Goal: Task Accomplishment & Management: Use online tool/utility

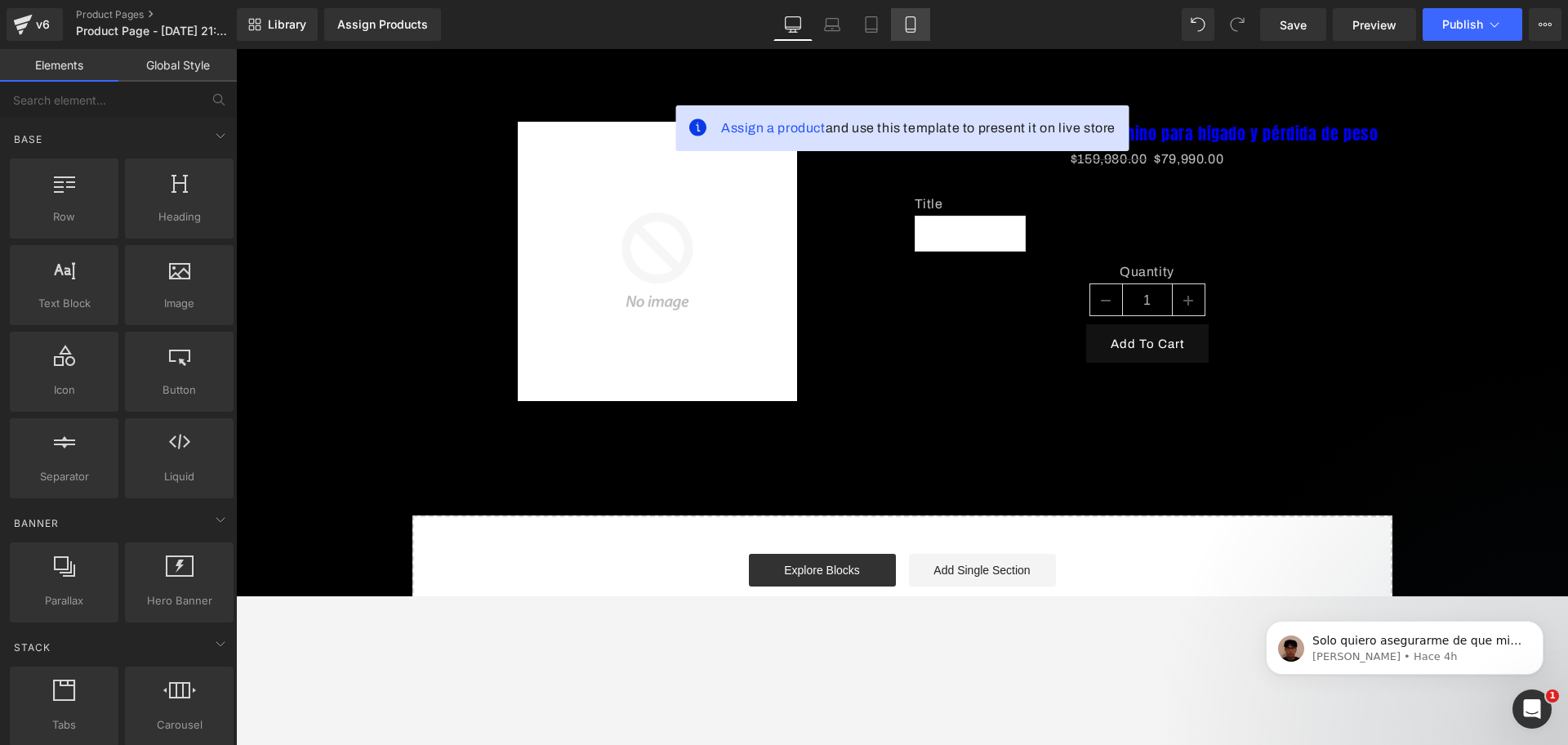
click at [928, 26] on link "Mobile" at bounding box center [910, 24] width 40 height 33
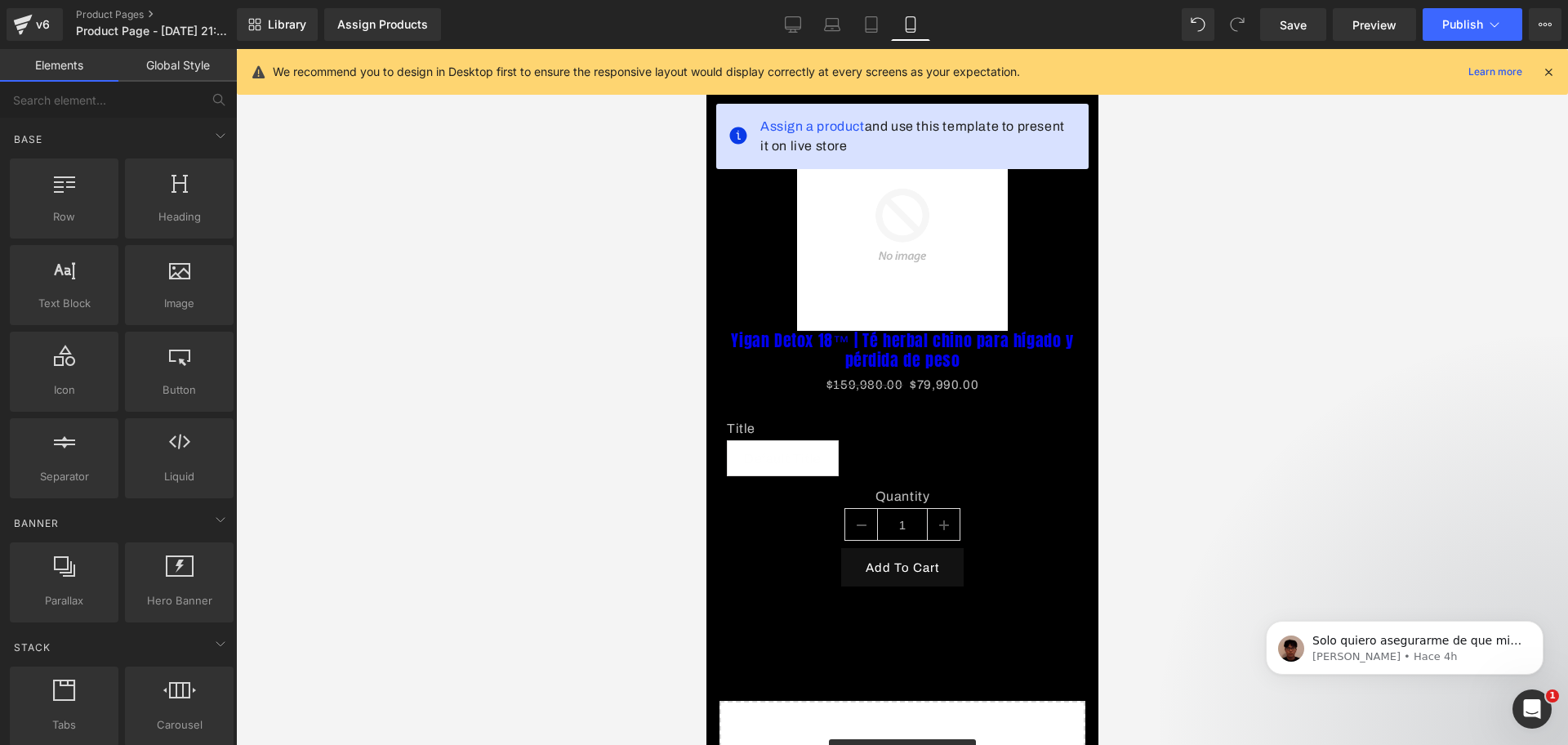
click at [1254, 77] on icon at bounding box center [1549, 71] width 15 height 15
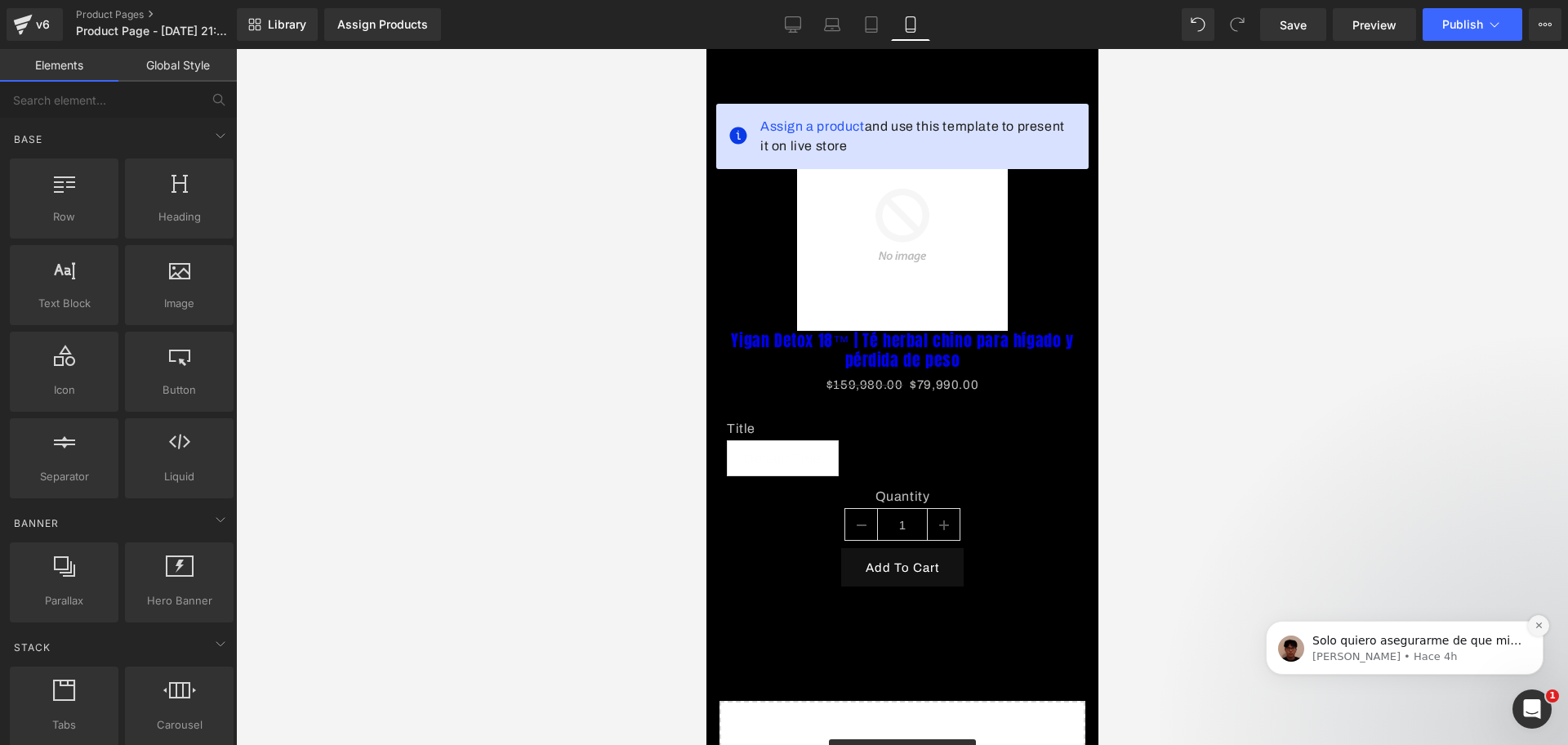
click at [1254, 595] on icon "Dismiss notification" at bounding box center [1539, 625] width 9 height 9
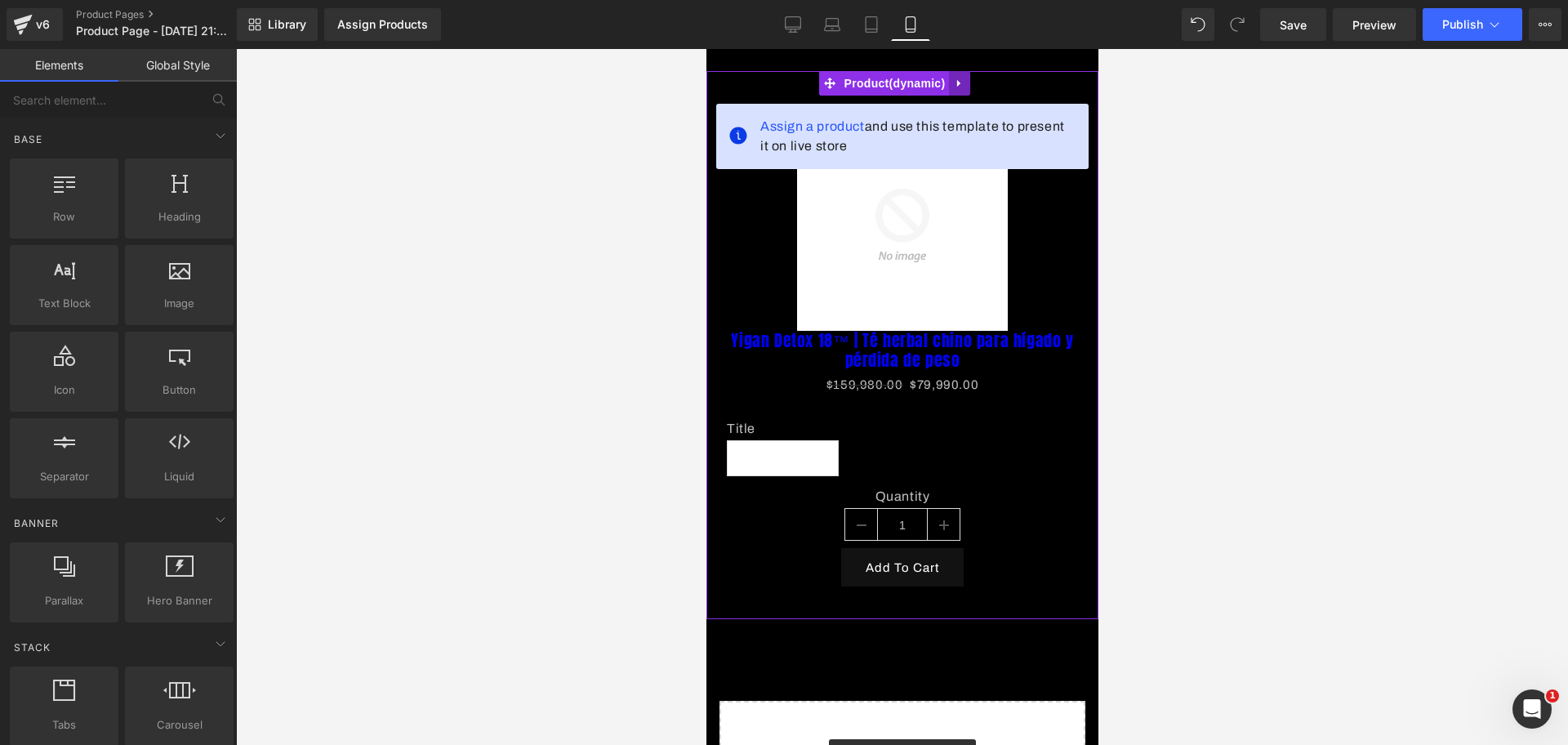
click at [962, 87] on icon at bounding box center [959, 84] width 11 height 12
click at [965, 87] on icon at bounding box center [969, 84] width 11 height 12
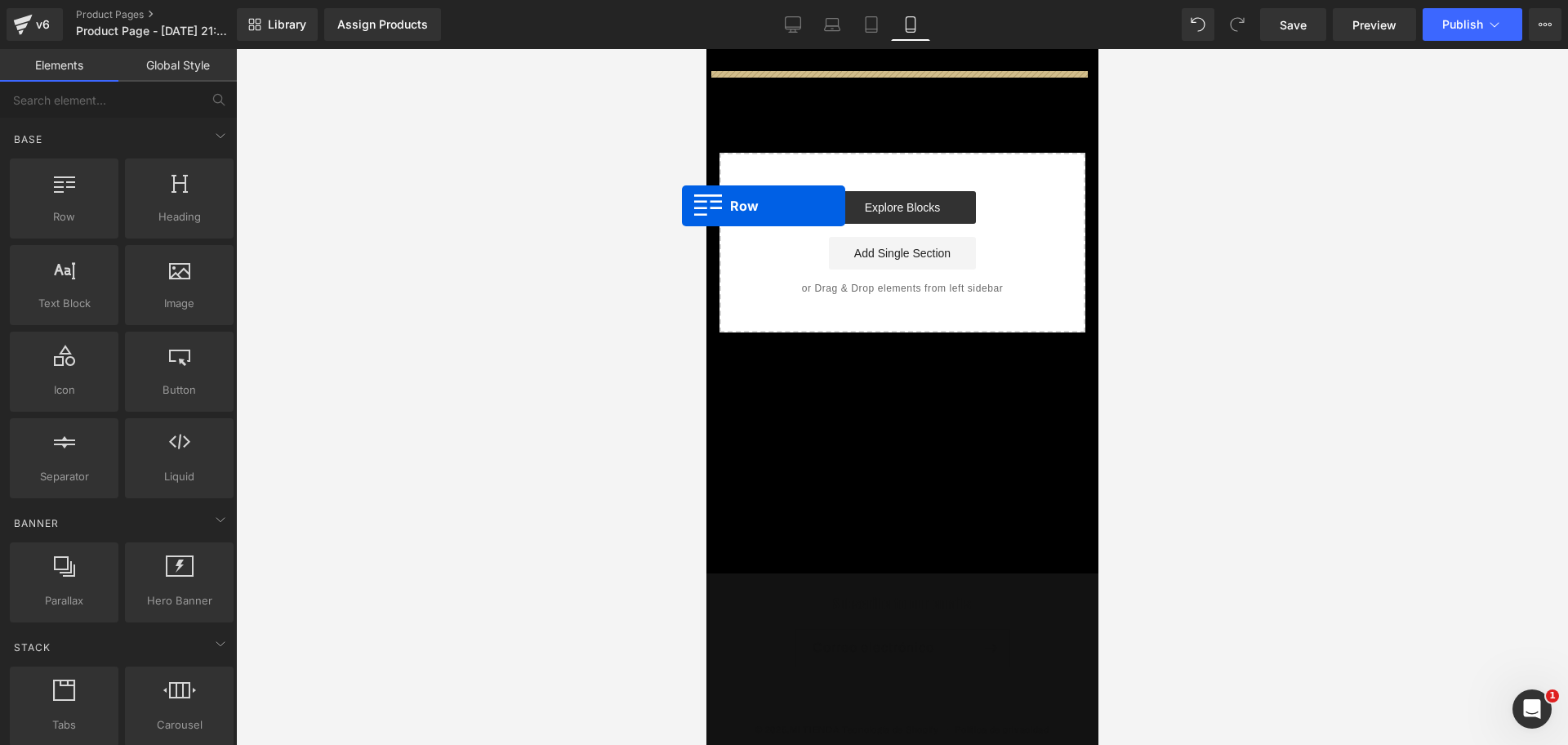
drag, startPoint x: 762, startPoint y: 262, endPoint x: 762, endPoint y: 107, distance: 155.0
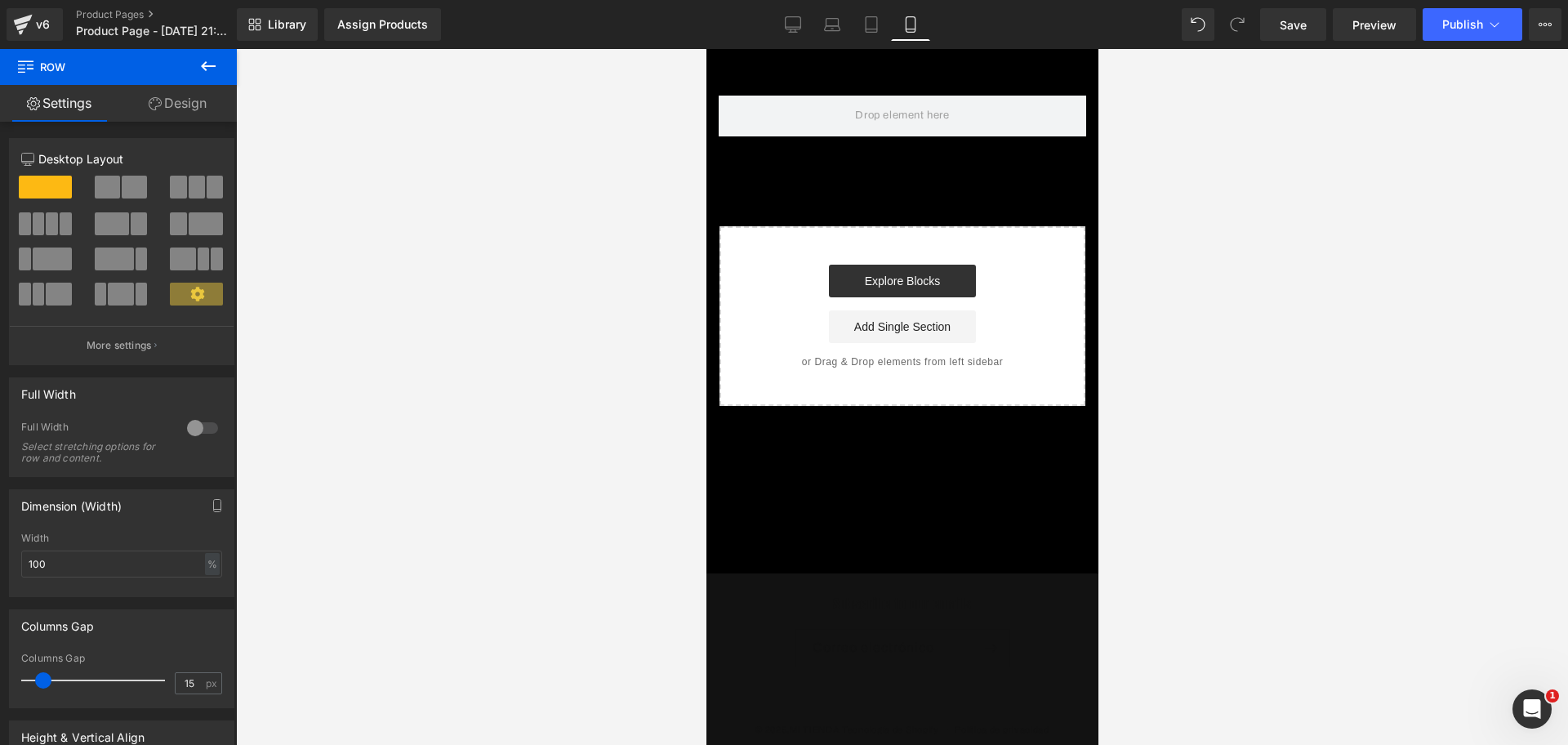
click at [225, 65] on button at bounding box center [208, 67] width 57 height 36
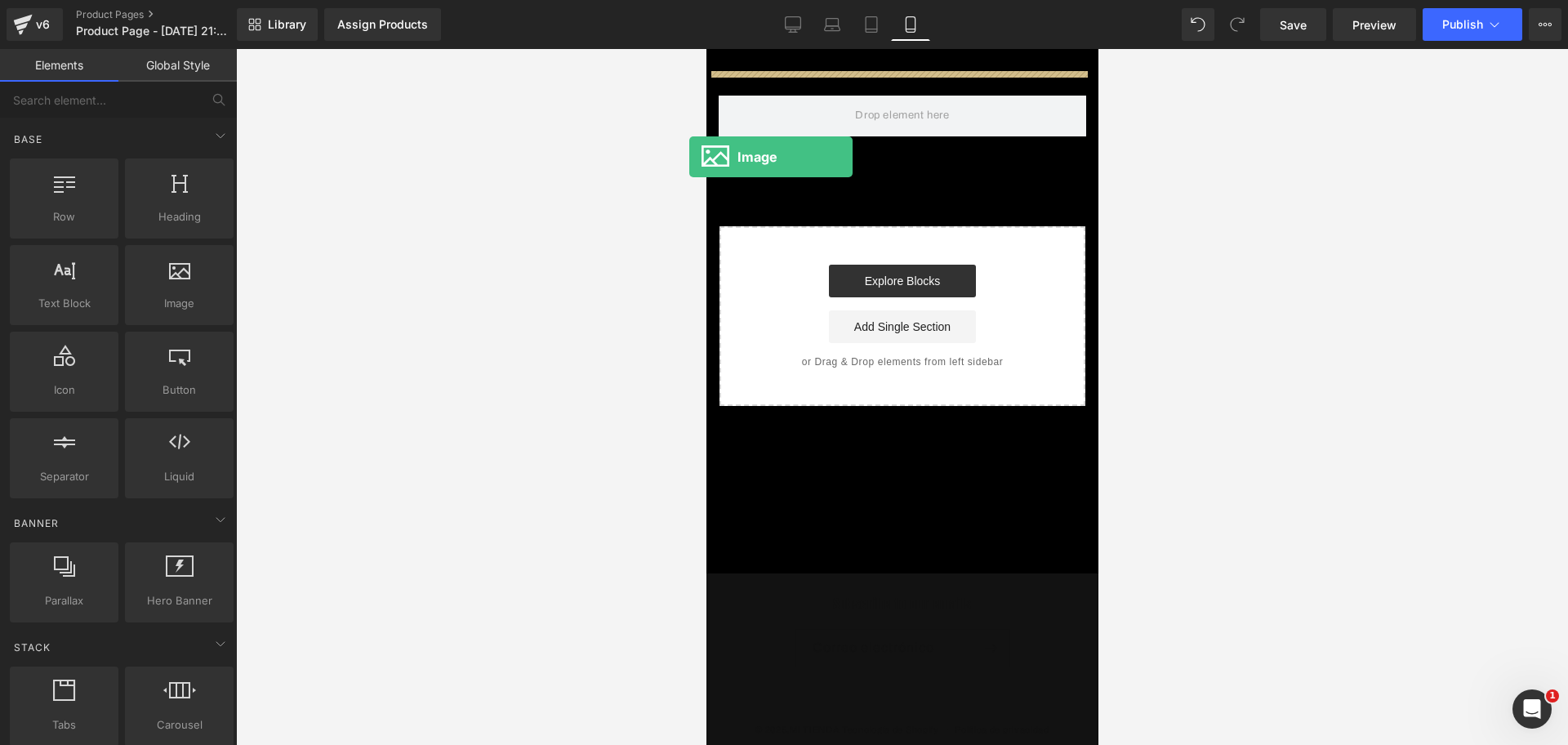
drag, startPoint x: 904, startPoint y: 340, endPoint x: 789, endPoint y: 150, distance: 222.1
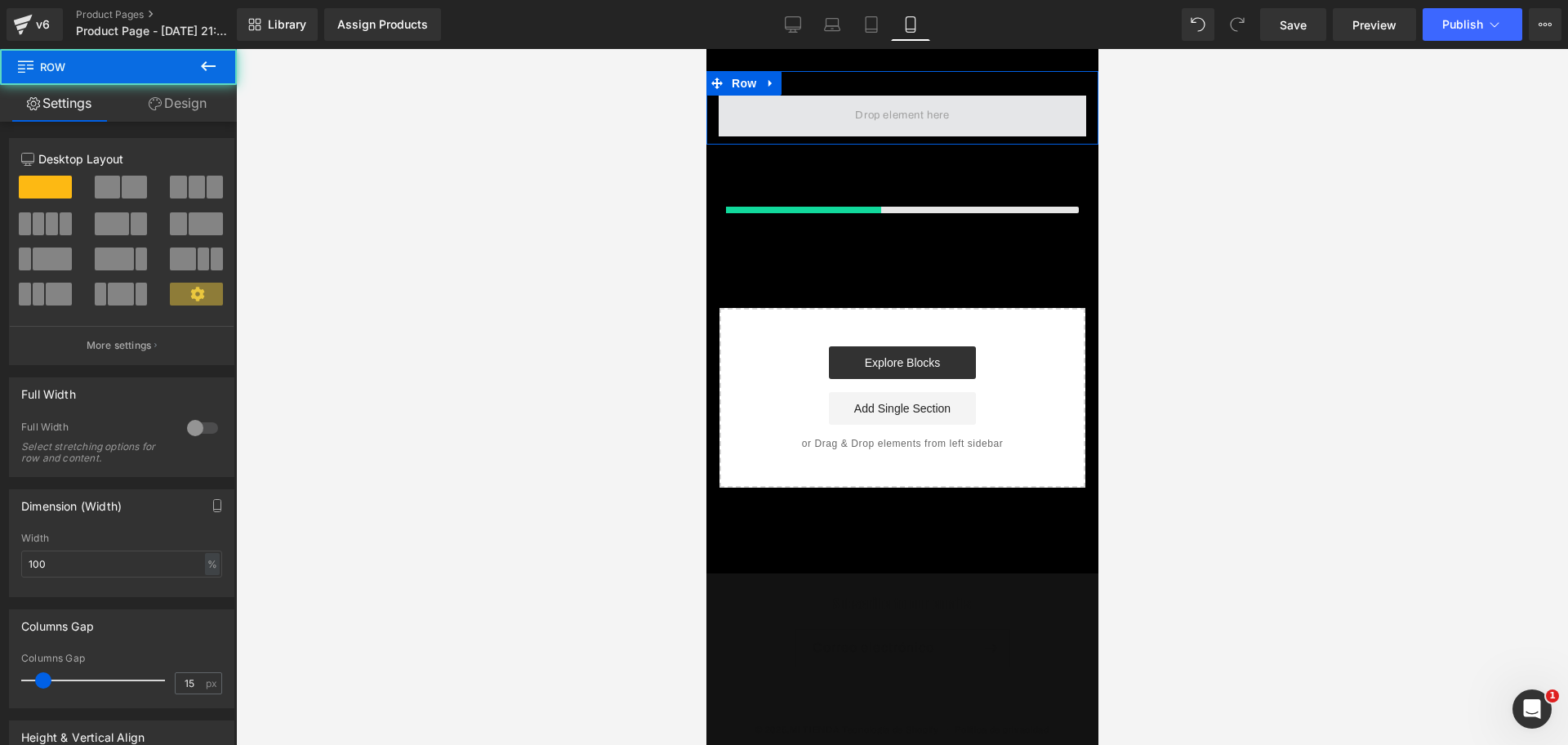
drag, startPoint x: 796, startPoint y: 142, endPoint x: 800, endPoint y: 127, distance: 15.5
click at [800, 127] on div "Row" at bounding box center [902, 107] width 392 height 73
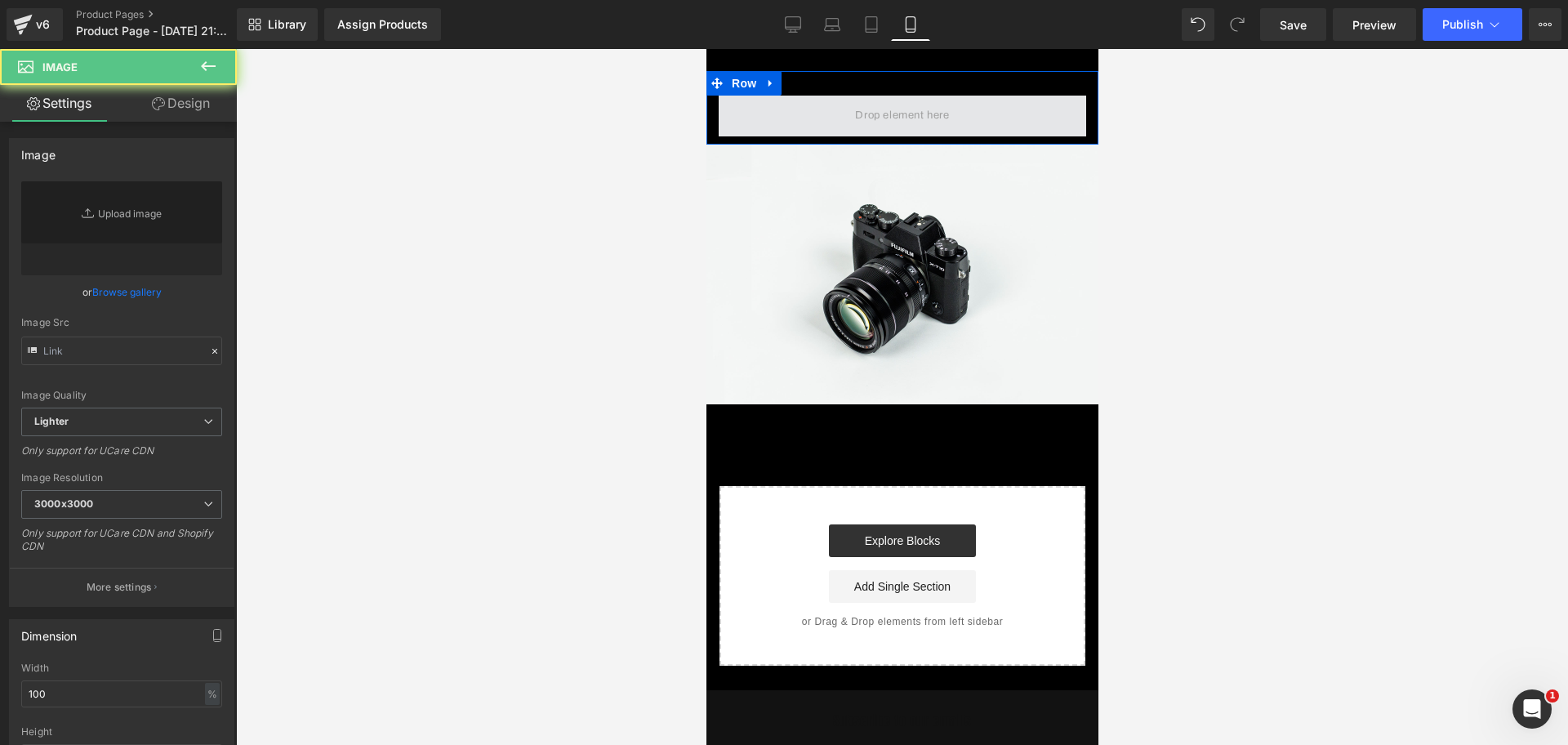
type input "//d1um8515vdn9kb.cloudfront.net/images/parallax.jpg"
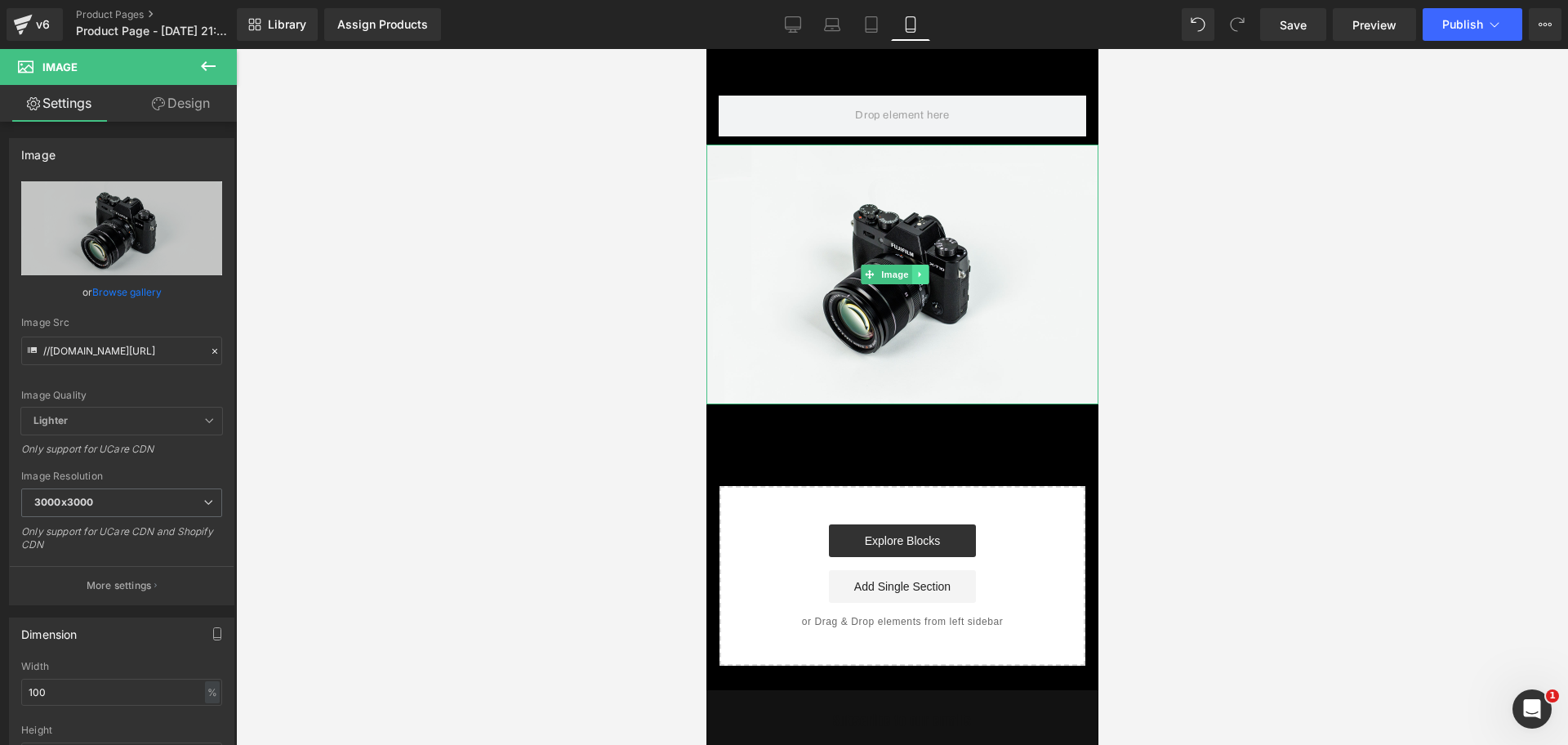
click at [919, 269] on icon at bounding box center [919, 274] width 9 height 10
click at [926, 272] on icon at bounding box center [927, 274] width 9 height 9
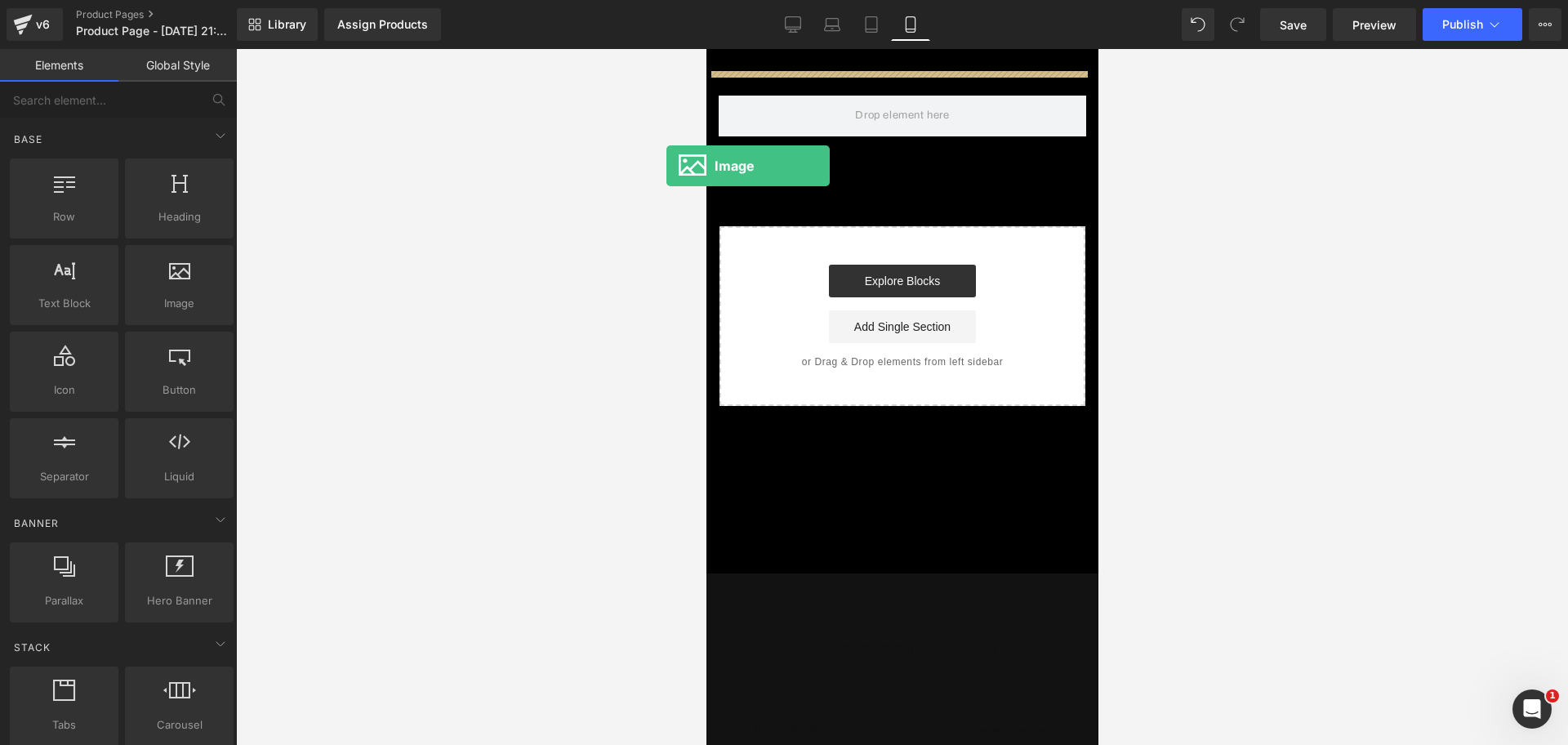
drag, startPoint x: 183, startPoint y: 288, endPoint x: 680, endPoint y: 147, distance: 516.6
click at [669, 164] on div "Image You are previewing how the will restyle your page. You can not edit Eleme…" at bounding box center [784, 387] width 1568 height 773
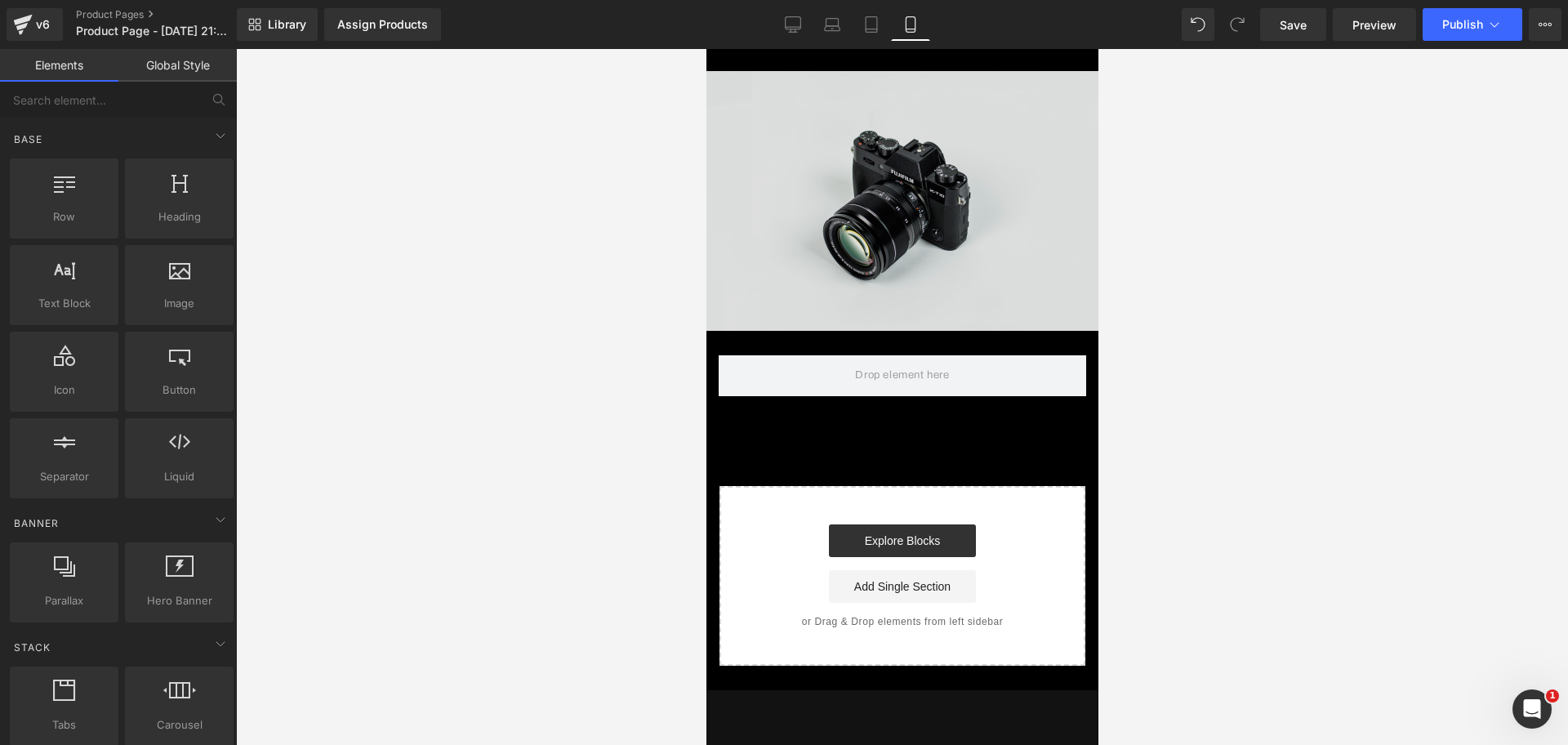
drag, startPoint x: 1407, startPoint y: 154, endPoint x: 721, endPoint y: 96, distance: 688.4
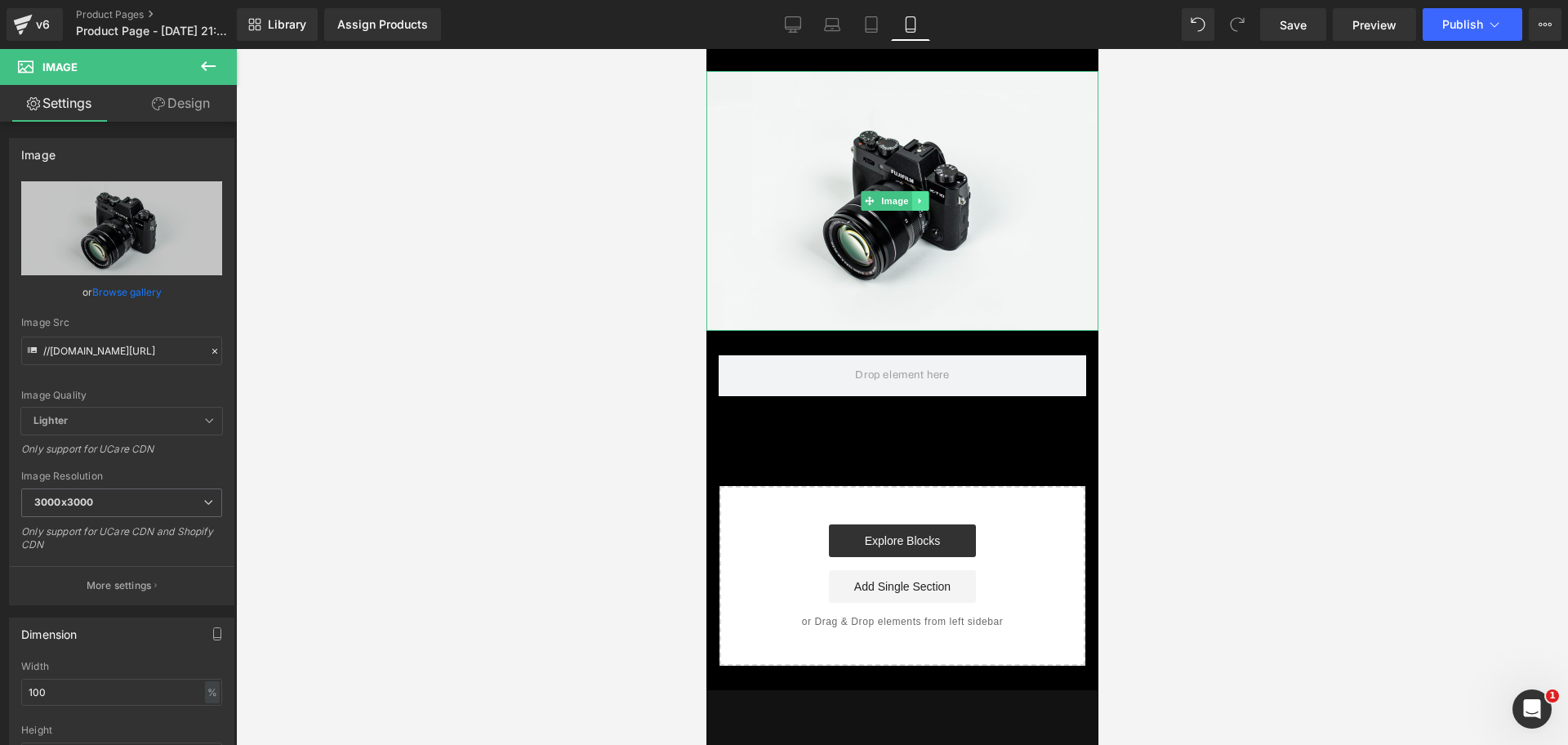
click at [917, 203] on link at bounding box center [918, 201] width 17 height 19
click at [930, 196] on icon at bounding box center [927, 201] width 9 height 10
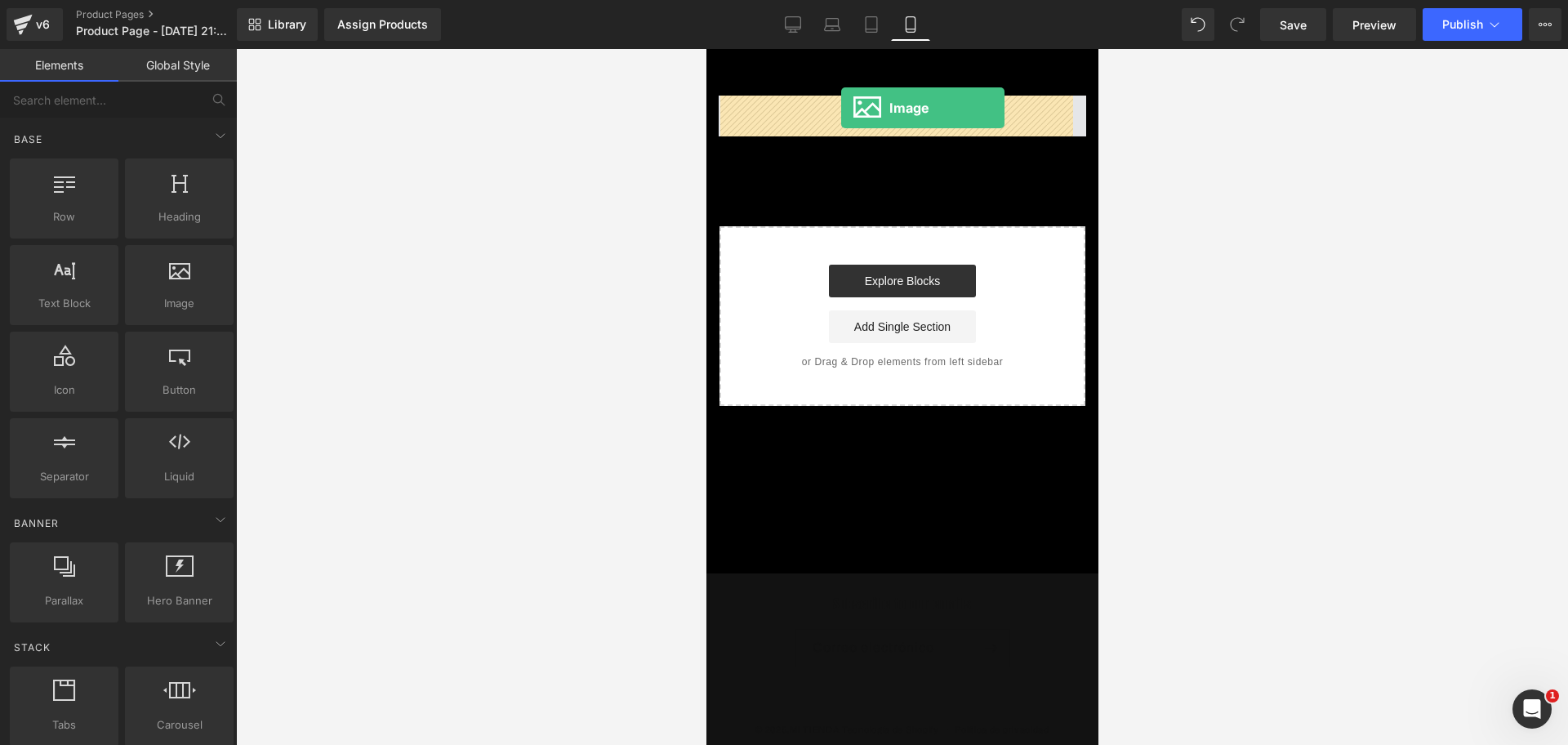
drag, startPoint x: 933, startPoint y: 362, endPoint x: 841, endPoint y: 107, distance: 271.1
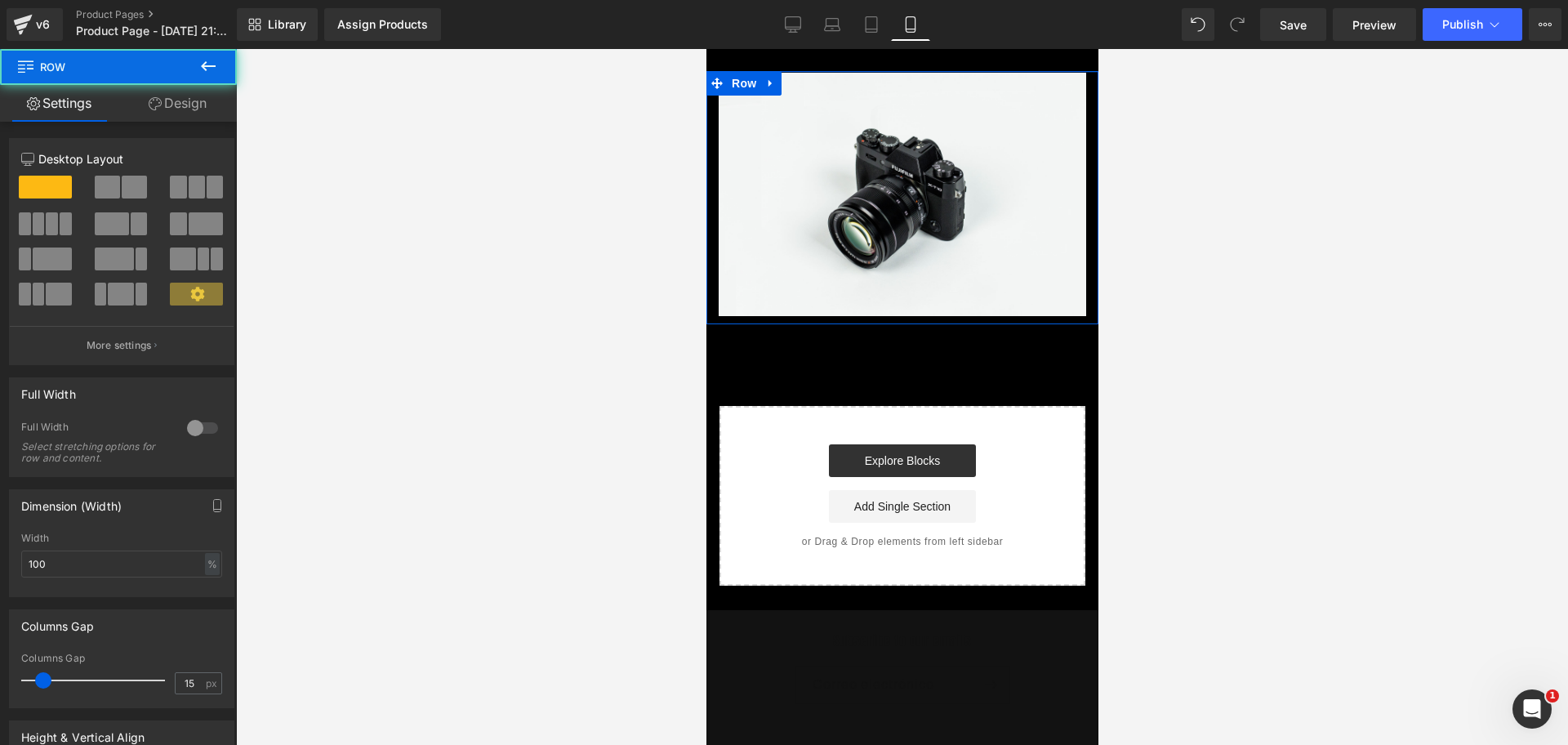
drag, startPoint x: 851, startPoint y: 73, endPoint x: 857, endPoint y: 42, distance: 31.6
click at [857, 49] on html "​ MI TIENDA Ir directamente al contenido Image Row Select your layout" at bounding box center [902, 397] width 392 height 696
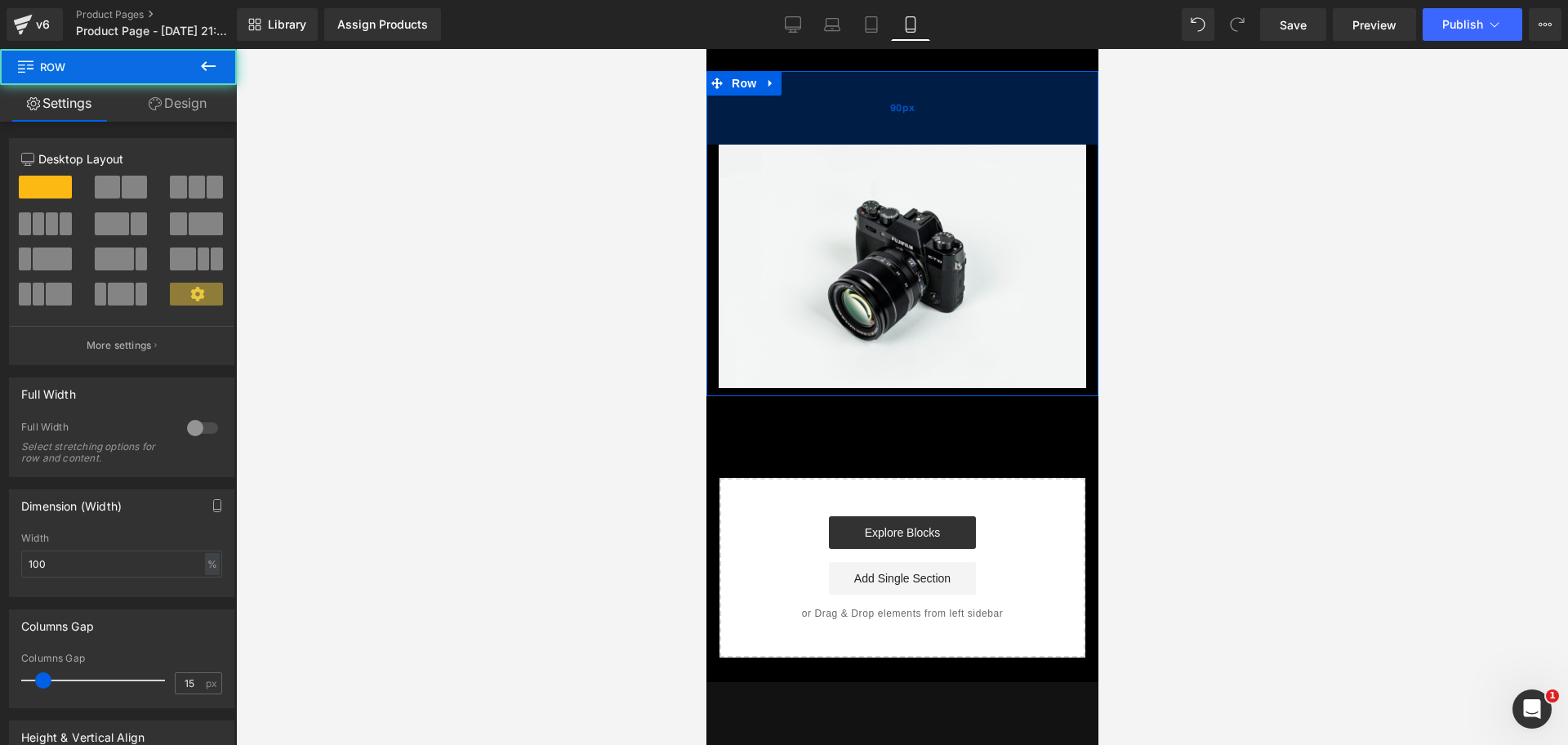
click at [941, 122] on div "90px" at bounding box center [902, 107] width 392 height 73
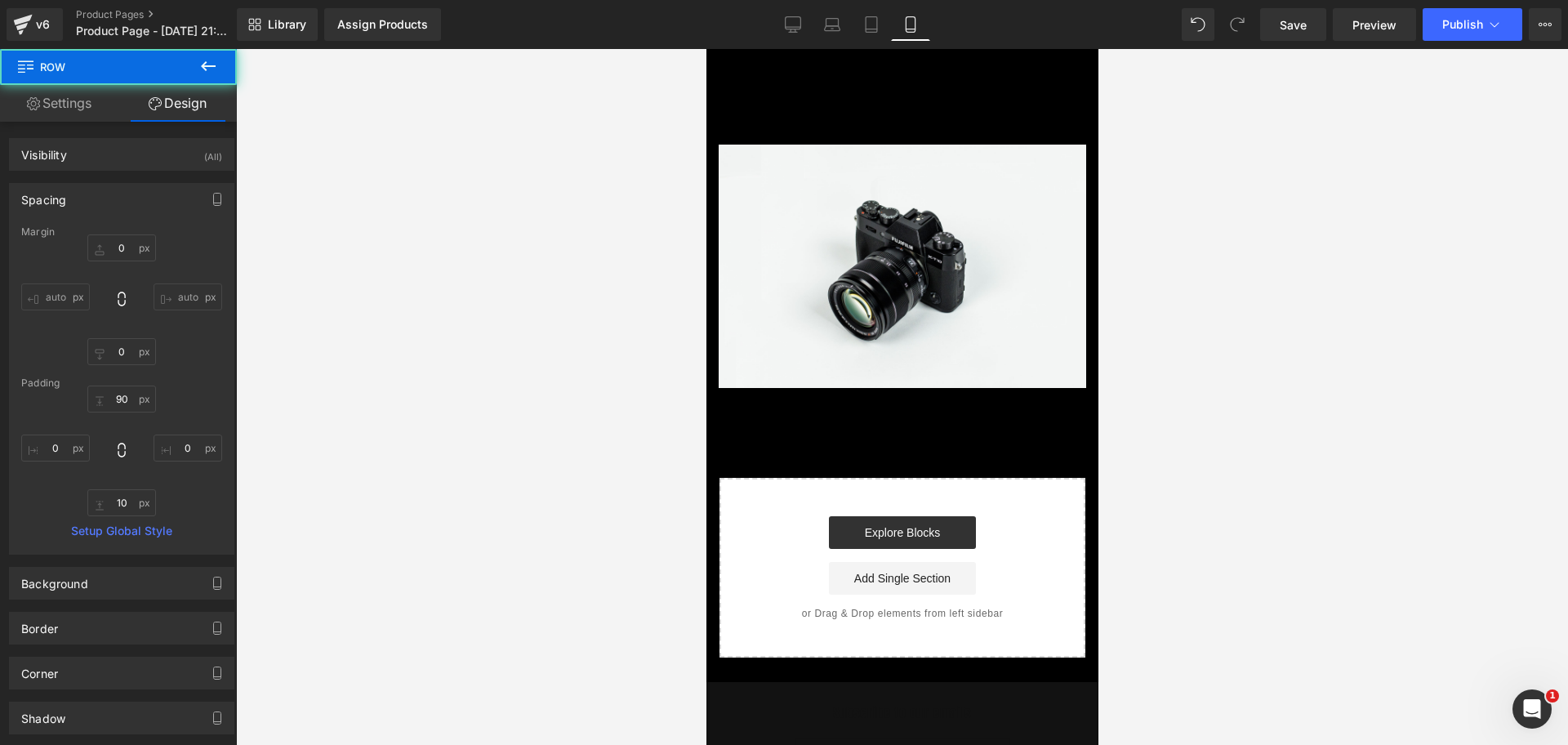
click at [904, 64] on body "​ MI TIENDA Ir directamente al contenido Image Row 90px Select your layout" at bounding box center [902, 486] width 392 height 874
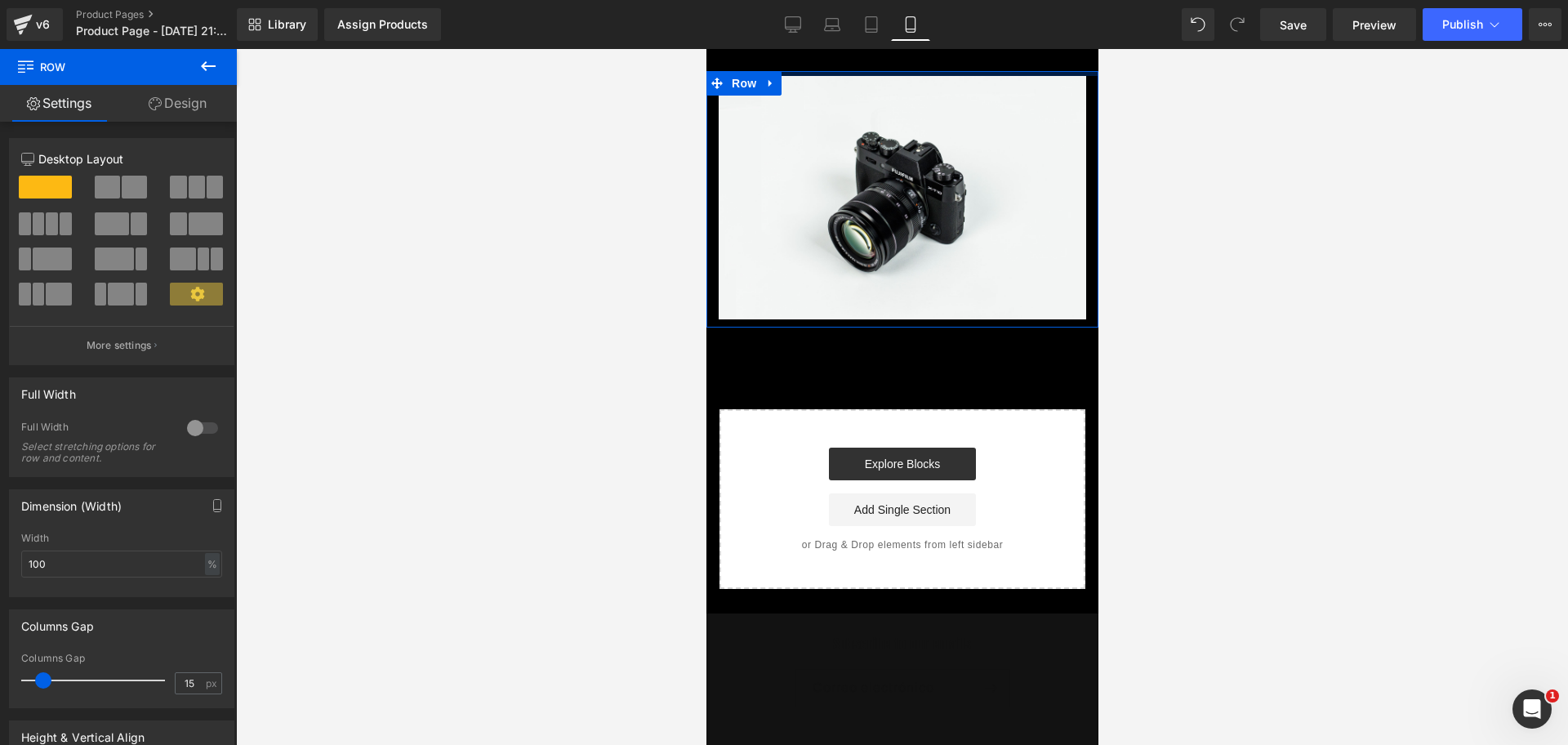
drag, startPoint x: 924, startPoint y: 119, endPoint x: 908, endPoint y: 42, distance: 78.6
click at [908, 49] on html "​ MI TIENDA Ir directamente al contenido Image Row Select your layout" at bounding box center [902, 397] width 392 height 696
click at [909, 42] on div "Library Assign Products Product Preview No product match your search. Please tr…" at bounding box center [902, 25] width 1331 height 49
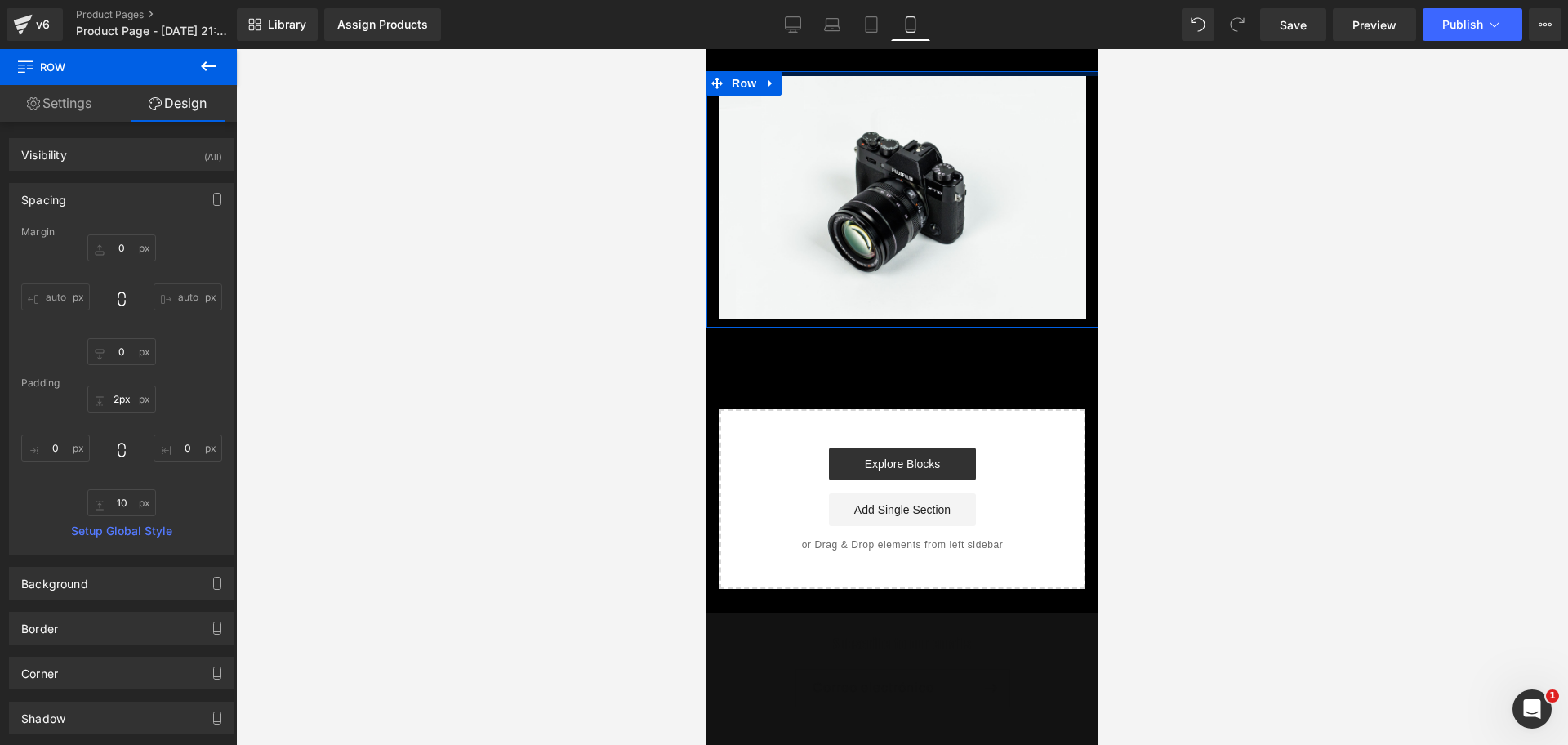
type input "0px"
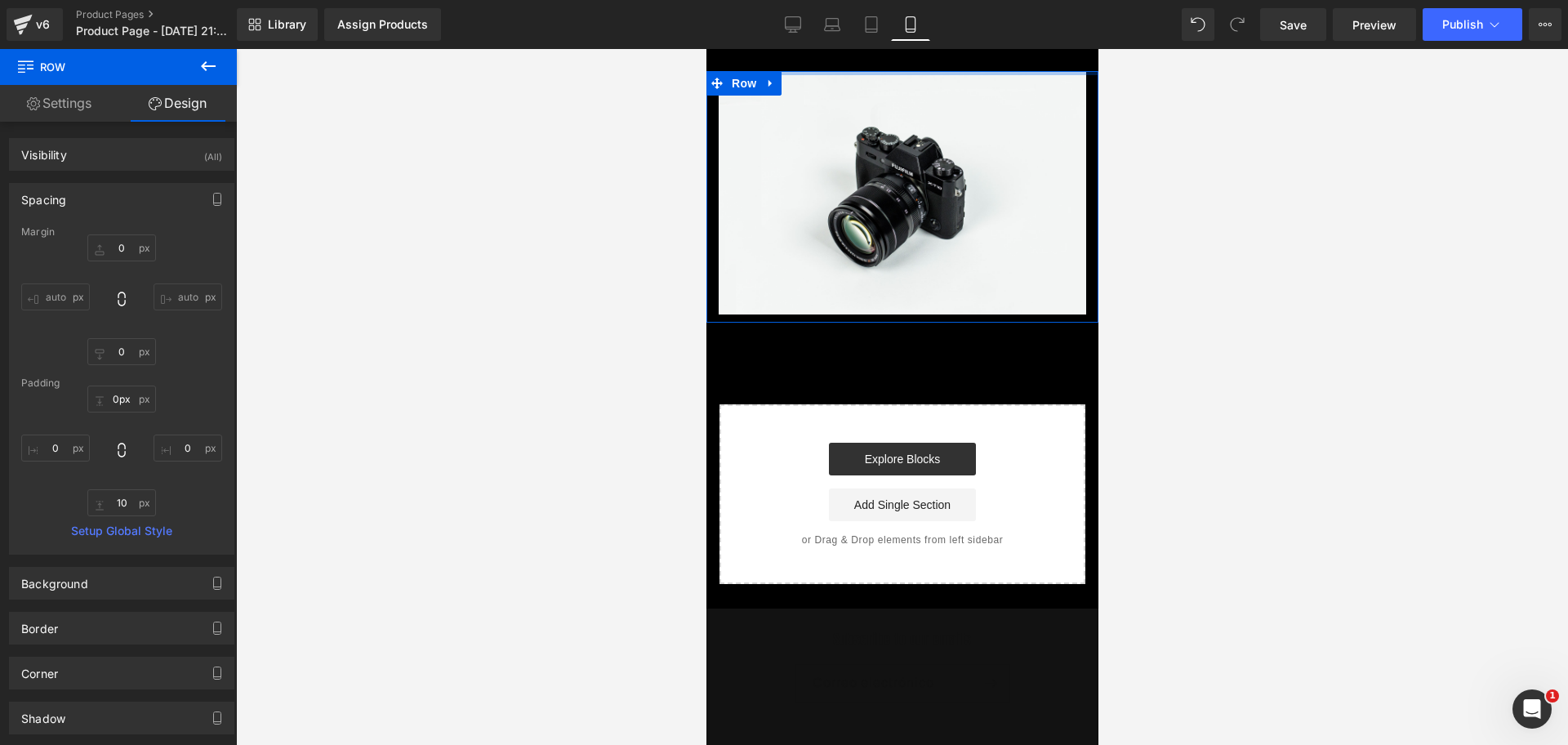
drag, startPoint x: 921, startPoint y: 73, endPoint x: 921, endPoint y: 63, distance: 10.0
click at [921, 63] on body "​ MI TIENDA Ir directamente al contenido Image Row Select your layout" at bounding box center [902, 449] width 392 height 800
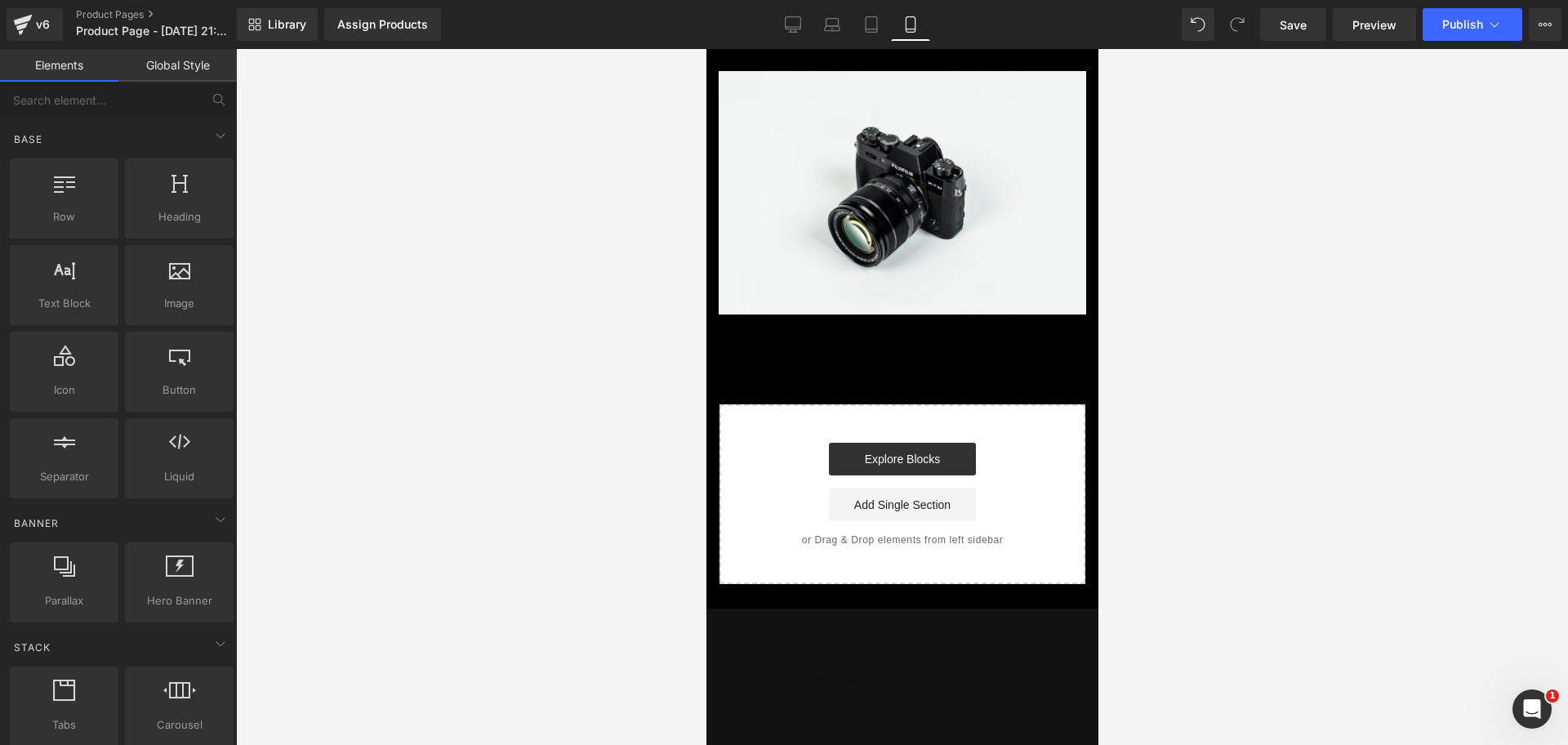
click at [1182, 187] on div at bounding box center [902, 397] width 1332 height 696
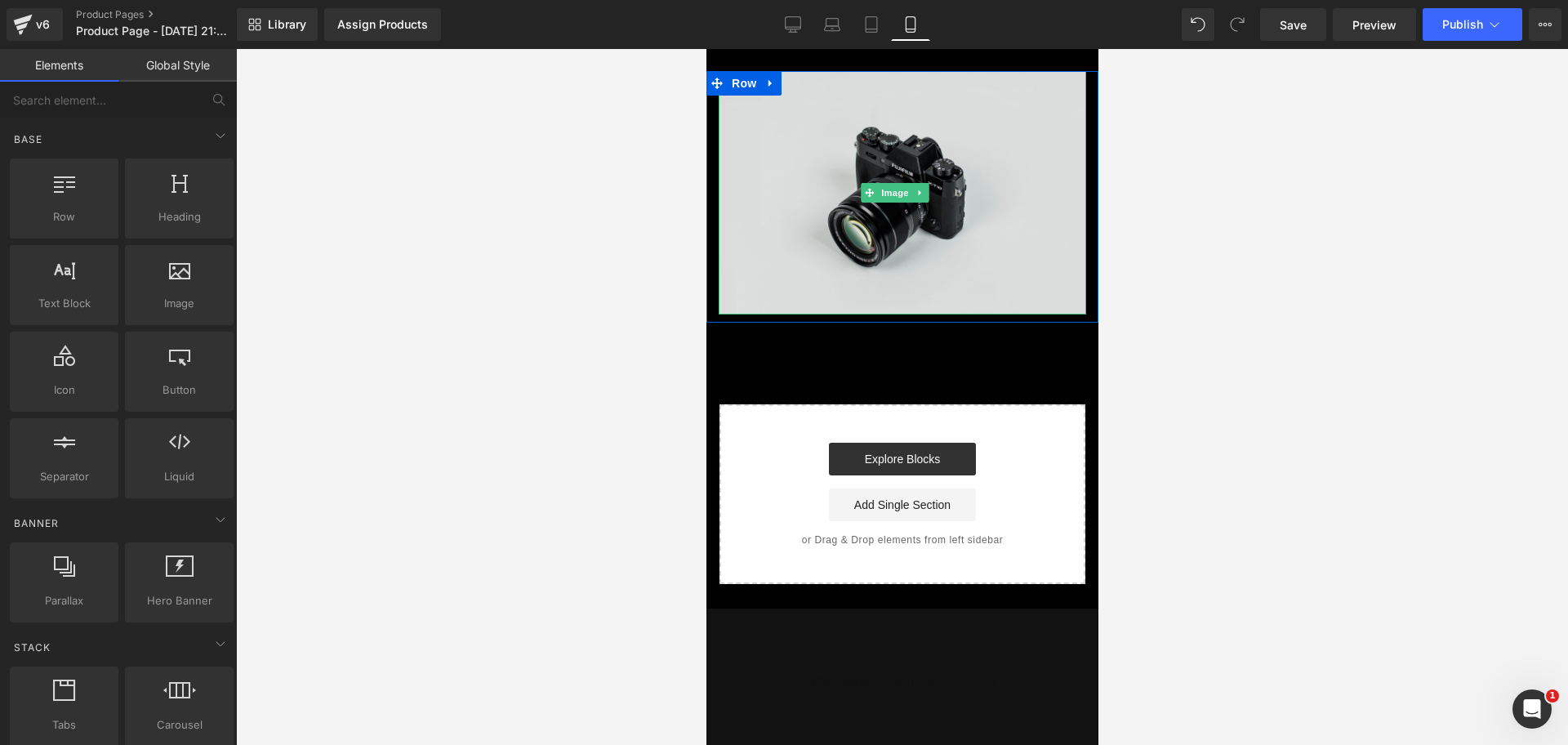
click at [867, 195] on span at bounding box center [868, 193] width 17 height 19
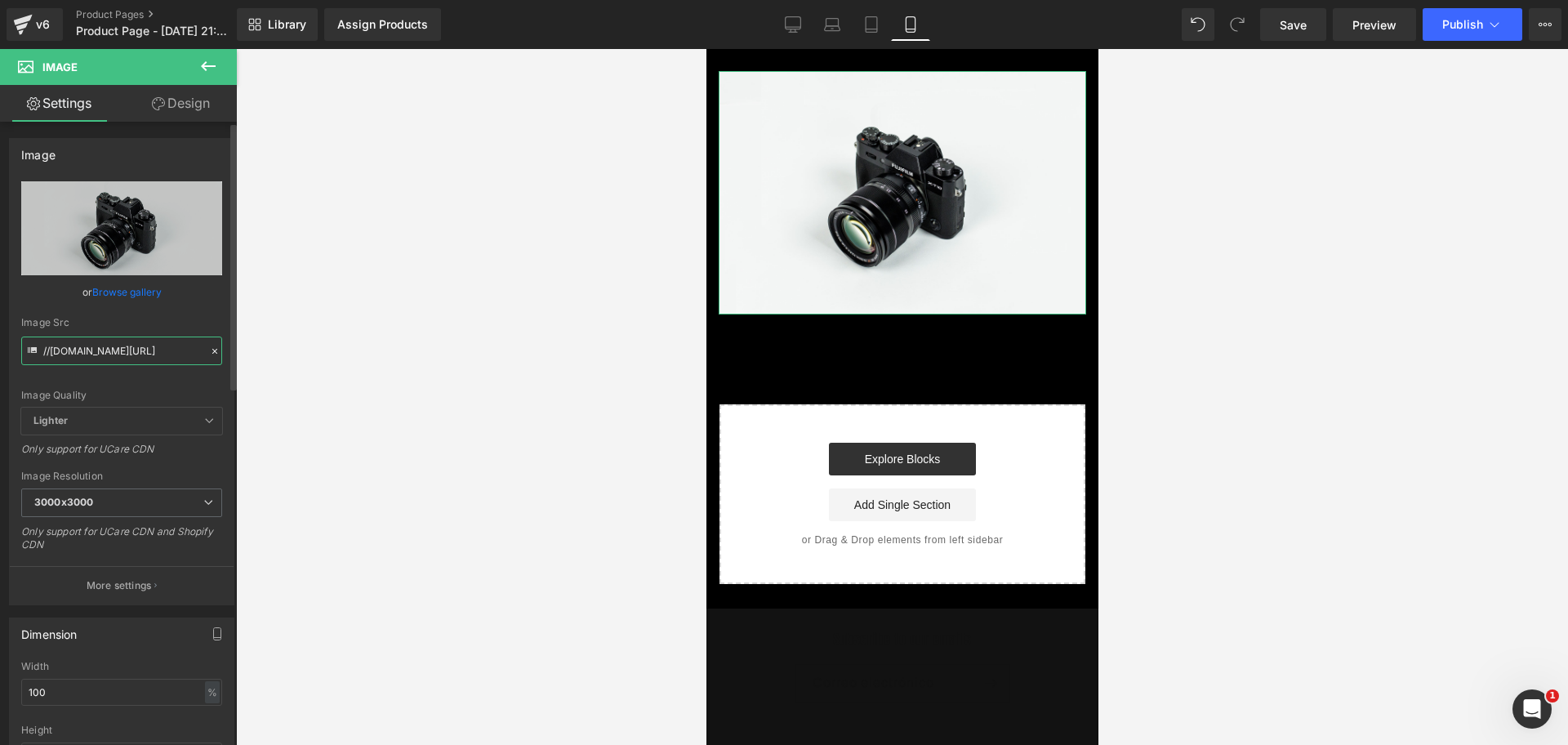
click at [110, 352] on input "//d1um8515vdn9kb.cloudfront.net/images/parallax.jpg" at bounding box center [121, 350] width 201 height 28
drag, startPoint x: 110, startPoint y: 352, endPoint x: 107, endPoint y: 341, distance: 11.4
paste input "https://i.ibb.co/YT4cZ2qn/Chat-GPT-Image-30-sept-2025-09-23-27-p-m.pn"
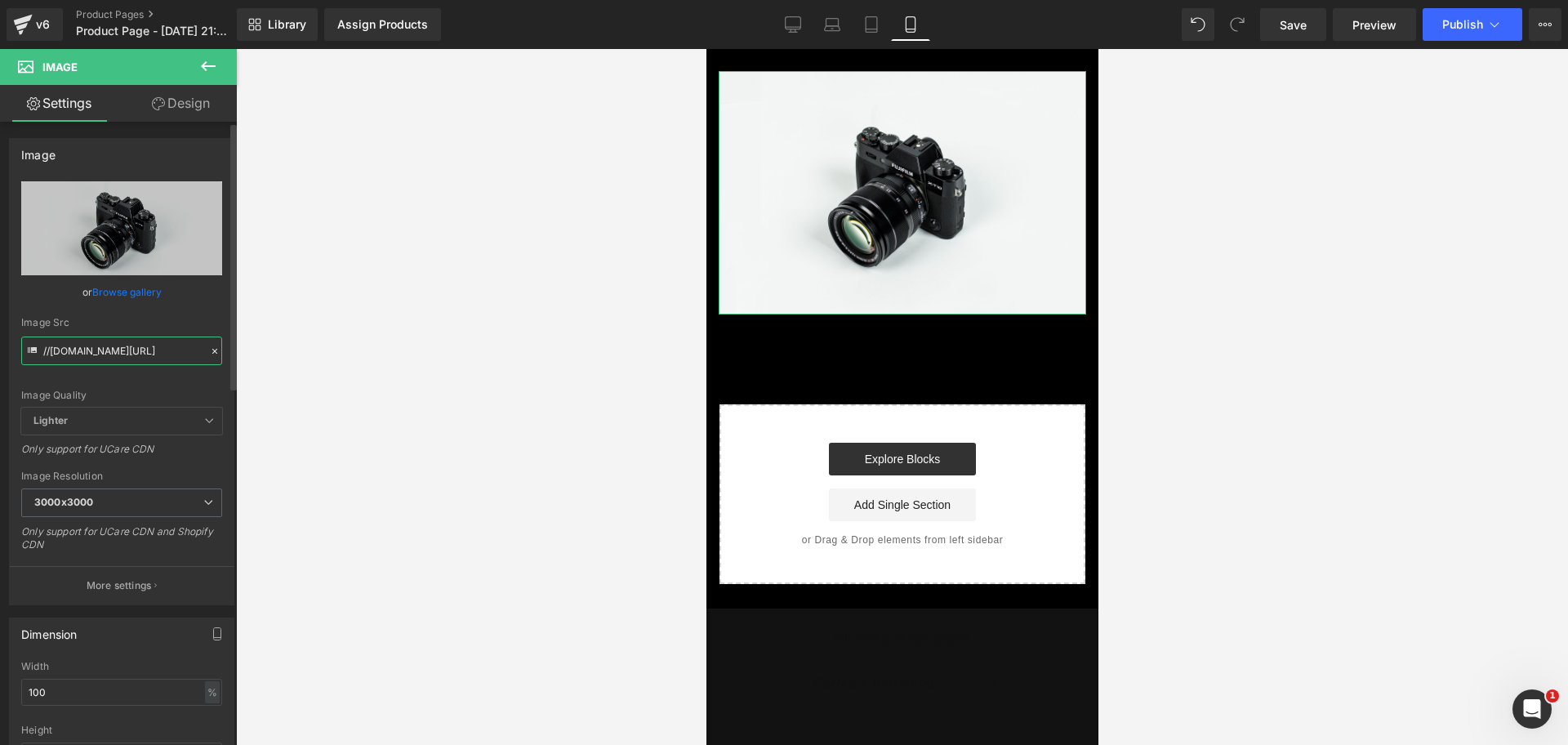
type input "https://i.ibb.co/YT4cZ2qn/Chat-GPT-Image-30-sept-2025-09-23-27-p-m.png"
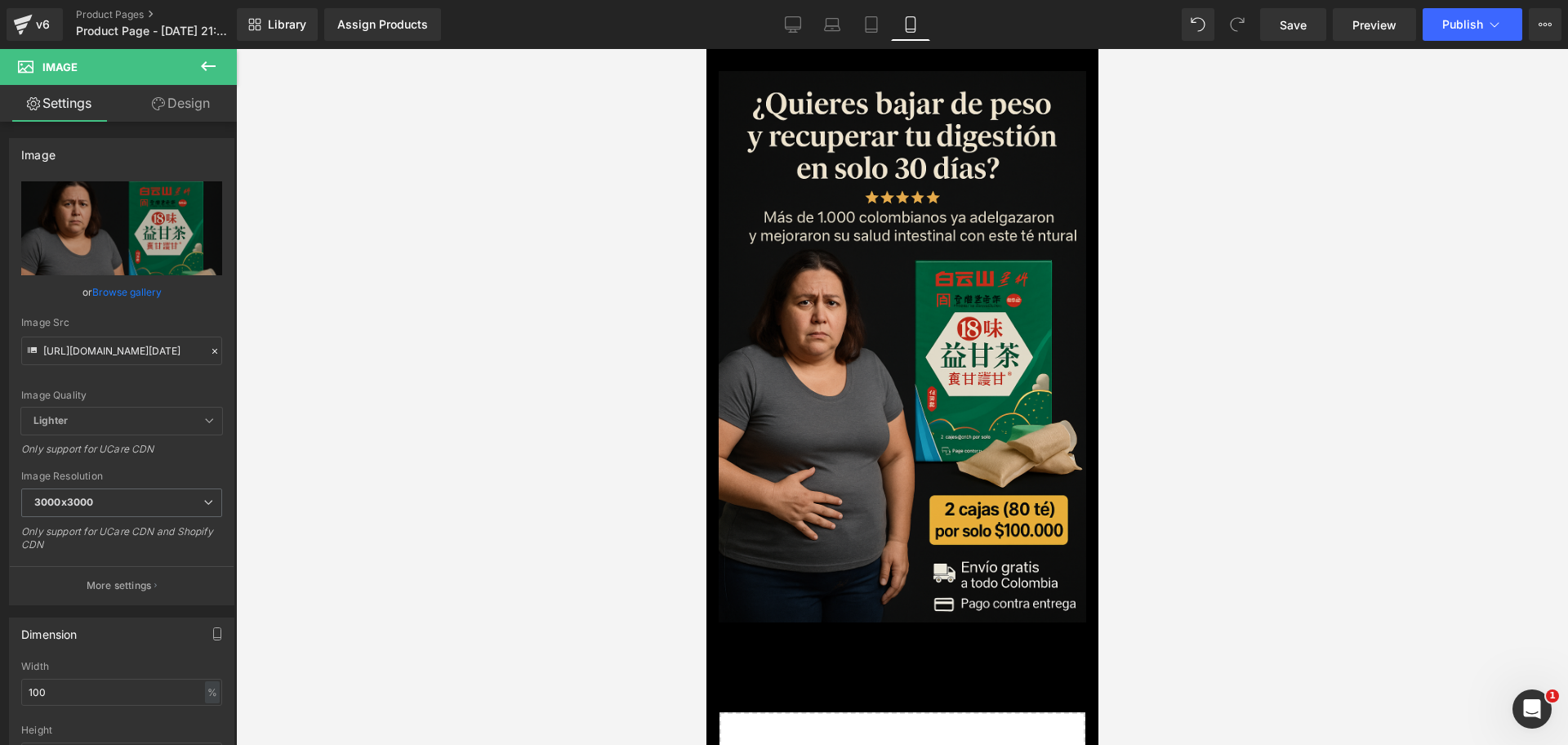
click at [851, 59] on body "​ MI TIENDA Ir directamente al contenido Image Row Select your layout" at bounding box center [902, 603] width 392 height 1109
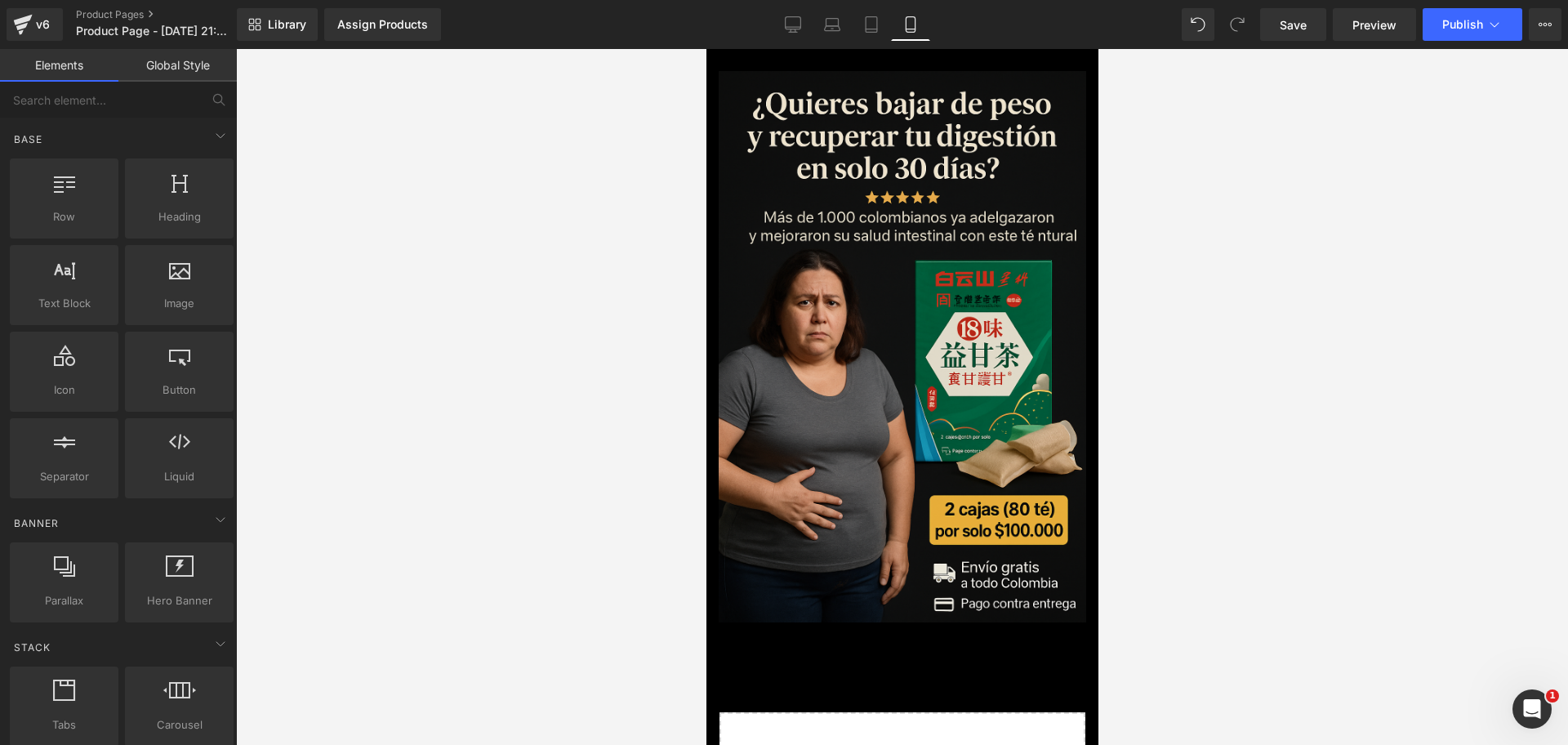
click at [893, 55] on body "​ MI TIENDA Ir directamente al contenido Image Row Select your layout" at bounding box center [902, 603] width 392 height 1109
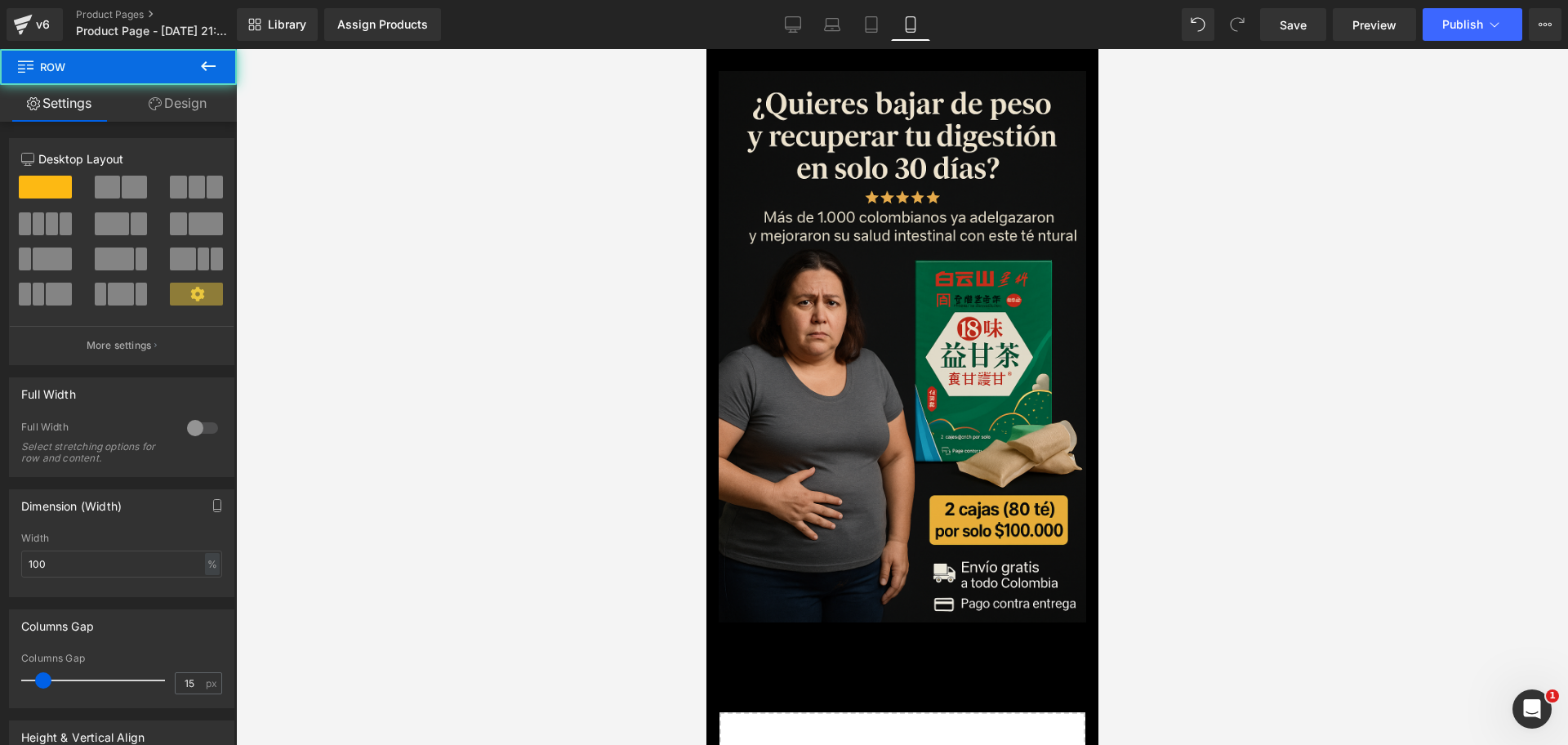
drag, startPoint x: 883, startPoint y: 73, endPoint x: 883, endPoint y: 63, distance: 10.0
click at [883, 63] on body "​ MI TIENDA Ir directamente al contenido Image Row Select your layout" at bounding box center [902, 603] width 392 height 1109
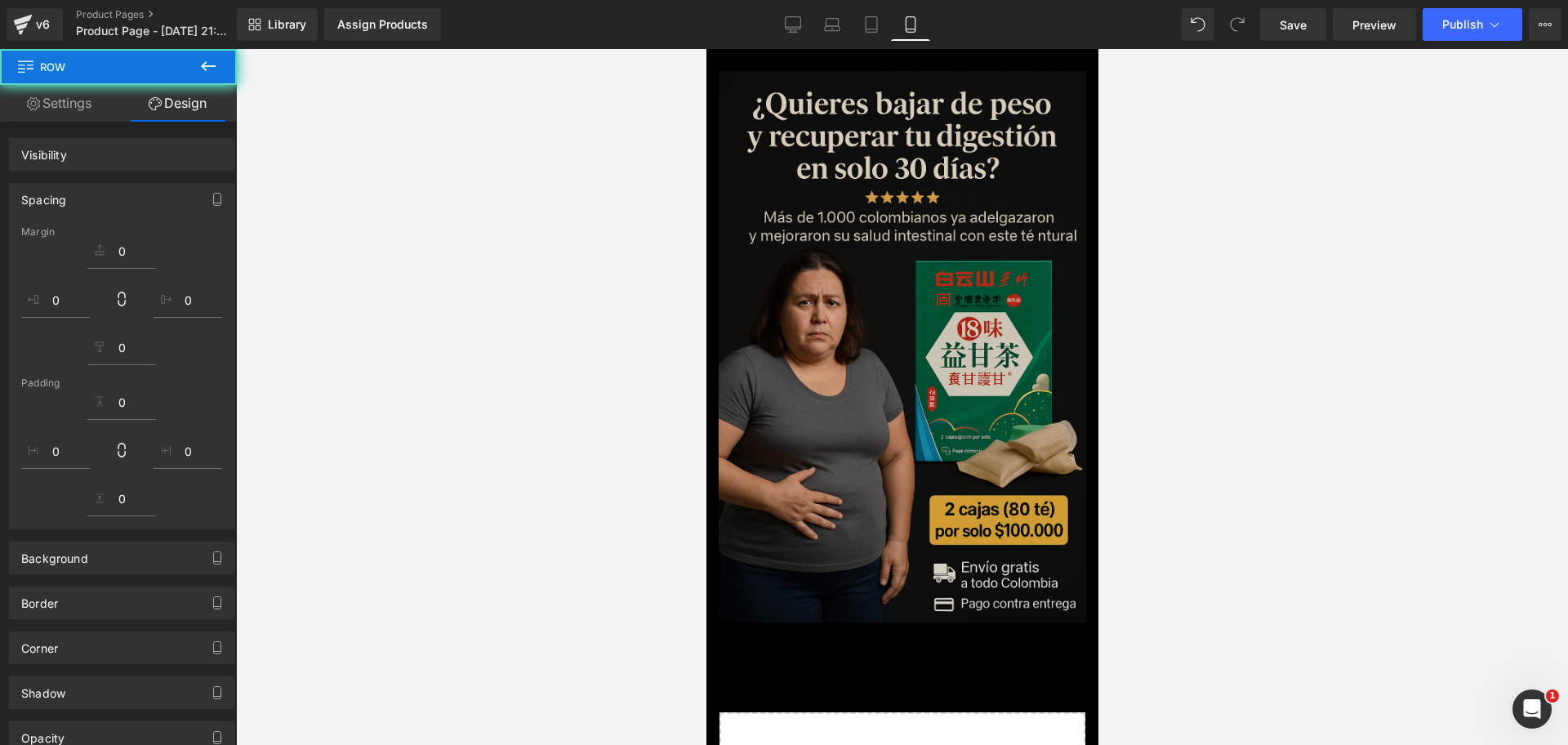
click at [878, 123] on img at bounding box center [901, 347] width 367 height 551
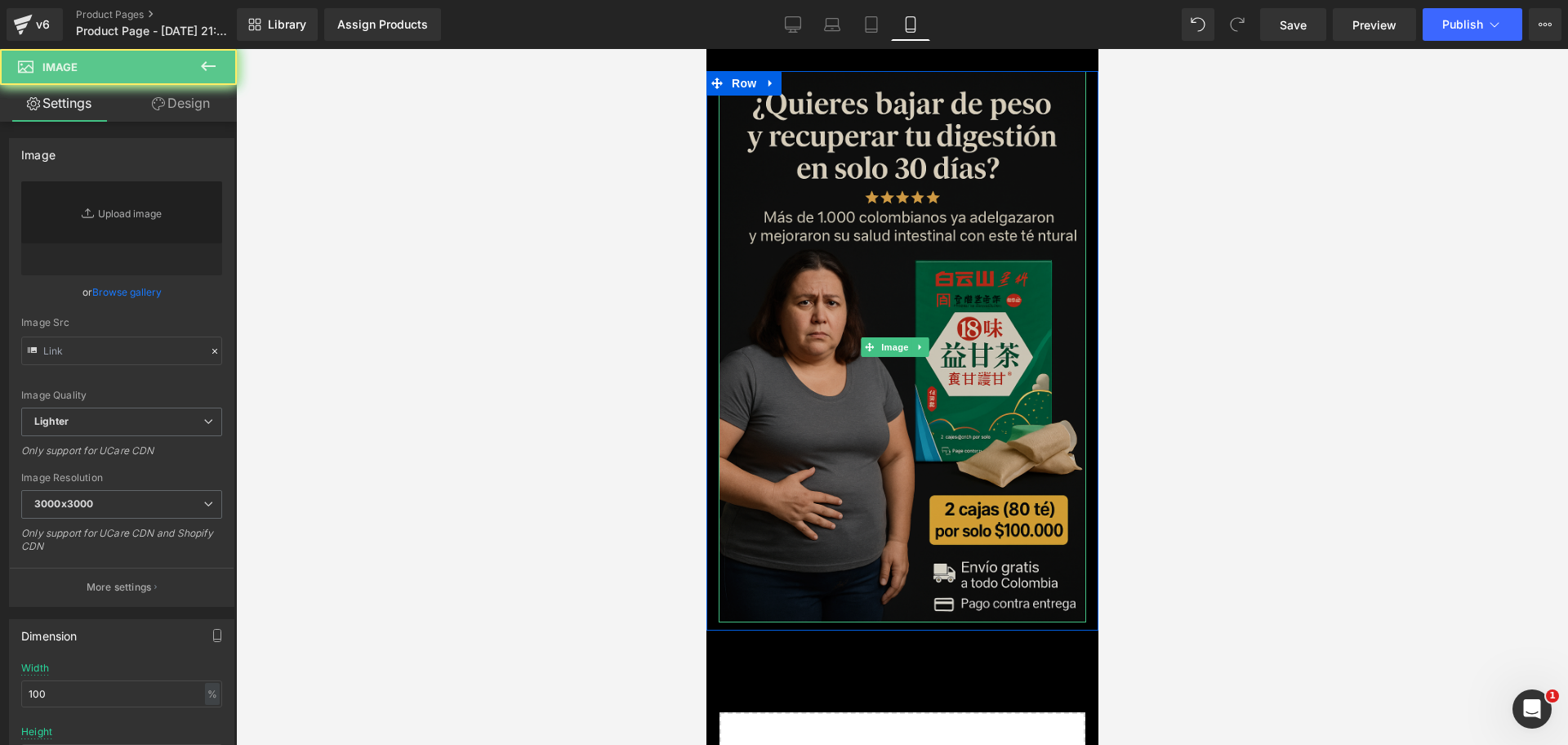
type input "https://i.ibb.co/YT4cZ2qn/Chat-GPT-Image-30-sept-2025-09-23-27-p-m.png"
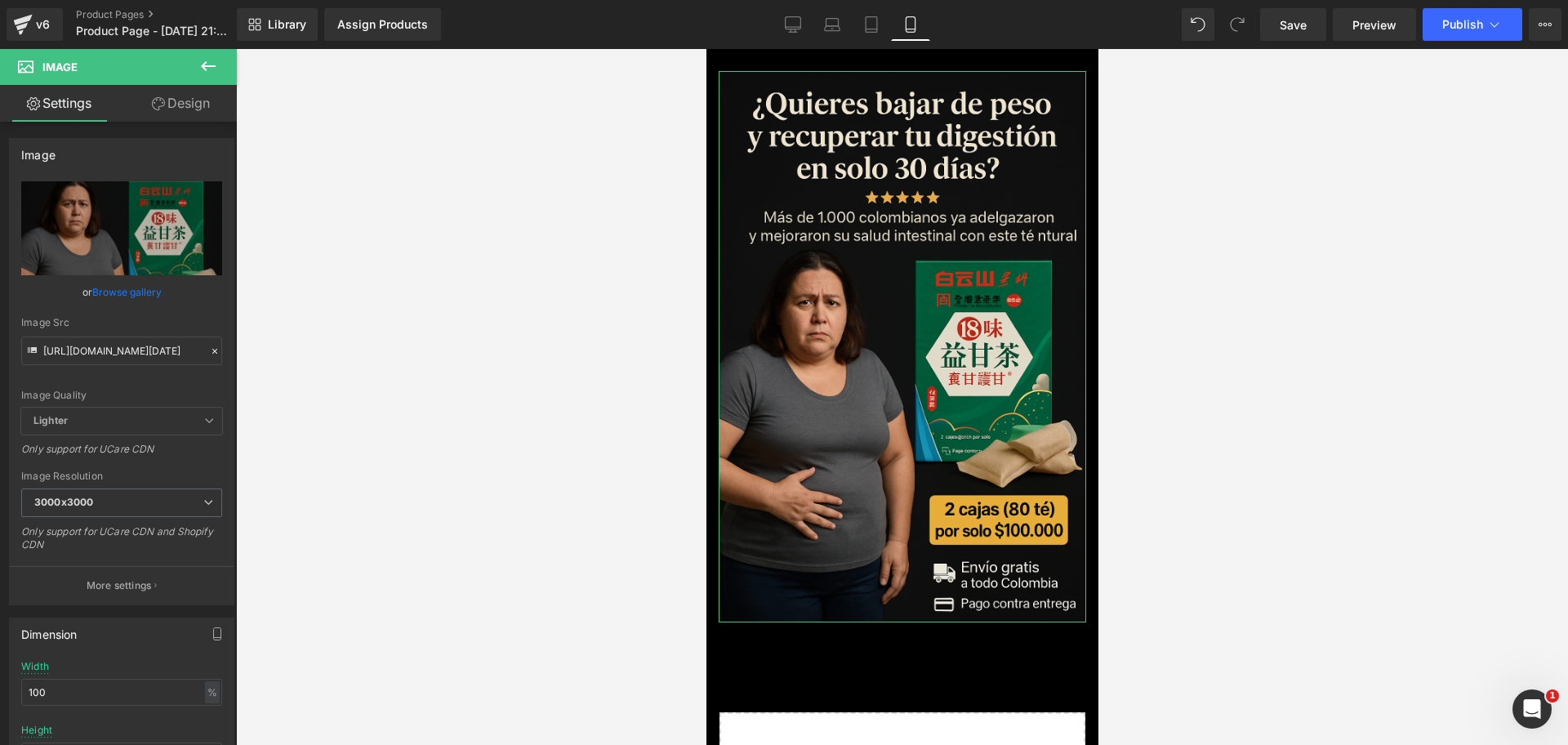
drag, startPoint x: 173, startPoint y: 118, endPoint x: 177, endPoint y: 240, distance: 122.1
click at [173, 118] on link "Design" at bounding box center [180, 103] width 119 height 37
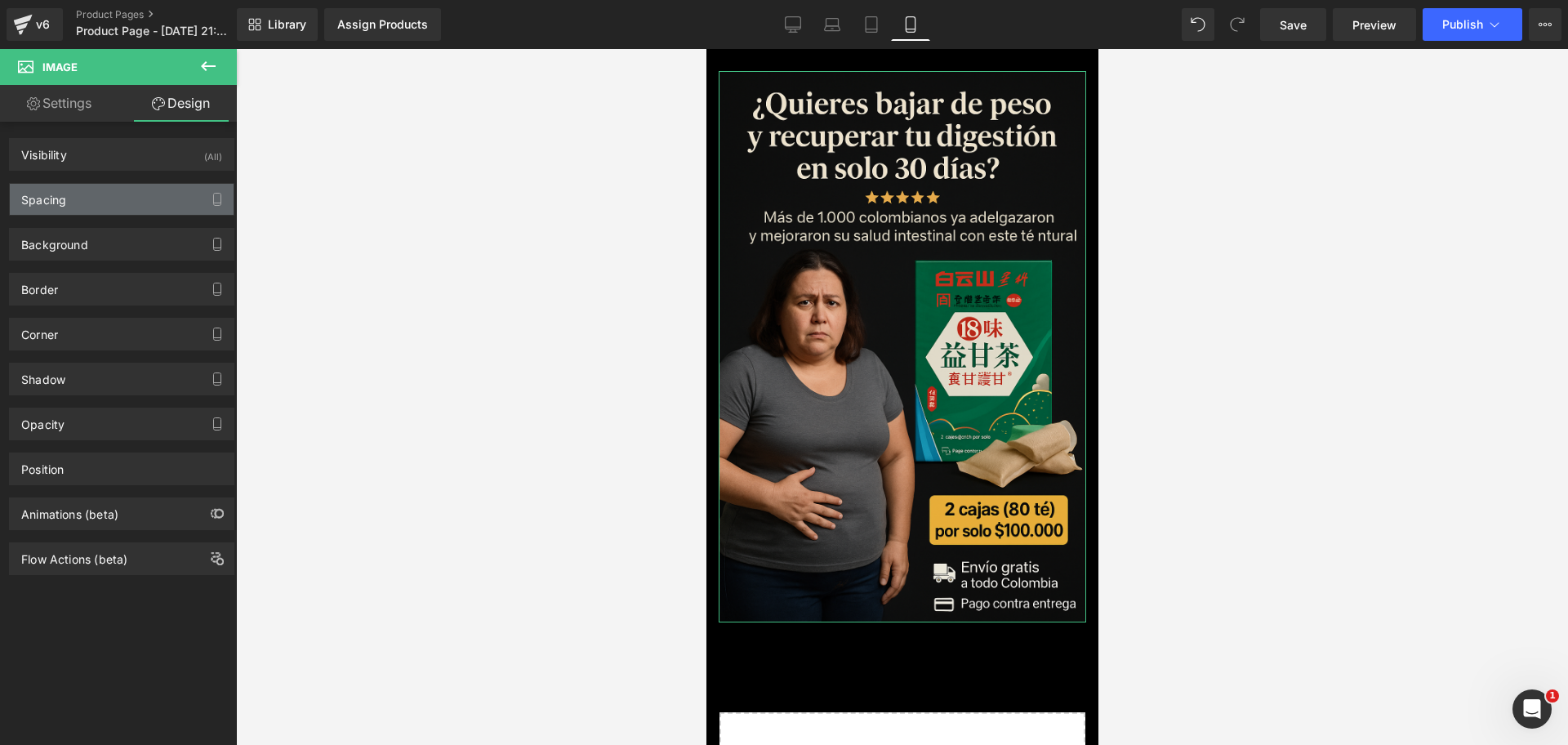
click at [114, 209] on div "Spacing" at bounding box center [121, 199] width 224 height 31
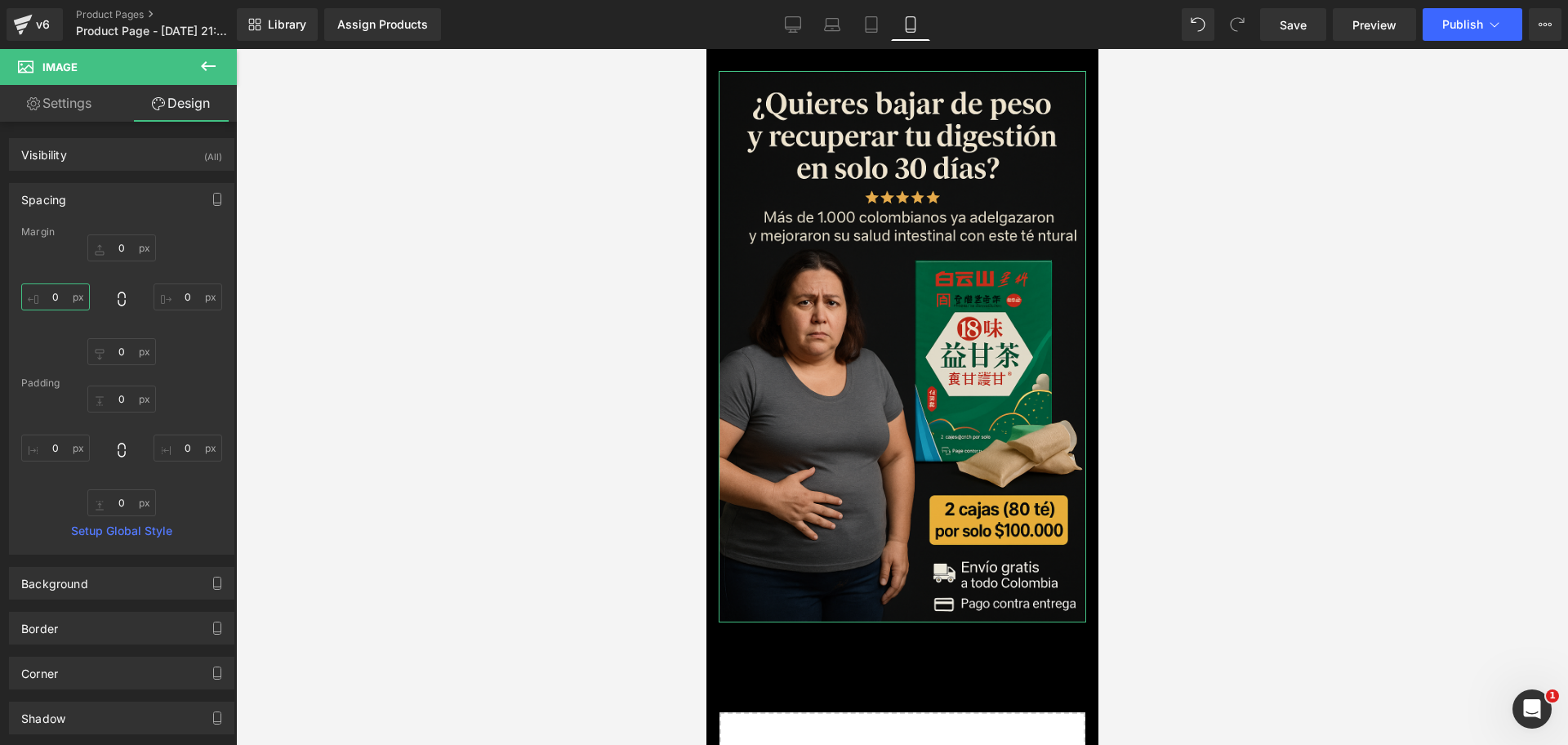
click at [65, 290] on input "0" at bounding box center [55, 297] width 69 height 27
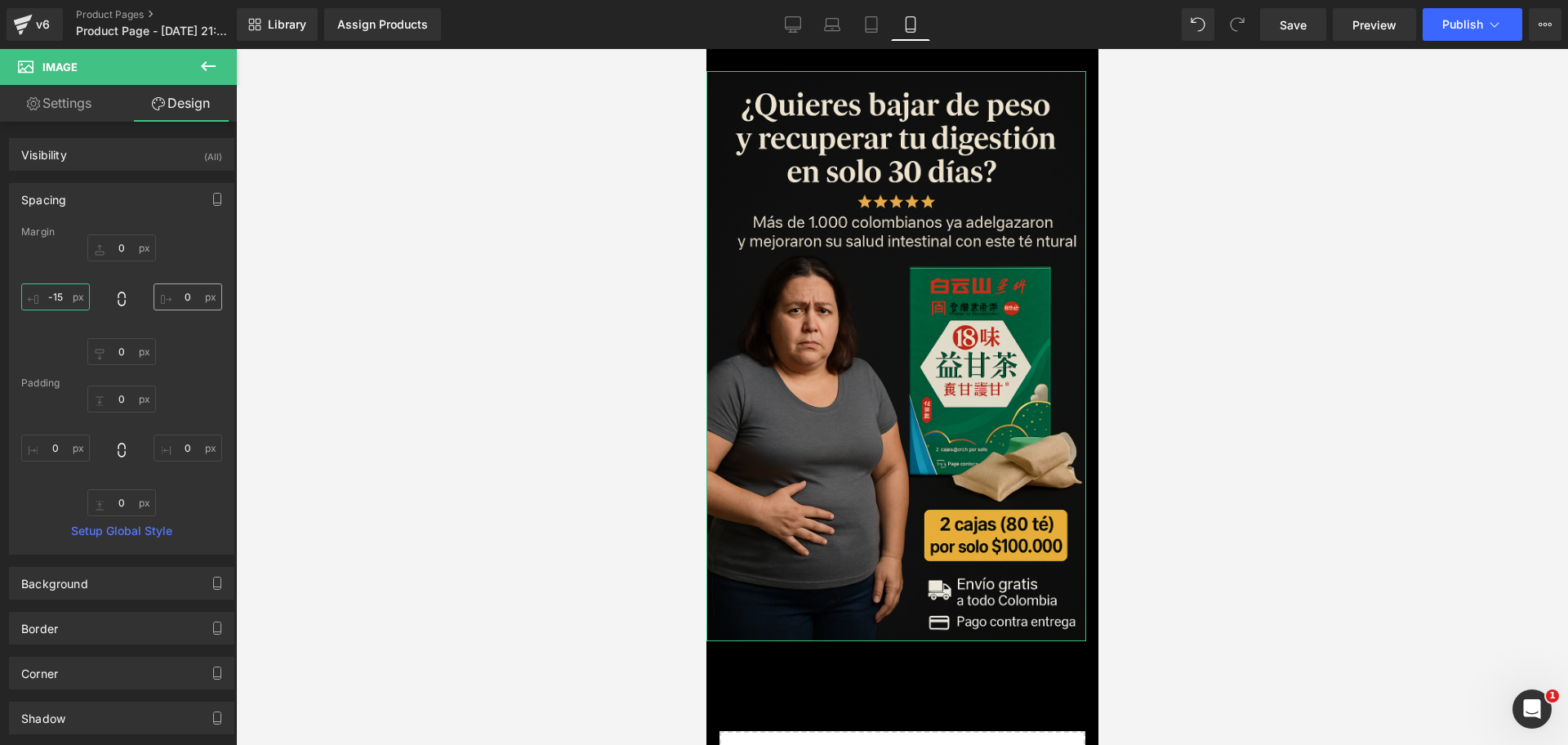
type input "-15"
click at [184, 299] on input "0" at bounding box center [188, 297] width 69 height 27
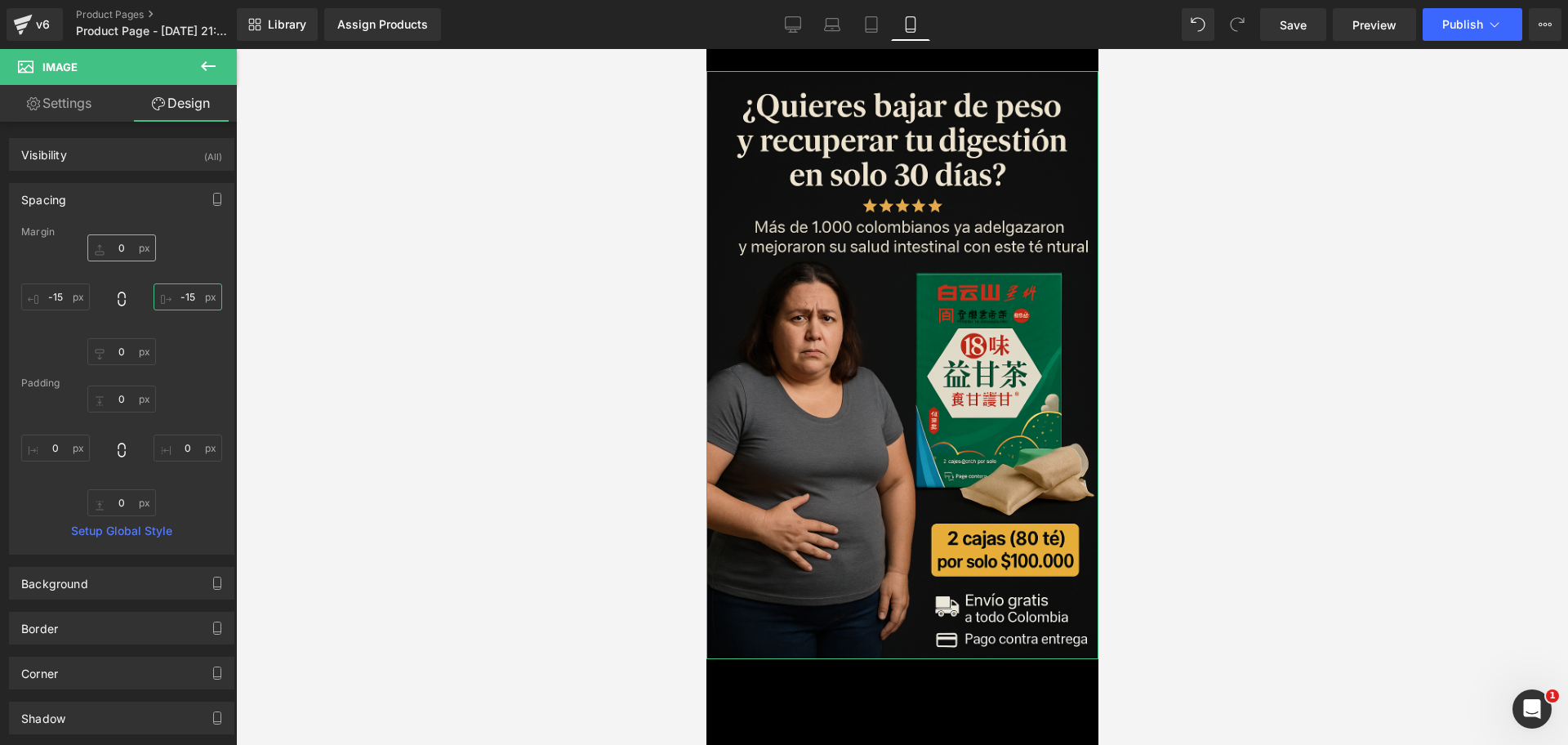
type input "-15"
click at [112, 239] on input "0" at bounding box center [121, 247] width 69 height 27
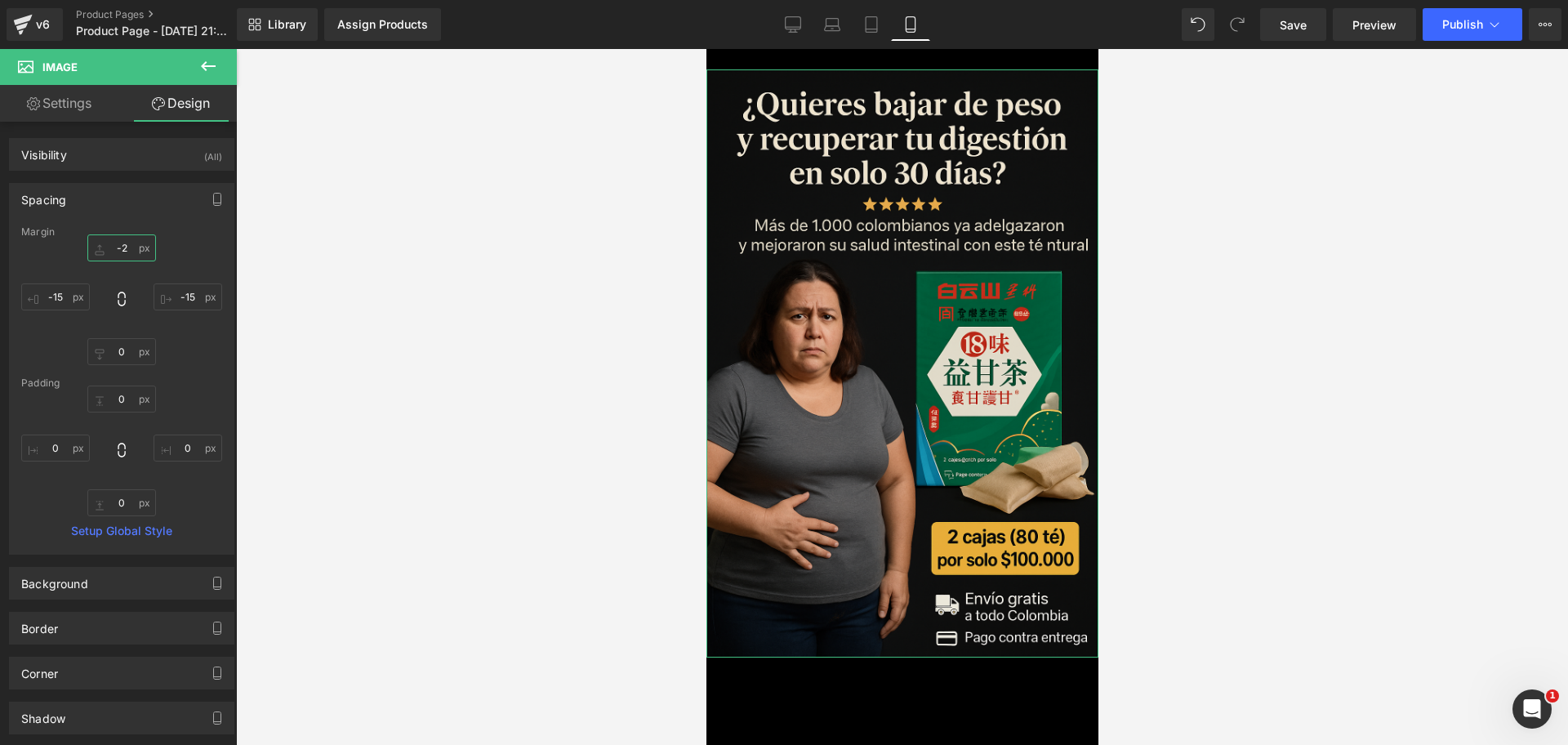
type input "-25"
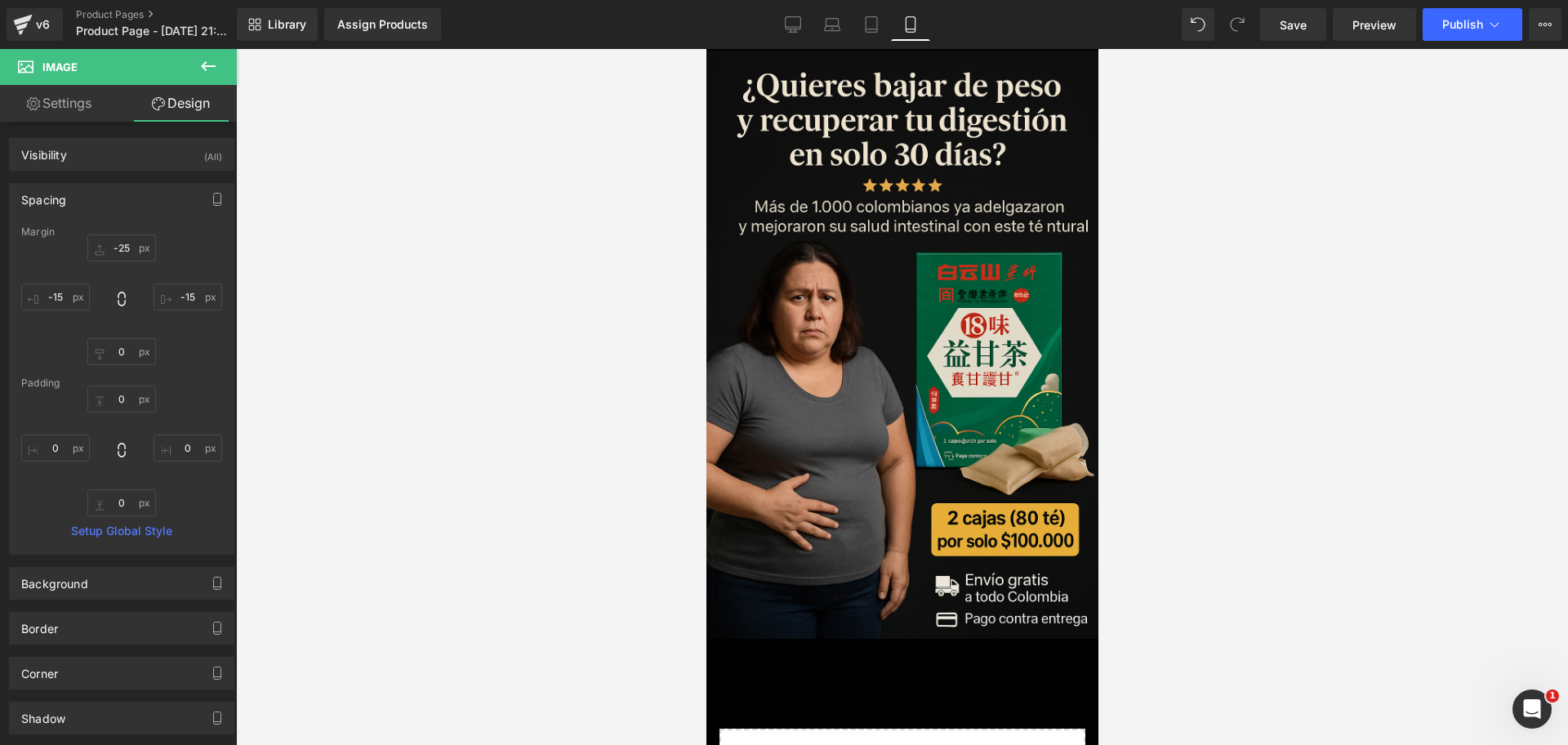
click at [1167, 361] on div at bounding box center [902, 397] width 1332 height 696
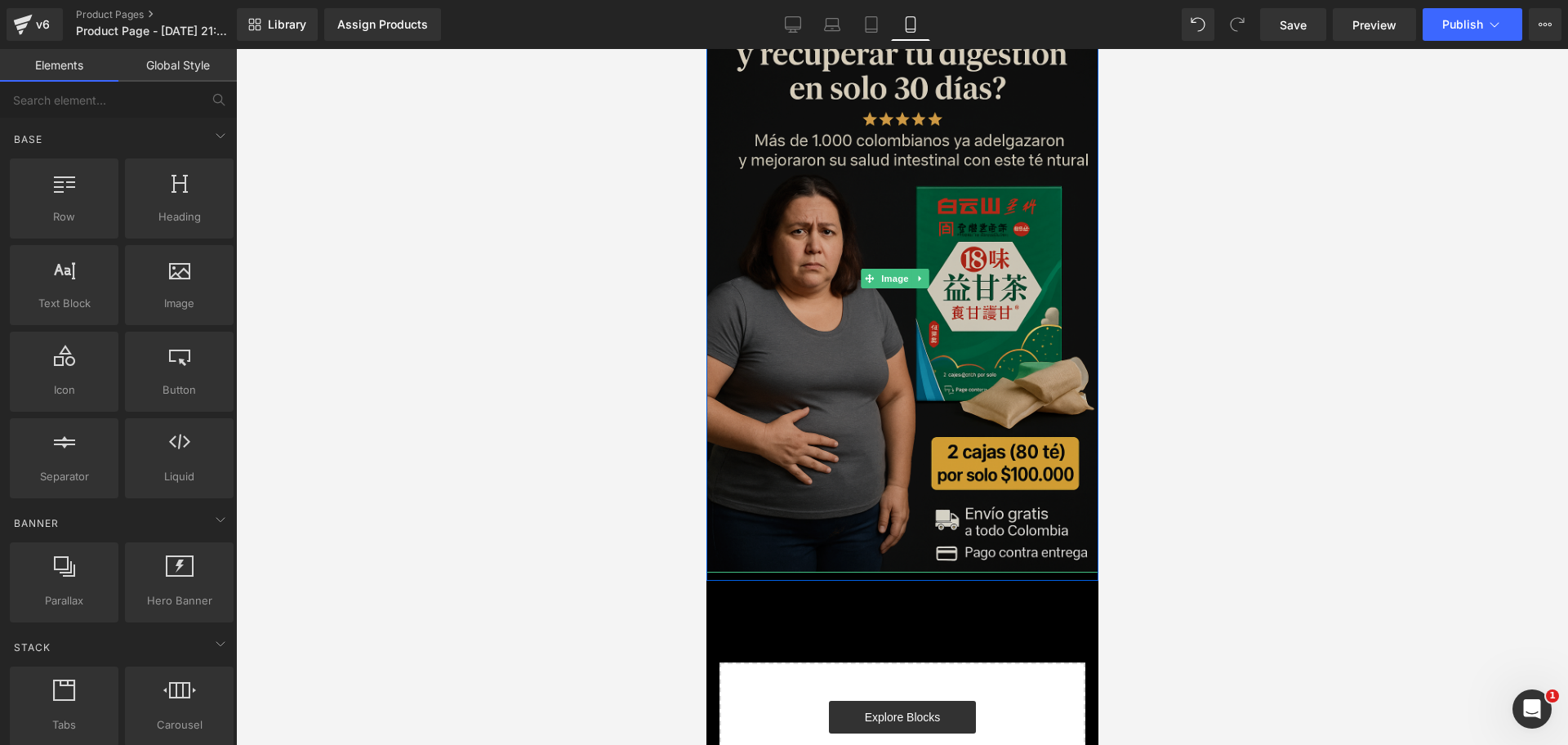
scroll to position [102, 0]
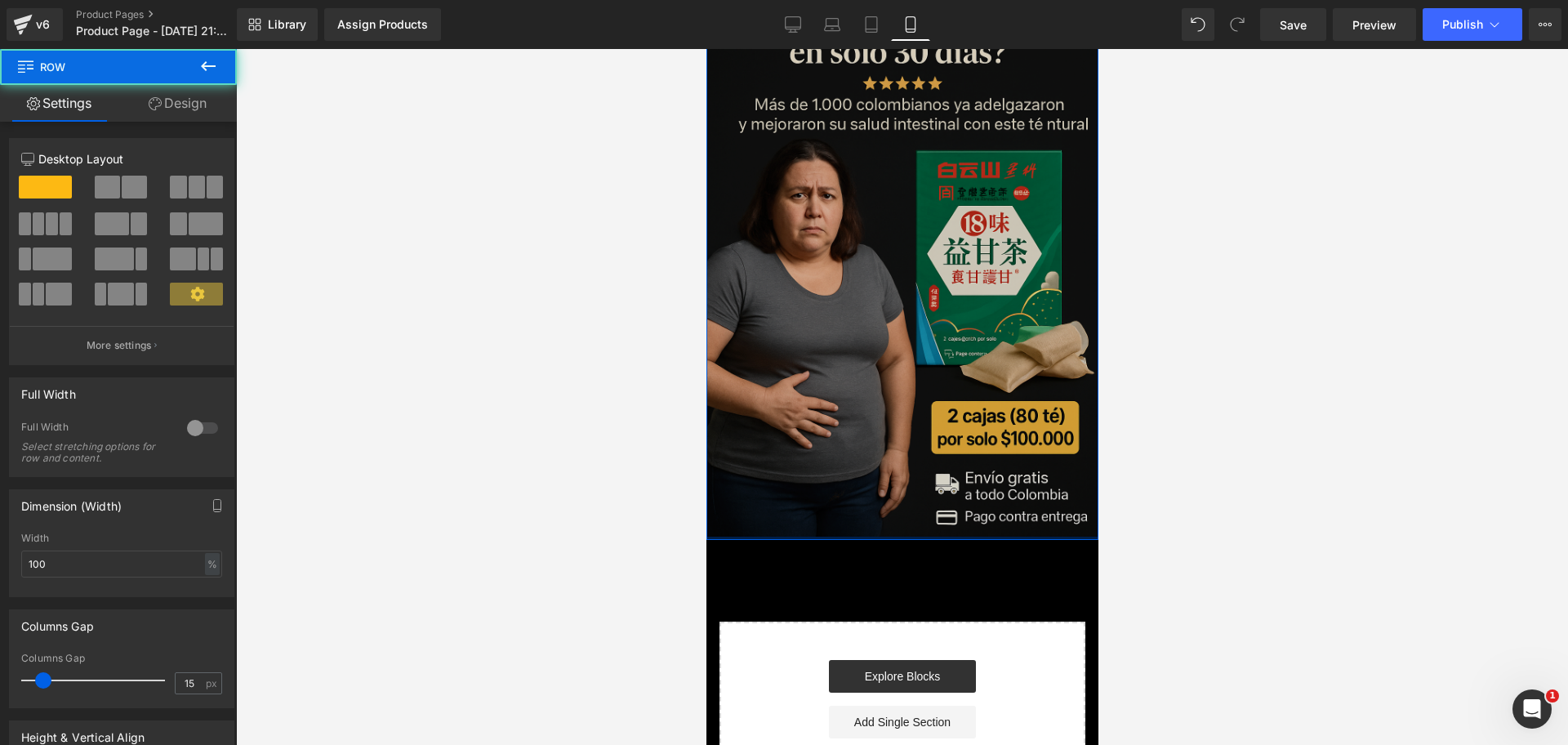
click at [794, 512] on div "Image Row" at bounding box center [902, 254] width 392 height 571
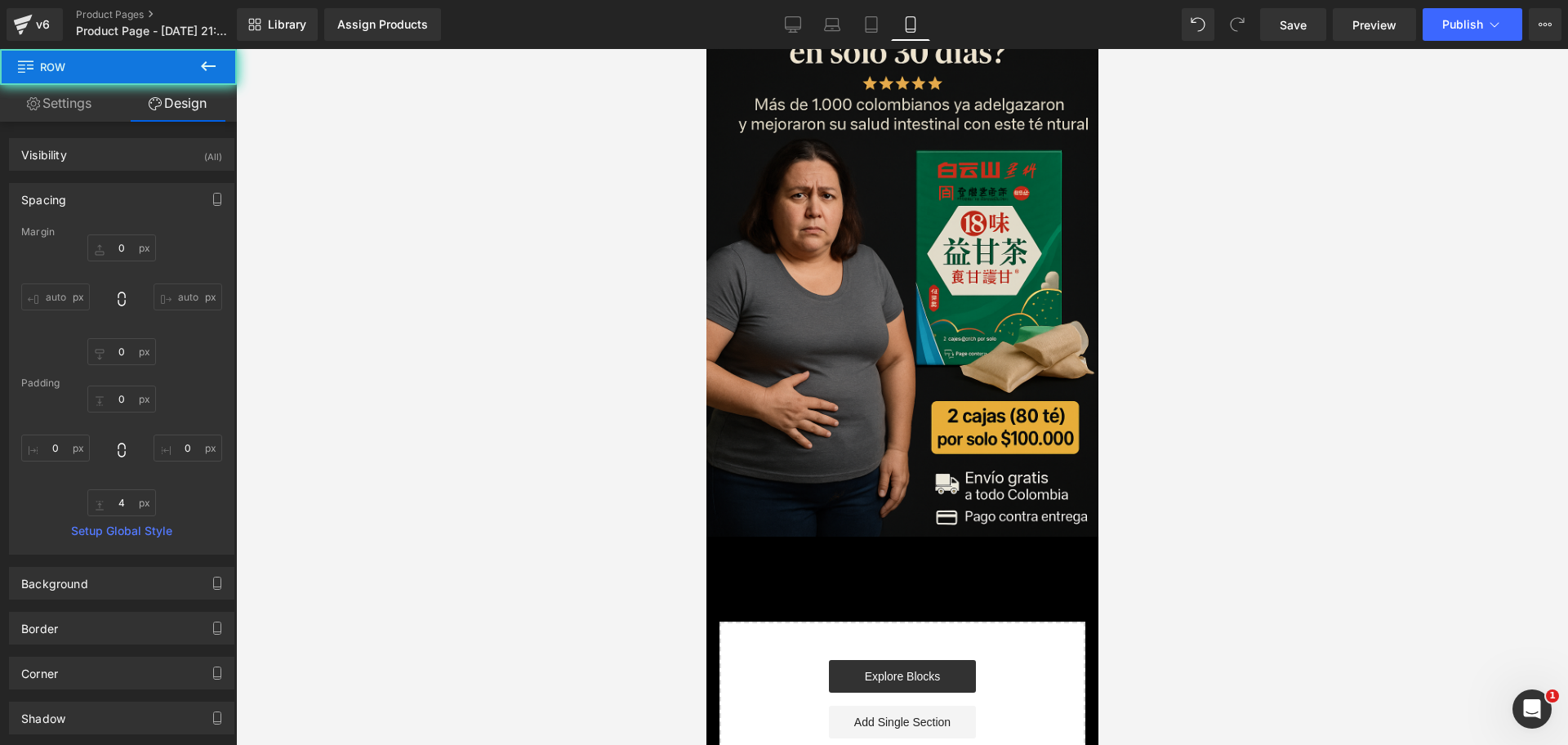
click at [879, 566] on div "Image Row Select your layout" at bounding box center [902, 385] width 392 height 832
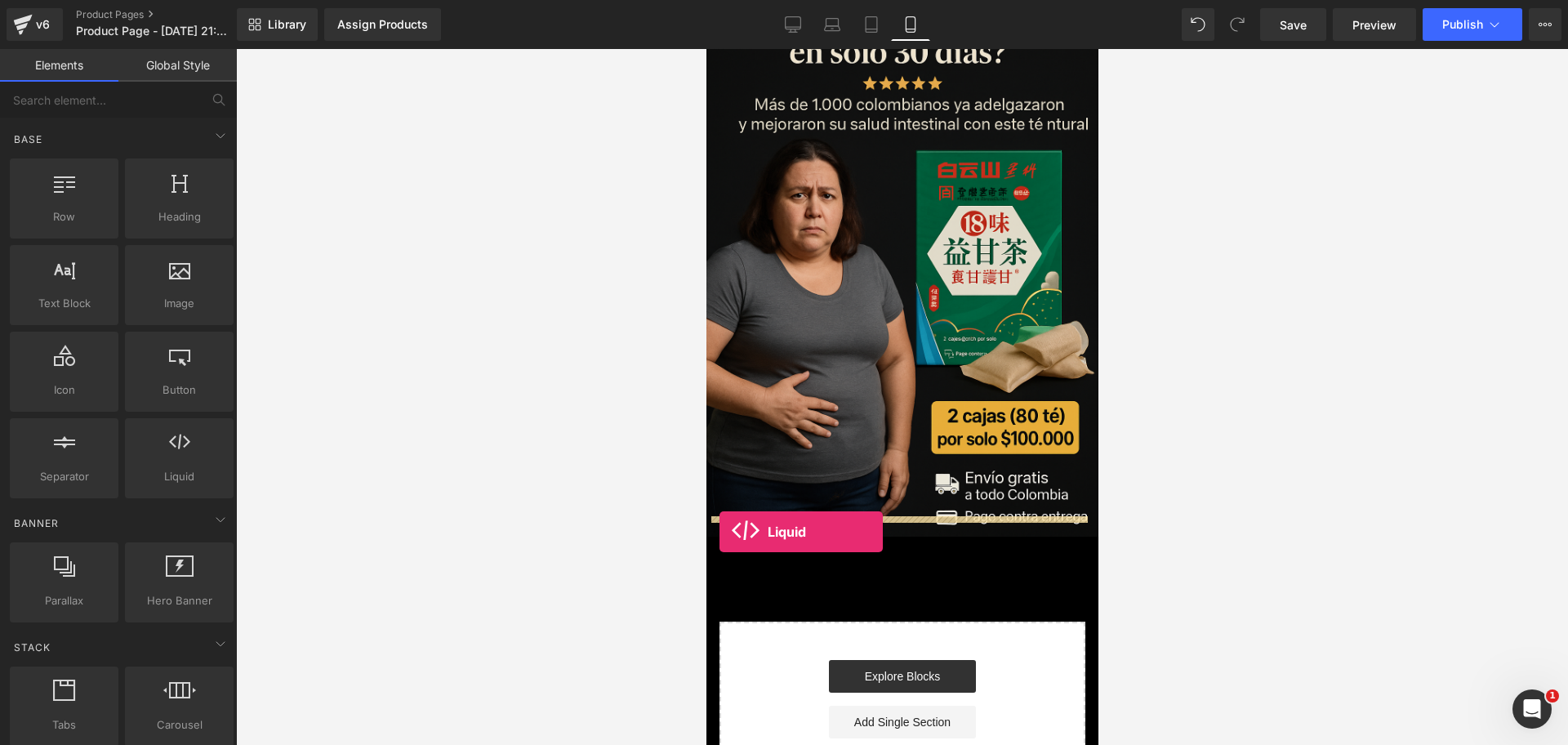
drag, startPoint x: 917, startPoint y: 509, endPoint x: 718, endPoint y: 532, distance: 200.3
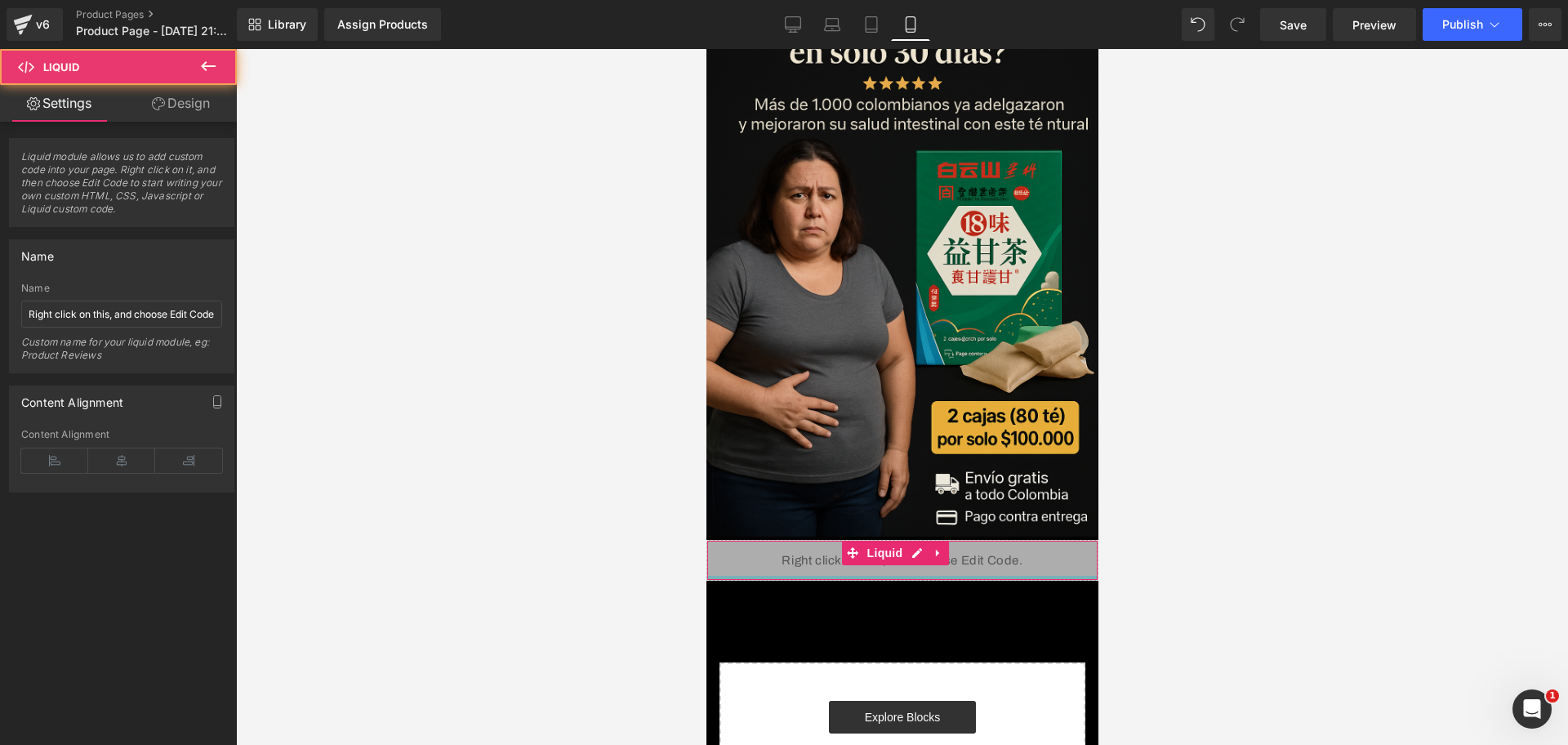
click at [917, 548] on div "Liquid" at bounding box center [902, 560] width 392 height 41
click at [909, 540] on div "Liquid" at bounding box center [902, 560] width 392 height 41
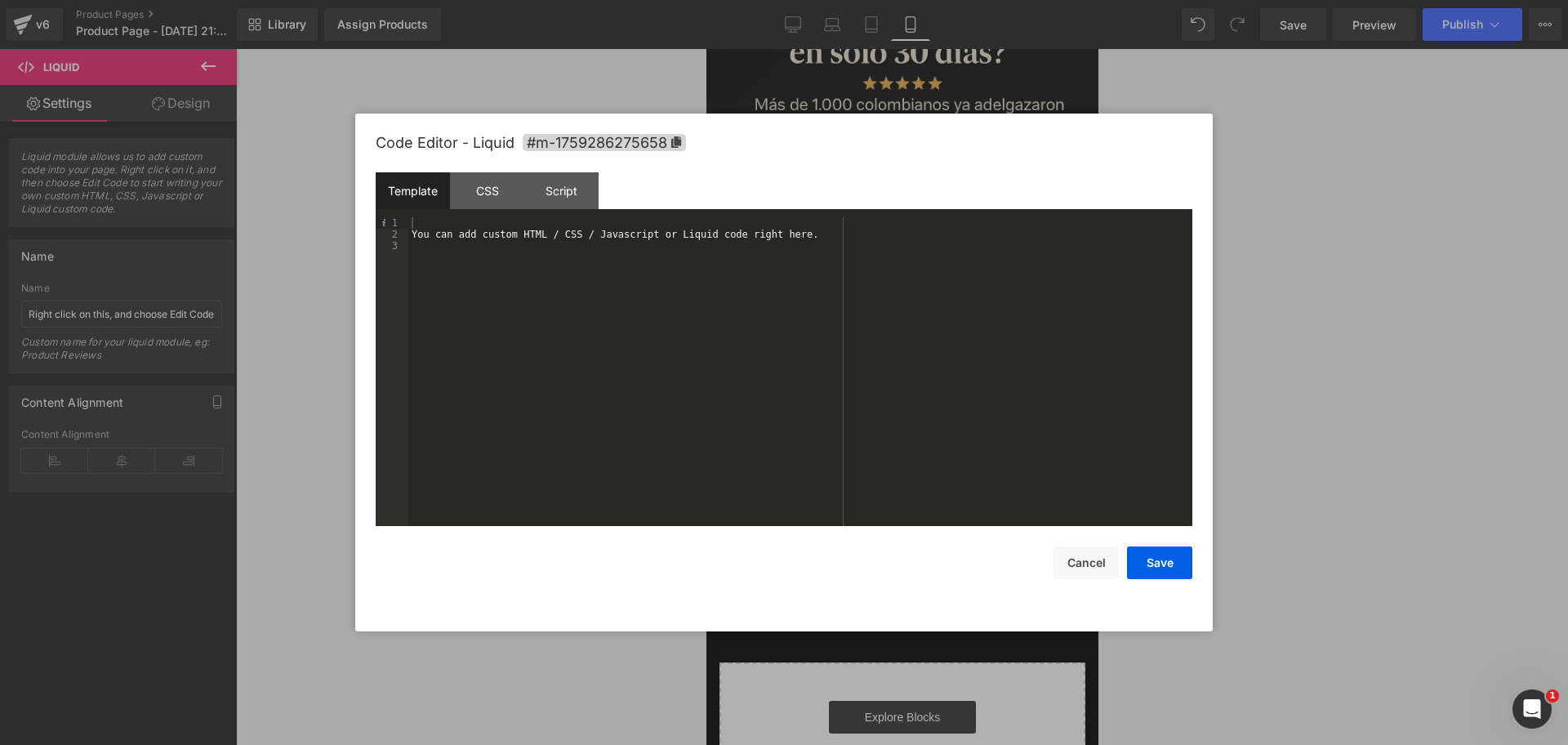
click at [574, 212] on div "Template CSS Script Data" at bounding box center [784, 195] width 817 height 45
click at [578, 220] on div "You can add custom HTML / CSS / Javascript or Liquid code right here." at bounding box center [800, 383] width 784 height 332
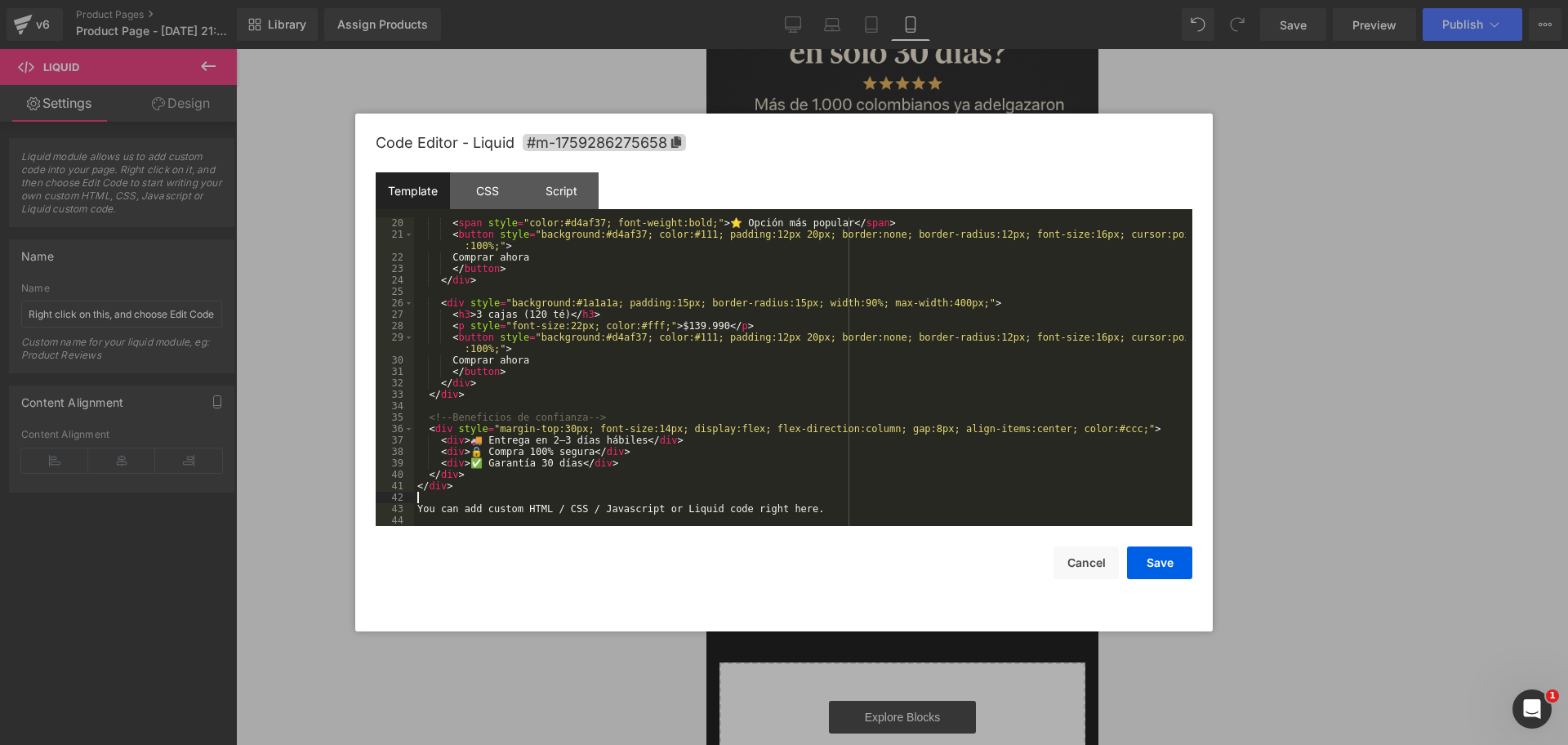
scroll to position [229, 0]
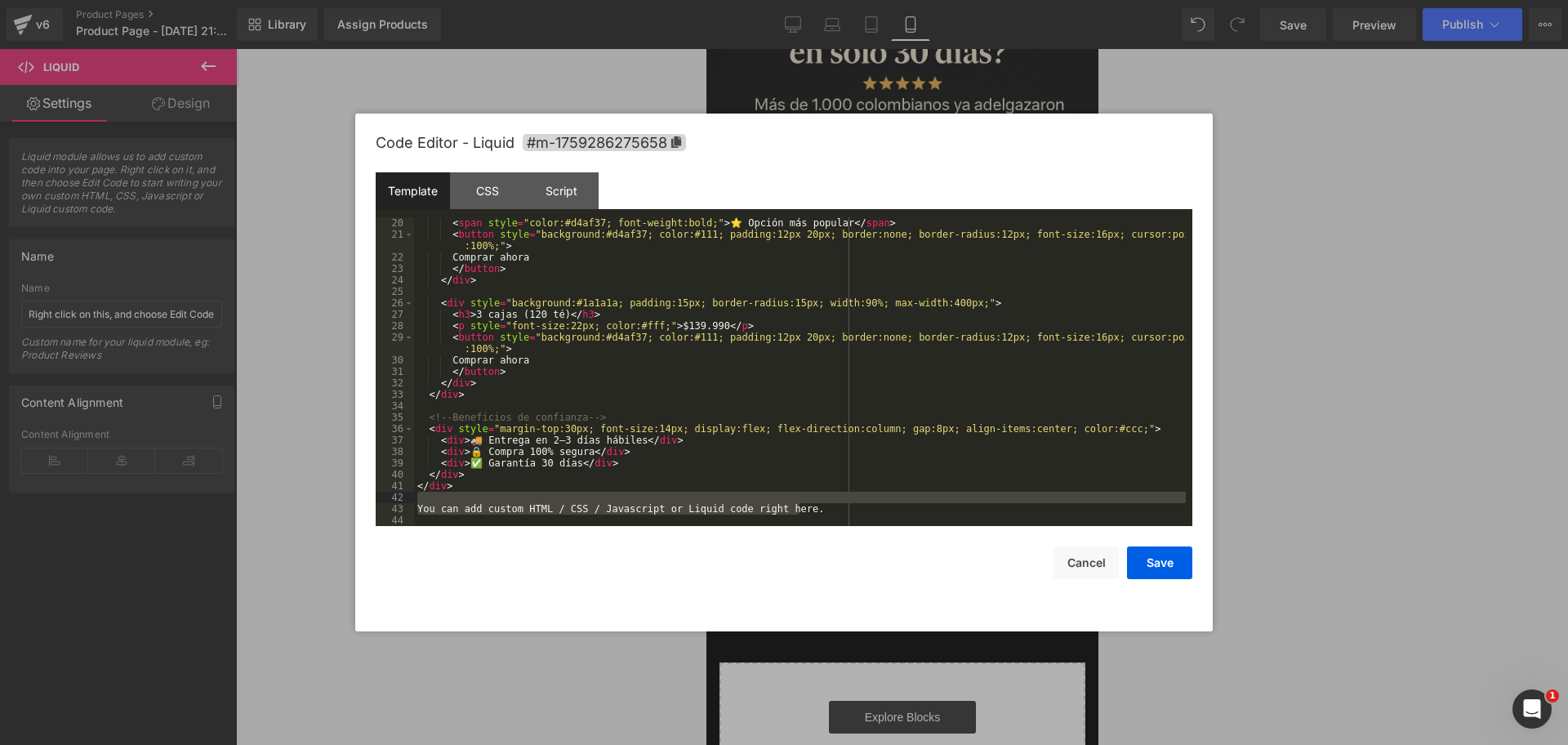
drag, startPoint x: 805, startPoint y: 512, endPoint x: 441, endPoint y: 495, distance: 364.4
click at [441, 495] on div "< span style = "color:#d4af37; font-weight:bold;" > ⭐ Opción más popular </ spa…" at bounding box center [799, 383] width 772 height 332
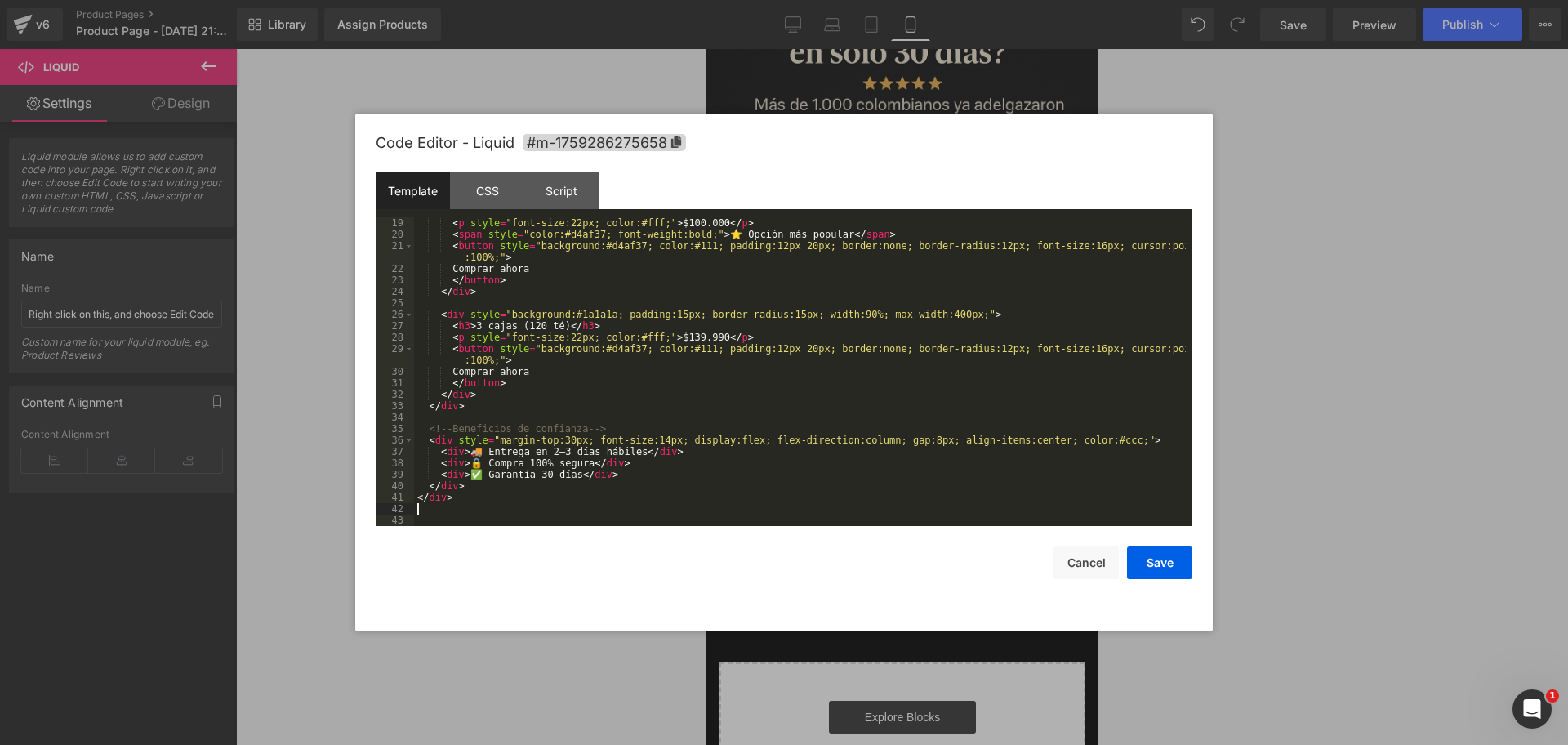
scroll to position [206, 0]
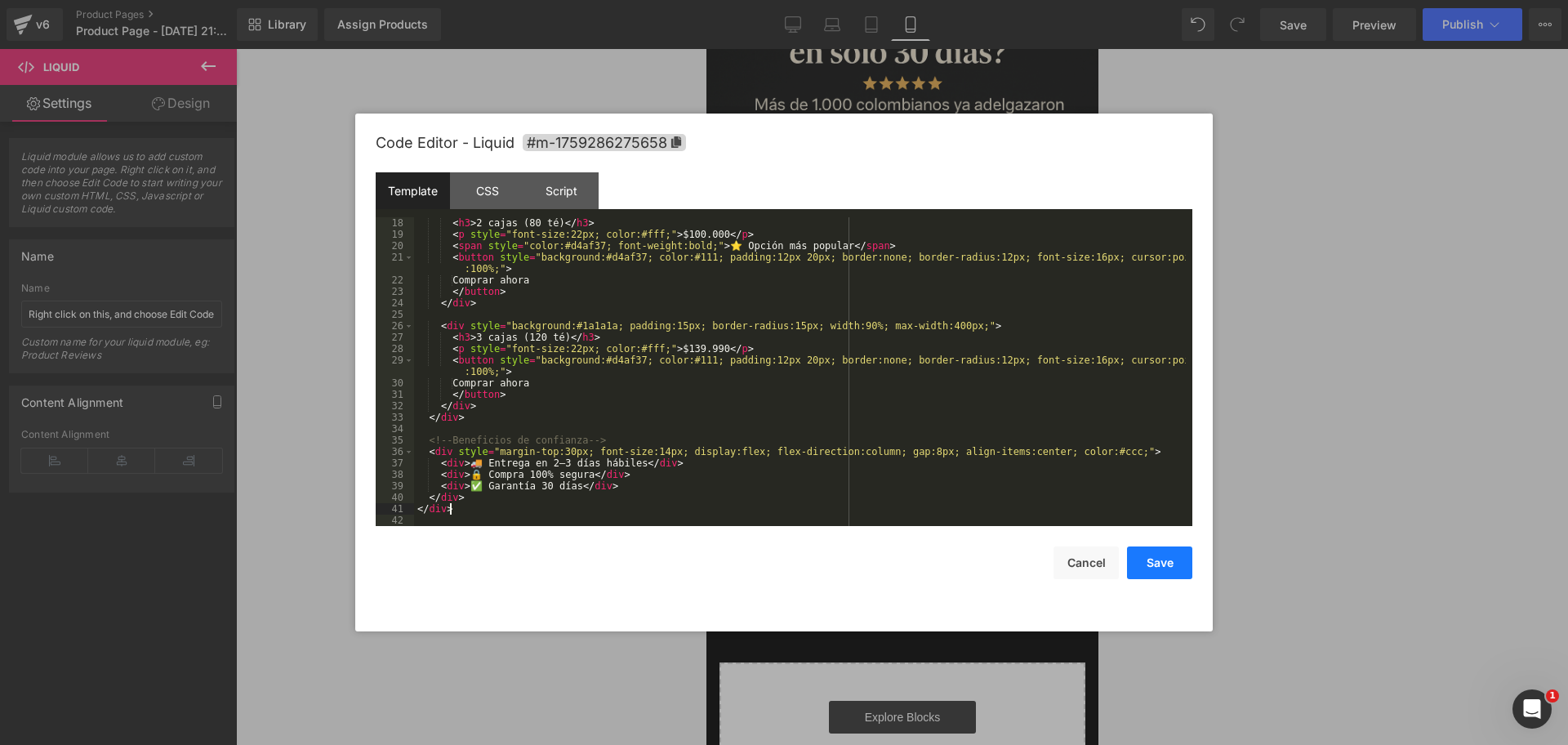
click at [1168, 572] on button "Save" at bounding box center [1159, 563] width 65 height 33
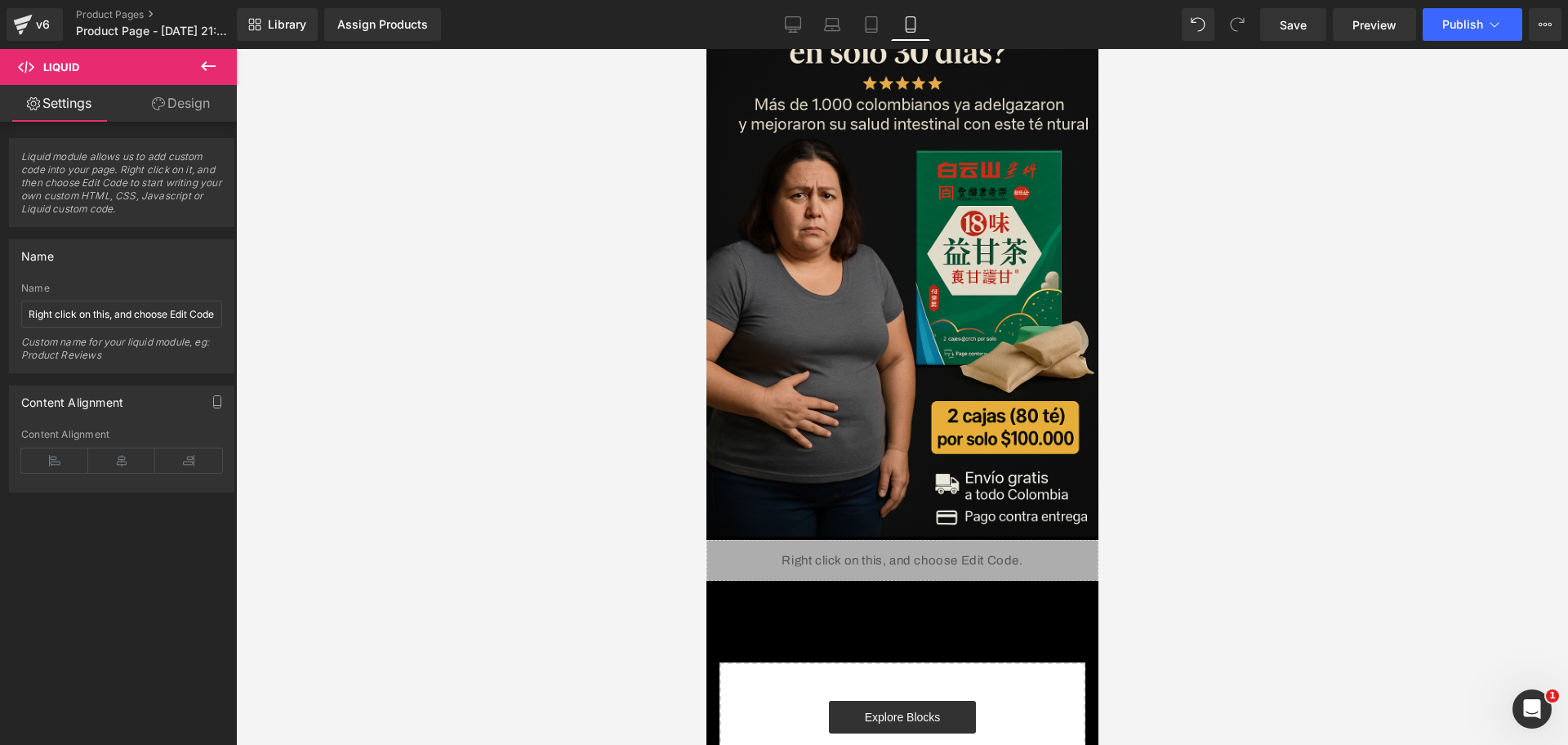
click at [1254, 33] on div "Save Preview Publish Scheduled View Live Page View with current Template Save T…" at bounding box center [1410, 24] width 314 height 33
click at [1254, 31] on link "Save" at bounding box center [1292, 24] width 66 height 33
click at [1254, 39] on link "Preview" at bounding box center [1374, 24] width 84 height 33
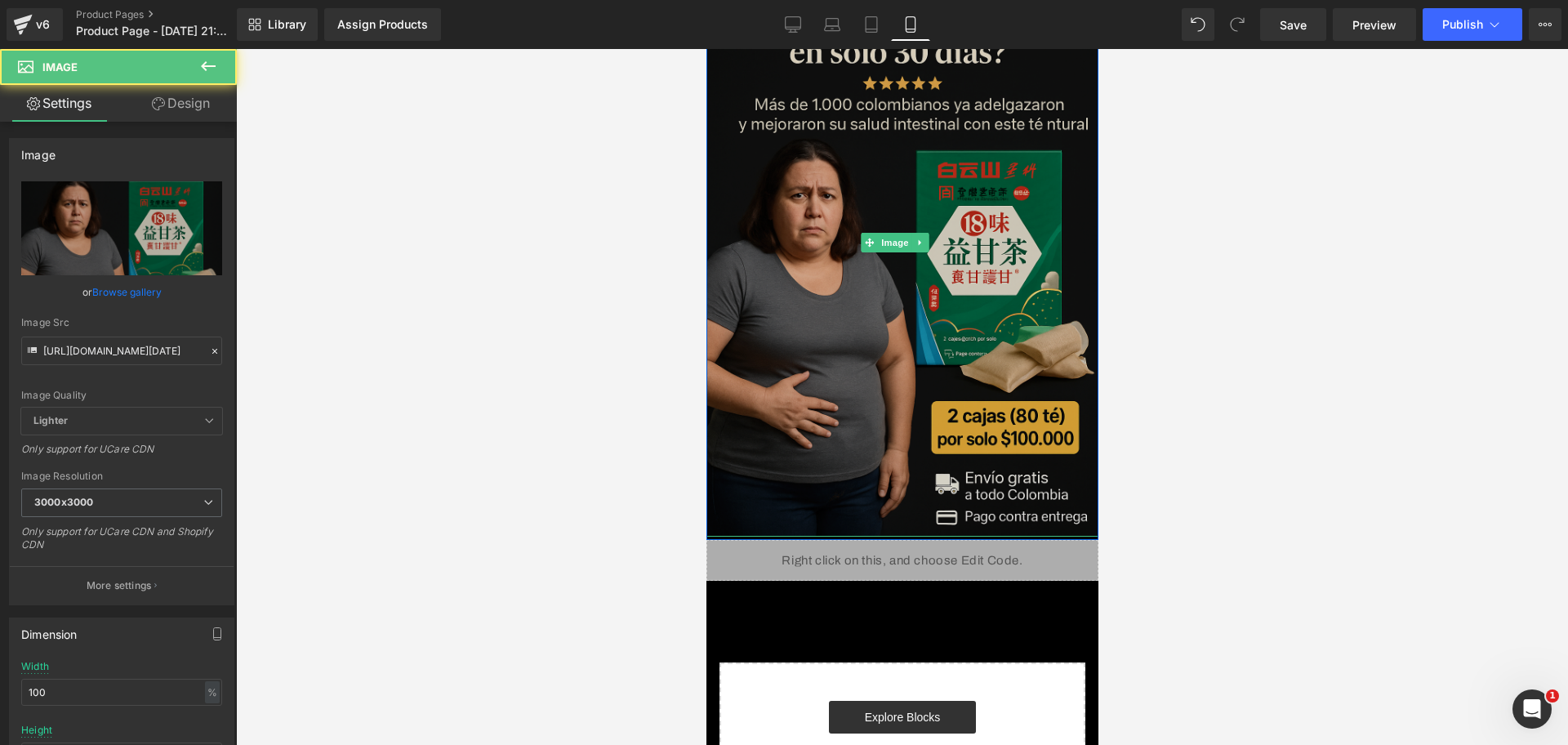
drag, startPoint x: 778, startPoint y: 512, endPoint x: 772, endPoint y: 502, distance: 11.7
click at [772, 502] on div "Image" at bounding box center [902, 243] width 392 height 588
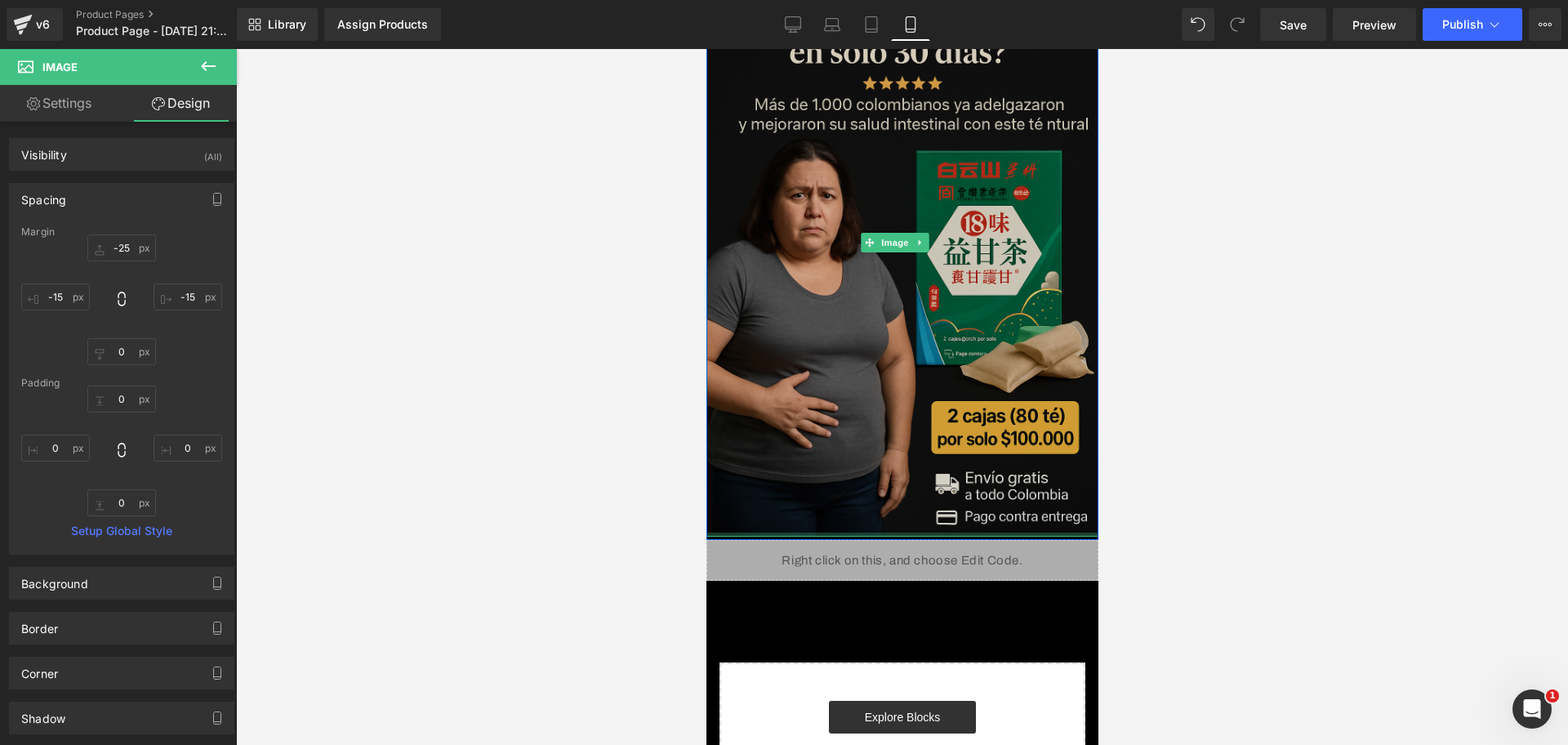
drag, startPoint x: 762, startPoint y: 511, endPoint x: 755, endPoint y: 480, distance: 31.8
click at [755, 480] on div "Image" at bounding box center [902, 243] width 392 height 588
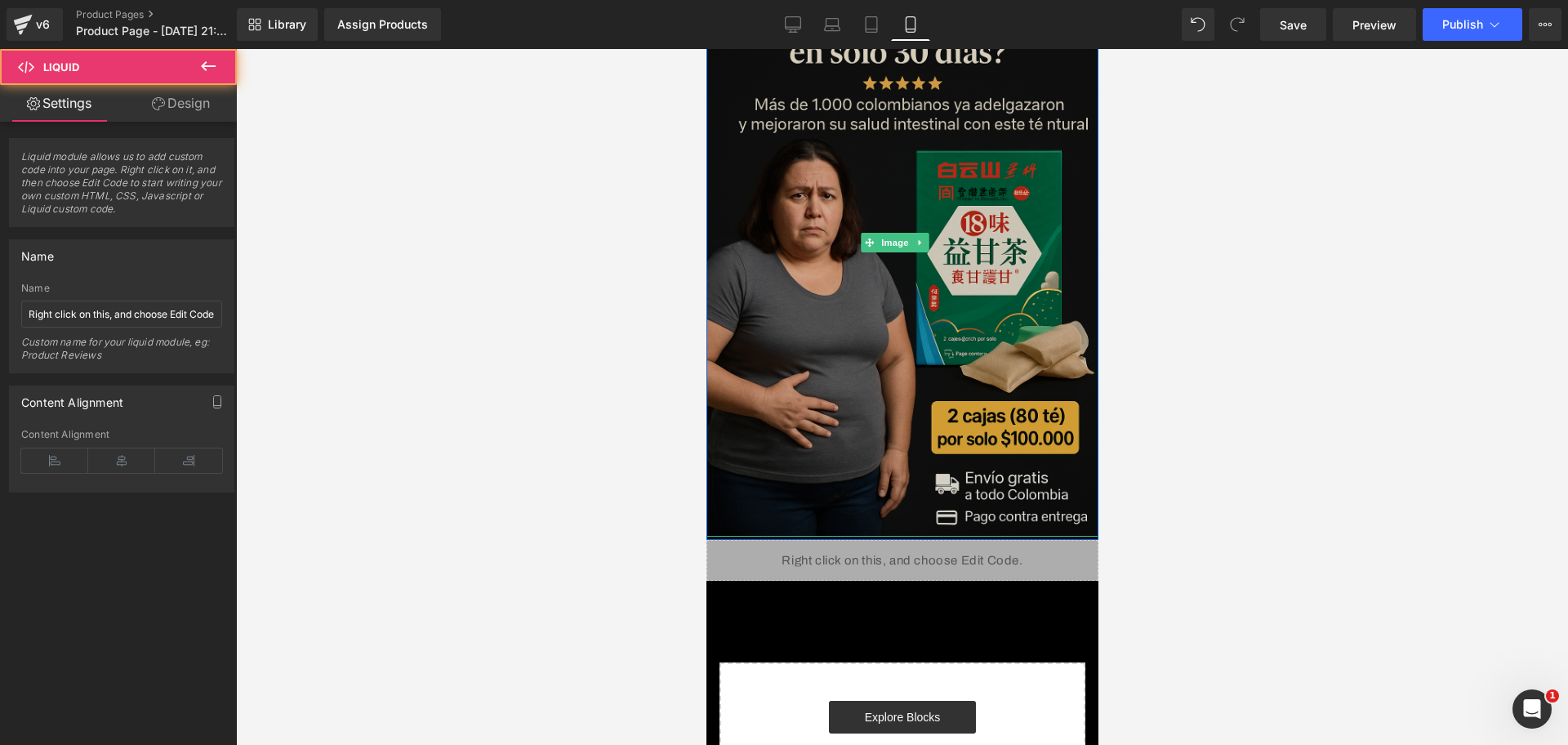
drag, startPoint x: 780, startPoint y: 518, endPoint x: 2059, endPoint y: 588, distance: 1280.9
click at [777, 504] on div "Image Row Liquid Select your layout" at bounding box center [902, 406] width 392 height 874
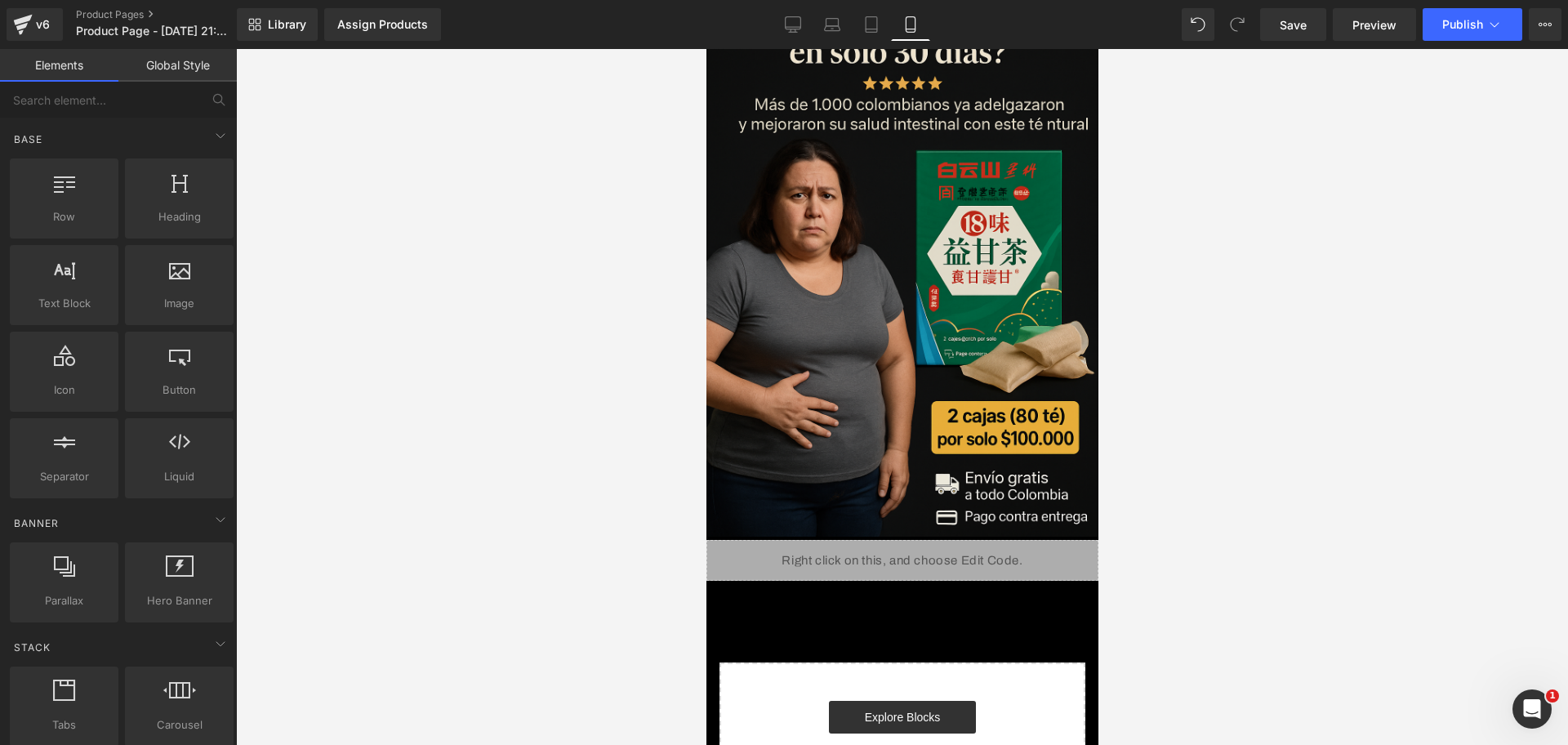
click at [1254, 542] on div at bounding box center [902, 397] width 1332 height 696
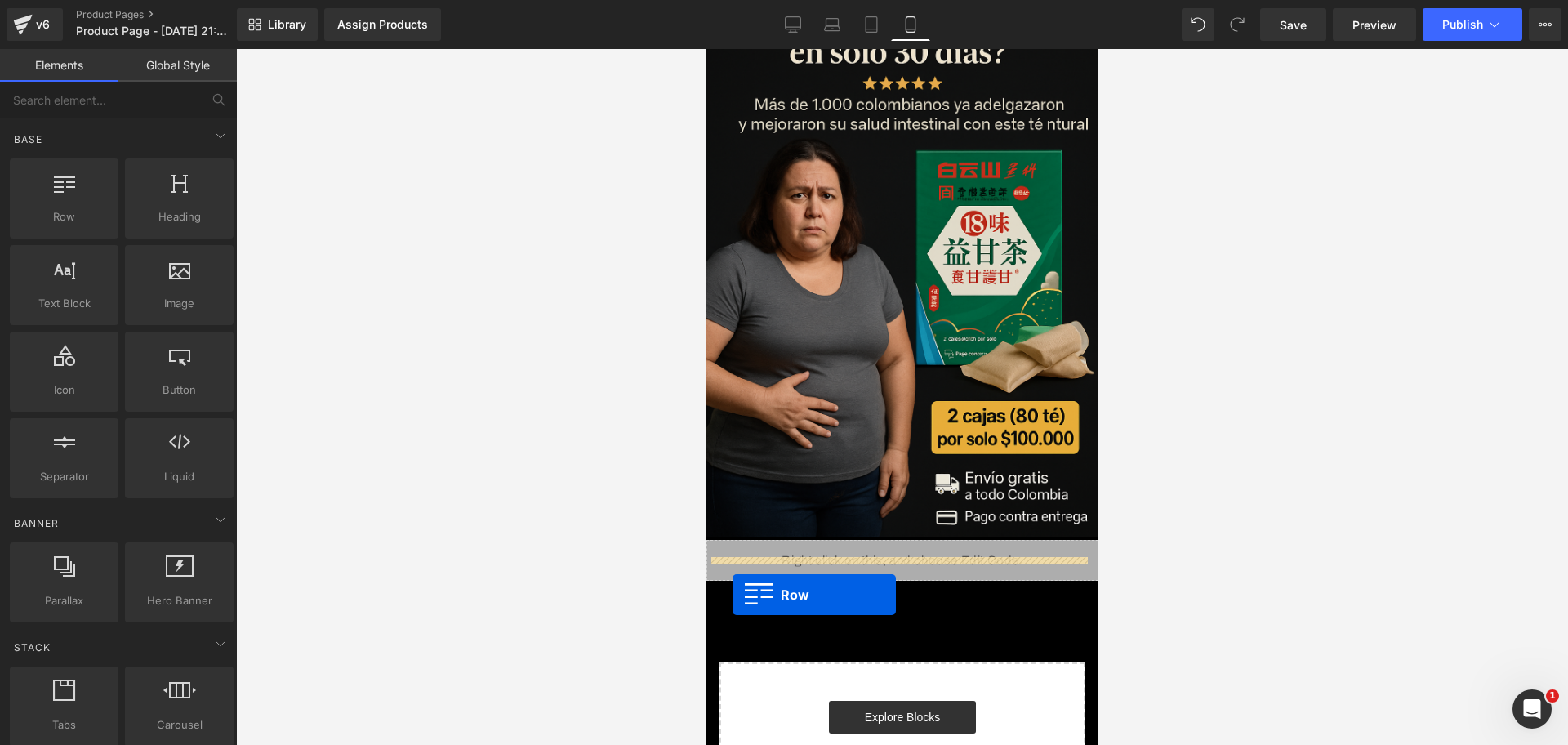
drag, startPoint x: 774, startPoint y: 238, endPoint x: 732, endPoint y: 594, distance: 358.5
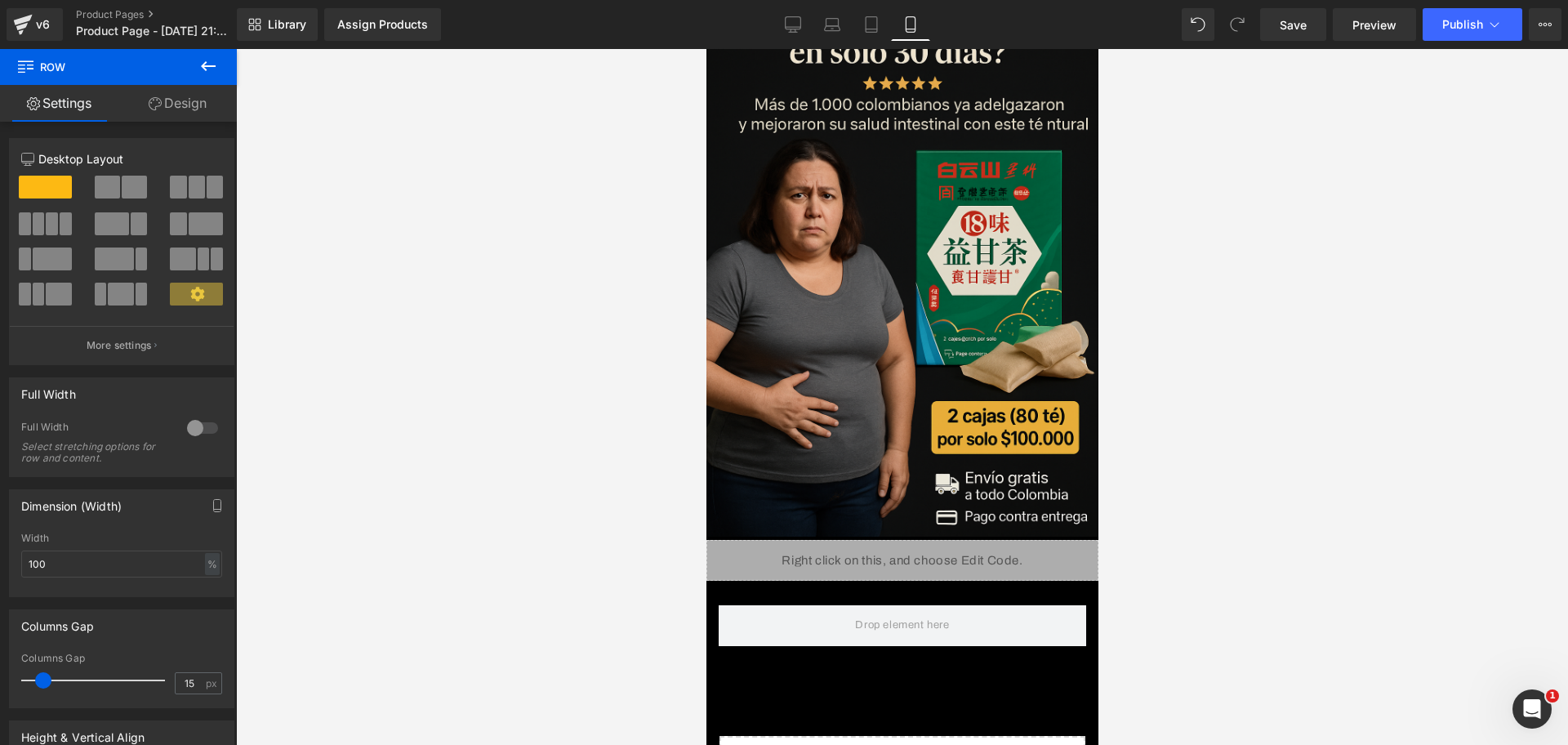
click at [232, 61] on button at bounding box center [208, 67] width 57 height 36
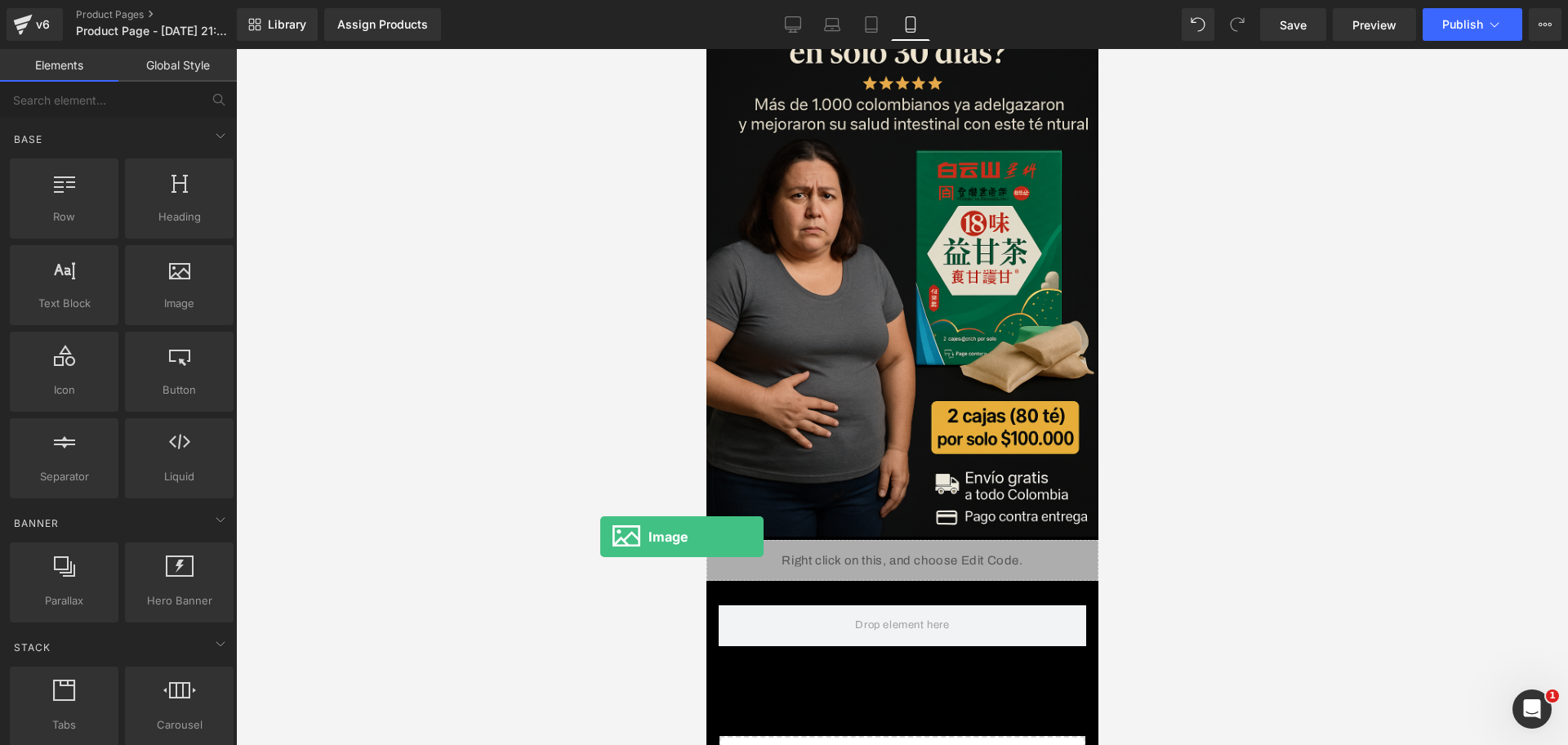
drag, startPoint x: 171, startPoint y: 304, endPoint x: 650, endPoint y: 560, distance: 543.1
click at [644, 558] on div "Image You are previewing how the will restyle your page. You can not edit Eleme…" at bounding box center [784, 387] width 1568 height 773
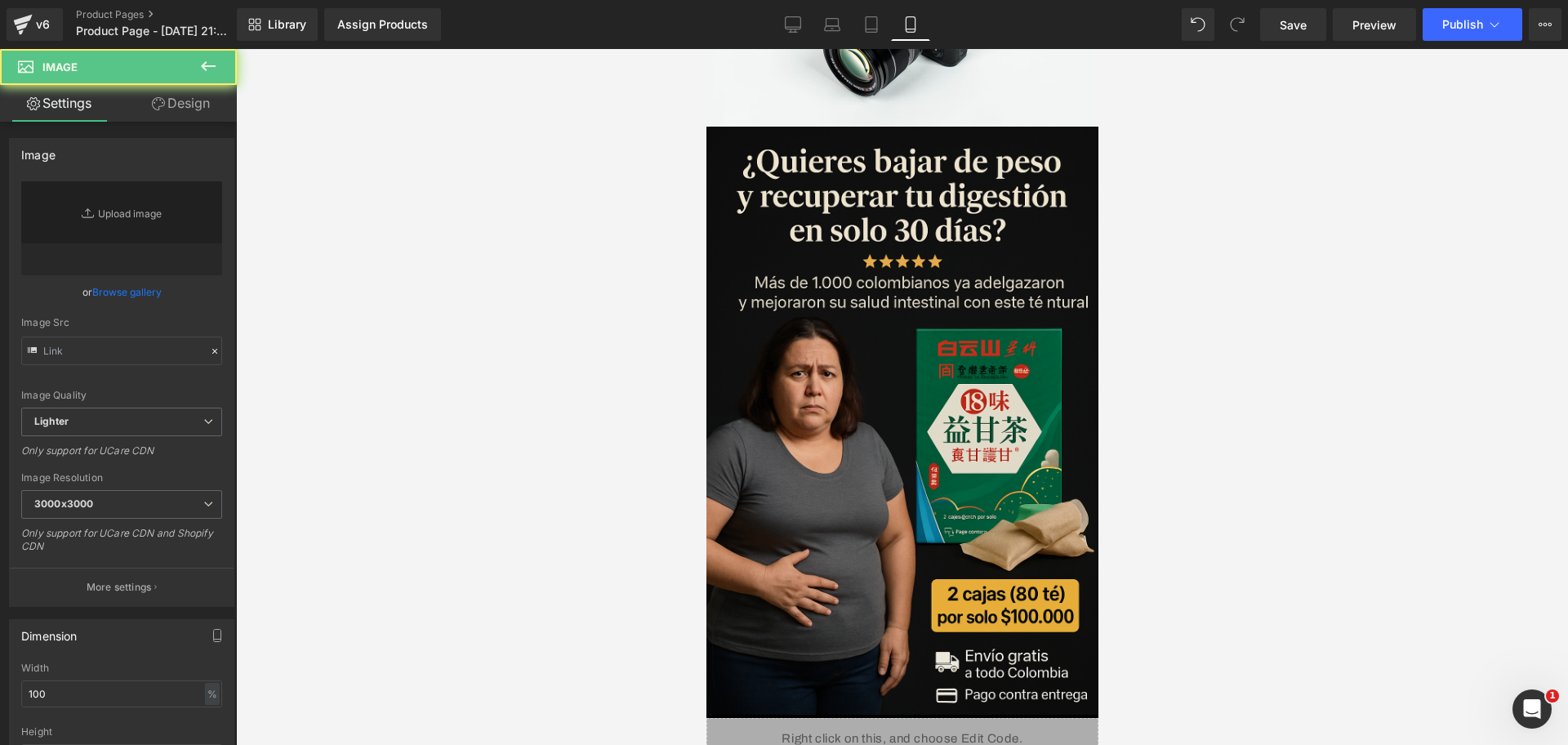
scroll to position [411, 0]
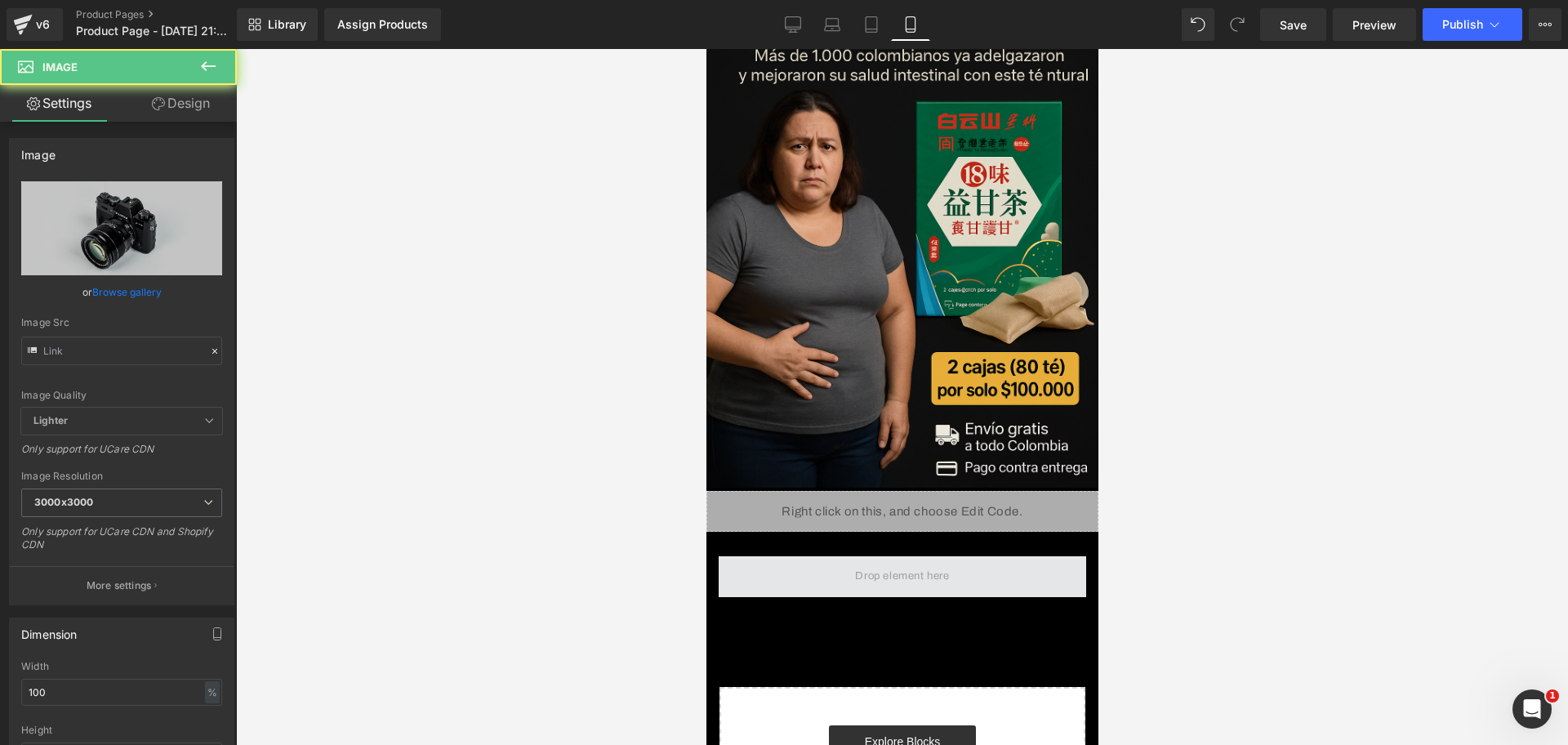
click at [775, 595] on div "Image Image Row Liquid Row Select your layout" at bounding box center [902, 263] width 392 height 1206
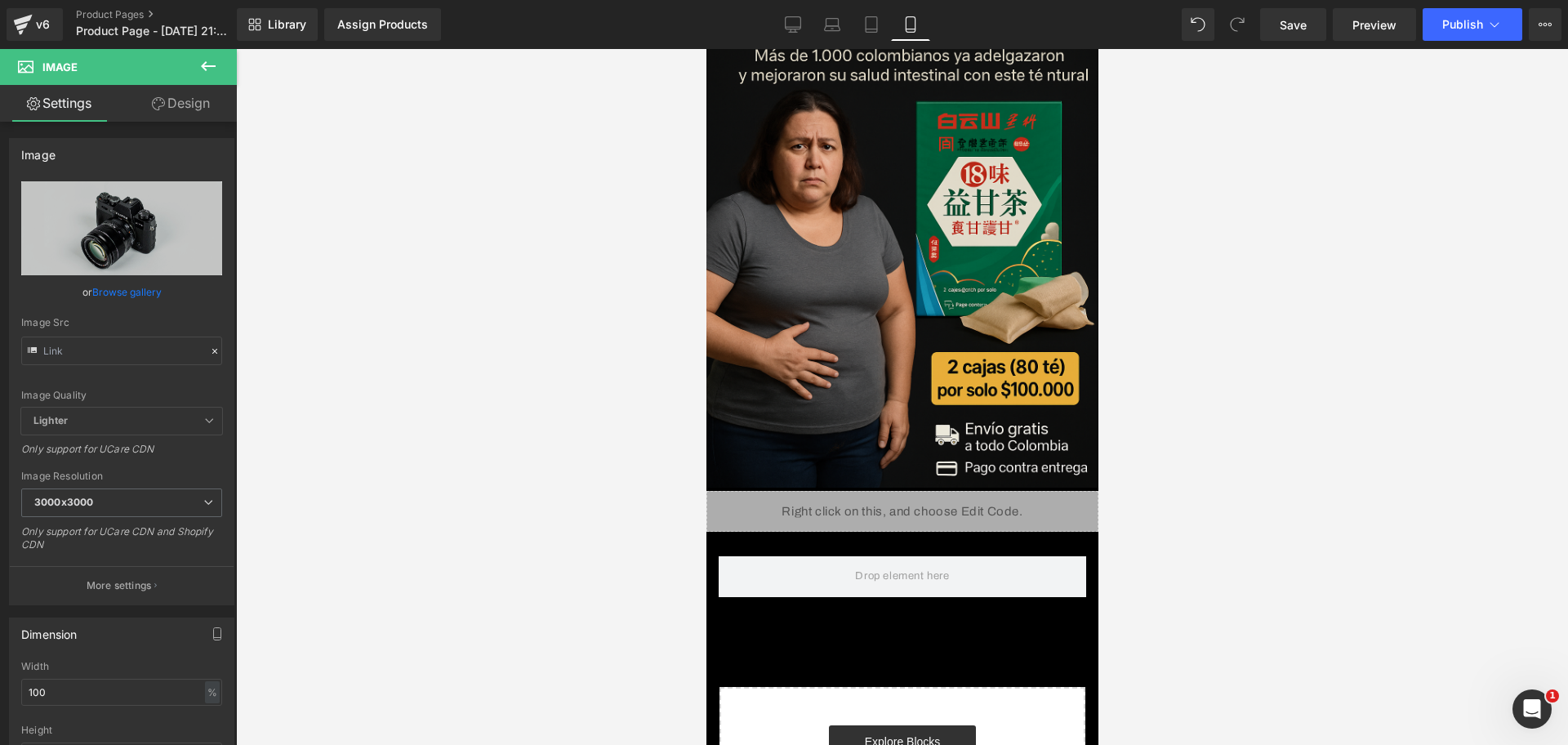
click at [225, 51] on button at bounding box center [208, 67] width 57 height 36
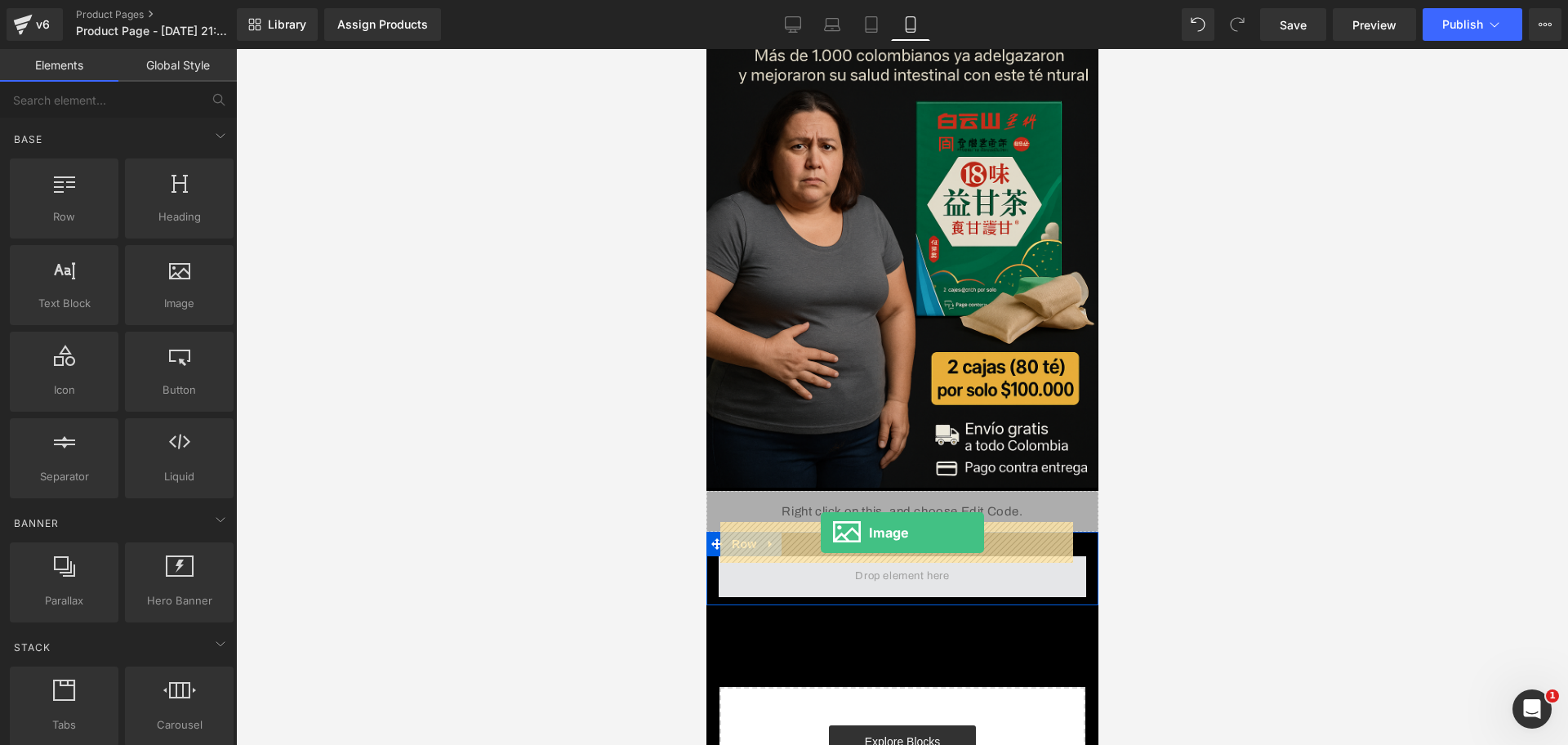
drag, startPoint x: 894, startPoint y: 334, endPoint x: 820, endPoint y: 533, distance: 212.3
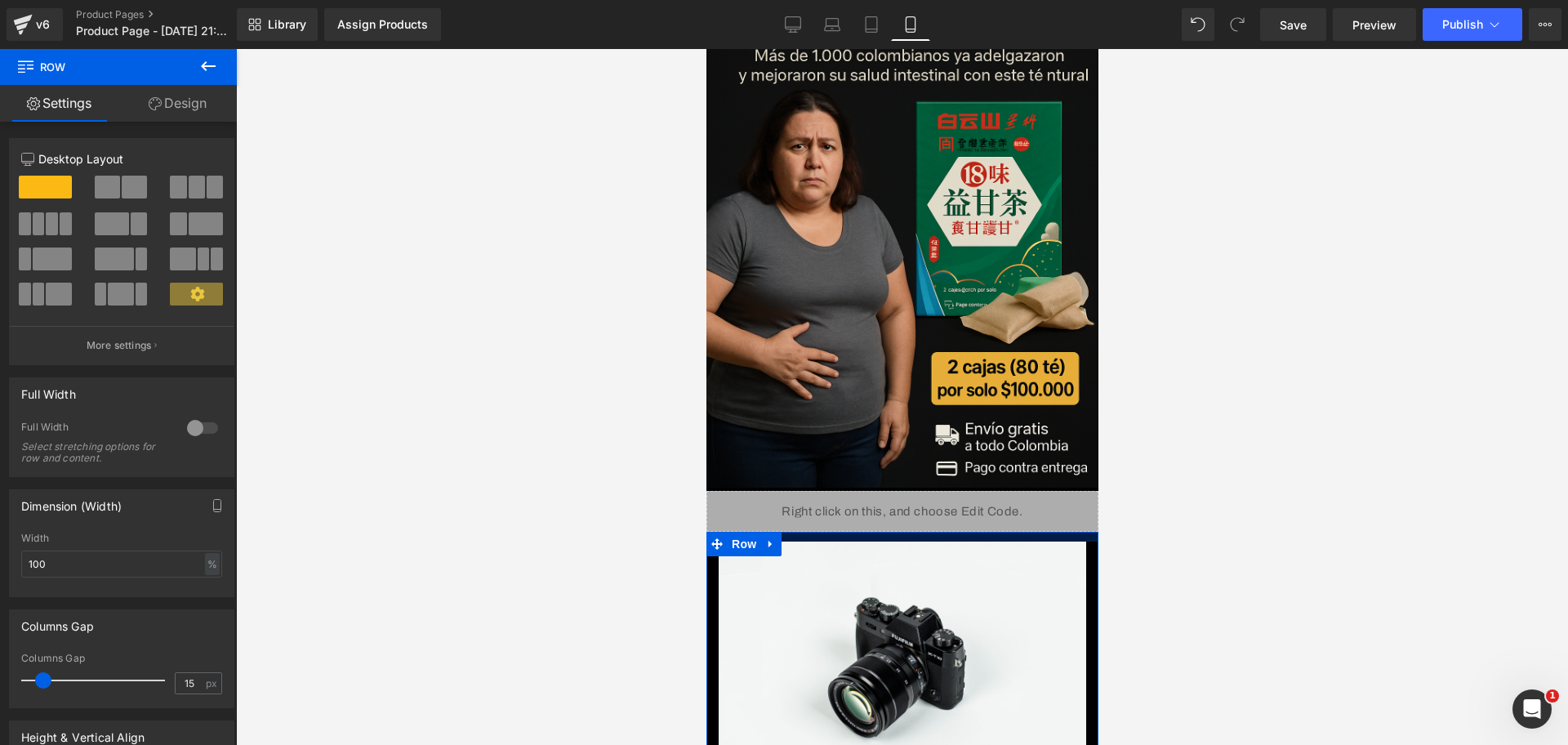
drag, startPoint x: 877, startPoint y: 506, endPoint x: 872, endPoint y: 491, distance: 15.8
click at [872, 491] on div "Image Image Row Liquid Image Row Select your layout" at bounding box center [902, 358] width 392 height 1395
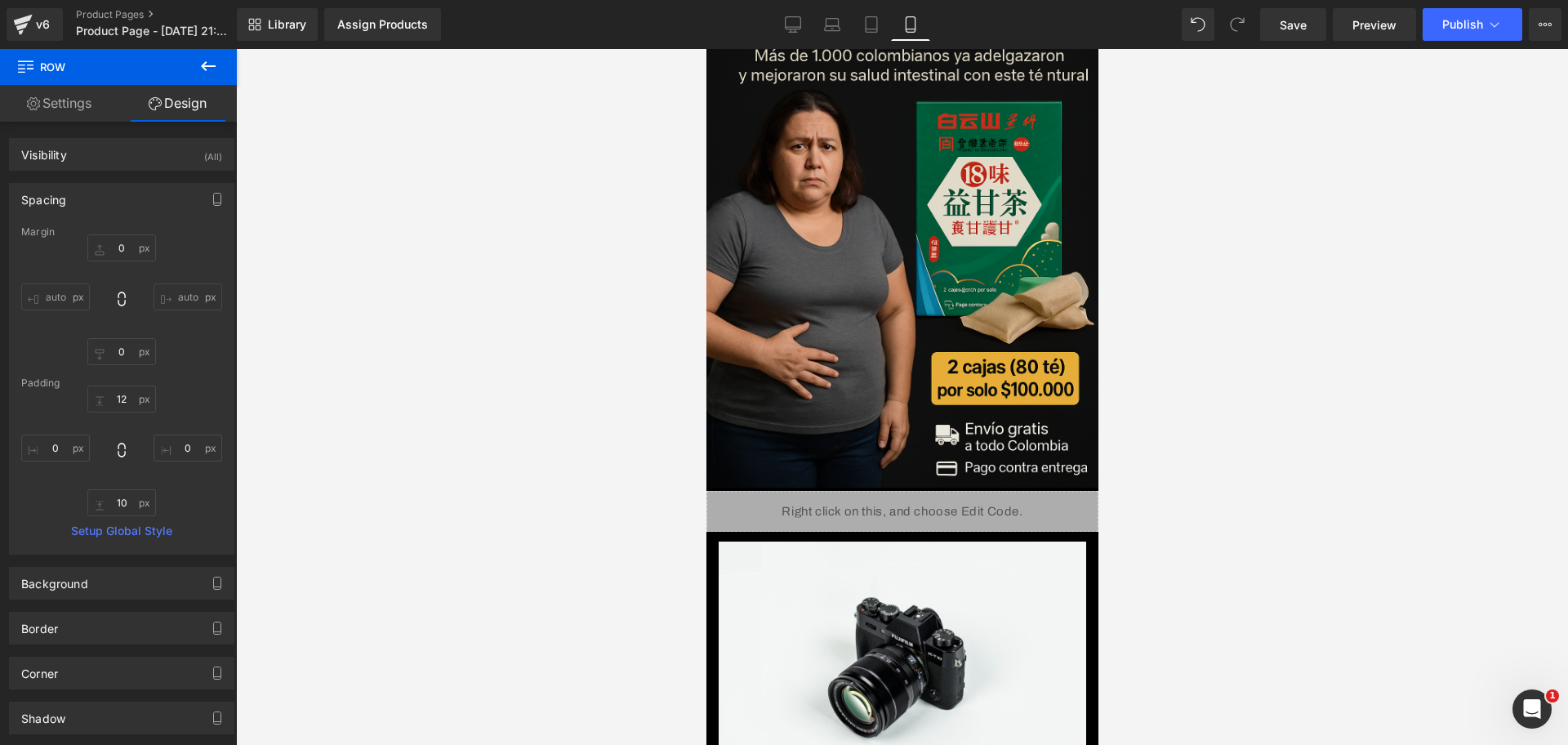
click at [1254, 574] on div at bounding box center [902, 397] width 1332 height 696
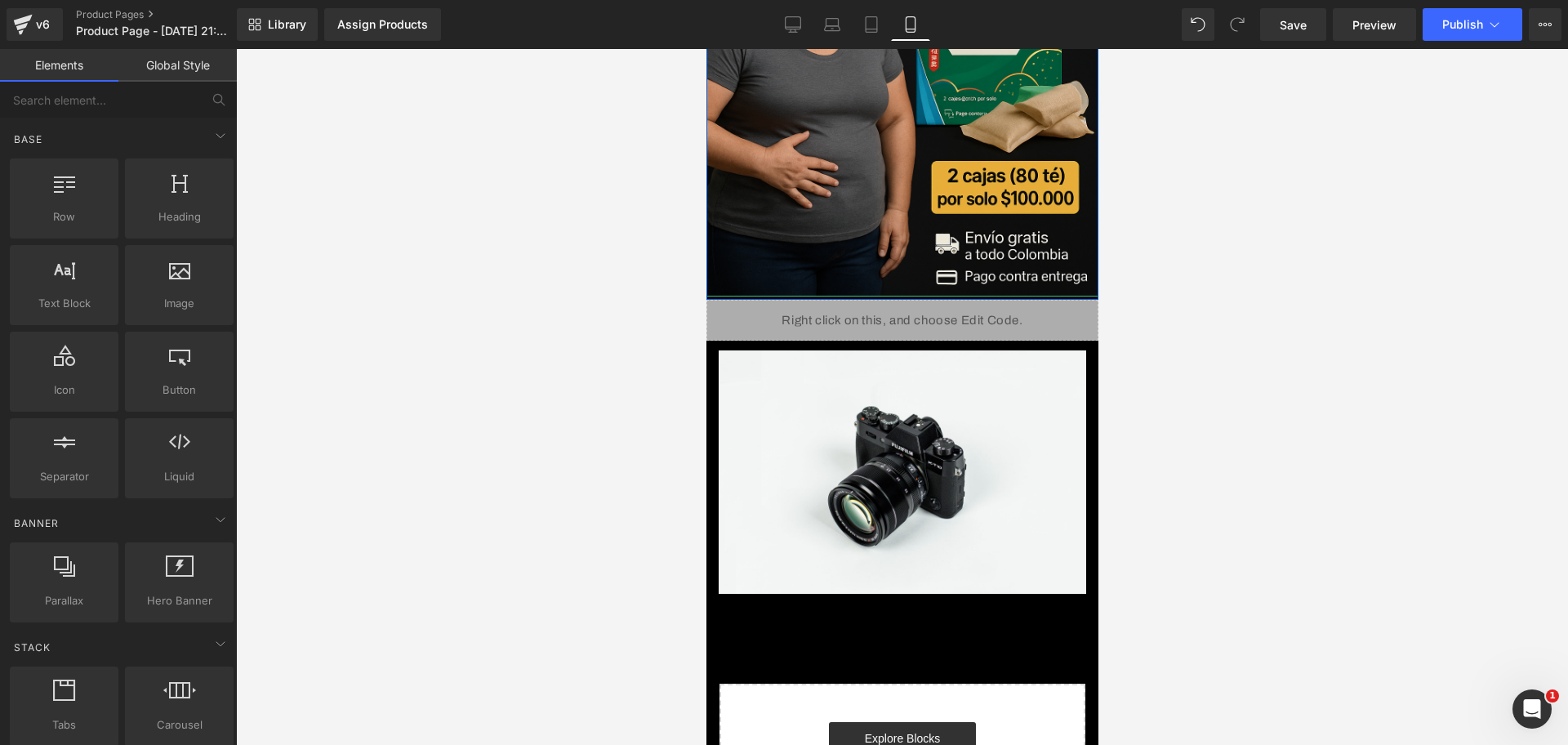
scroll to position [616, 0]
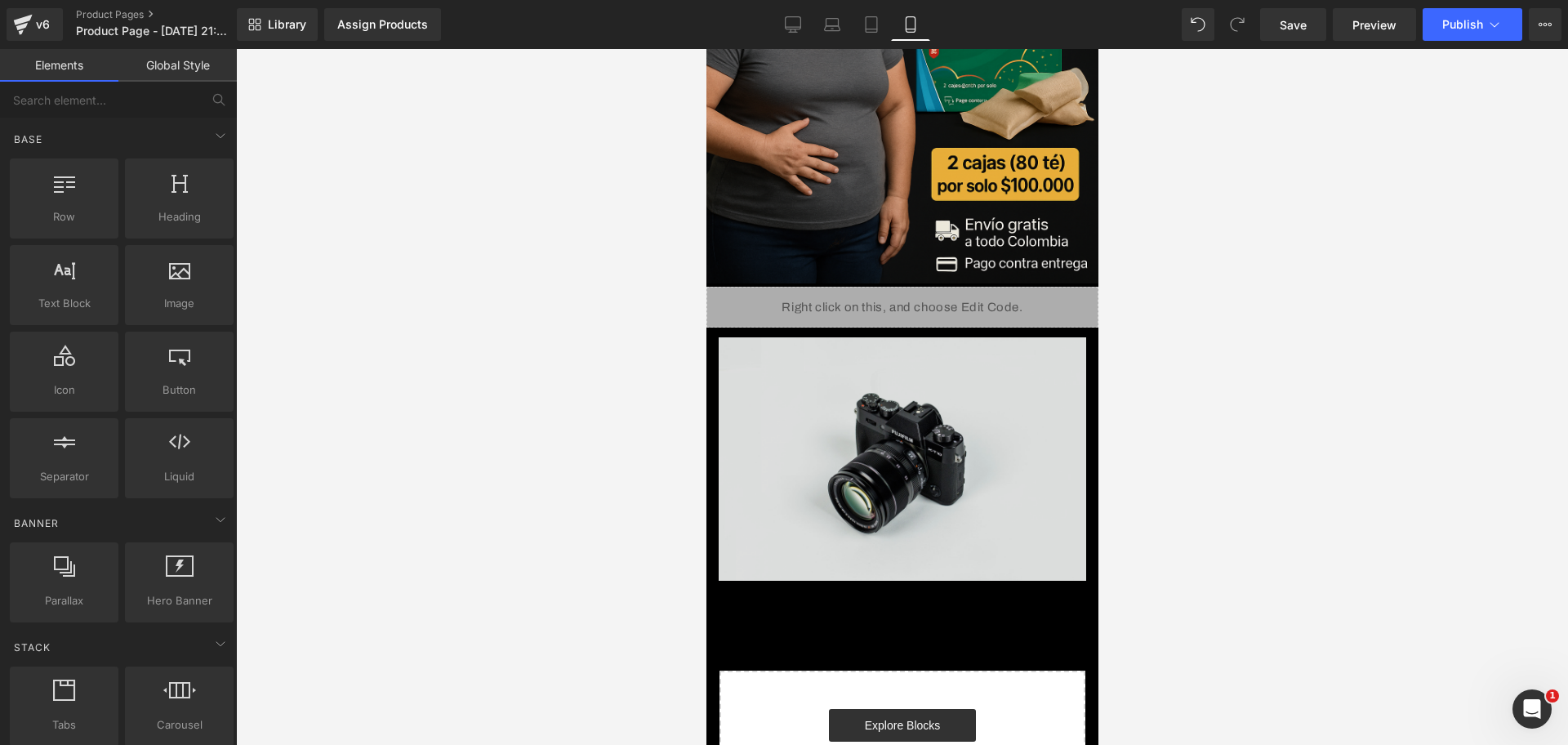
click at [939, 337] on img at bounding box center [901, 459] width 367 height 243
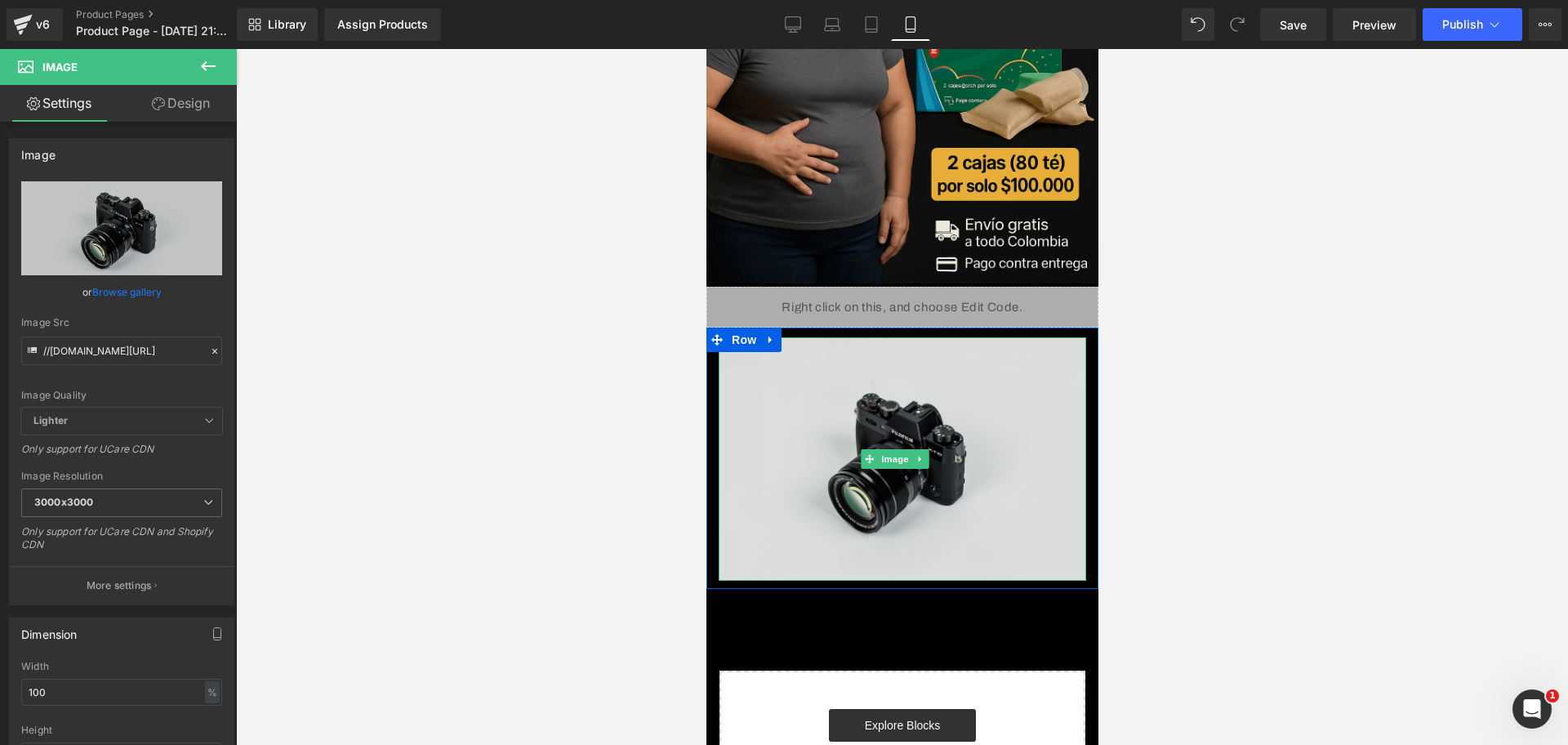
click at [805, 483] on img at bounding box center [901, 459] width 367 height 243
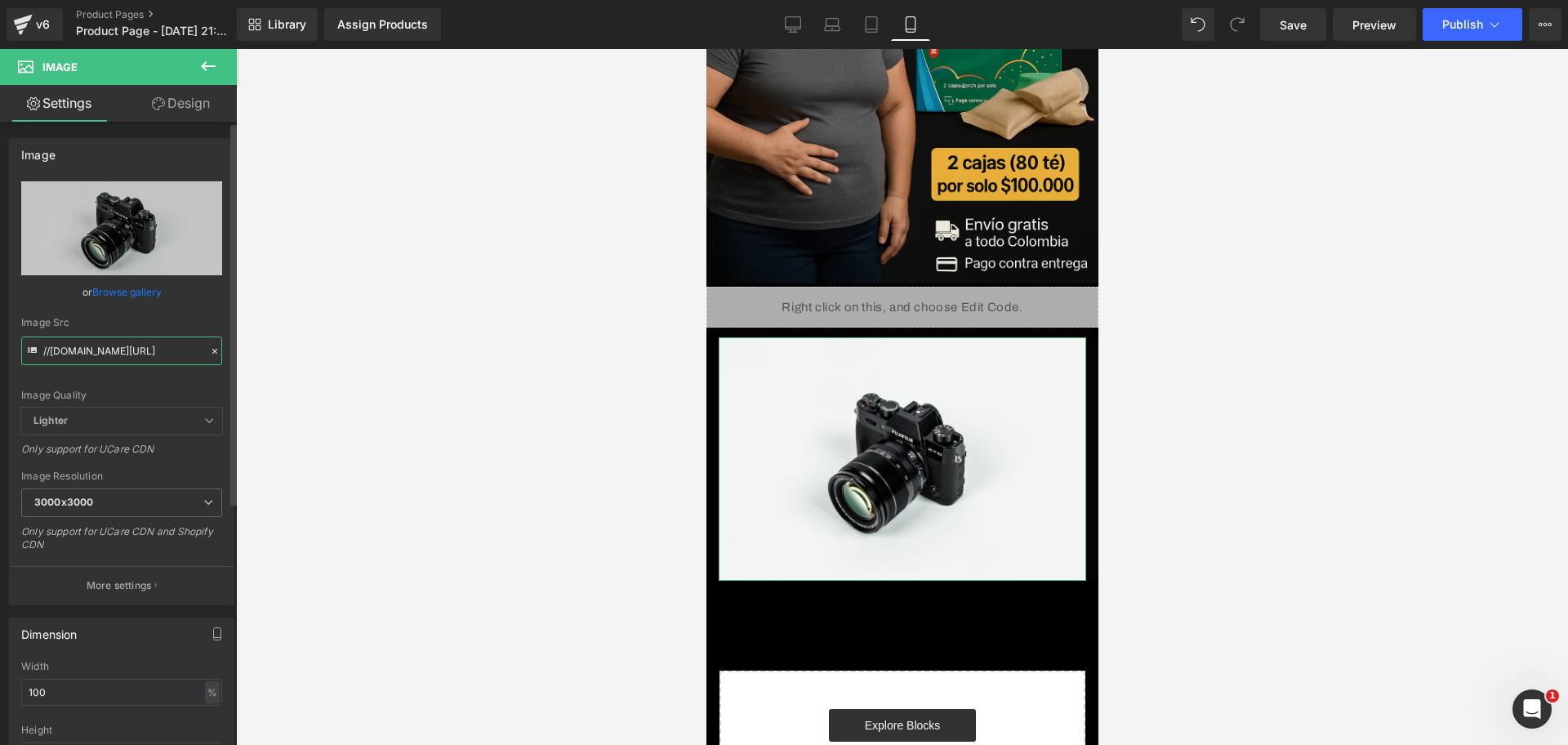
click at [141, 345] on input "//d1um8515vdn9kb.cloudfront.net/images/parallax.jpg" at bounding box center [121, 350] width 201 height 28
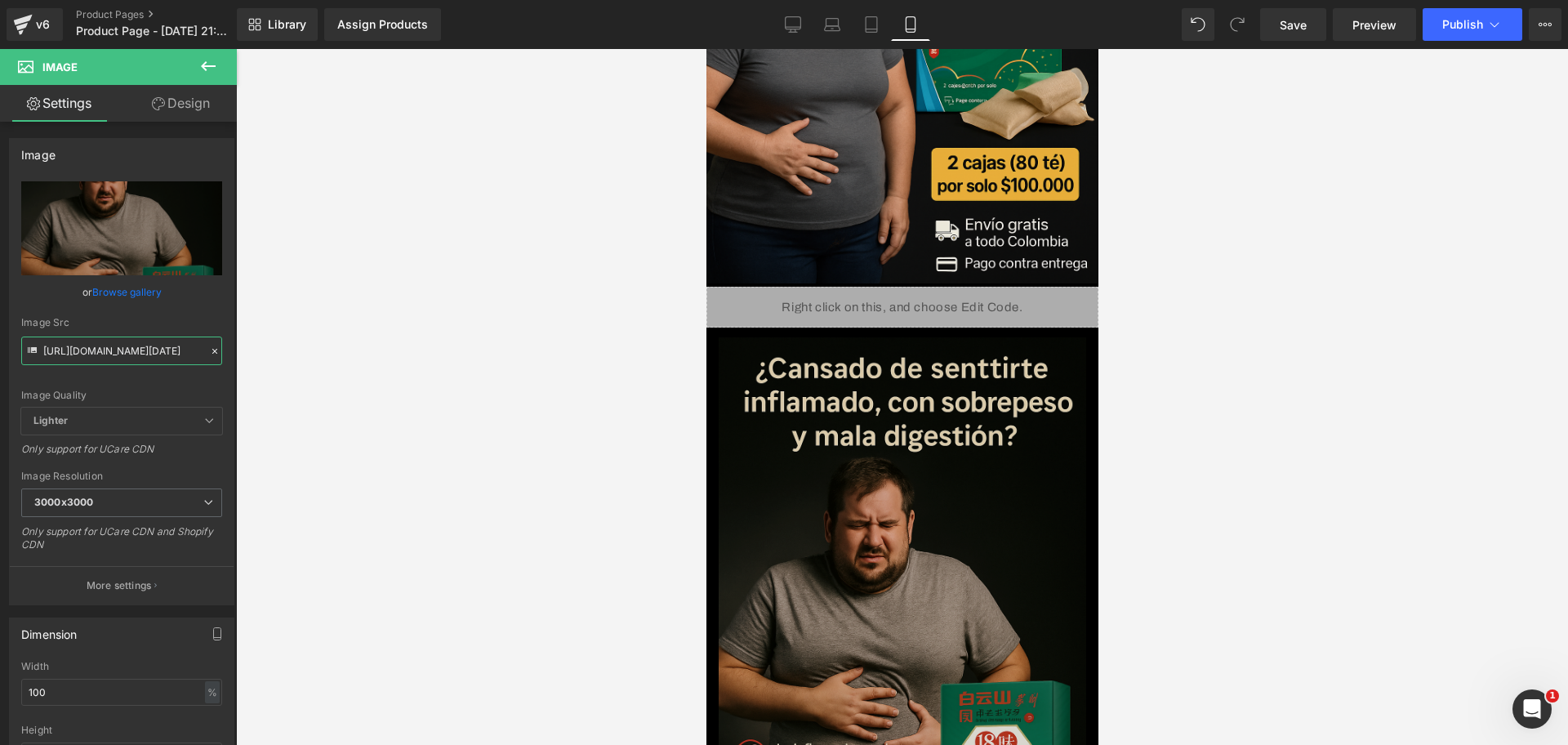
type input "https://i.ibb.co/BHM5hX7p/Chat-GPT-Image-30-sept-2025-09-46-53-p-m.png"
click at [972, 376] on img at bounding box center [901, 613] width 367 height 551
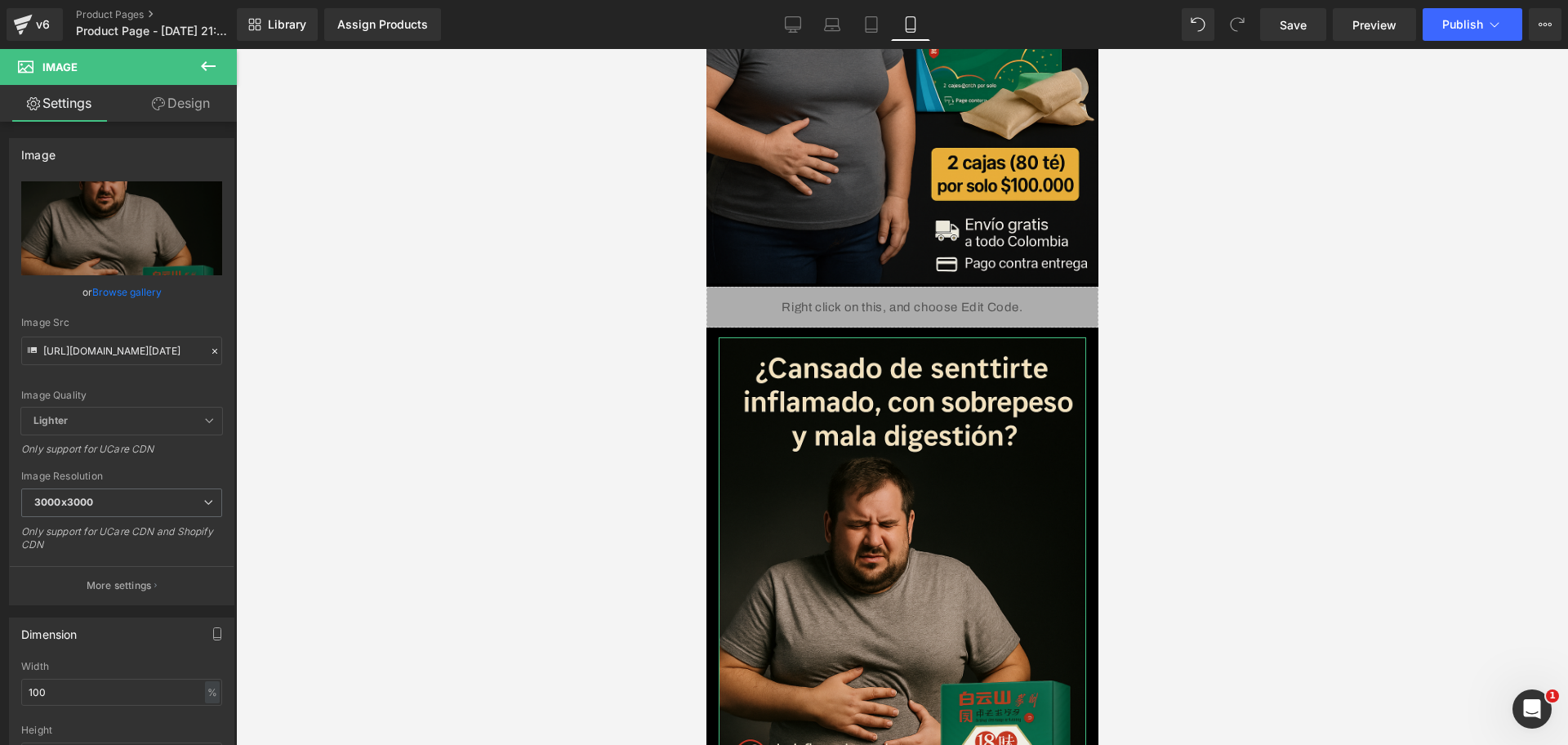
click at [152, 114] on link "Design" at bounding box center [180, 103] width 119 height 37
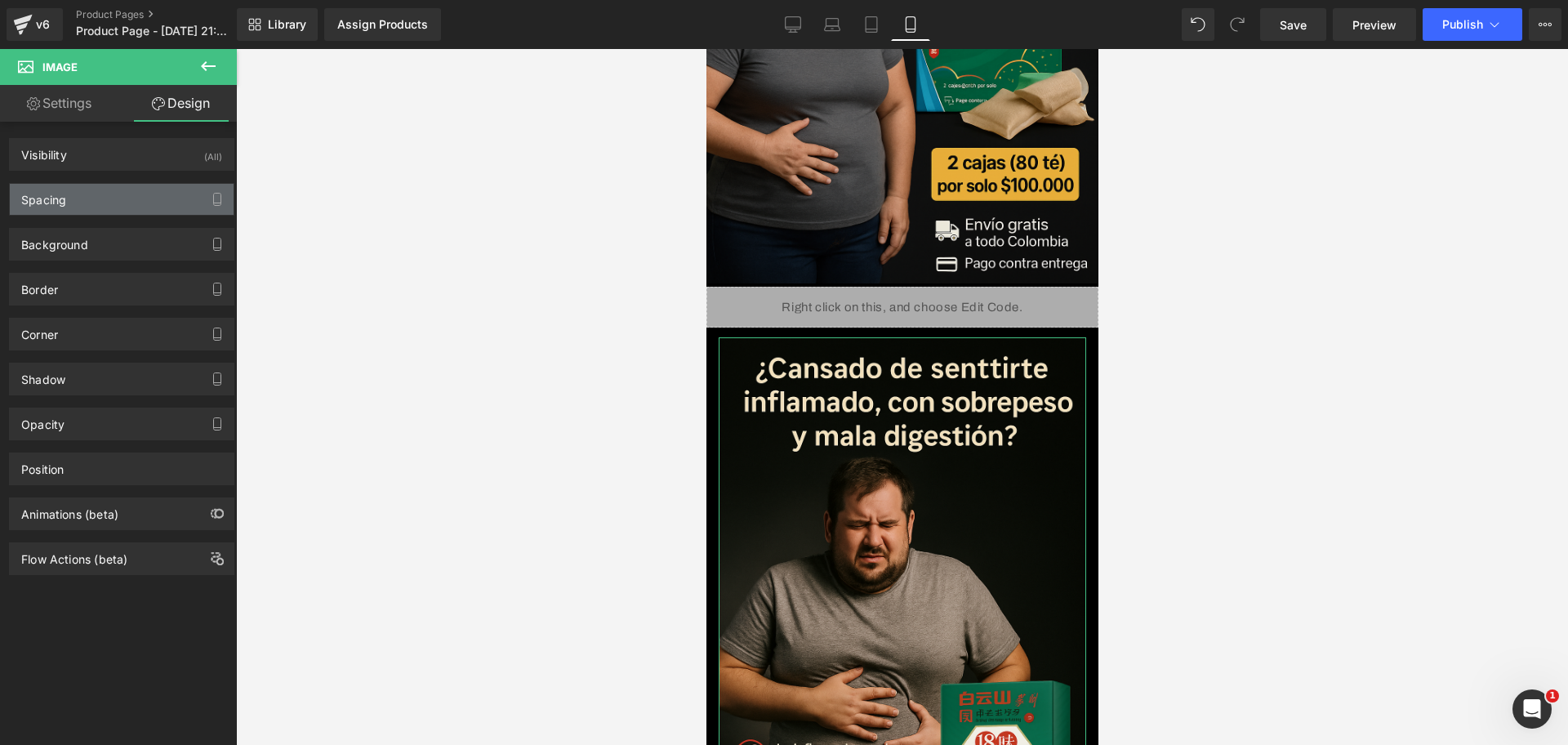
click at [120, 200] on div "Spacing" at bounding box center [121, 199] width 224 height 31
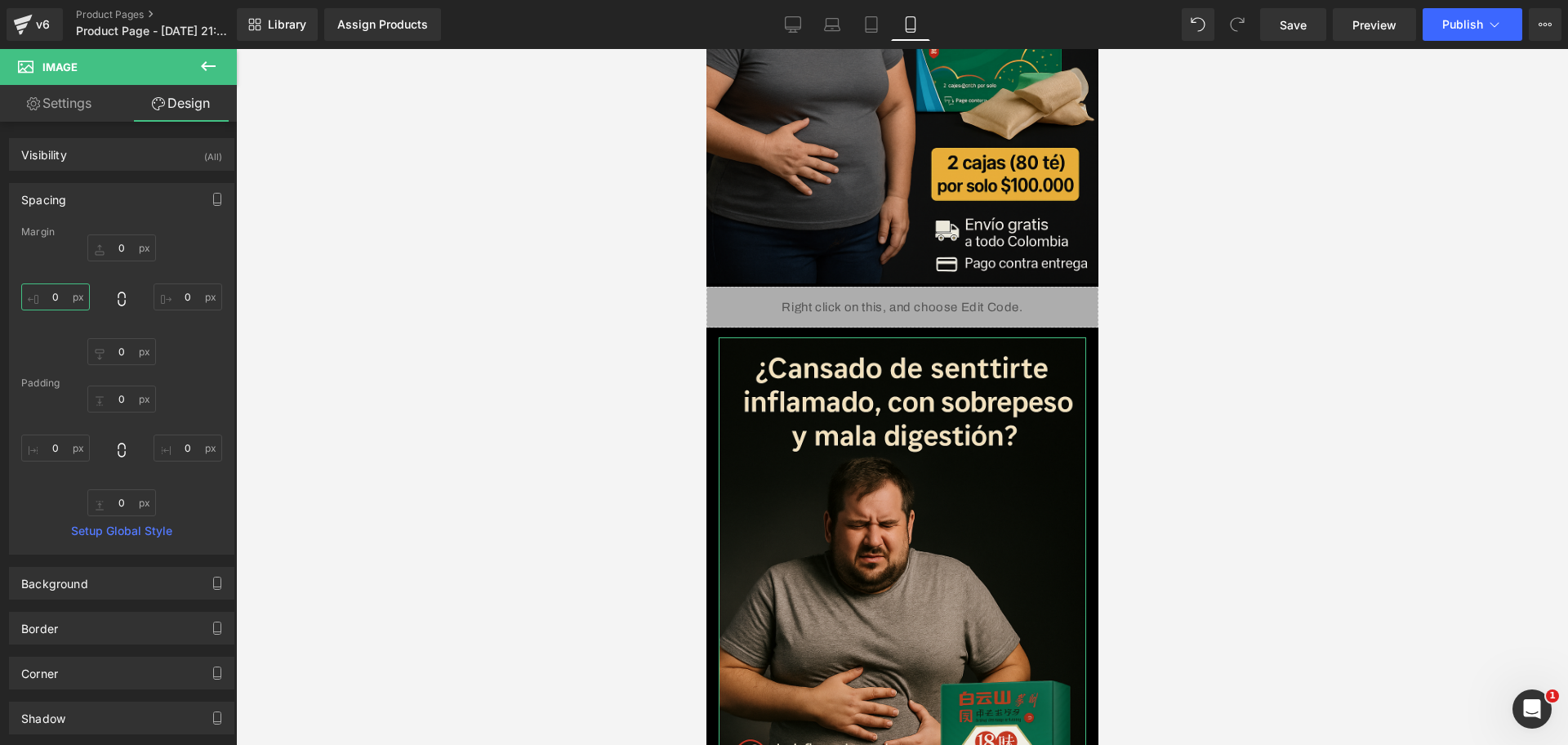
click at [63, 284] on input "text" at bounding box center [55, 297] width 69 height 27
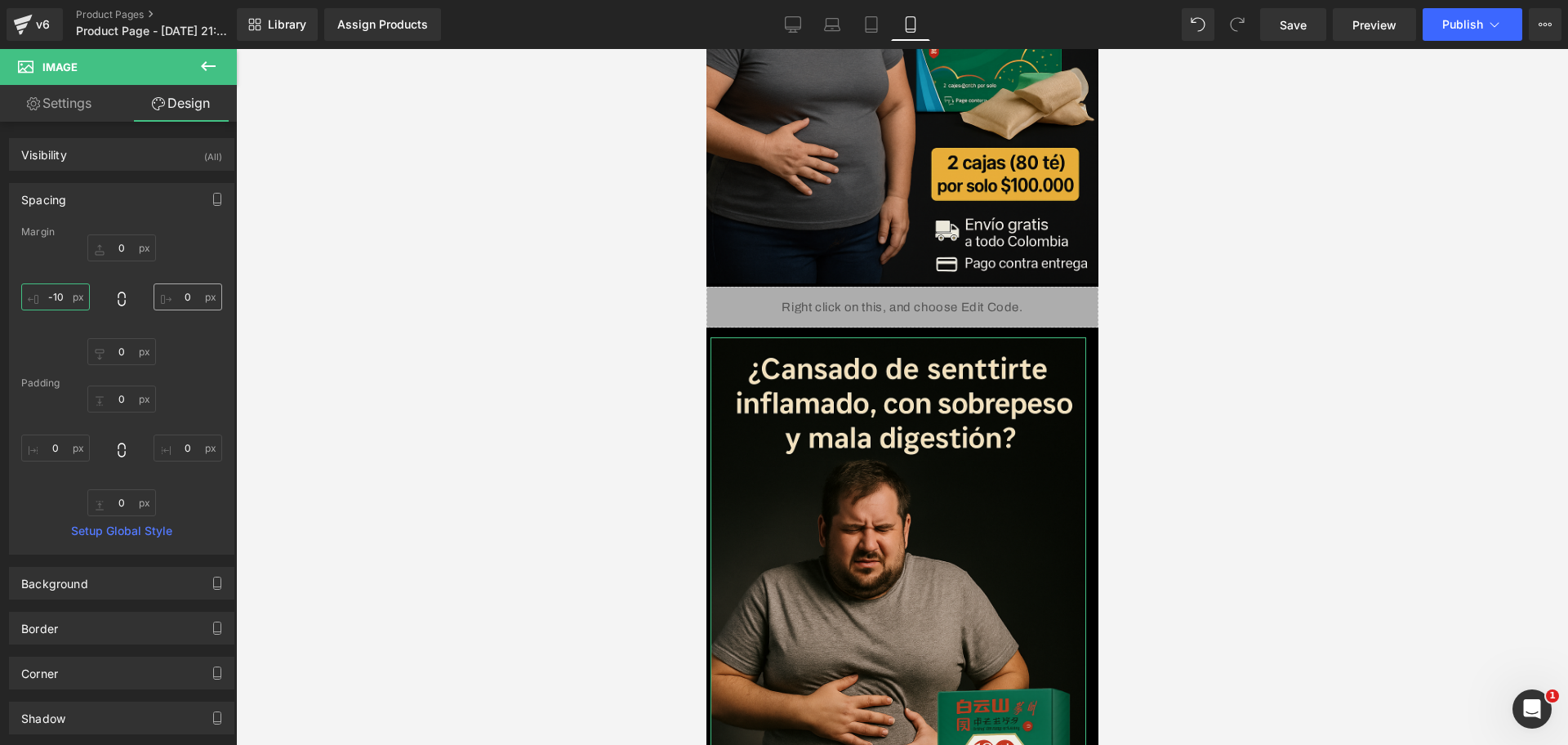
type input "-10"
click at [178, 288] on input "text" at bounding box center [188, 297] width 69 height 27
type input "-10"
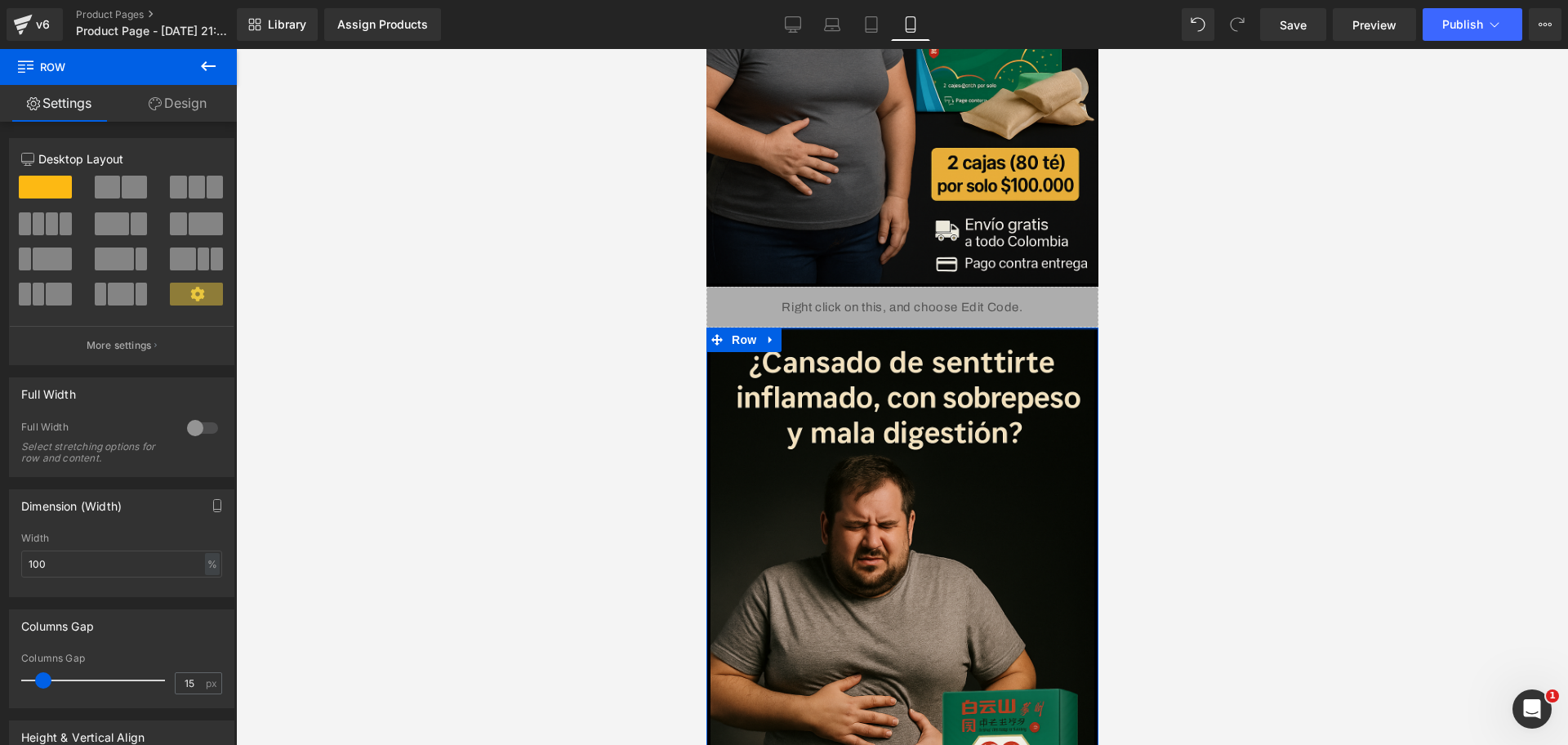
click at [921, 288] on div "Image Image Row Liquid Image Row Select your layout" at bounding box center [902, 315] width 392 height 1720
click at [1254, 286] on div at bounding box center [902, 397] width 1332 height 696
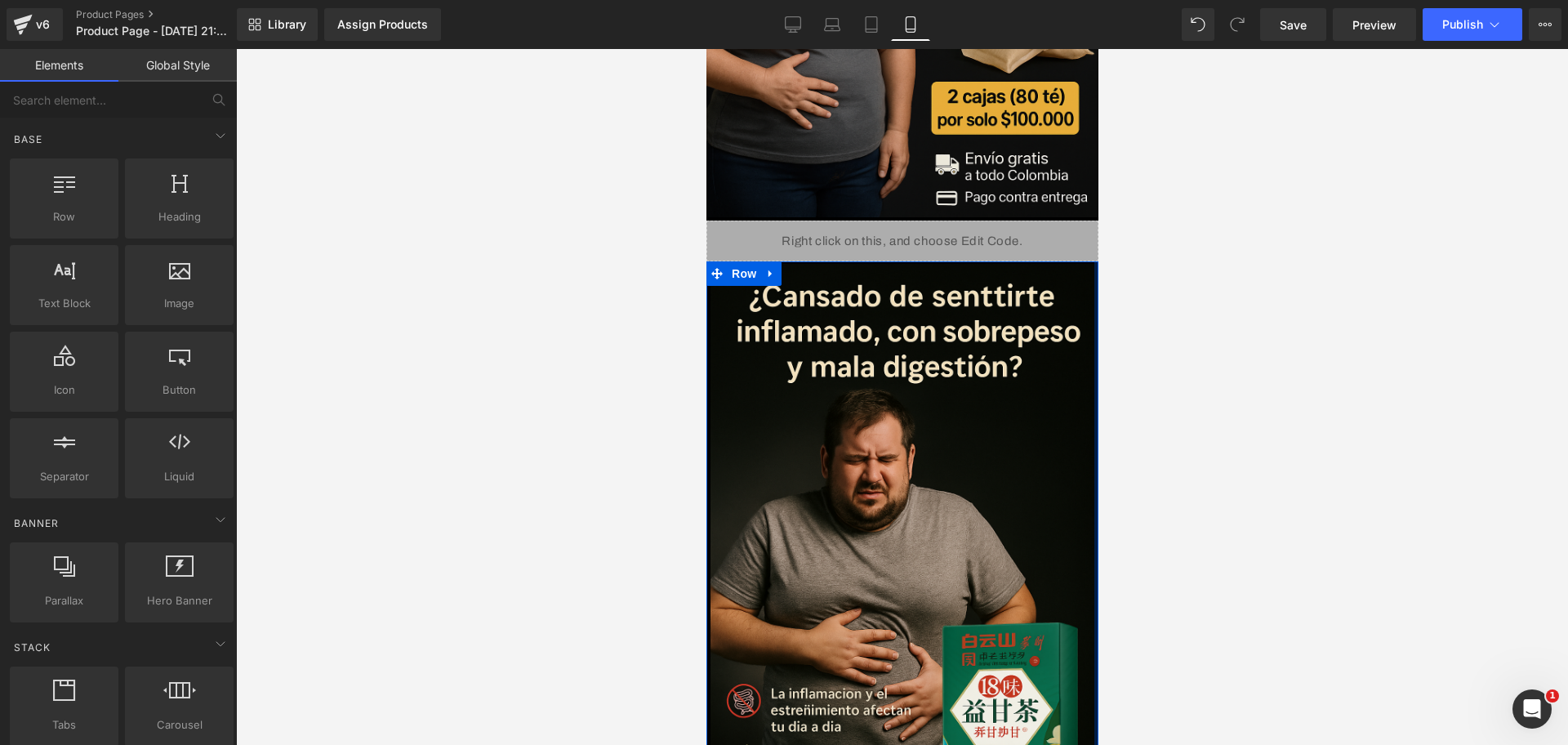
scroll to position [819, 0]
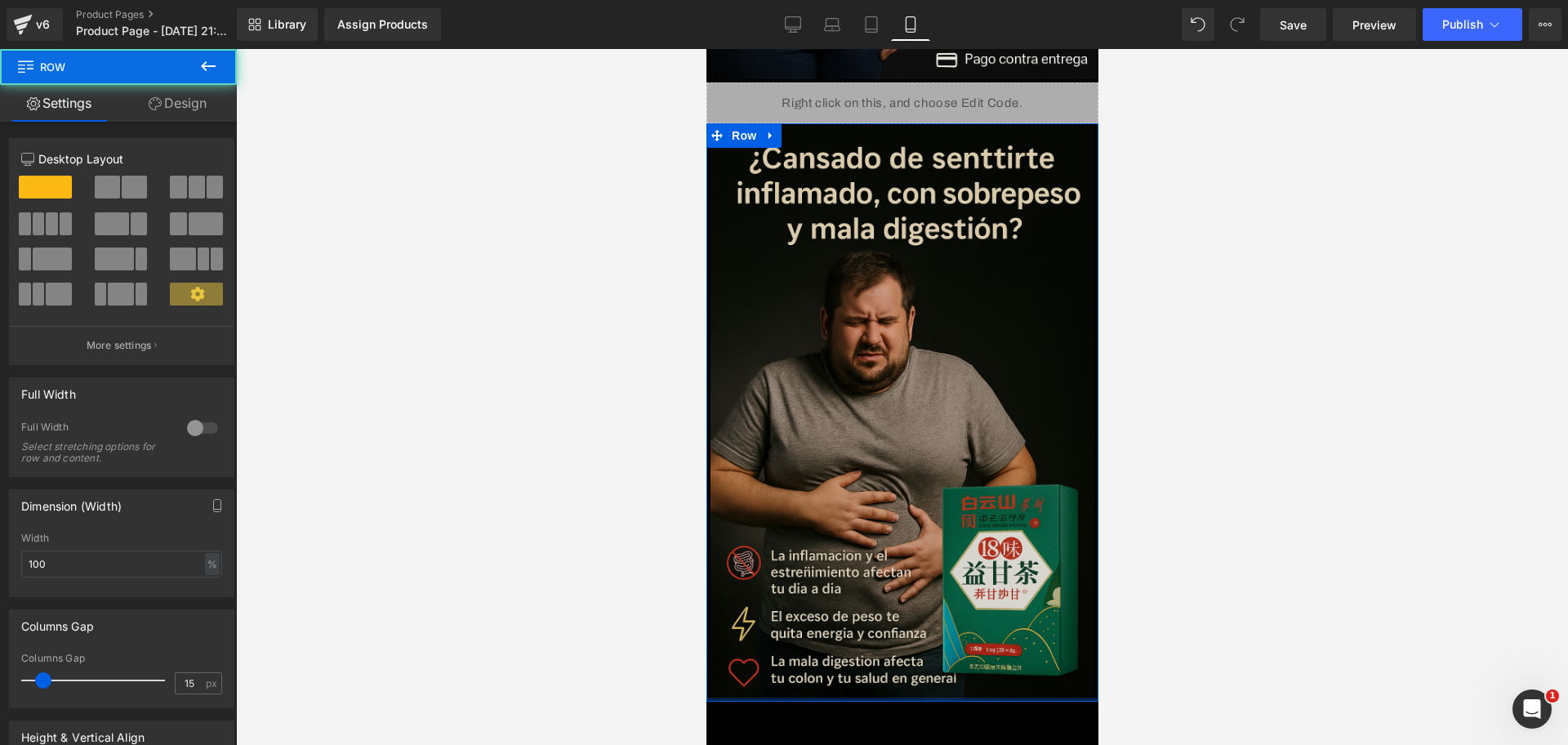
drag, startPoint x: 1001, startPoint y: 650, endPoint x: 995, endPoint y: 639, distance: 12.5
click at [995, 595] on div "Image Row" at bounding box center [902, 412] width 392 height 579
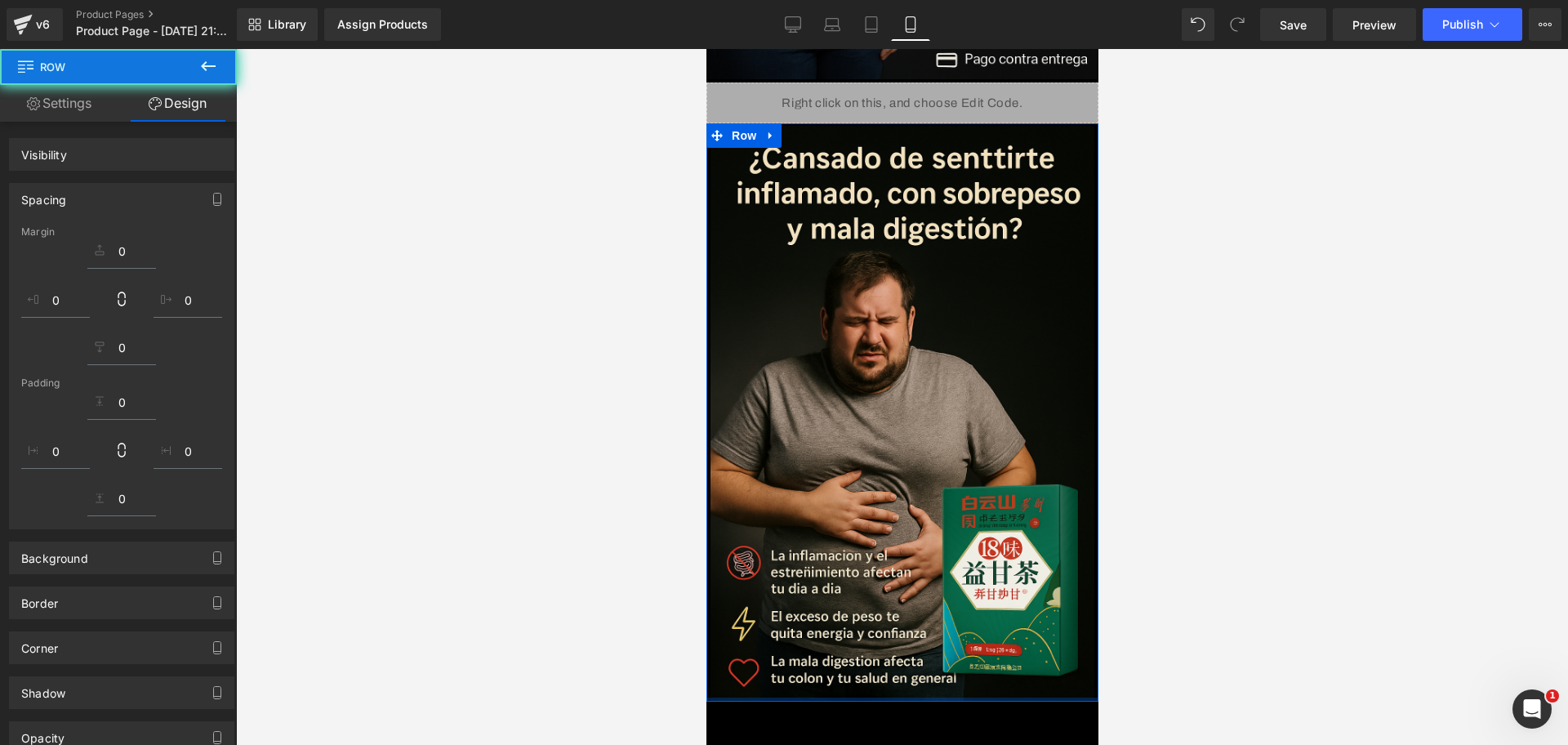
click at [1137, 574] on div at bounding box center [902, 397] width 1332 height 696
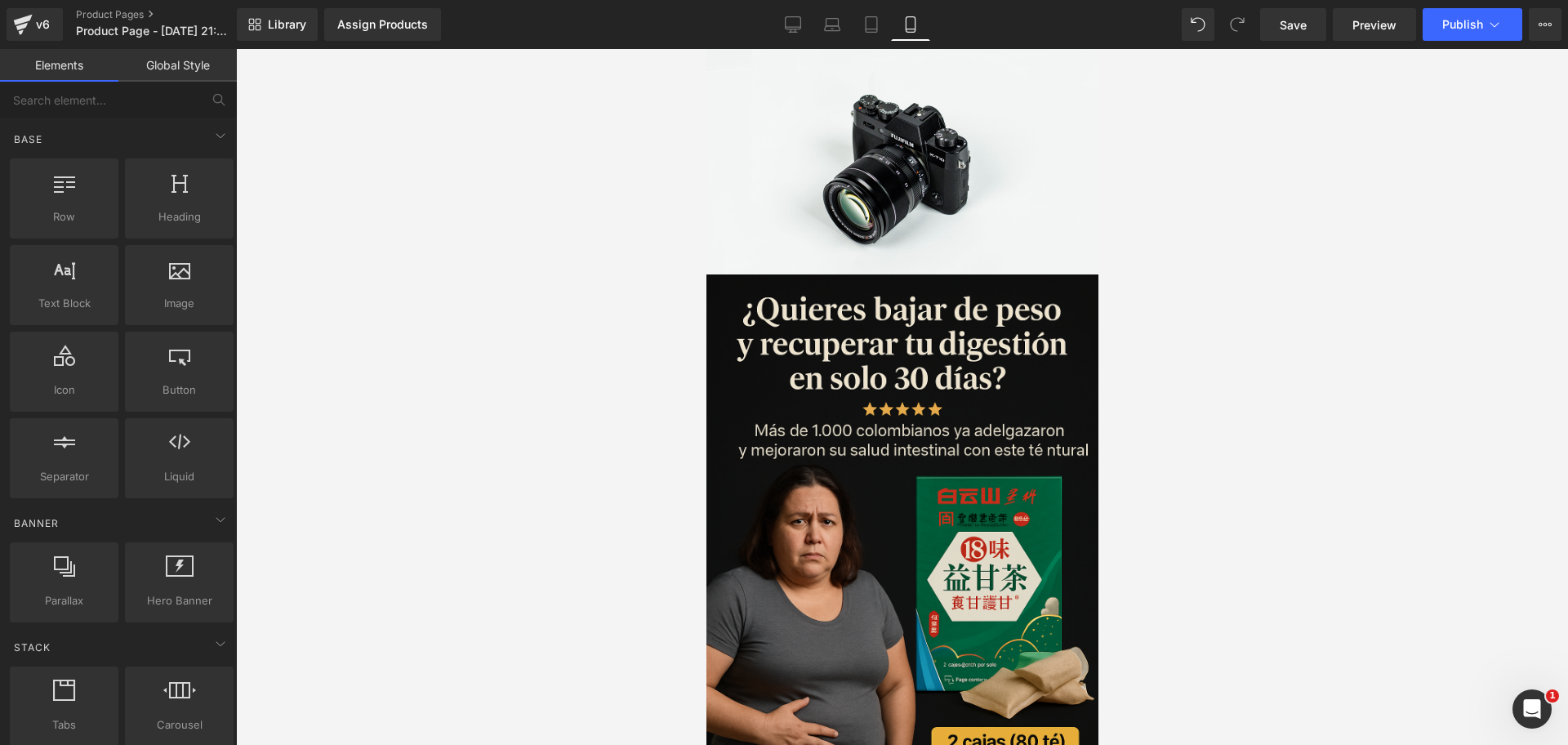
scroll to position [0, 0]
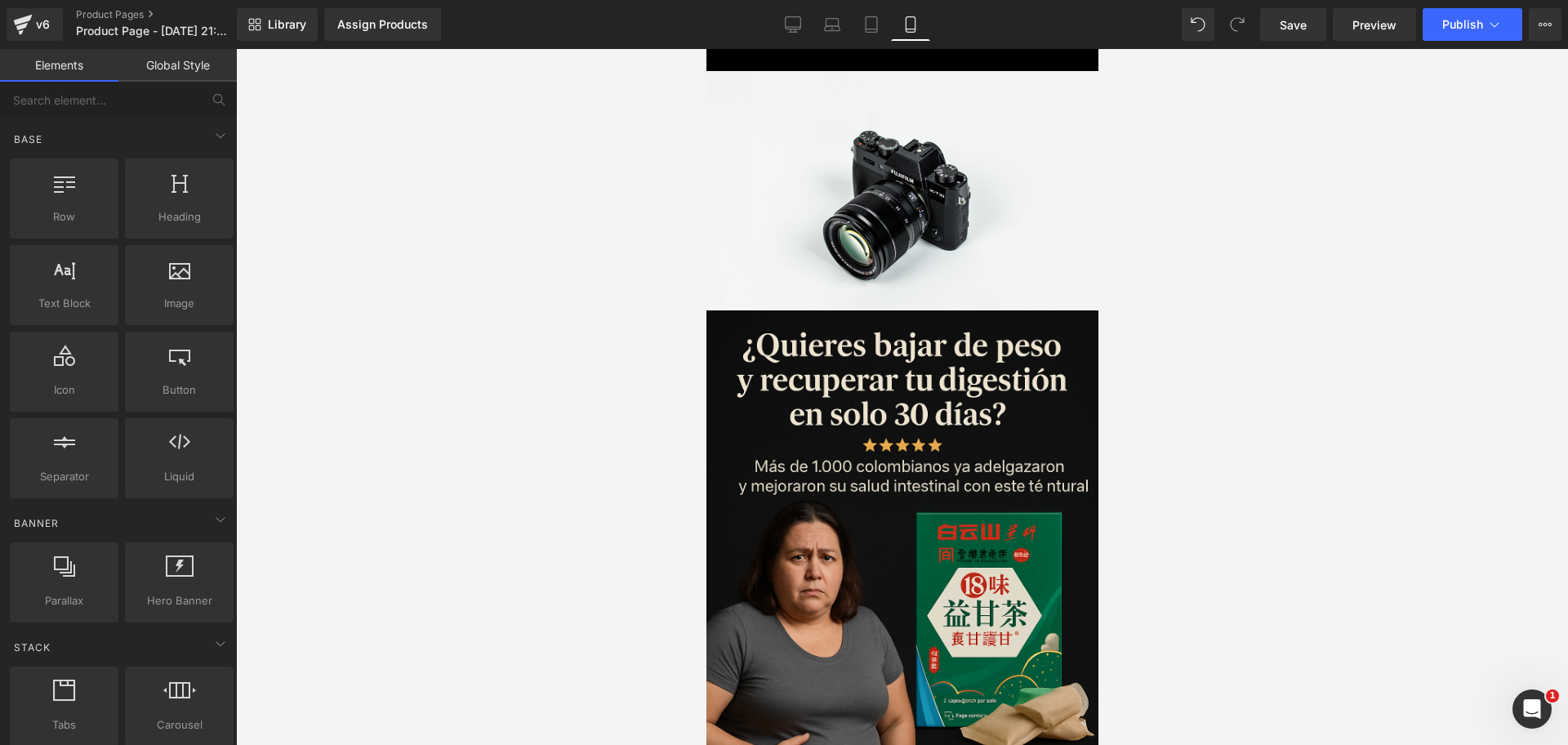
drag, startPoint x: 1091, startPoint y: 503, endPoint x: 1847, endPoint y: 141, distance: 838.2
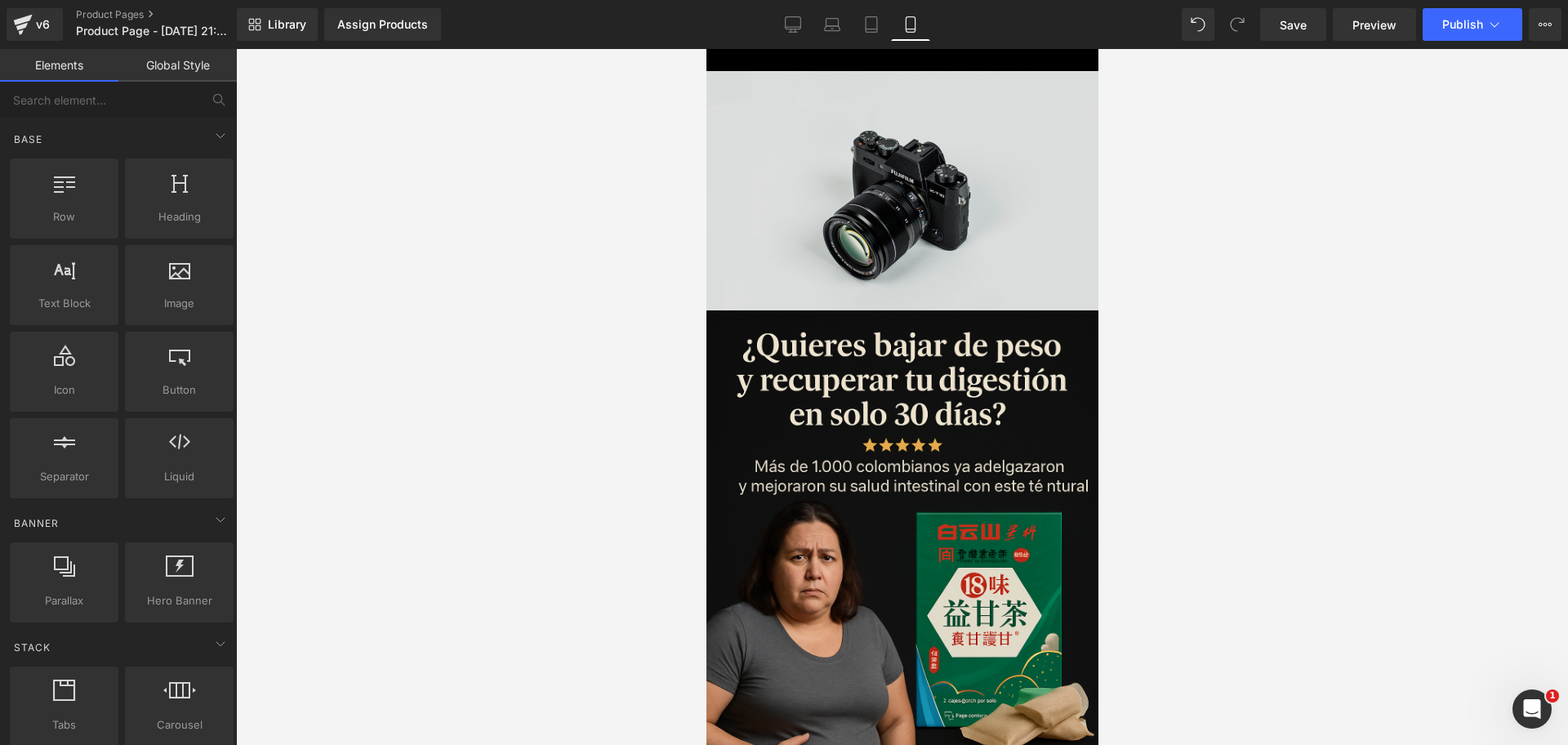
click at [1024, 160] on img at bounding box center [902, 201] width 392 height 260
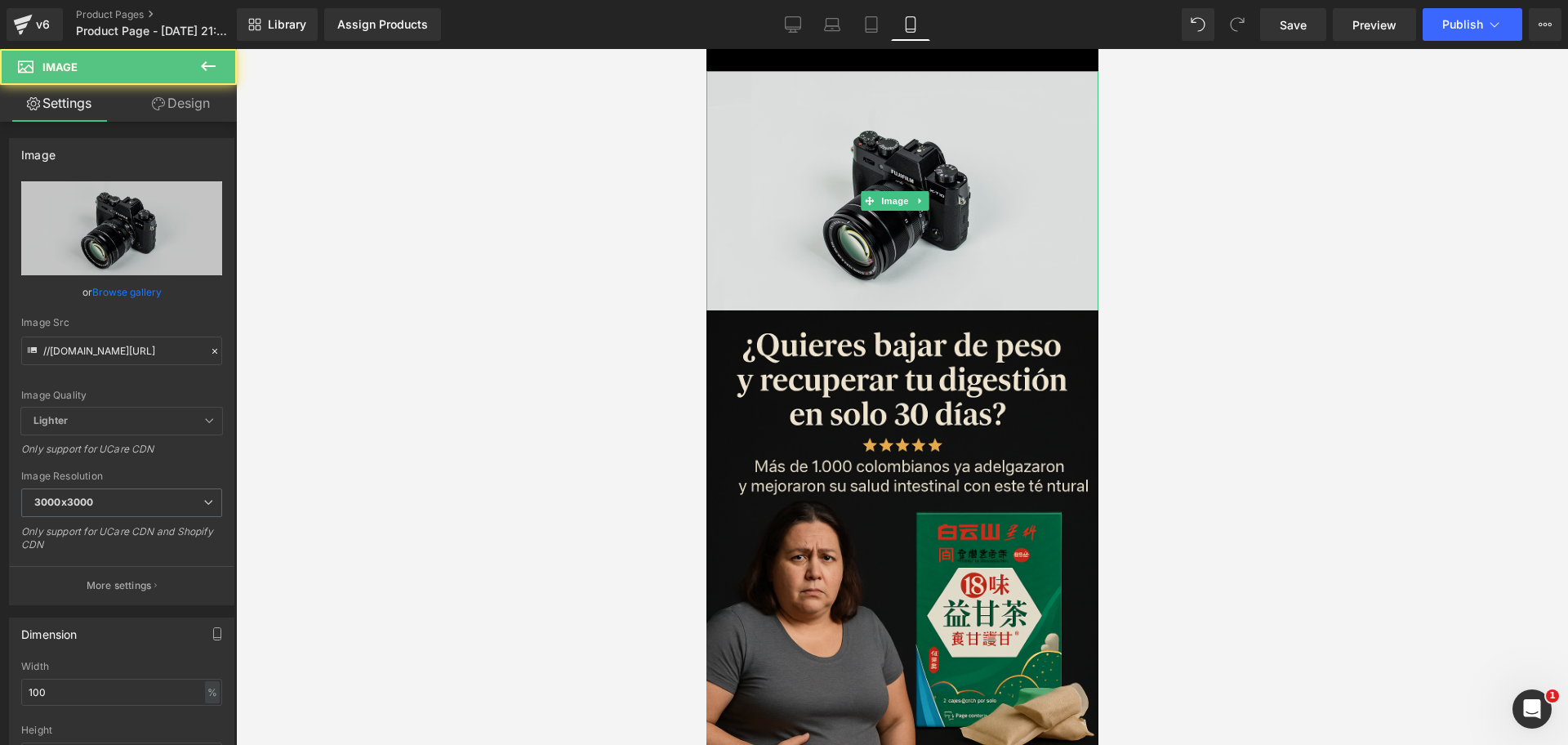
click at [919, 207] on img at bounding box center [902, 201] width 392 height 260
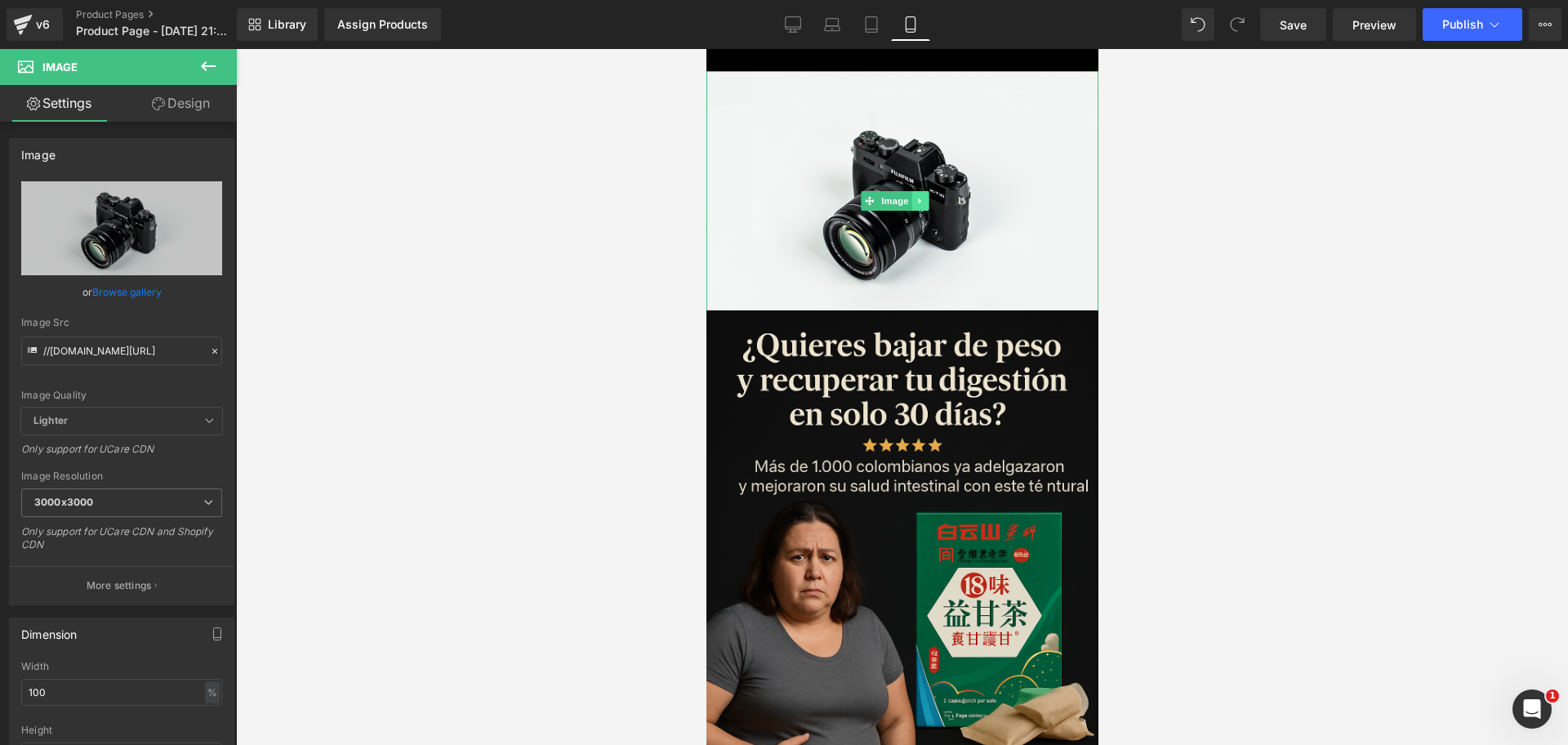
click at [915, 191] on link at bounding box center [918, 201] width 17 height 19
click at [922, 192] on link at bounding box center [928, 201] width 17 height 19
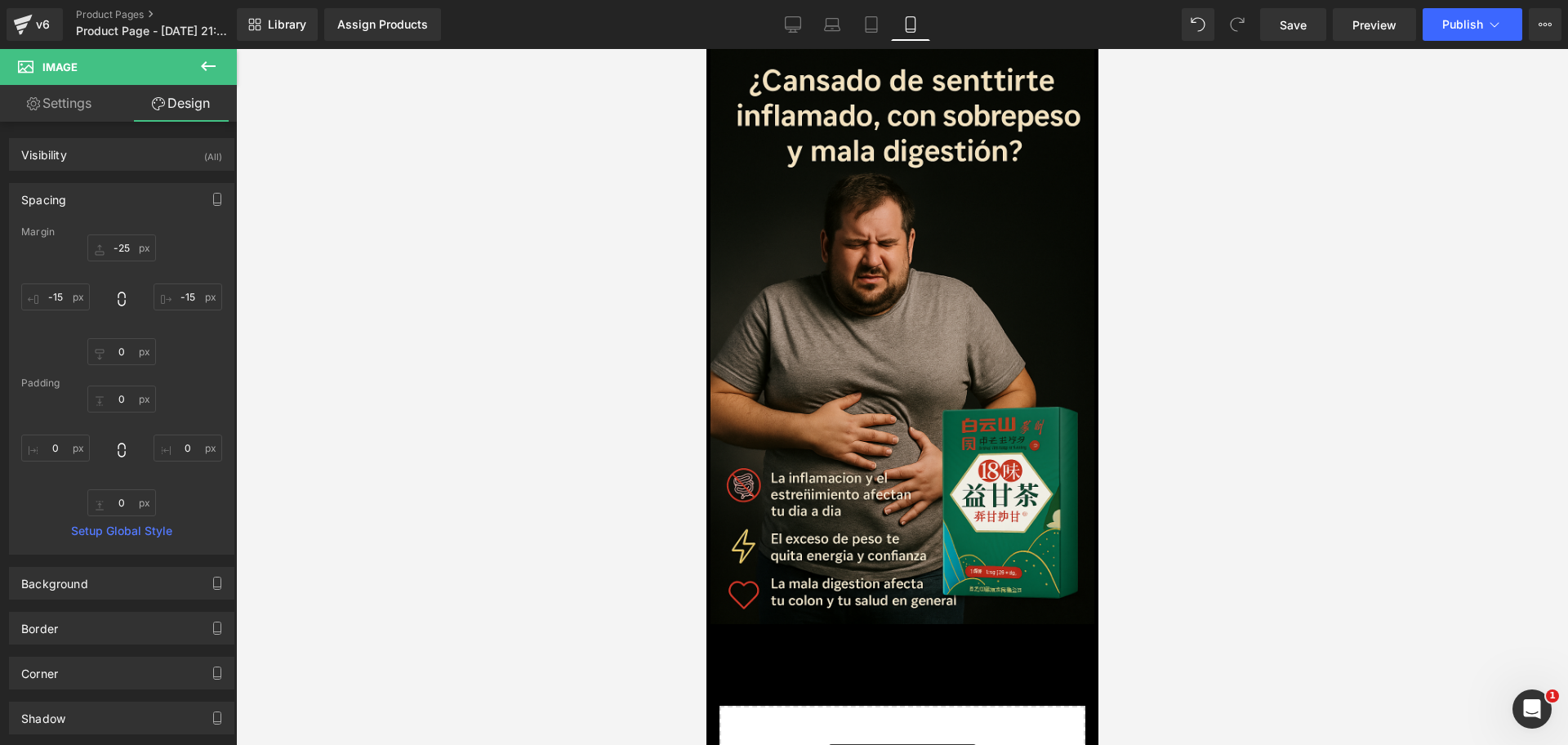
scroll to position [673, 0]
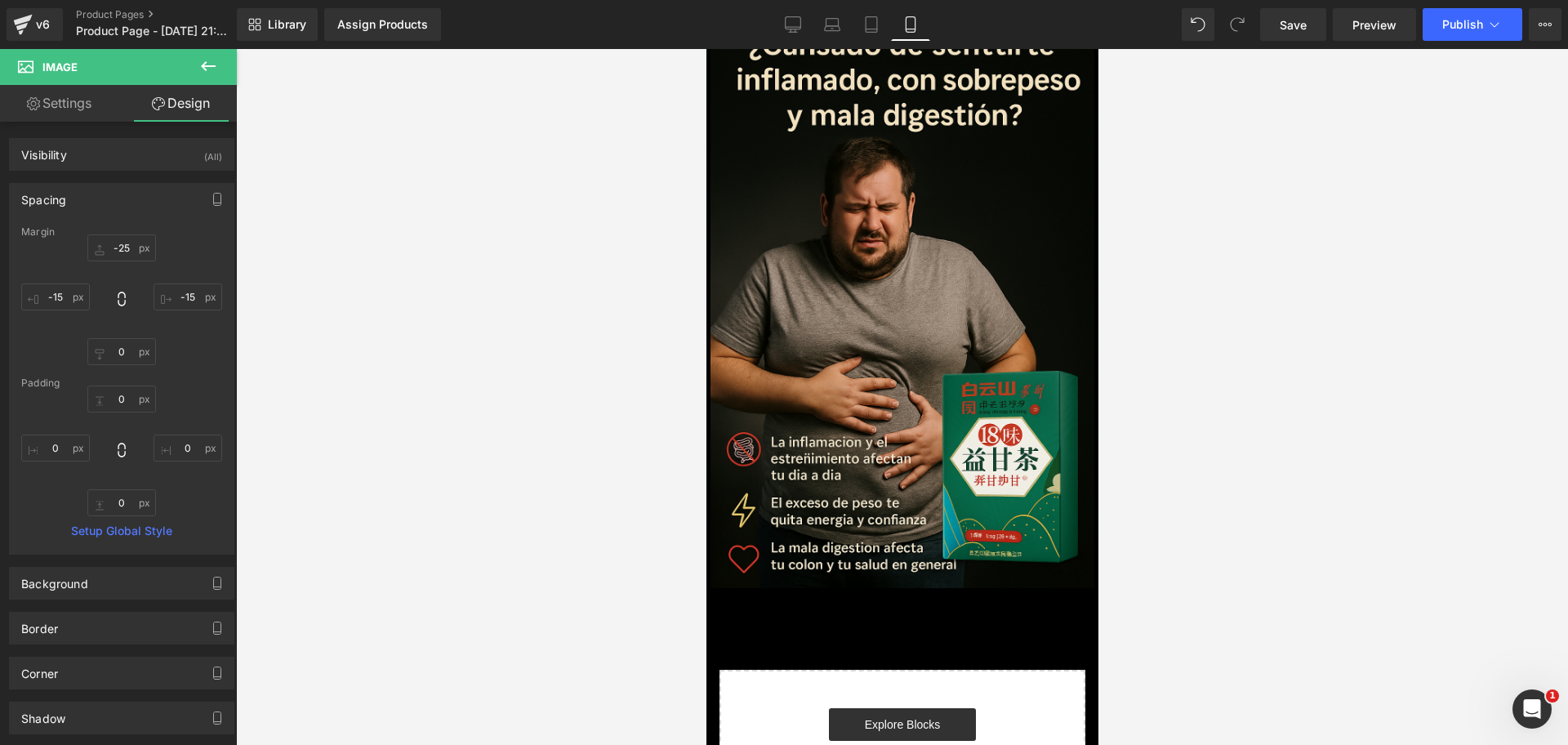
drag, startPoint x: 1087, startPoint y: 145, endPoint x: 1834, endPoint y: 458, distance: 809.9
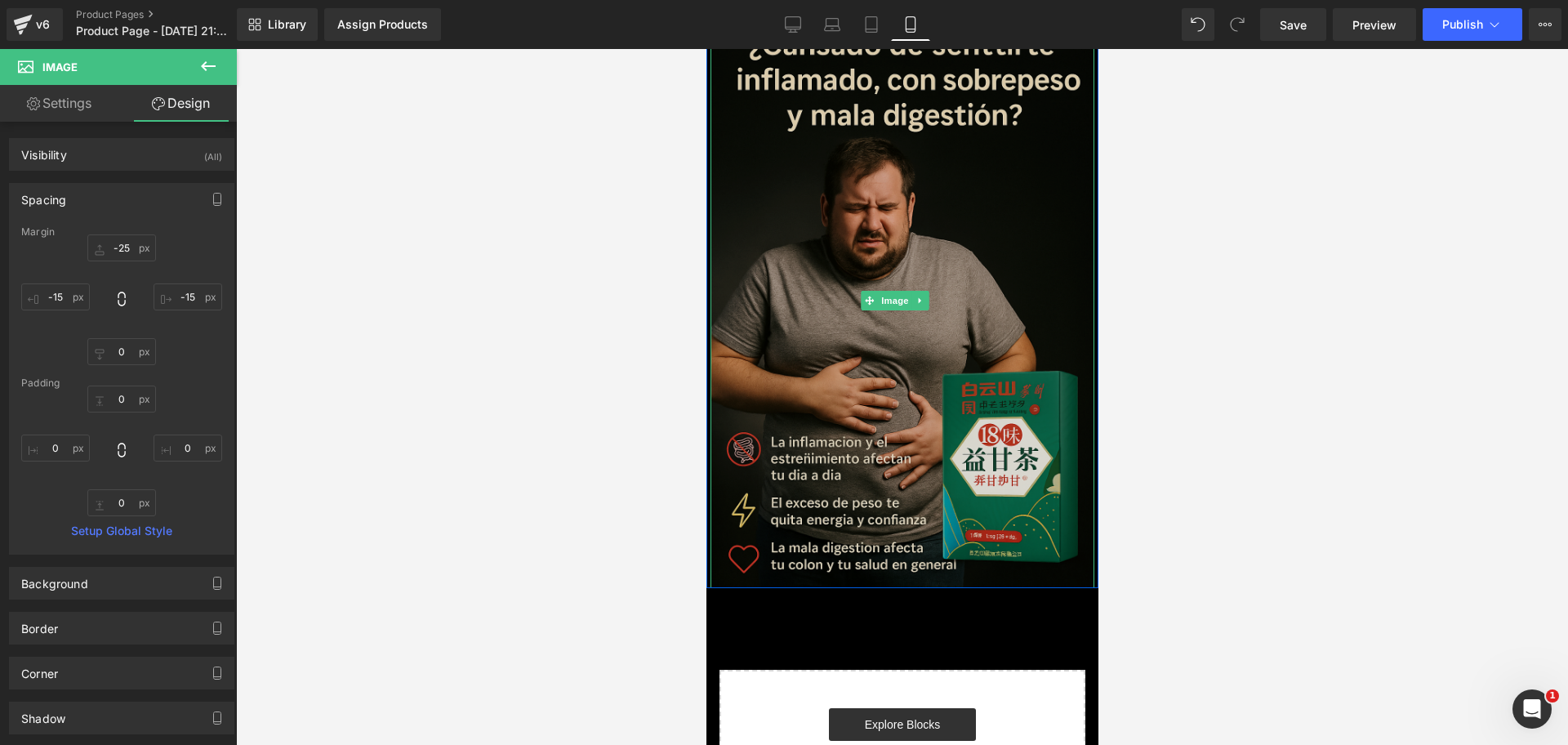
click at [755, 517] on img at bounding box center [902, 300] width 384 height 576
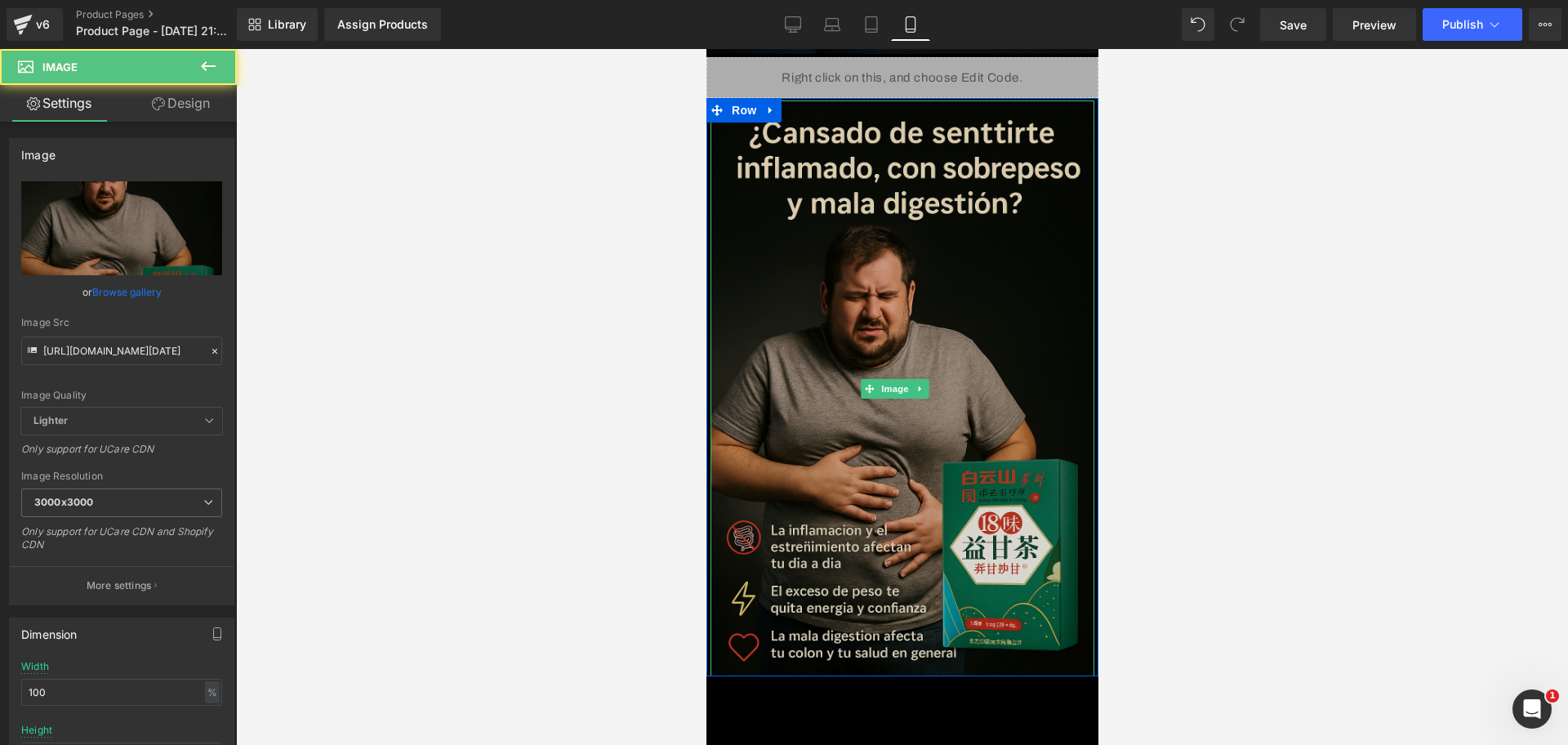
scroll to position [468, 0]
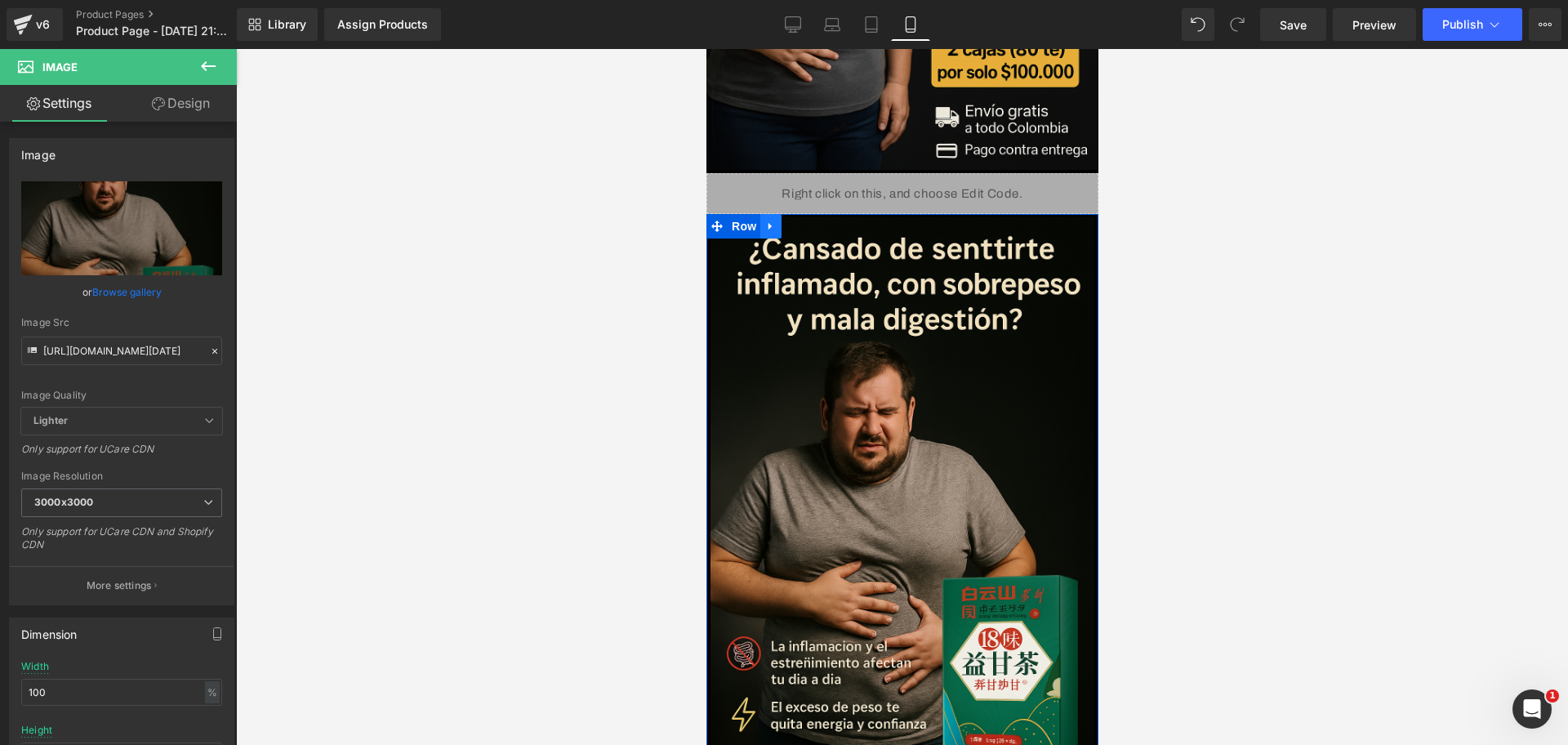
click at [776, 214] on link at bounding box center [770, 226] width 21 height 25
click at [799, 214] on link at bounding box center [791, 226] width 21 height 25
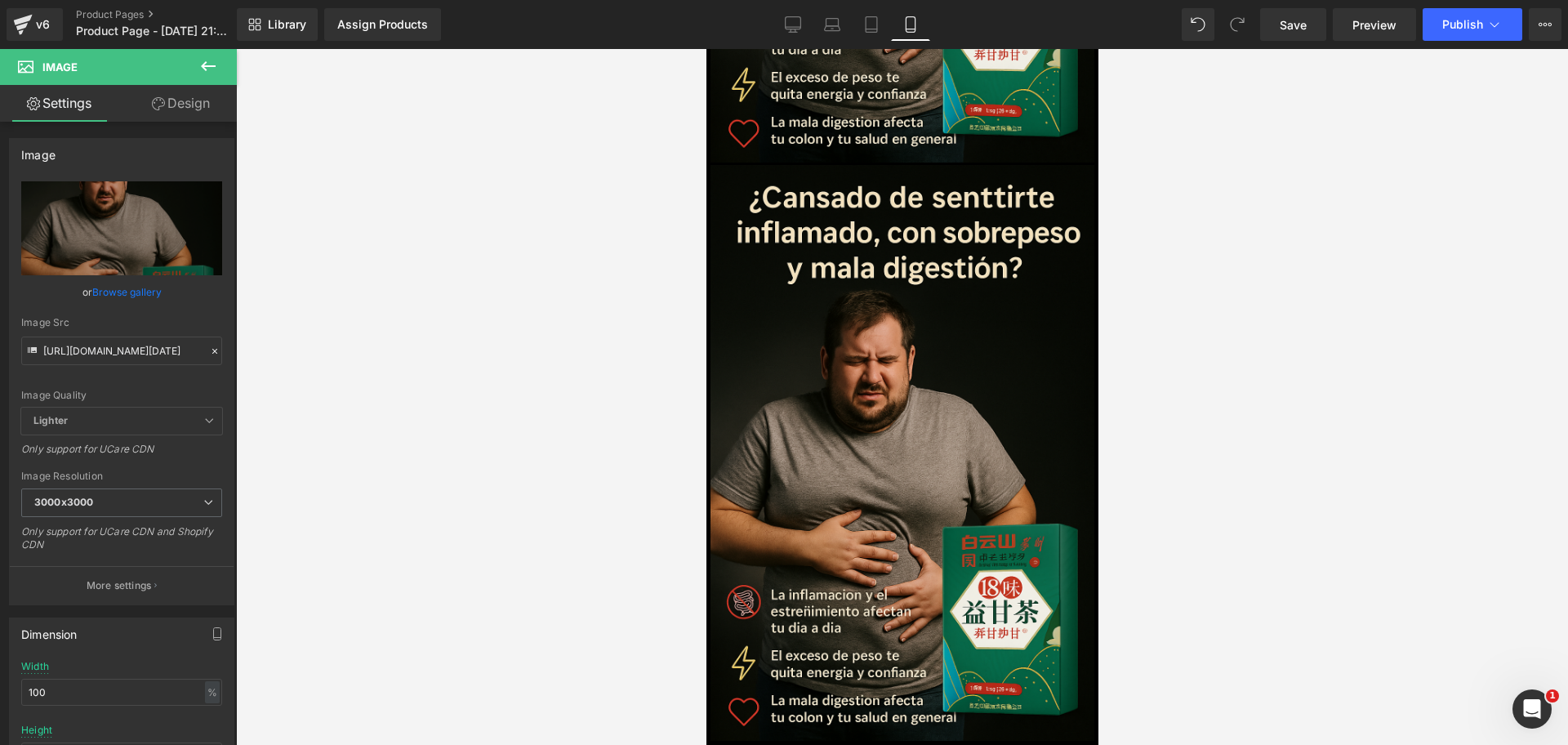
scroll to position [1101, 0]
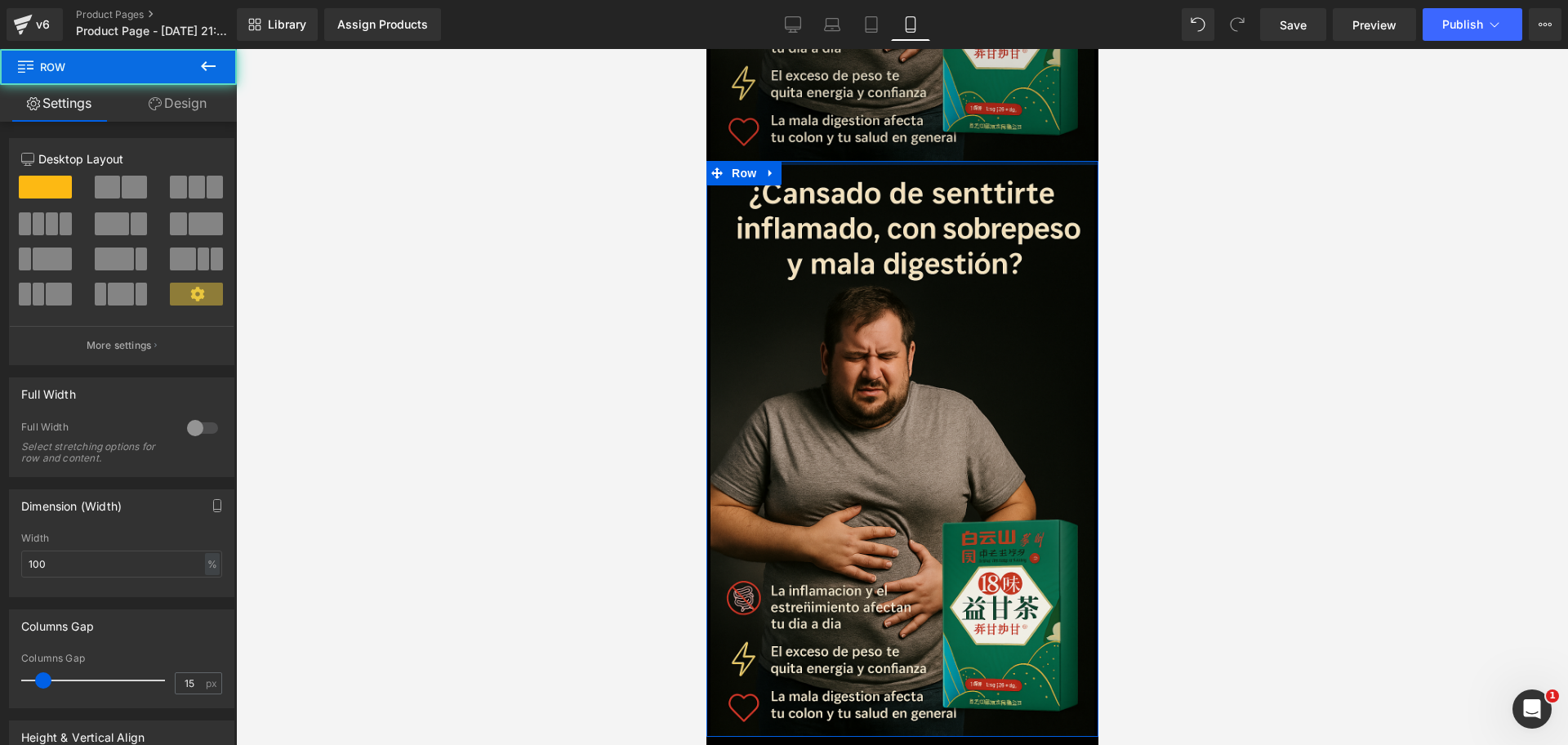
drag, startPoint x: 865, startPoint y: 114, endPoint x: 865, endPoint y: 105, distance: 9.0
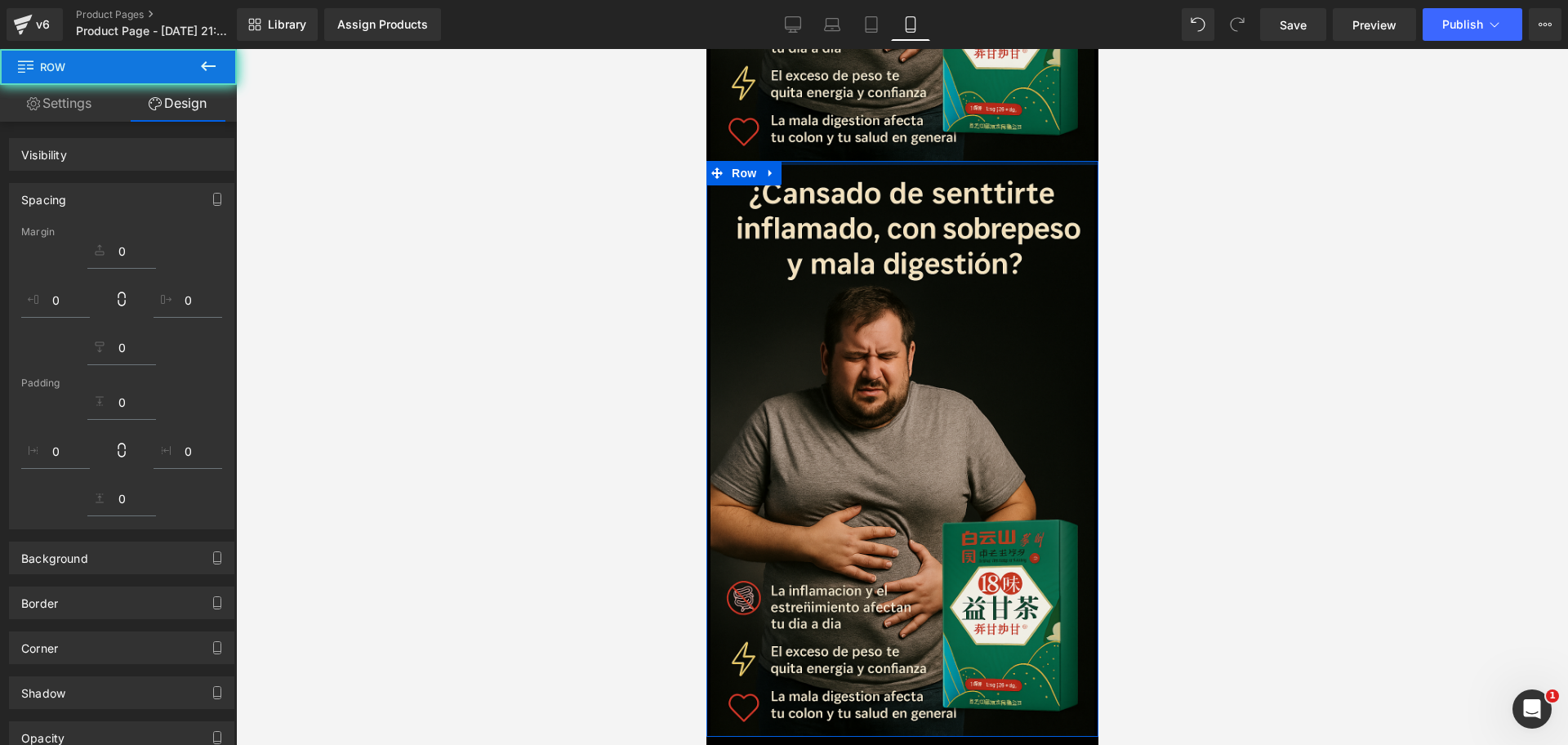
click at [1254, 181] on div at bounding box center [902, 397] width 1332 height 696
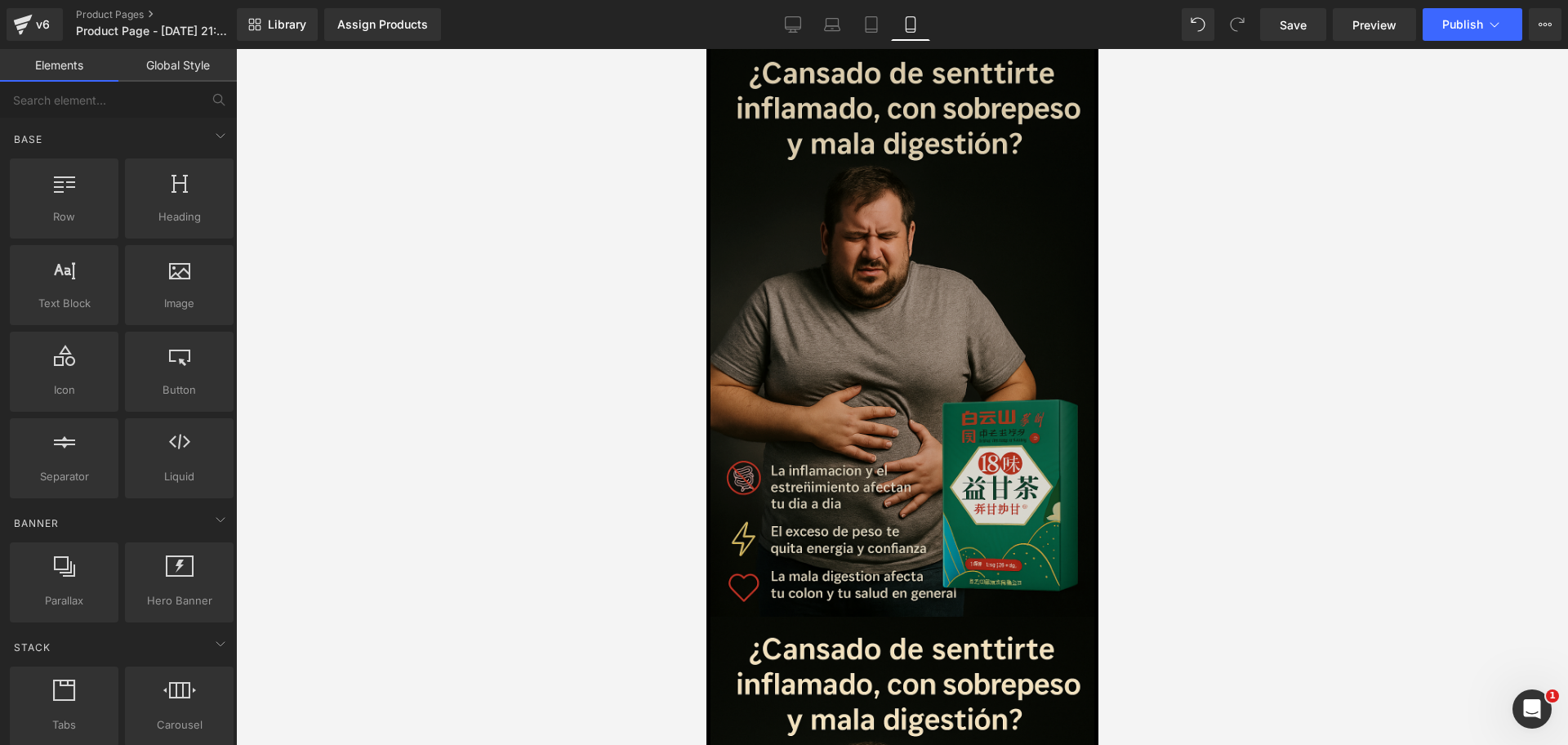
scroll to position [590, 0]
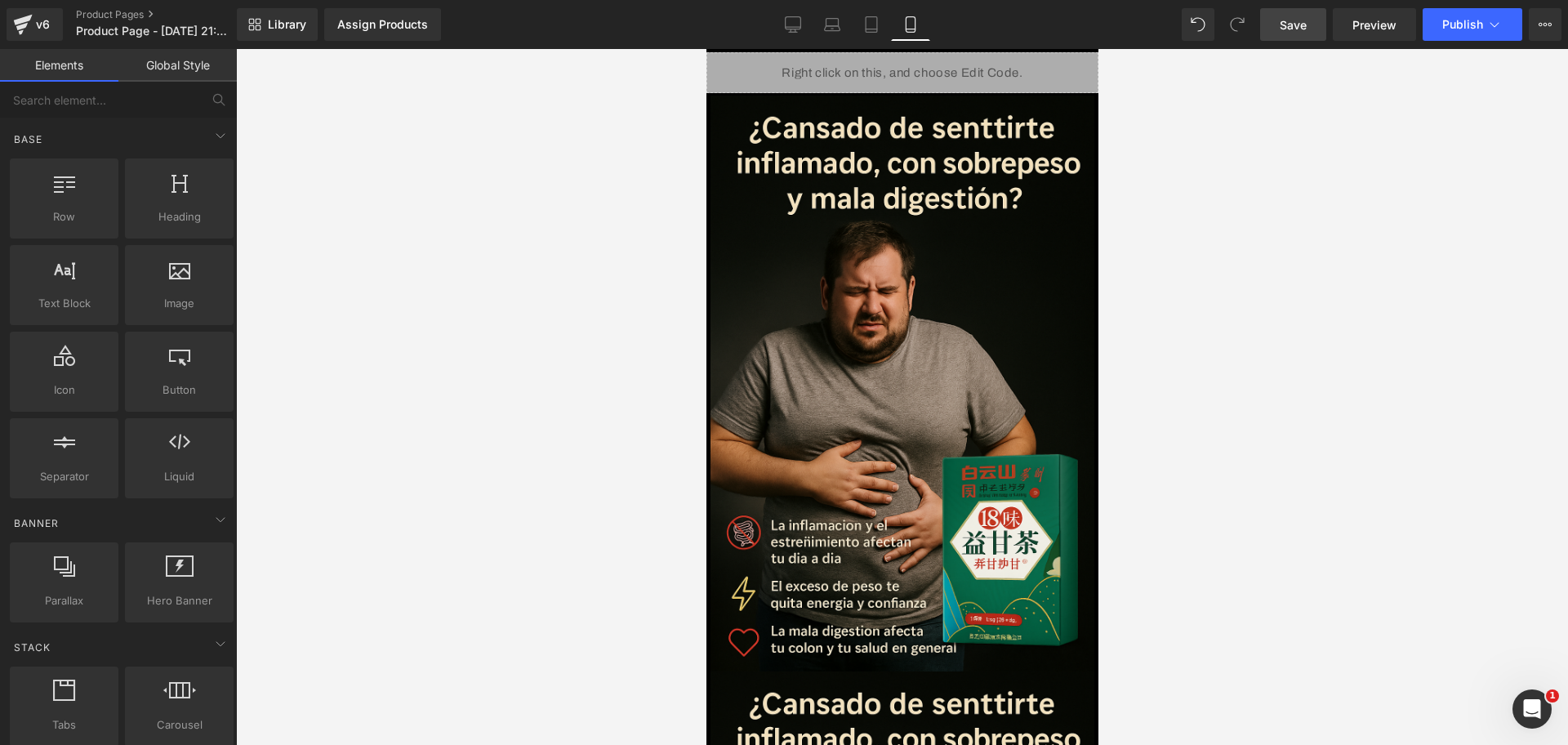
click at [1254, 29] on link "Save" at bounding box center [1292, 24] width 66 height 33
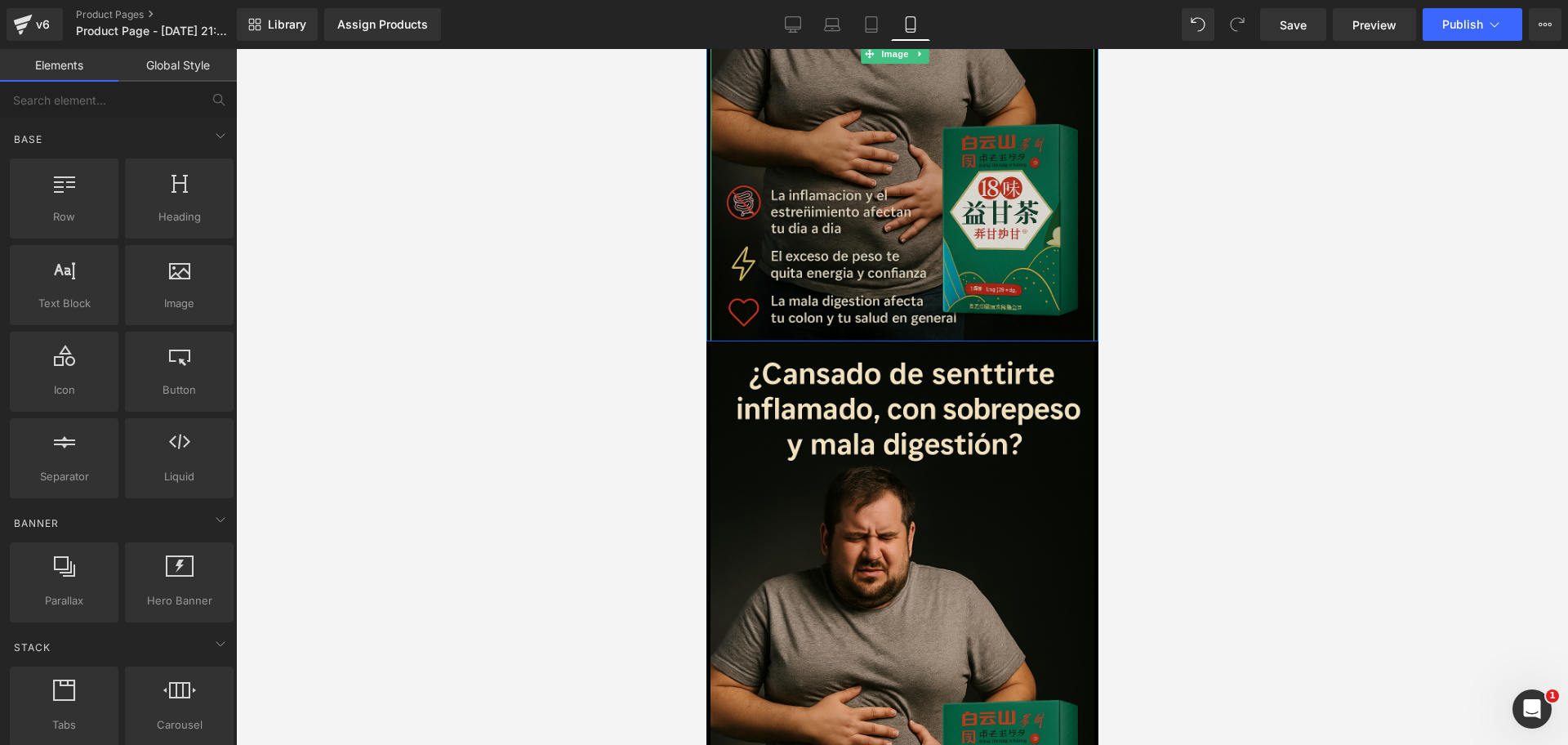
scroll to position [999, 0]
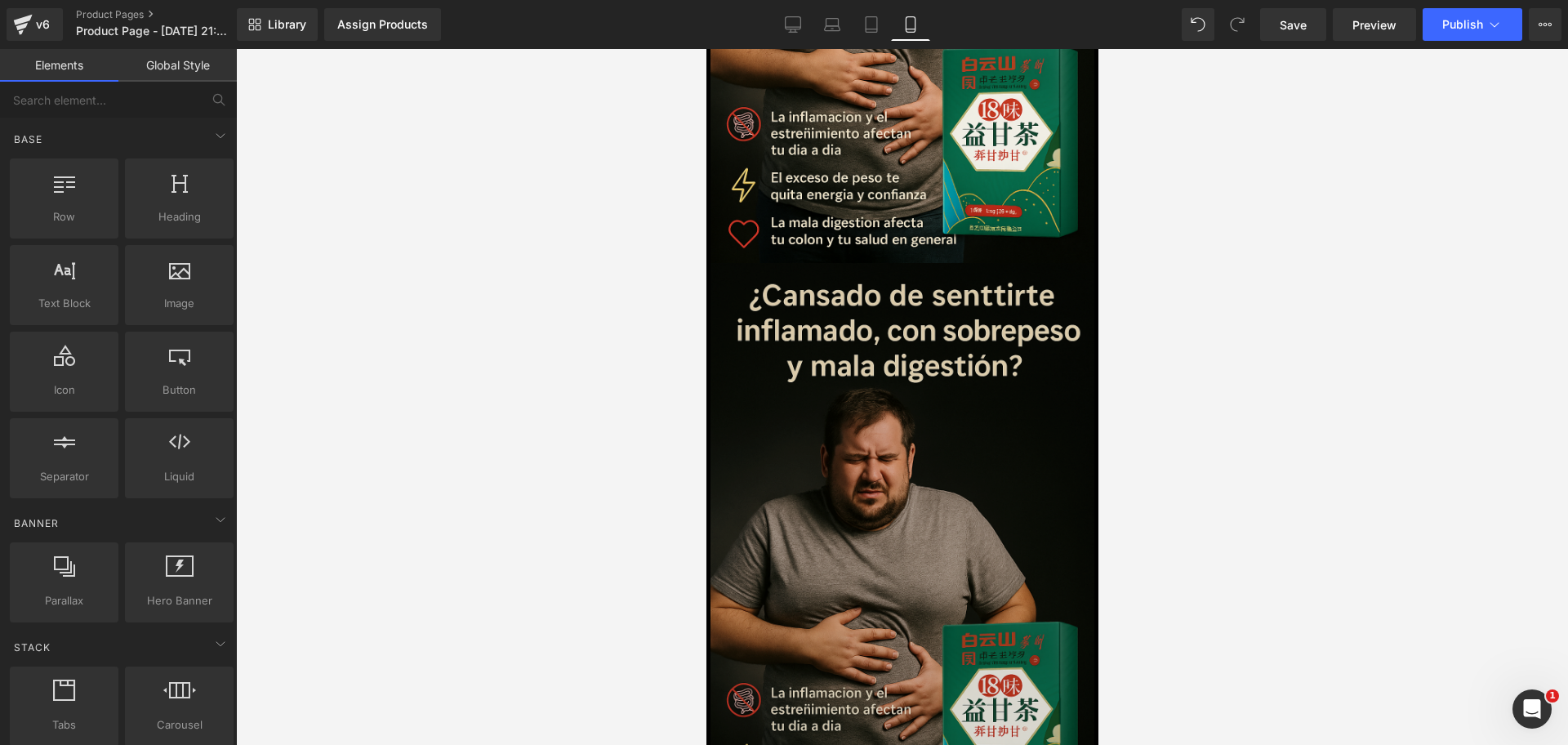
click at [939, 321] on img at bounding box center [902, 551] width 384 height 576
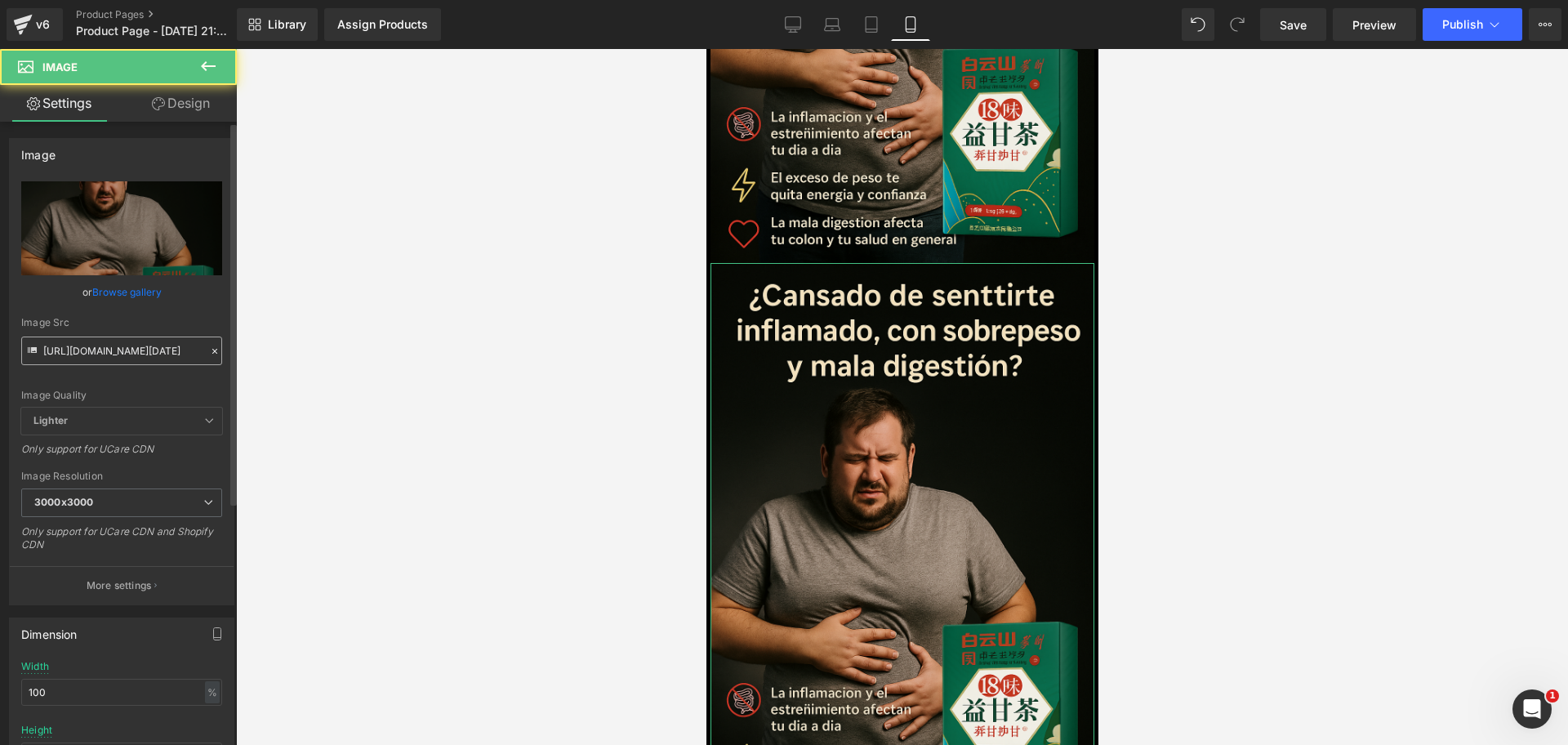
click at [77, 344] on input "https://i.ibb.co/BHM5hX7p/Chat-GPT-Image-30-sept-2025-09-46-53-p-m.png" at bounding box center [121, 350] width 201 height 28
click at [80, 344] on input "https://i.ibb.co/BHM5hX7p/Chat-GPT-Image-30-sept-2025-09-46-53-p-m.png" at bounding box center [121, 350] width 201 height 28
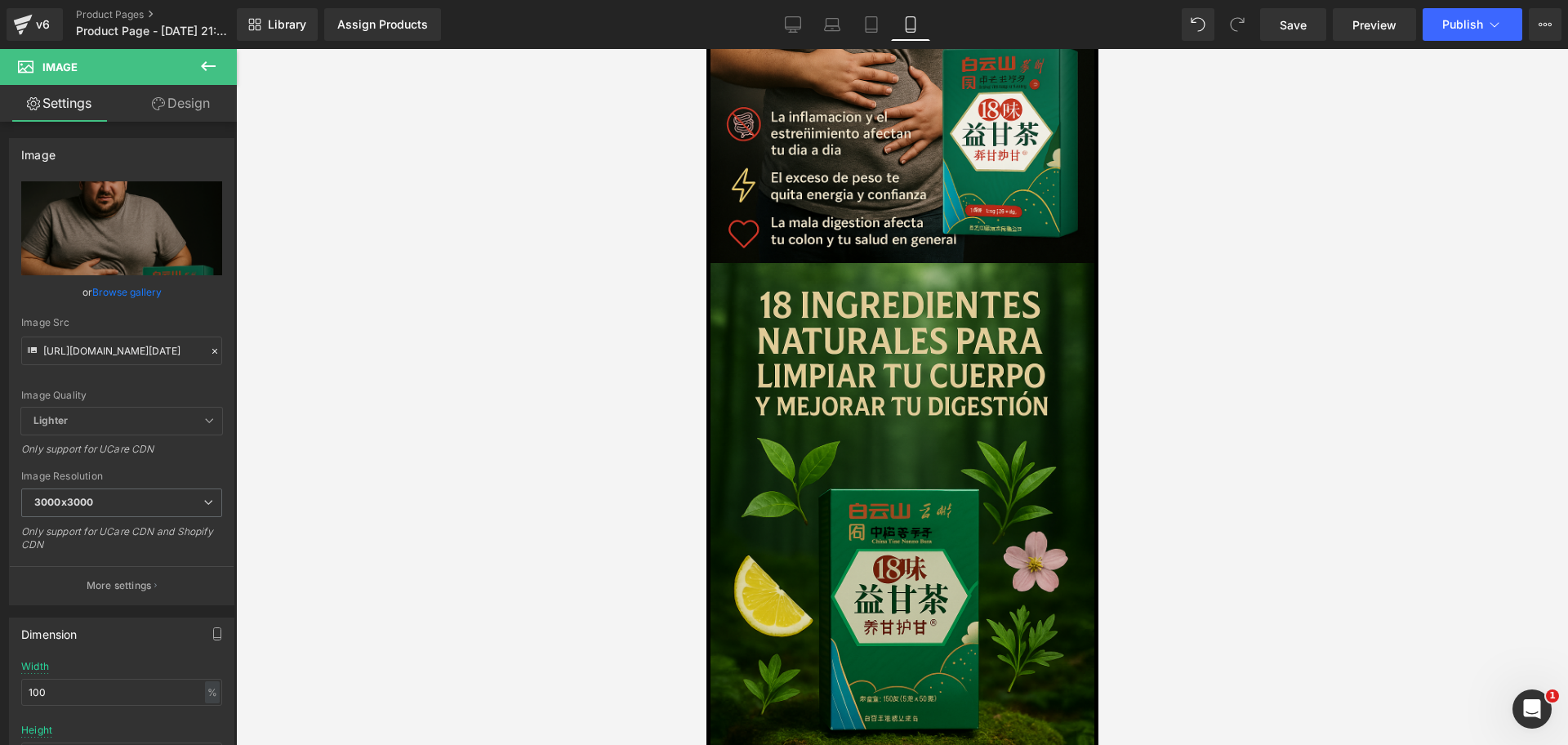
type input "https://i.ibb.co/KpFSPqxj/Chat-GPT-Image-30-sept-2025-09-54-43-p-m.png"
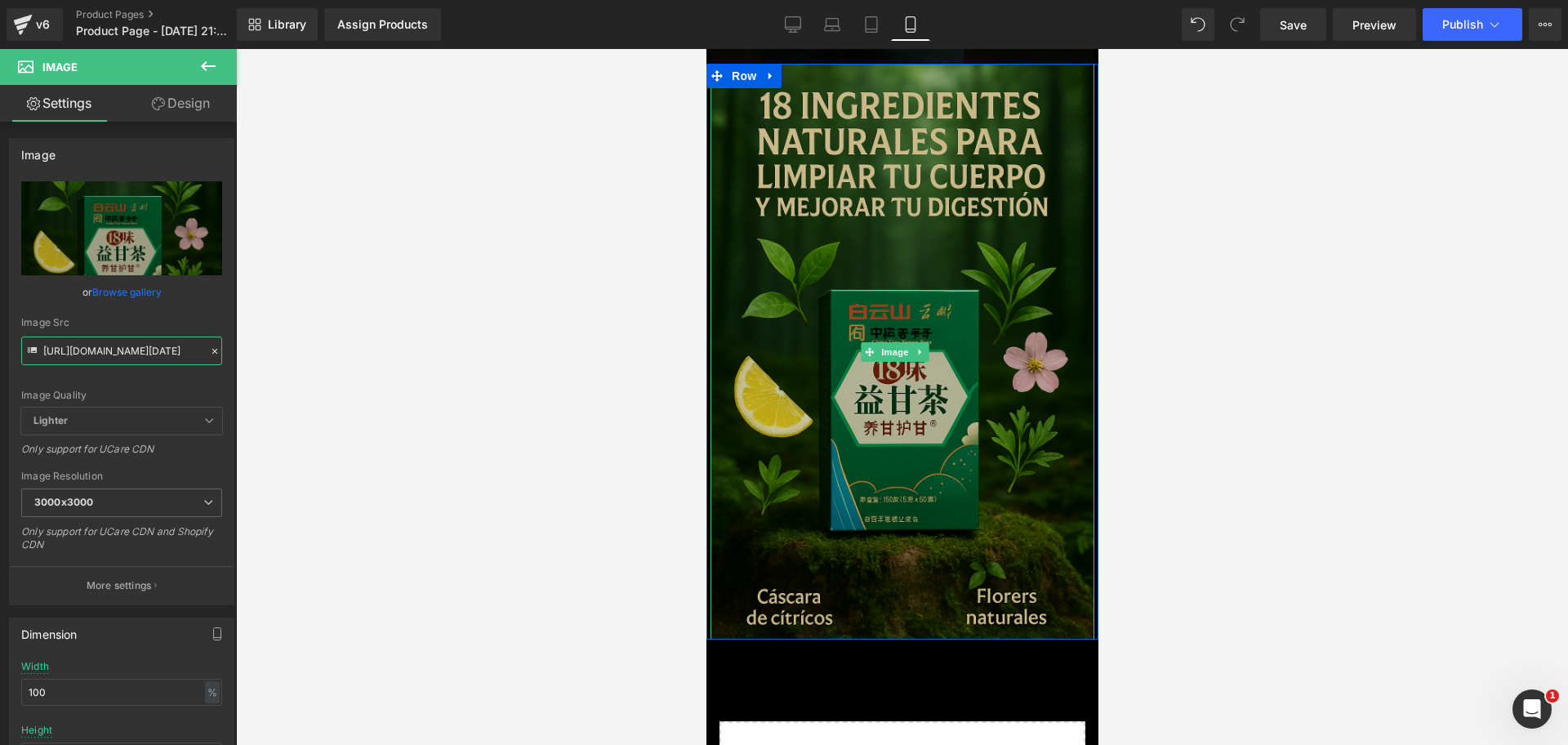
scroll to position [1203, 0]
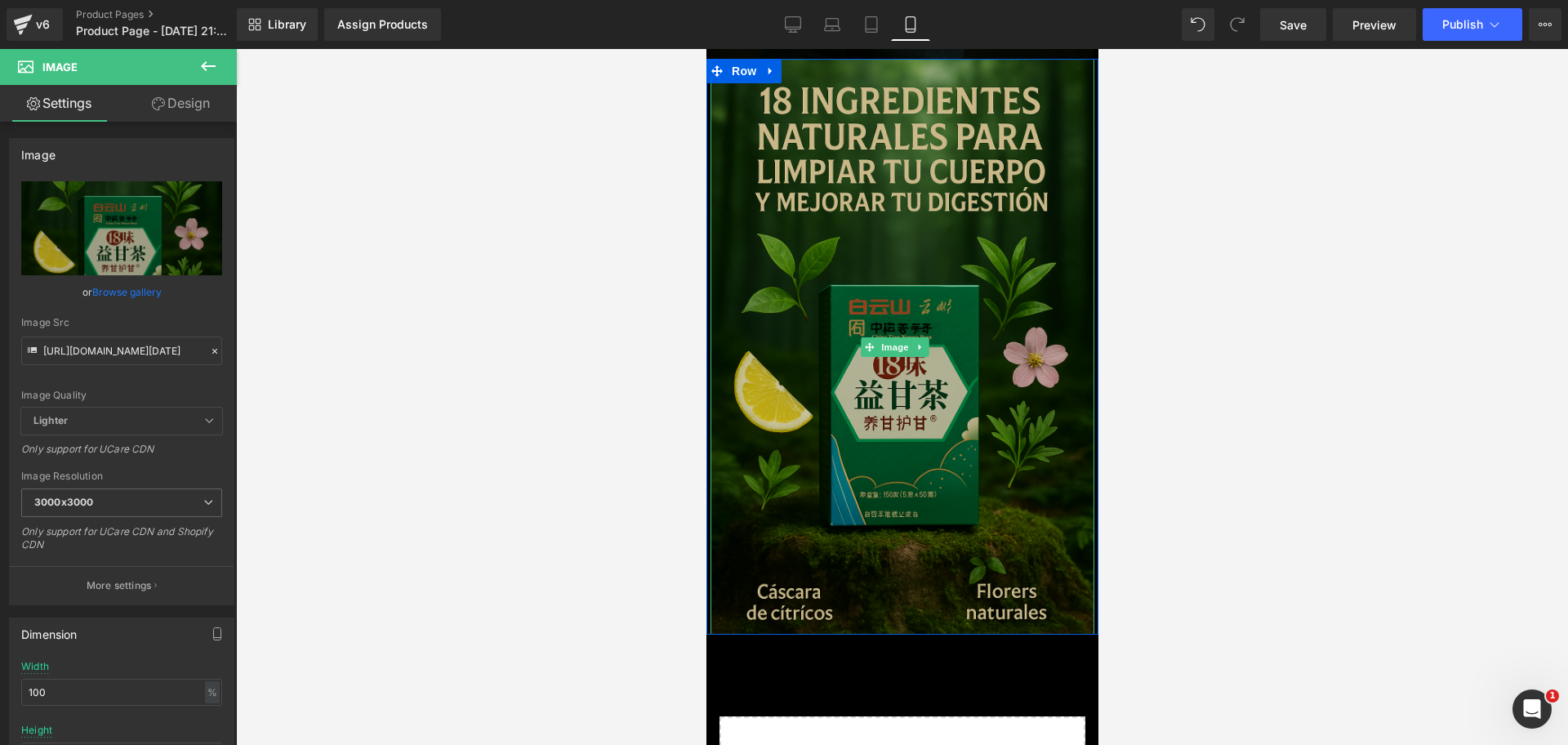
click at [903, 387] on img at bounding box center [902, 347] width 384 height 576
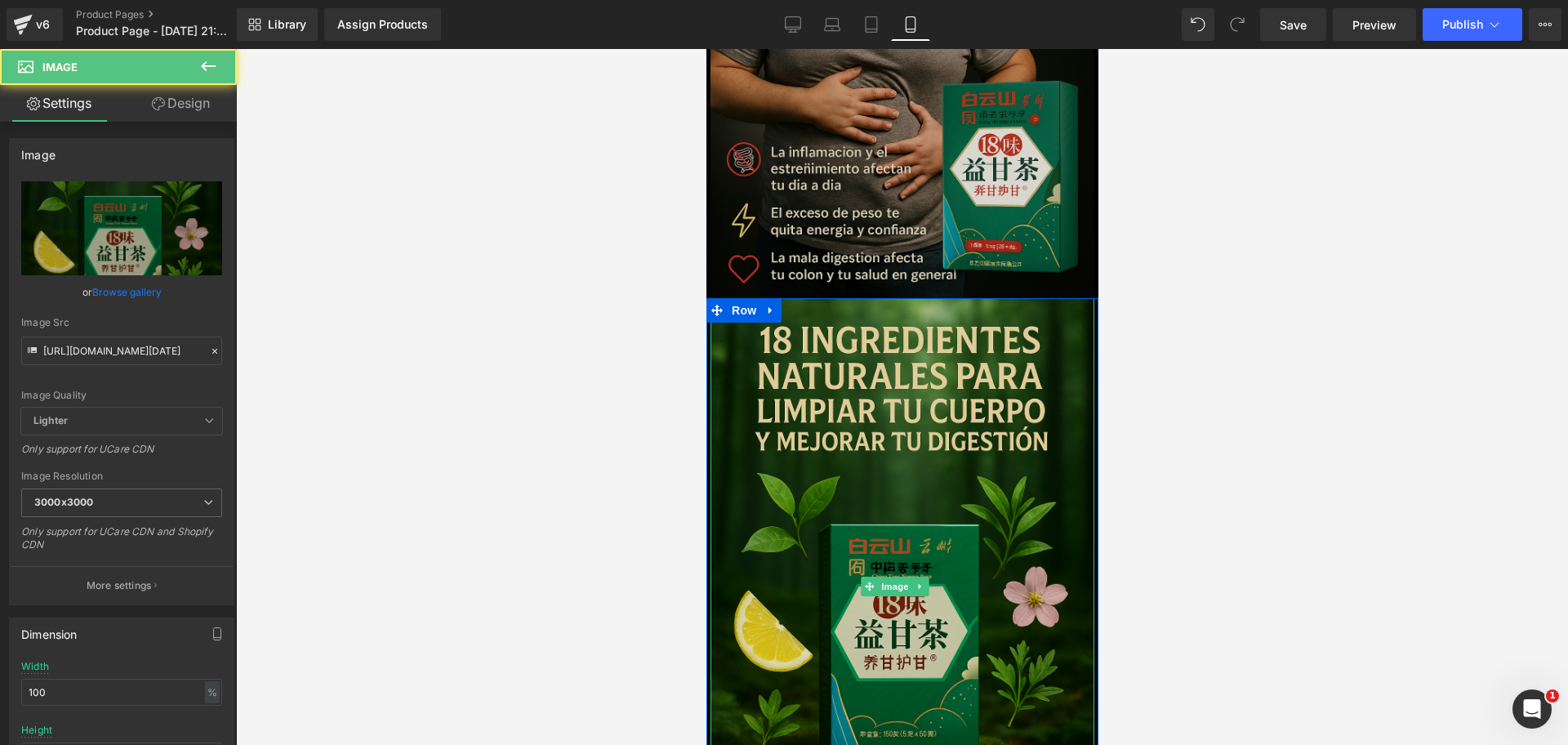
scroll to position [896, 0]
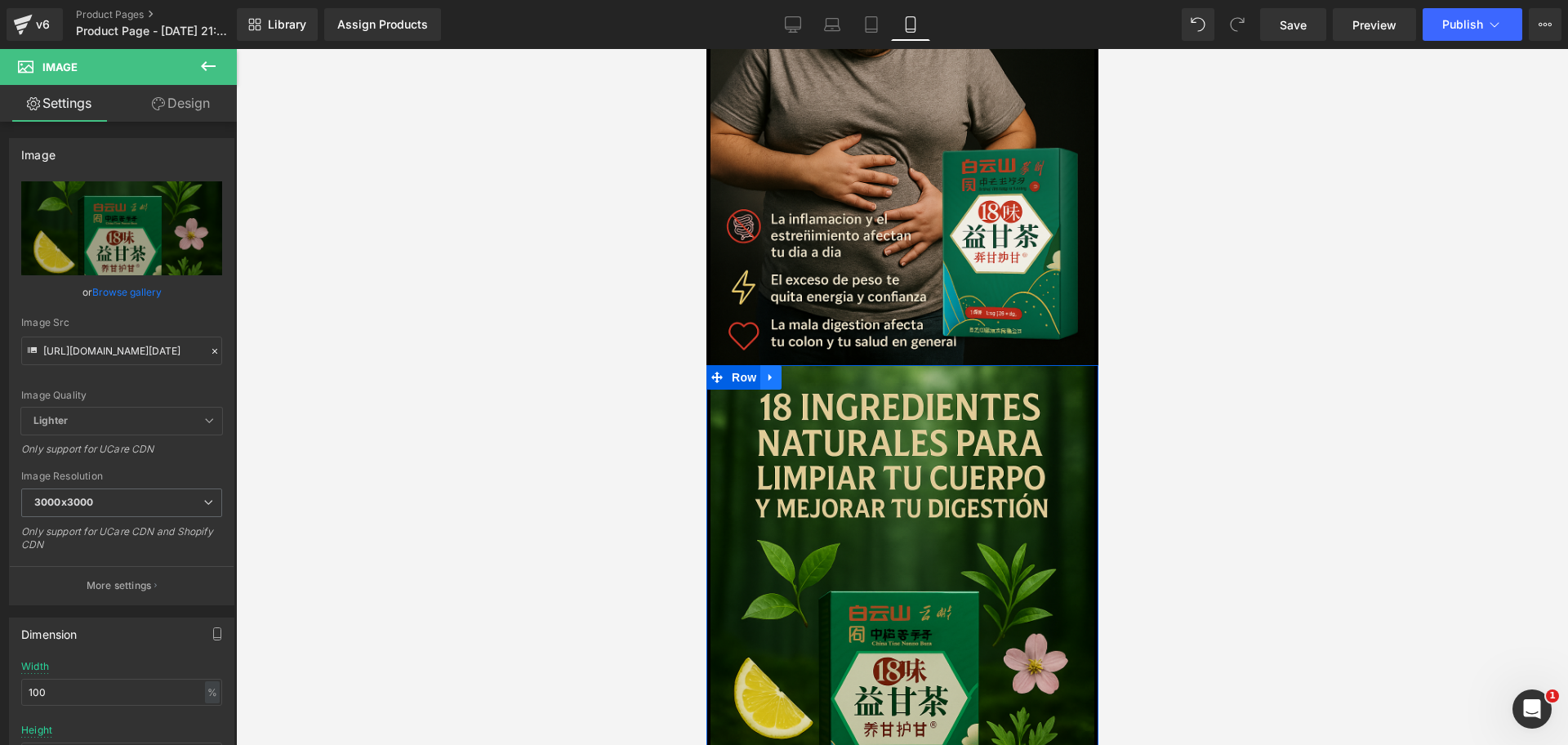
click at [769, 374] on icon at bounding box center [769, 378] width 4 height 7
click at [794, 365] on link at bounding box center [791, 378] width 21 height 25
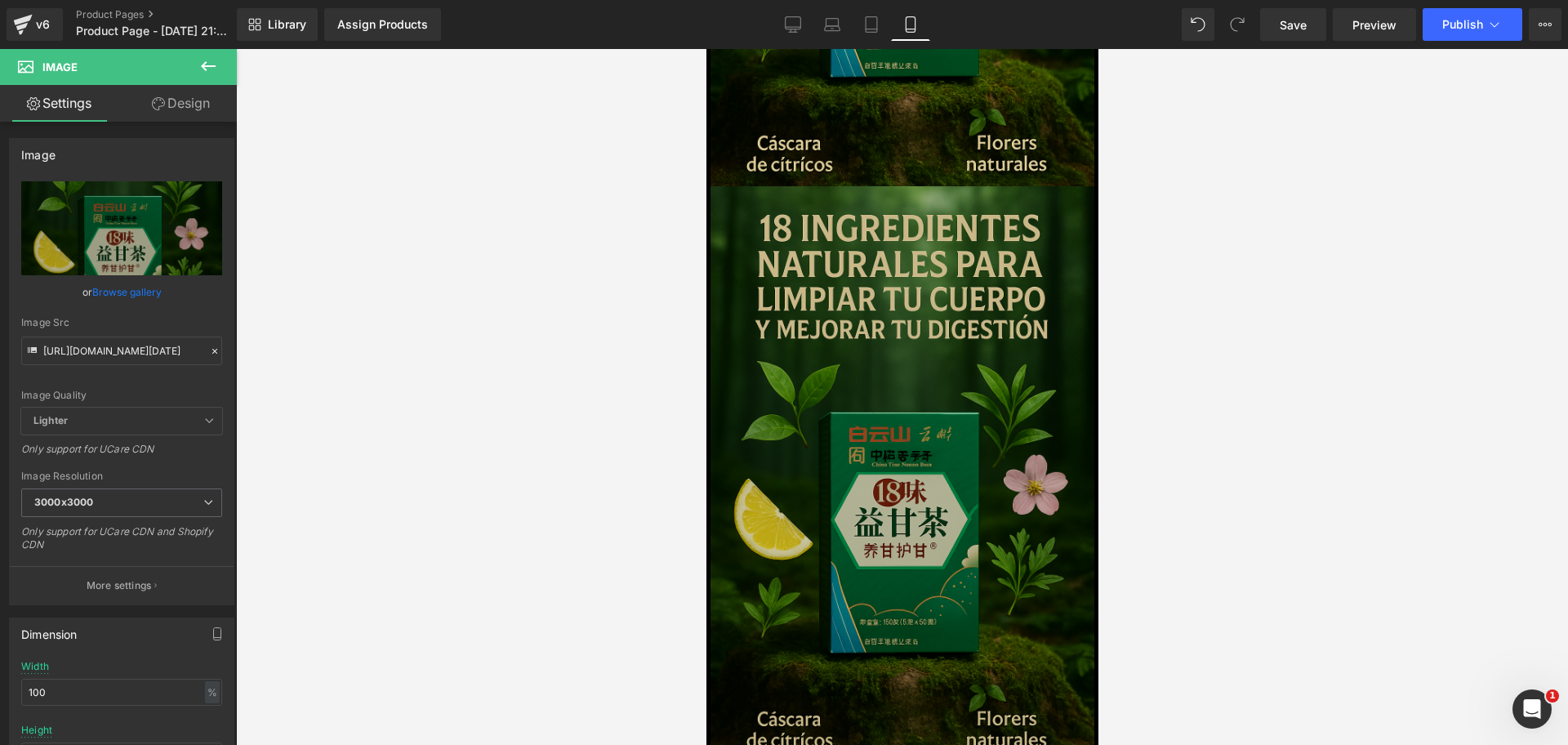
click at [801, 346] on img at bounding box center [902, 475] width 384 height 576
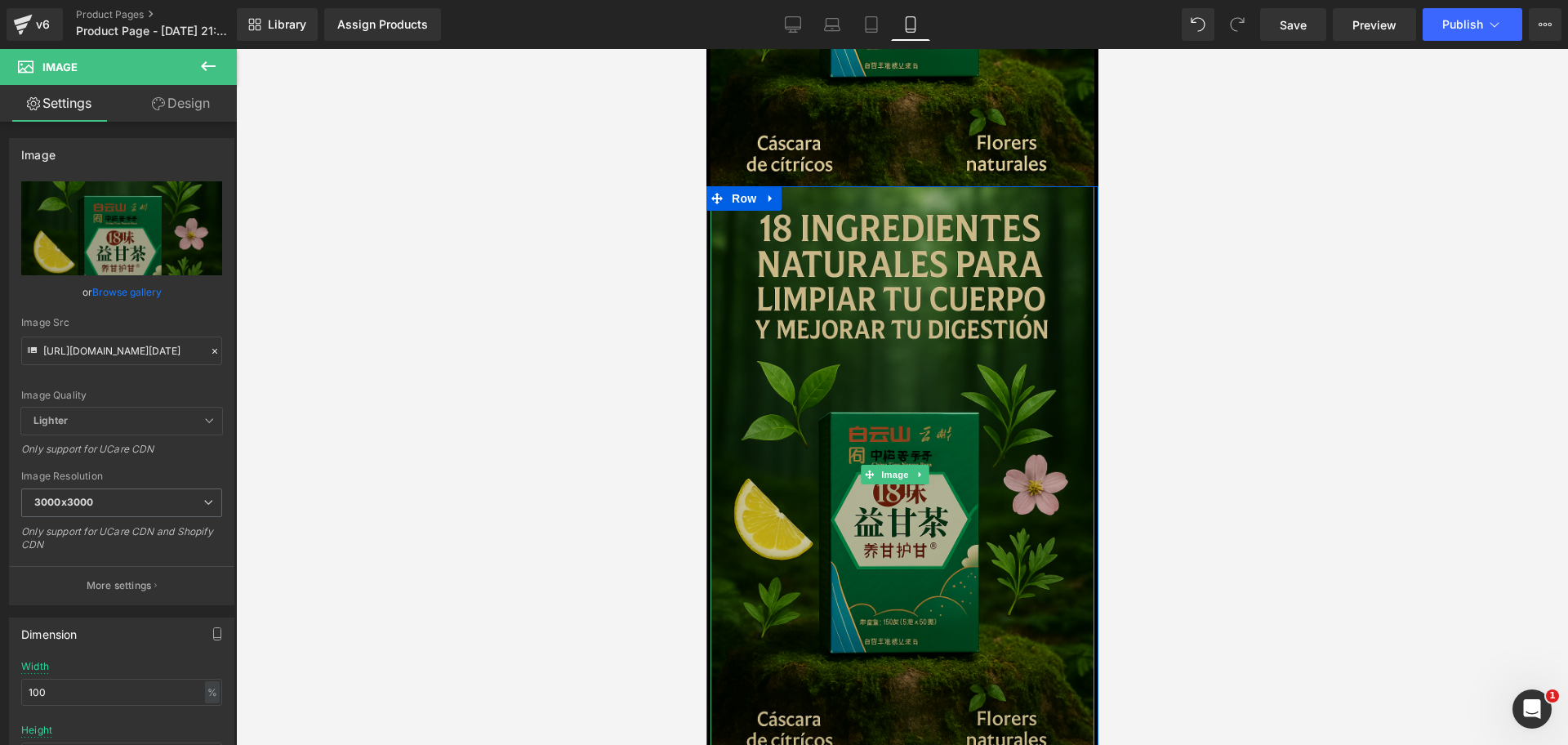
scroll to position [1654, 0]
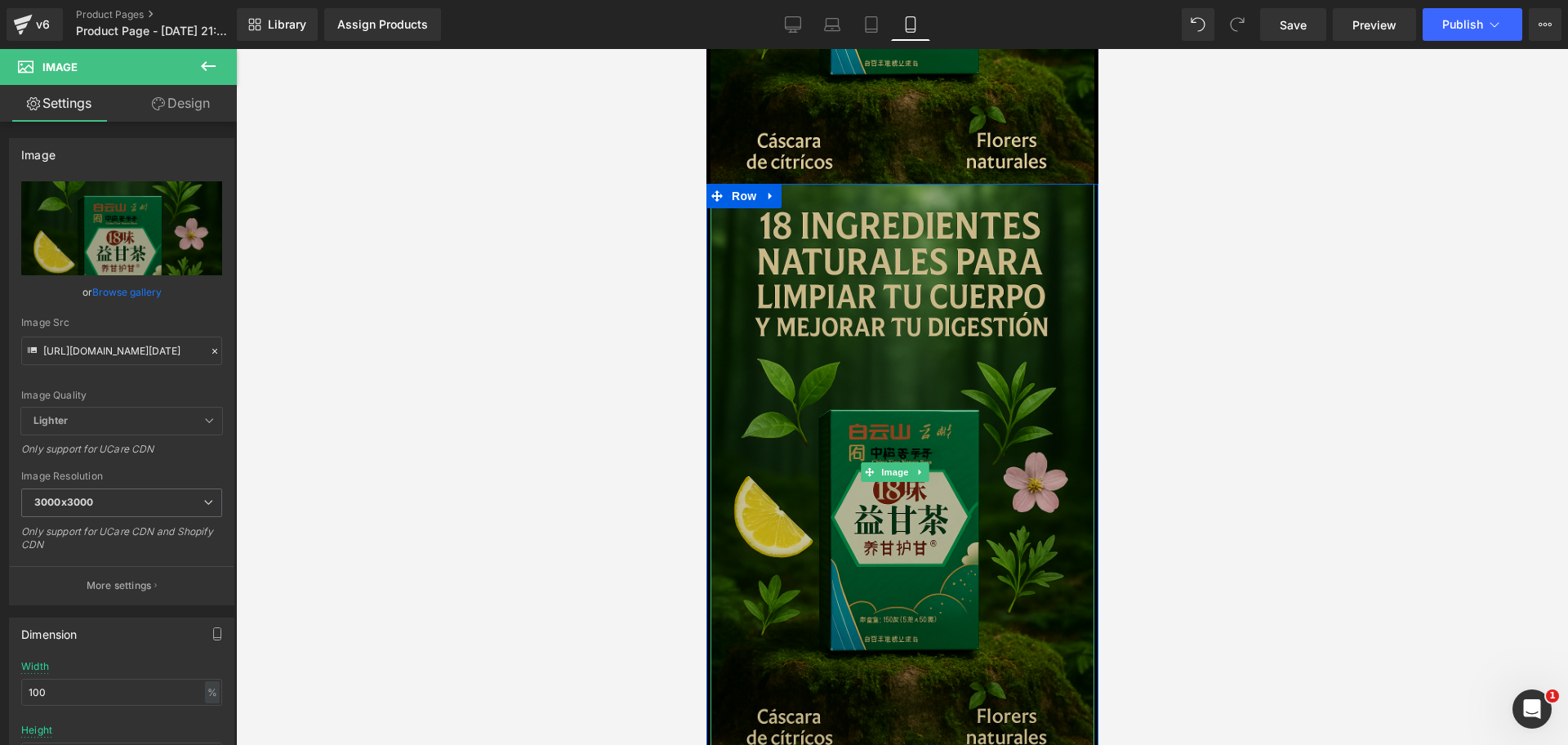
click at [810, 312] on img at bounding box center [902, 472] width 384 height 576
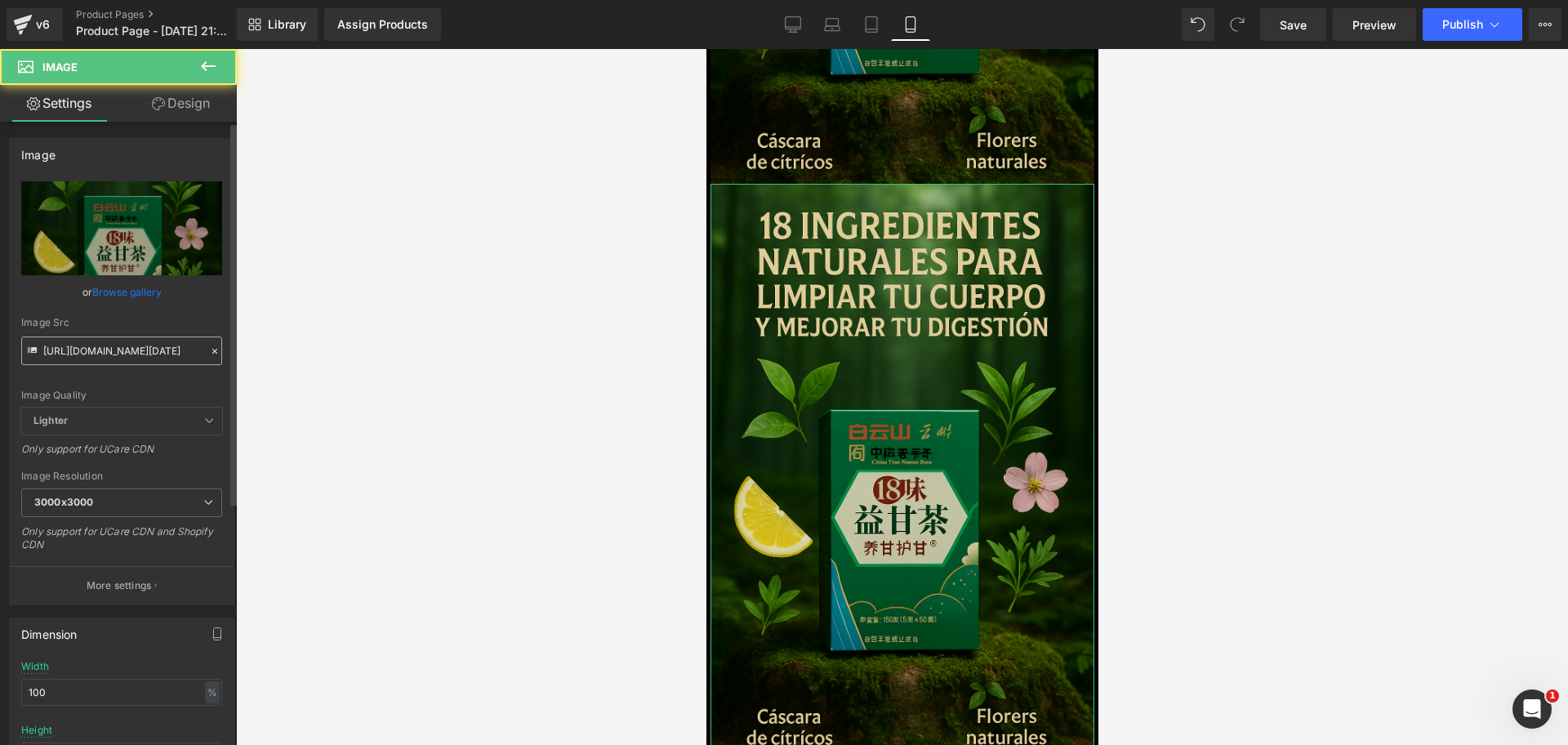
click at [157, 336] on input "https://i.ibb.co/KpFSPqxj/Chat-GPT-Image-30-sept-2025-09-54-43-p-m.png" at bounding box center [121, 350] width 201 height 28
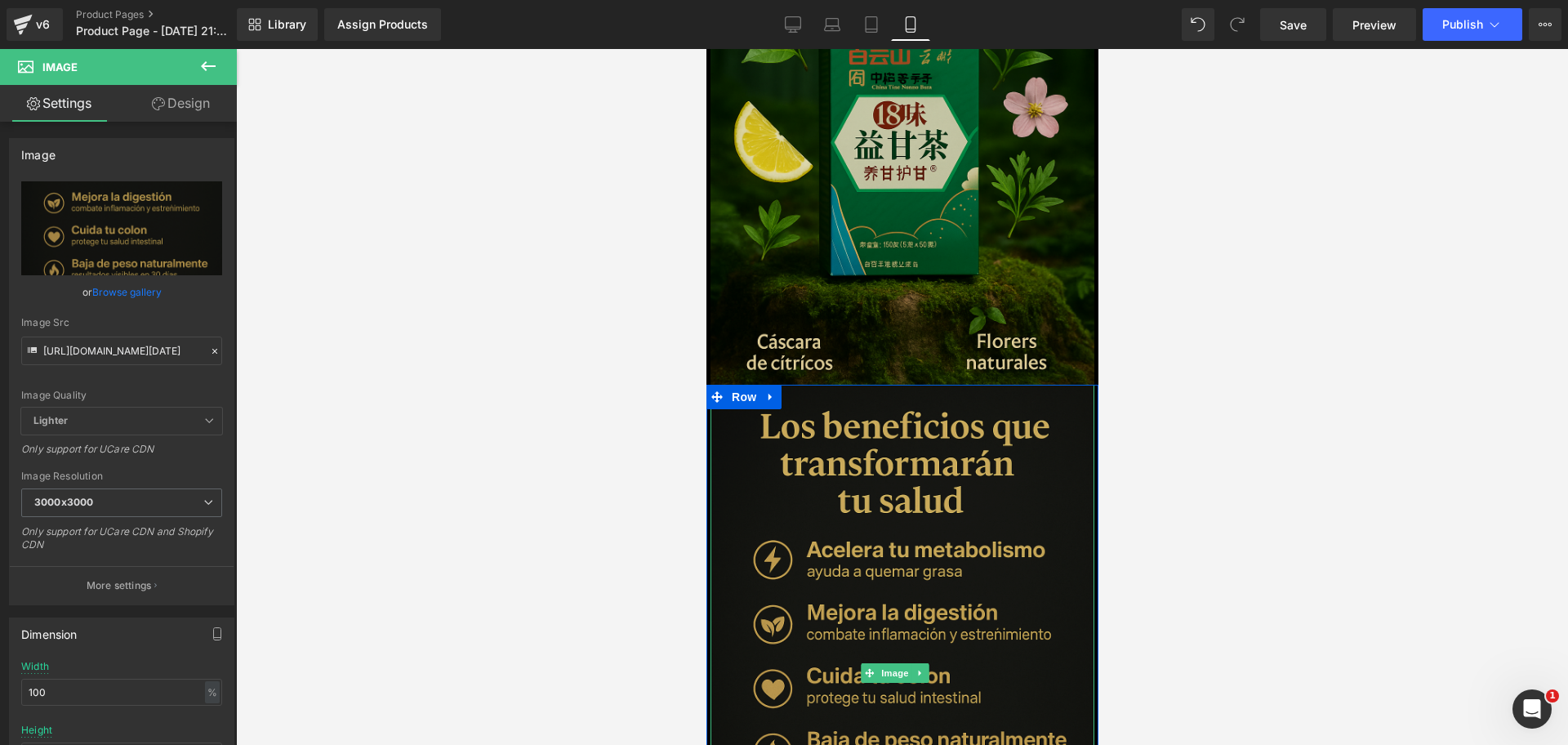
scroll to position [1449, 0]
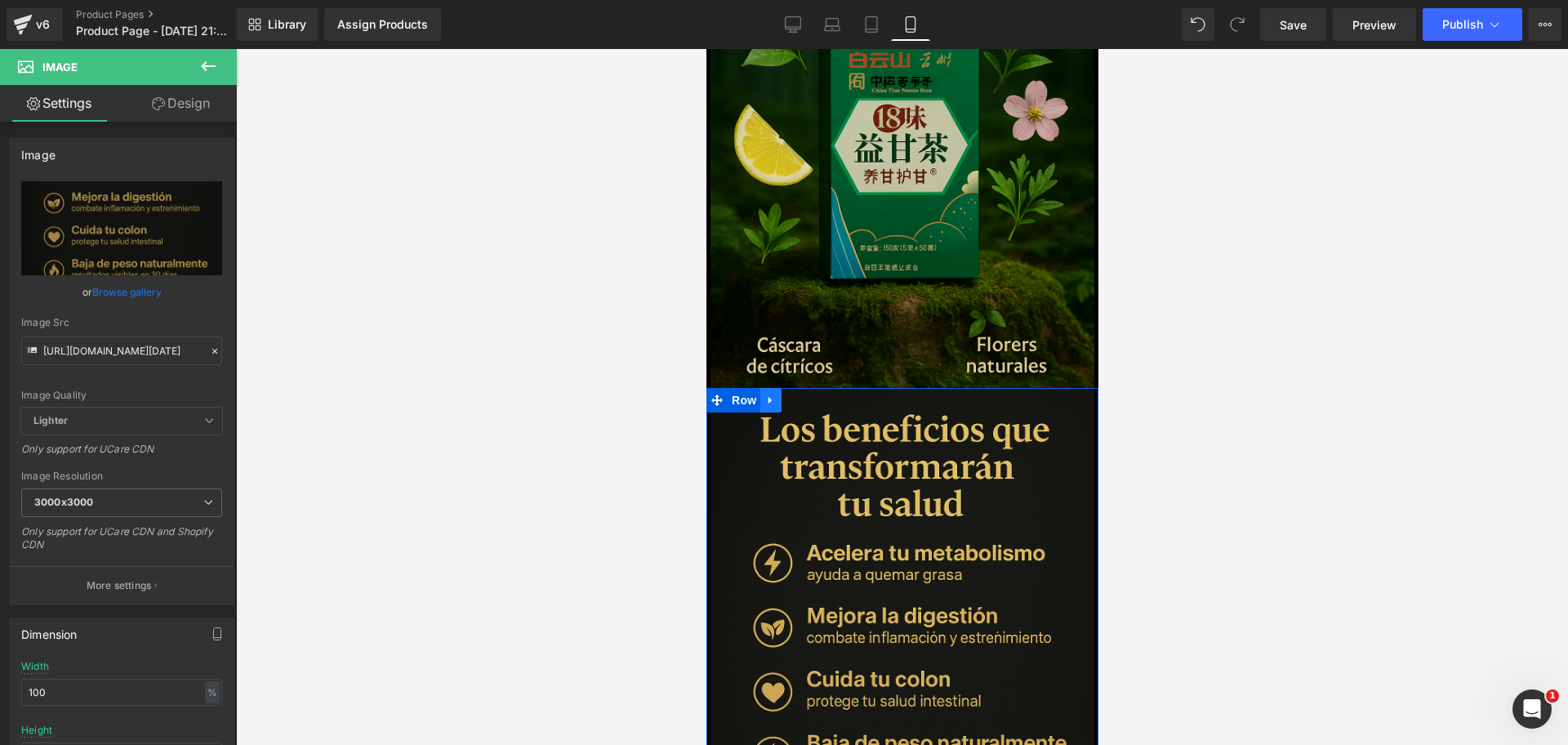
type input "https://i.ibb.co/d0LQxSPC/Chat-GPT-Image-30-sept-2025-09-57-59-p-m.png"
click at [774, 395] on icon at bounding box center [769, 401] width 11 height 12
click at [790, 395] on icon at bounding box center [791, 401] width 11 height 12
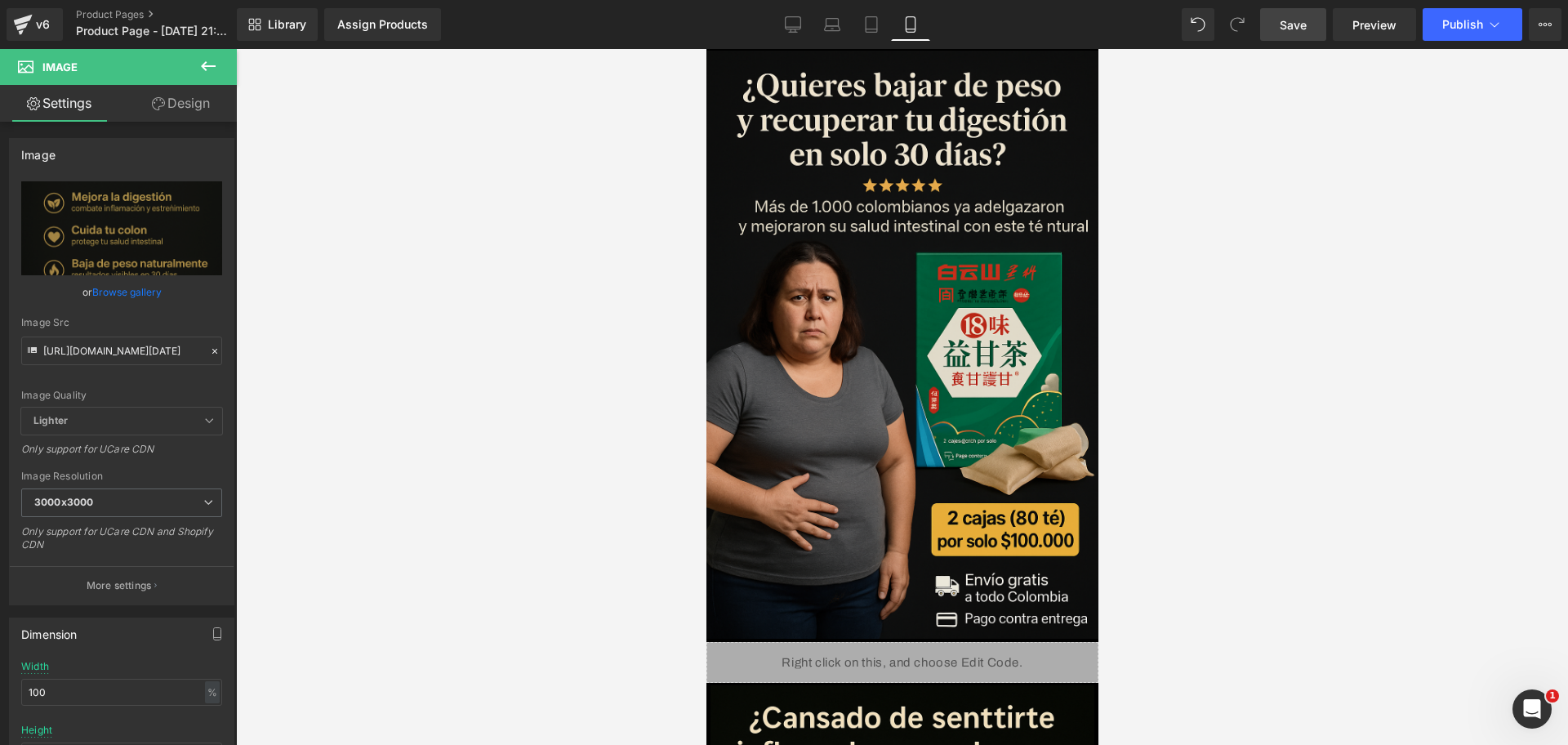
click at [1254, 17] on link "Save" at bounding box center [1292, 24] width 66 height 33
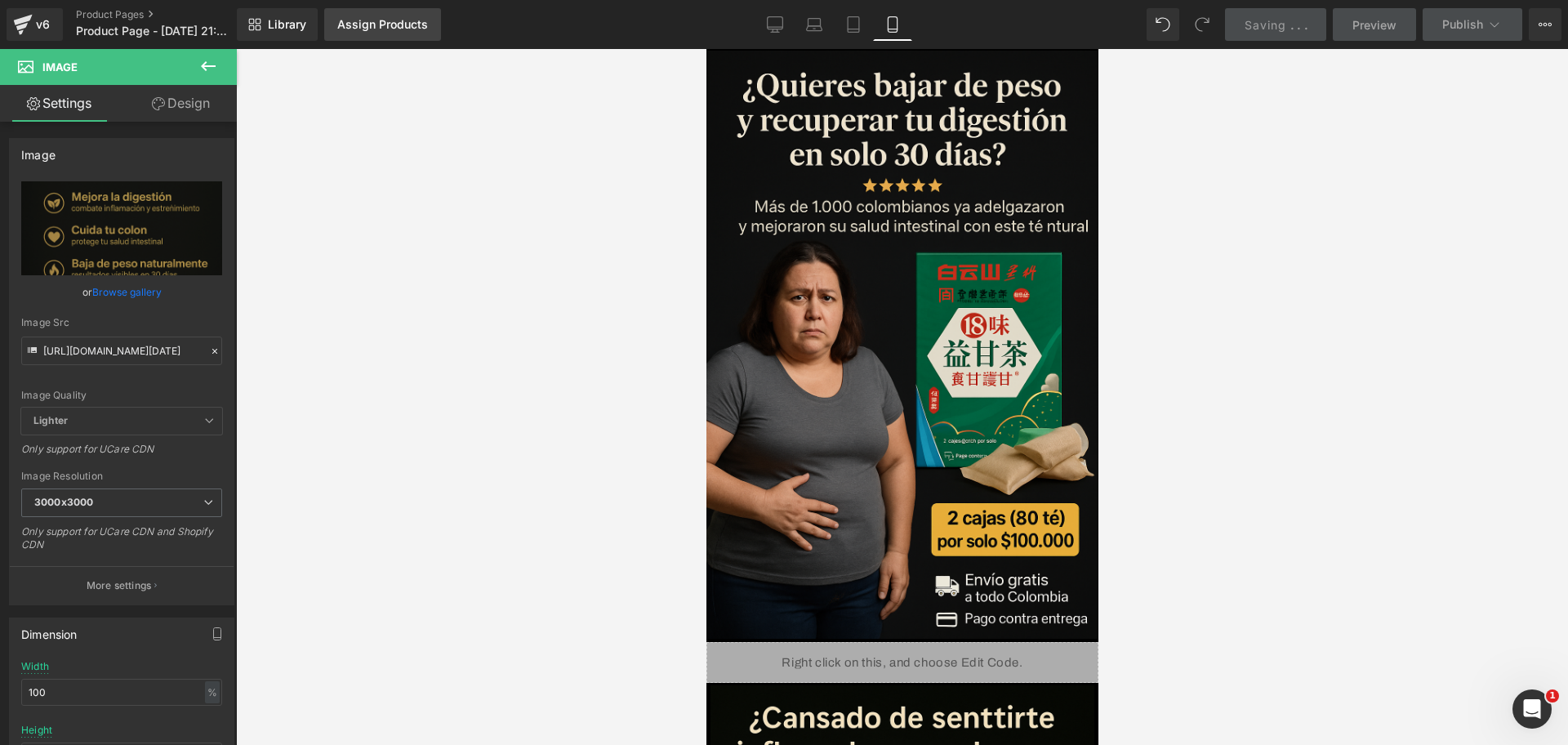
click at [410, 34] on link "Assign Products" at bounding box center [382, 24] width 117 height 33
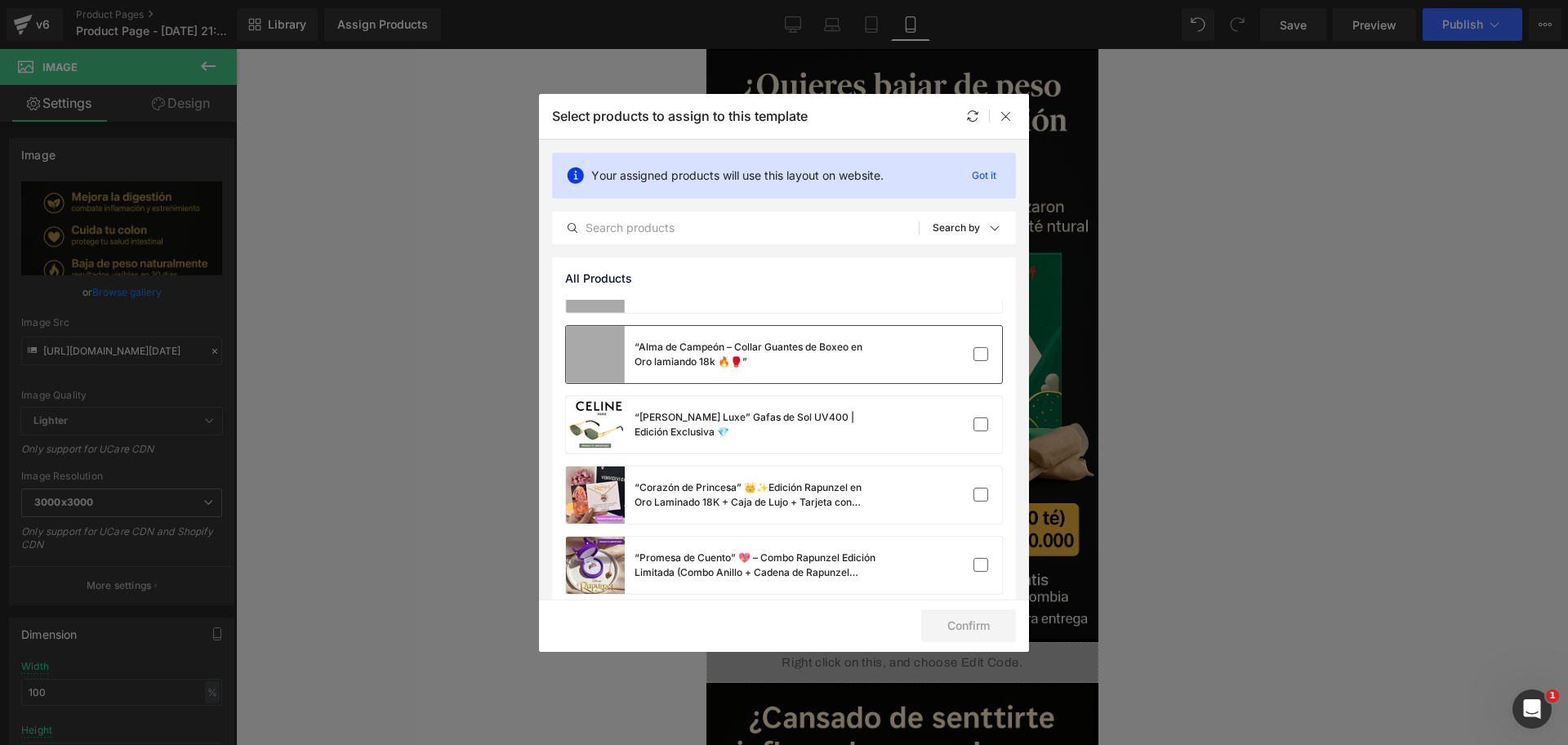
scroll to position [2299, 0]
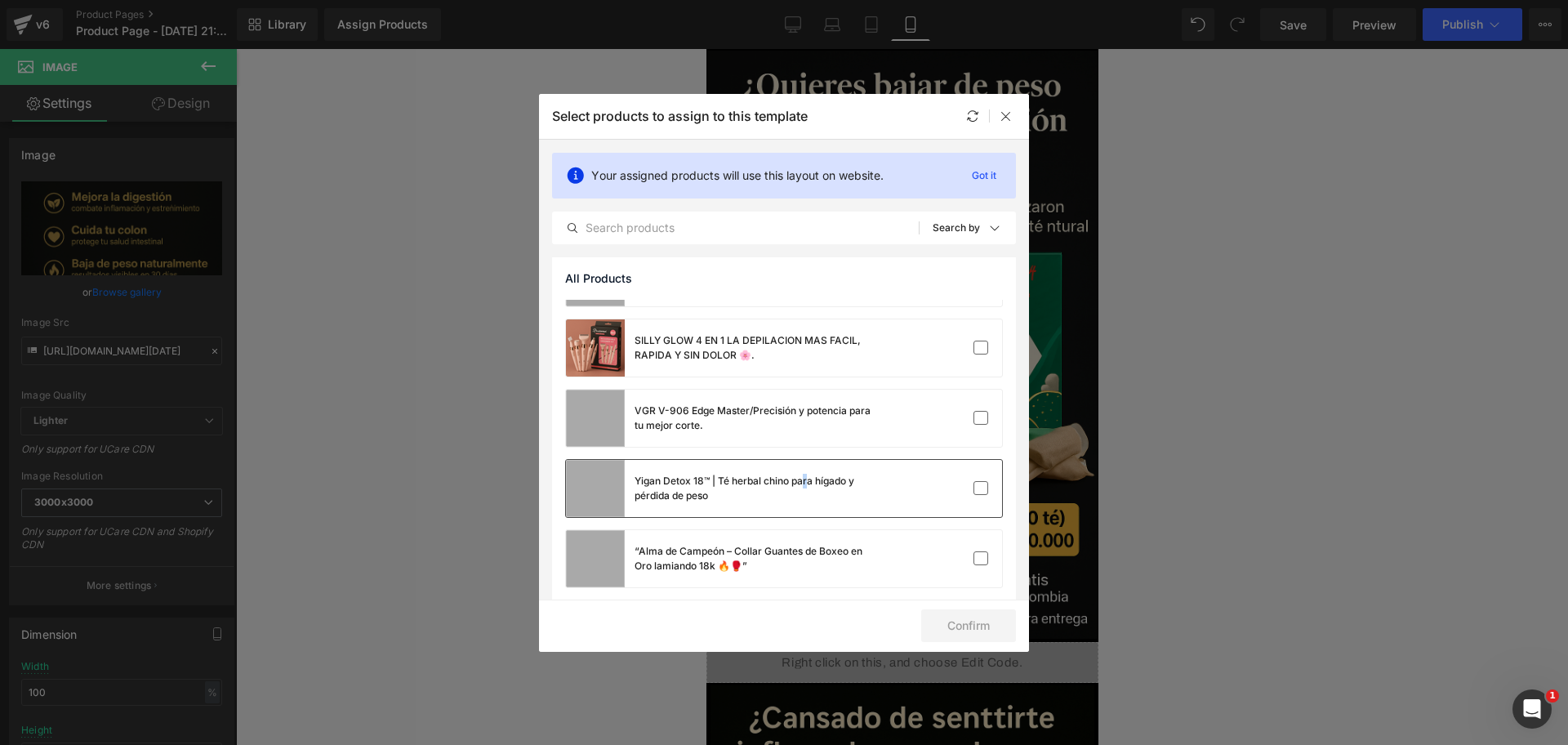
click at [807, 483] on div "Yigan Detox 18™ | Té herbal chino para hígado y pérdida de peso" at bounding box center [757, 488] width 245 height 29
click at [982, 595] on button "Confirm" at bounding box center [968, 625] width 95 height 33
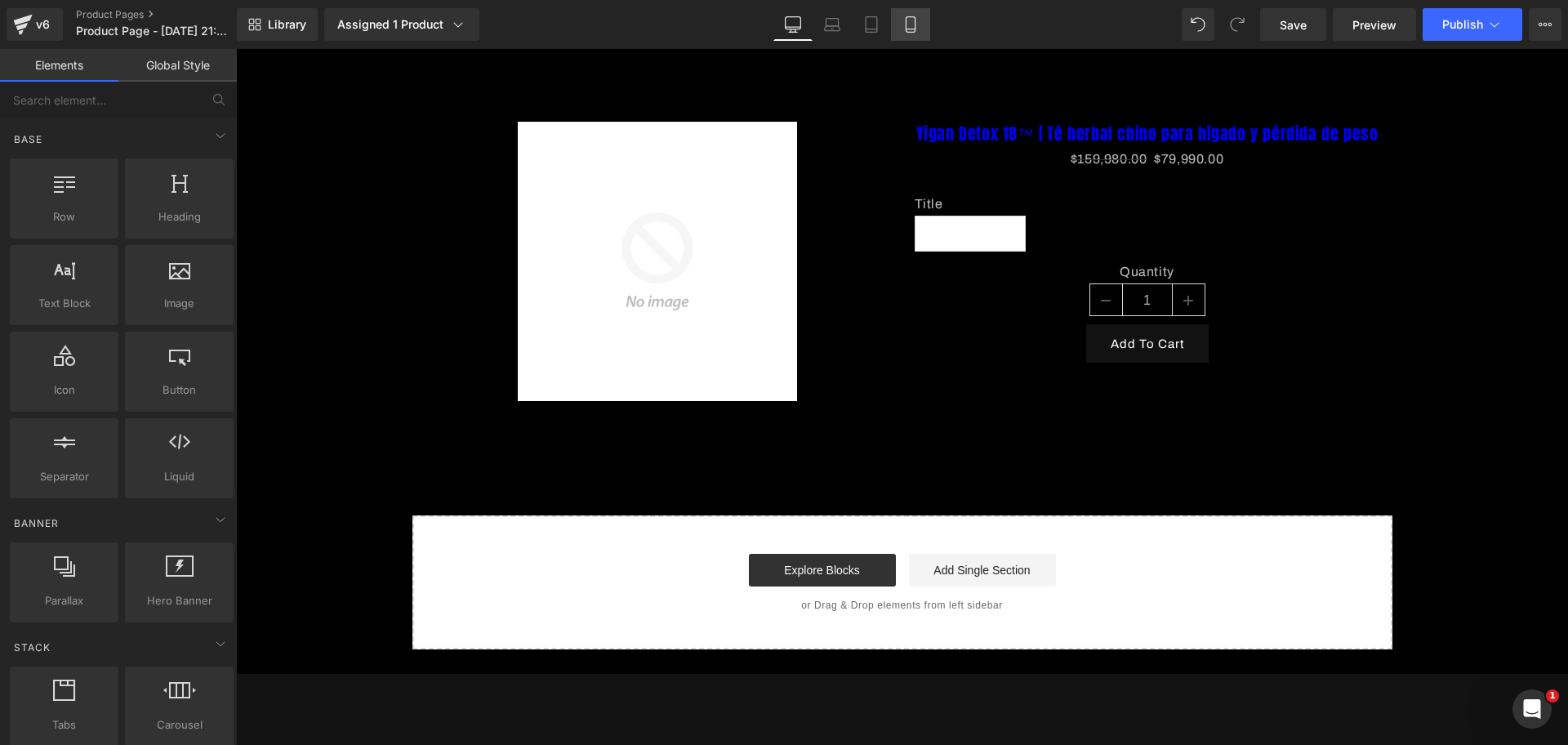
click at [905, 13] on link "Mobile" at bounding box center [910, 24] width 40 height 33
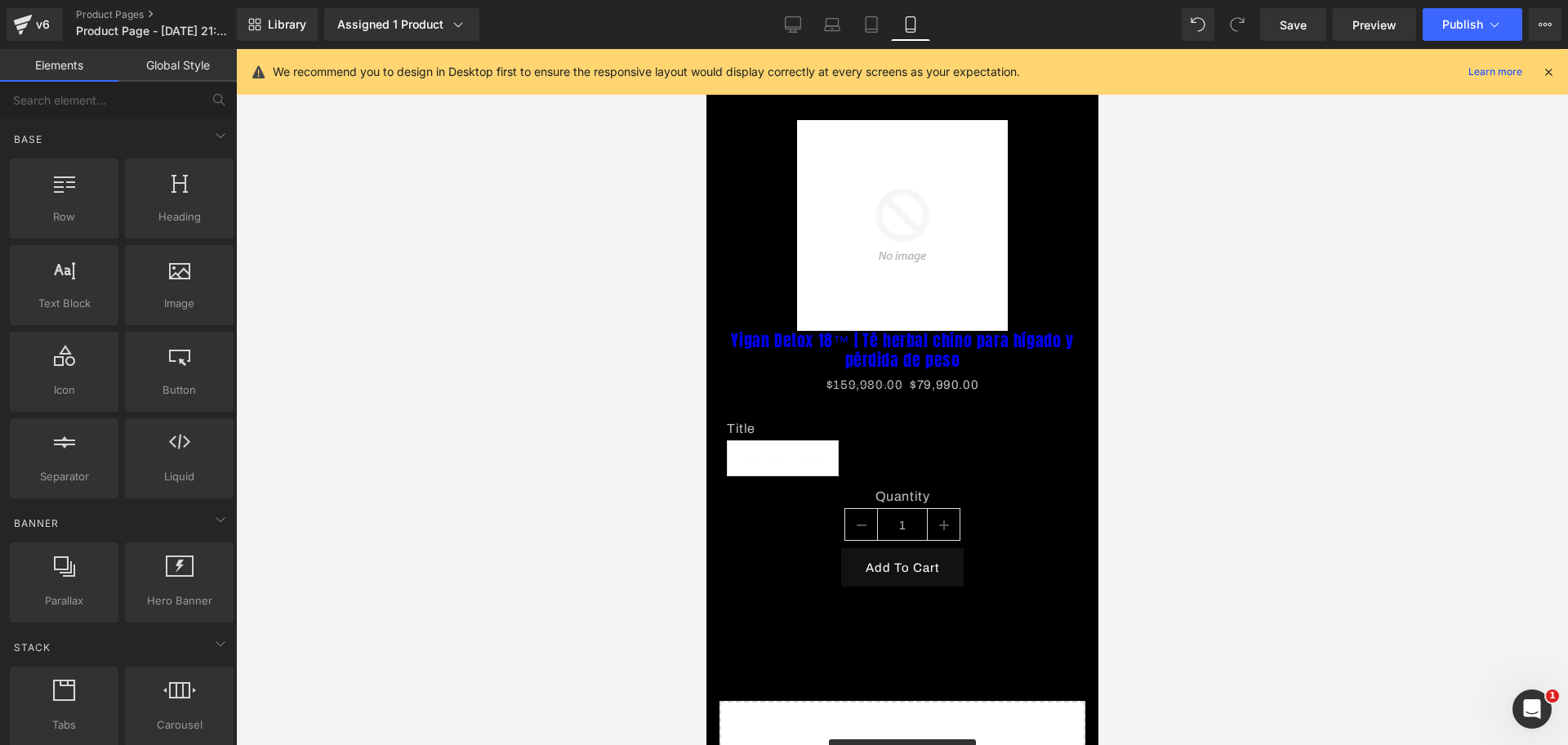
click at [1553, 68] on icon at bounding box center [1549, 71] width 15 height 15
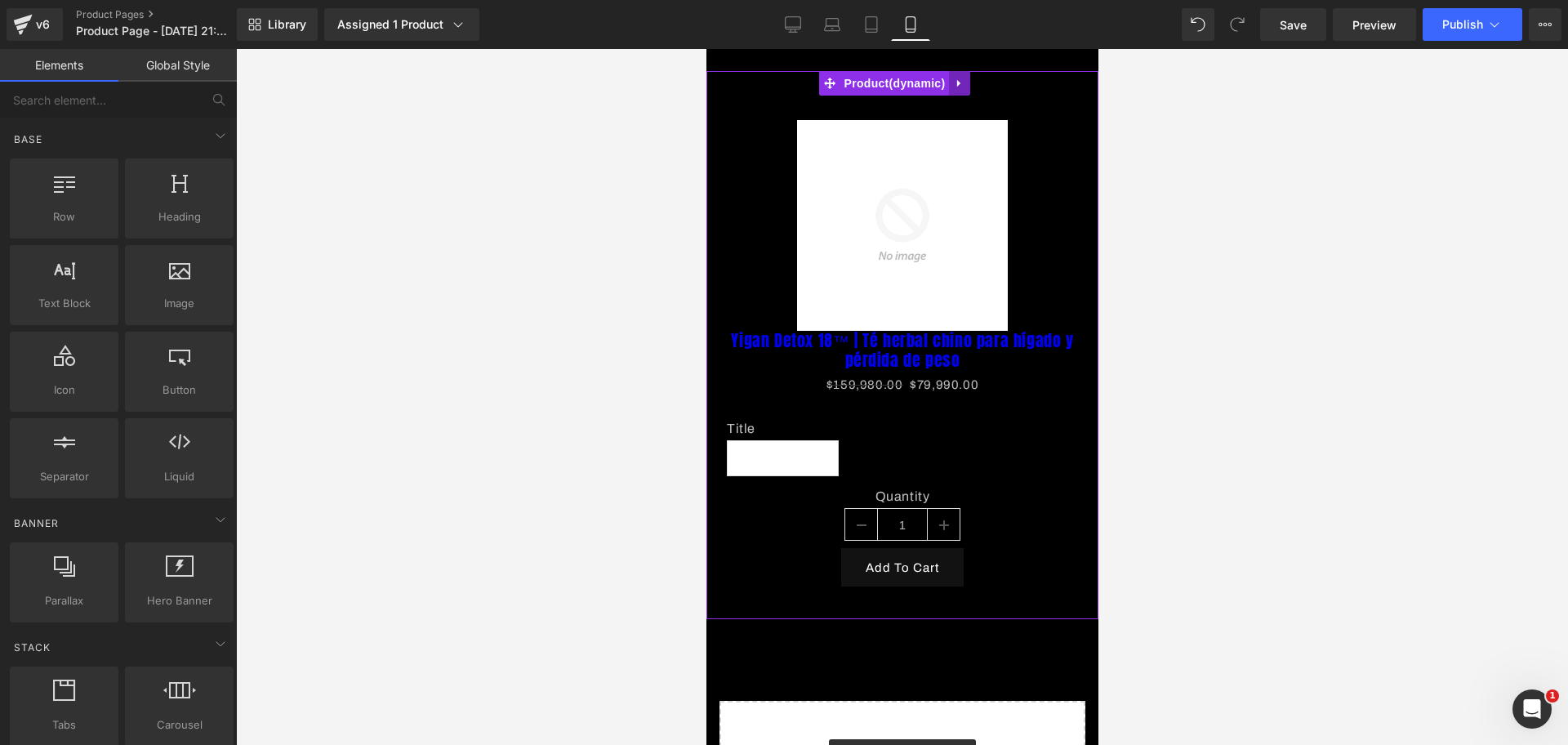
click at [967, 83] on link at bounding box center [959, 84] width 21 height 25
click at [967, 83] on icon at bounding box center [969, 83] width 11 height 11
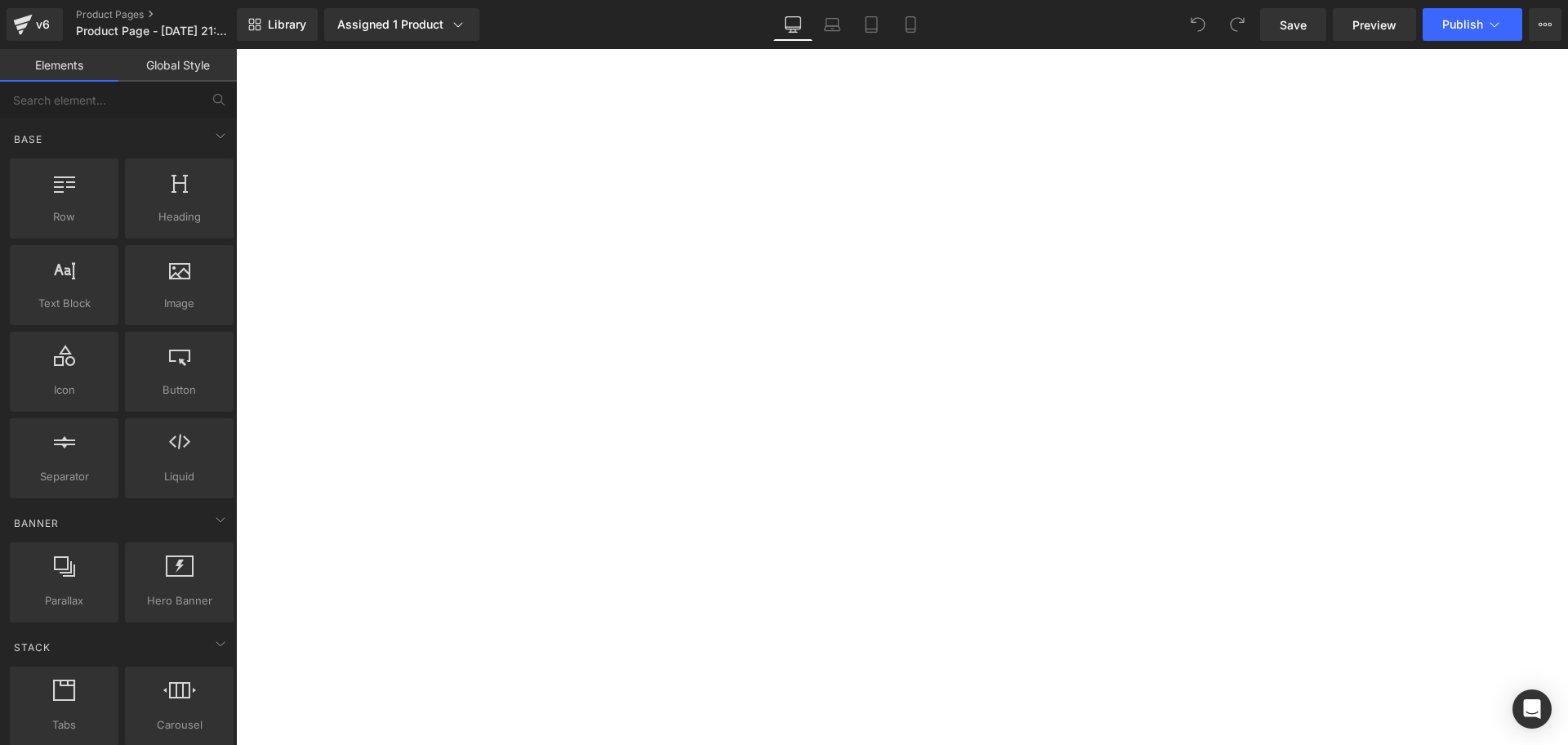
click at [909, 17] on icon at bounding box center [910, 25] width 17 height 17
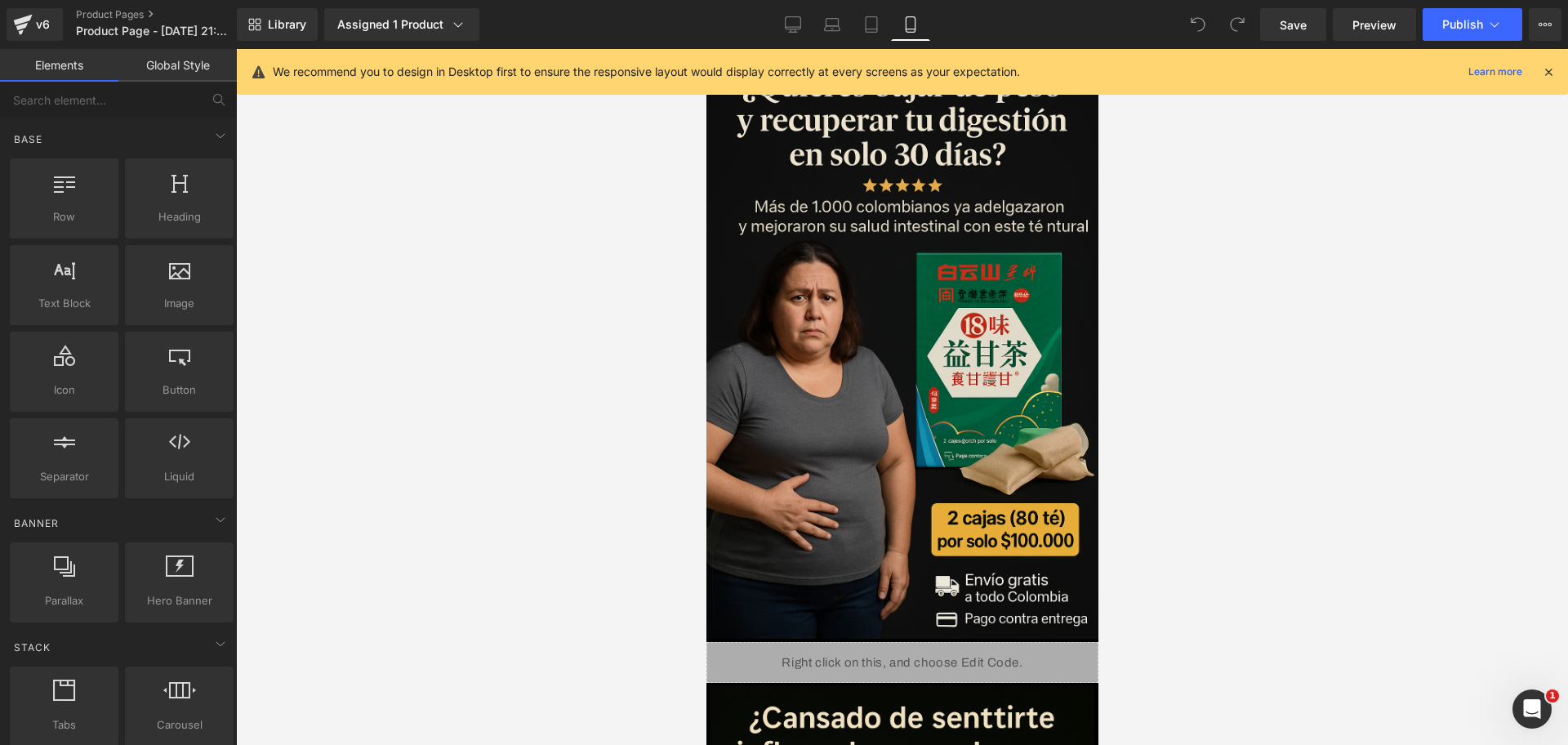
click at [1556, 70] on div "We recommend you to design in Desktop first to ensure the responsive layout wou…" at bounding box center [902, 72] width 1331 height 46
click at [1550, 70] on icon at bounding box center [1549, 71] width 15 height 15
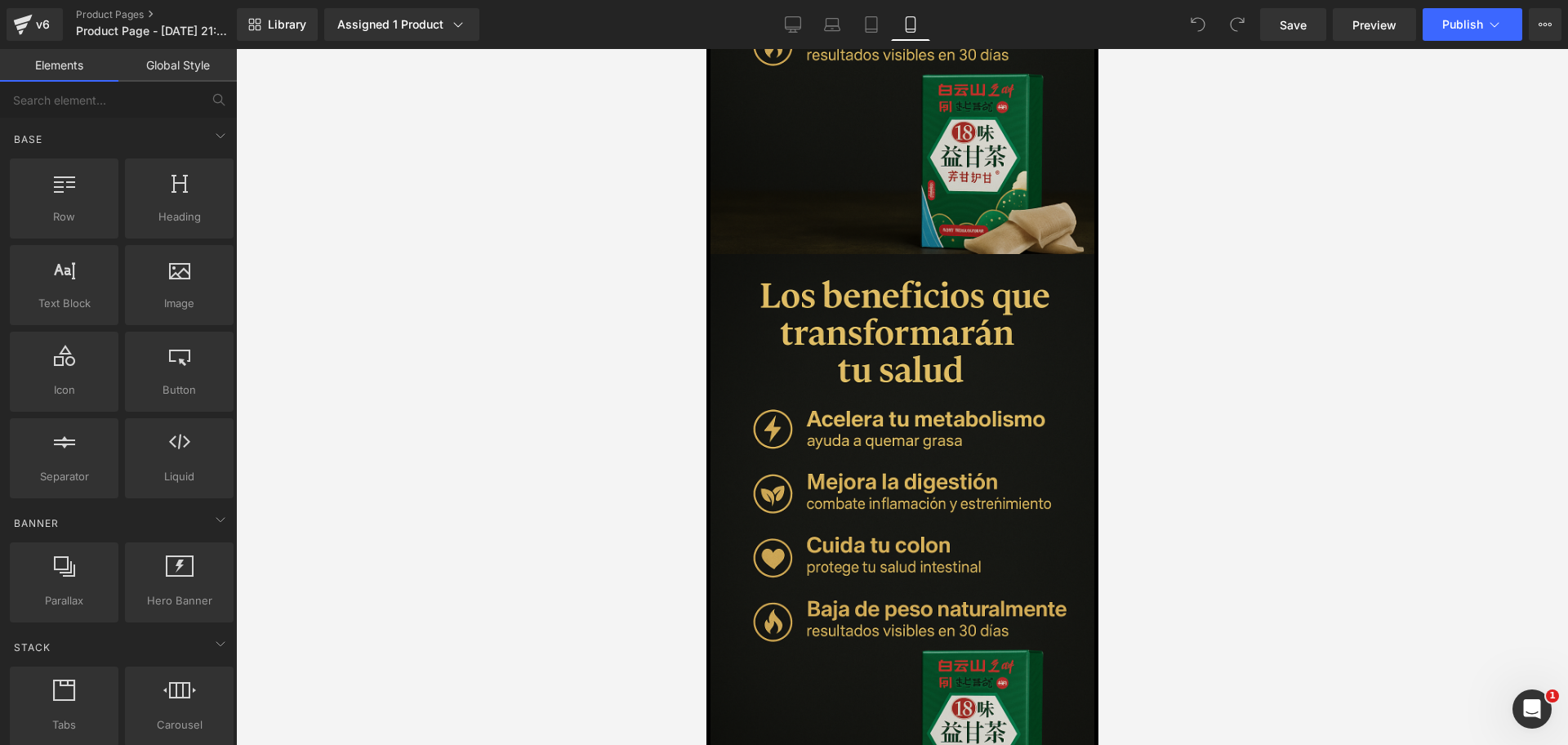
scroll to position [2072, 0]
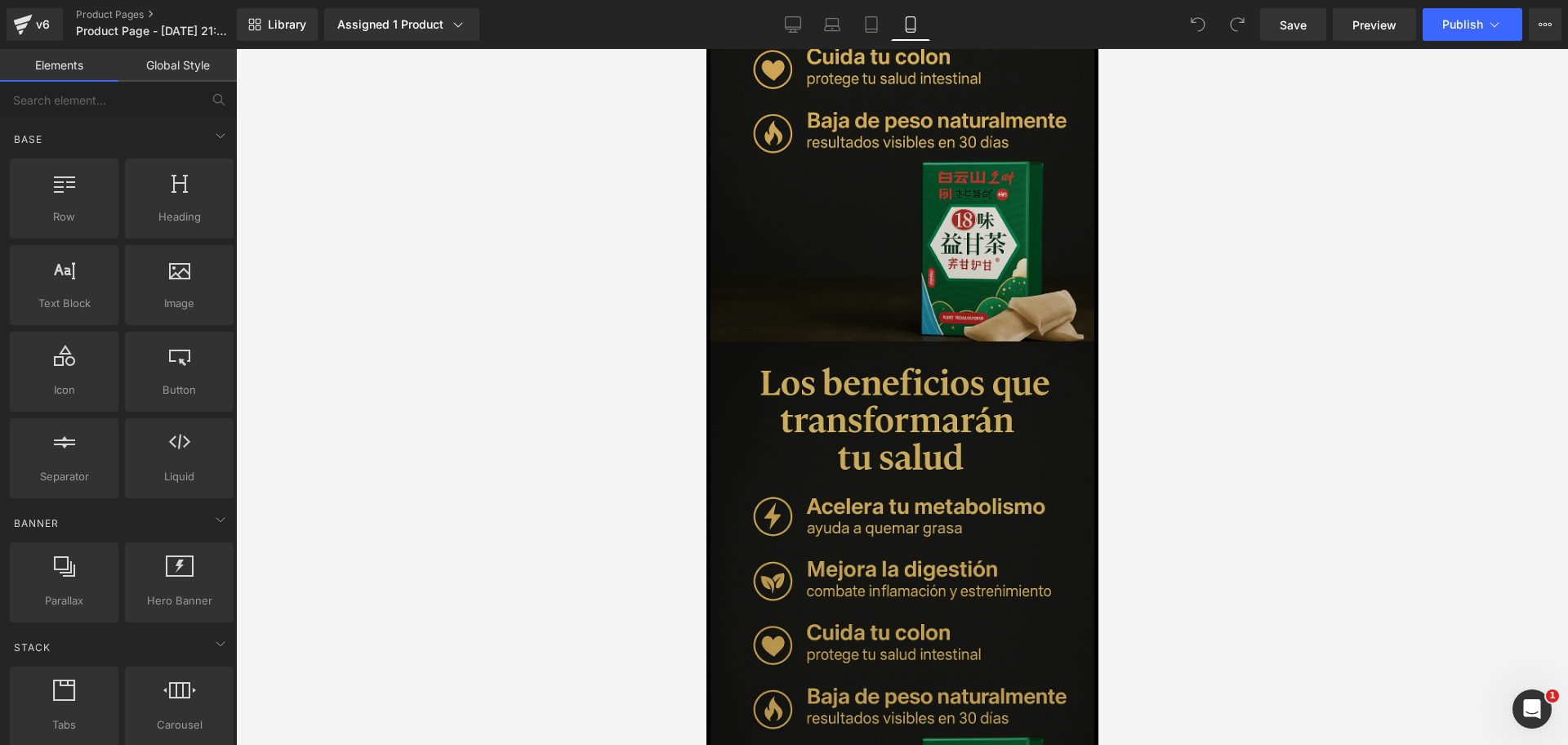
click at [810, 390] on img at bounding box center [902, 630] width 384 height 576
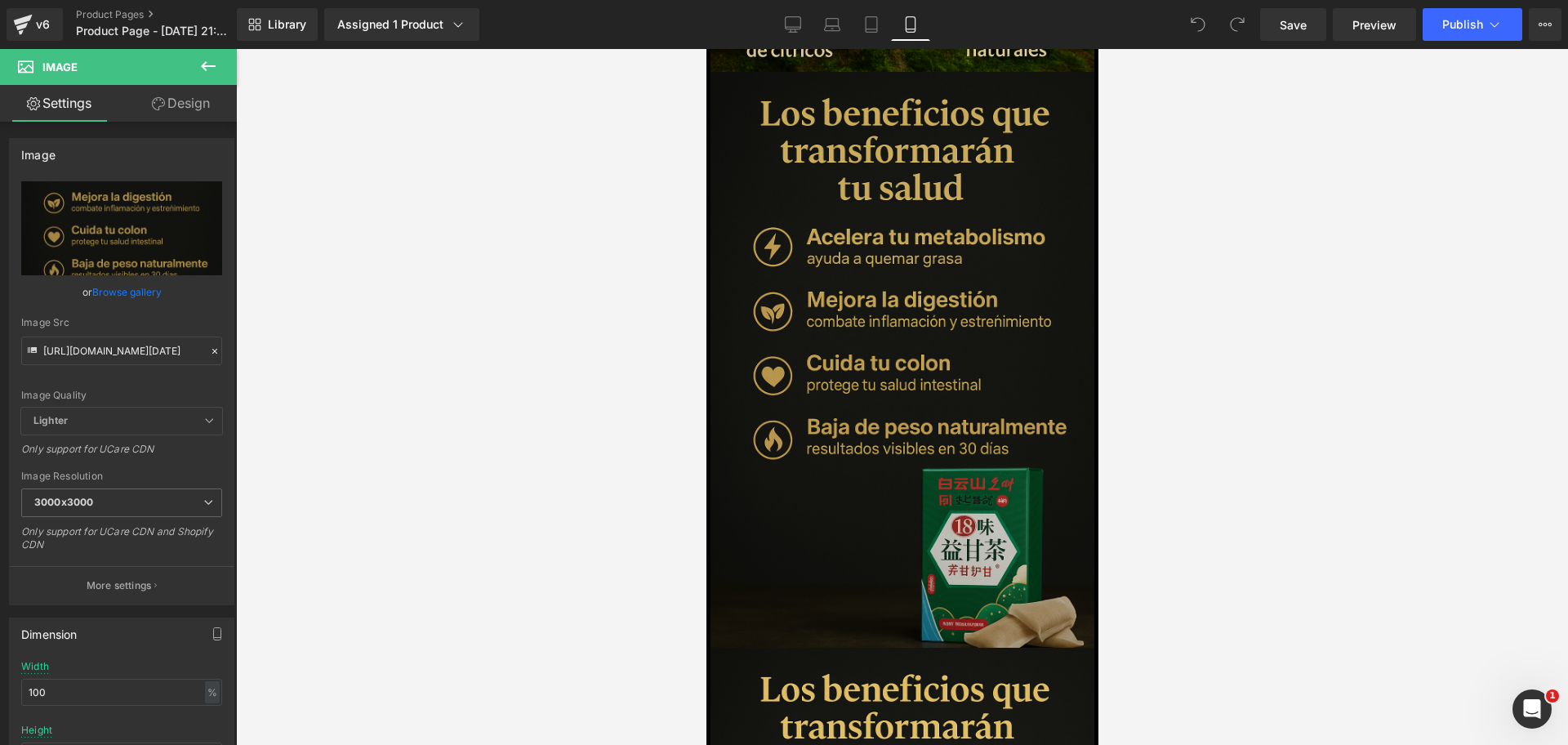
scroll to position [2174, 0]
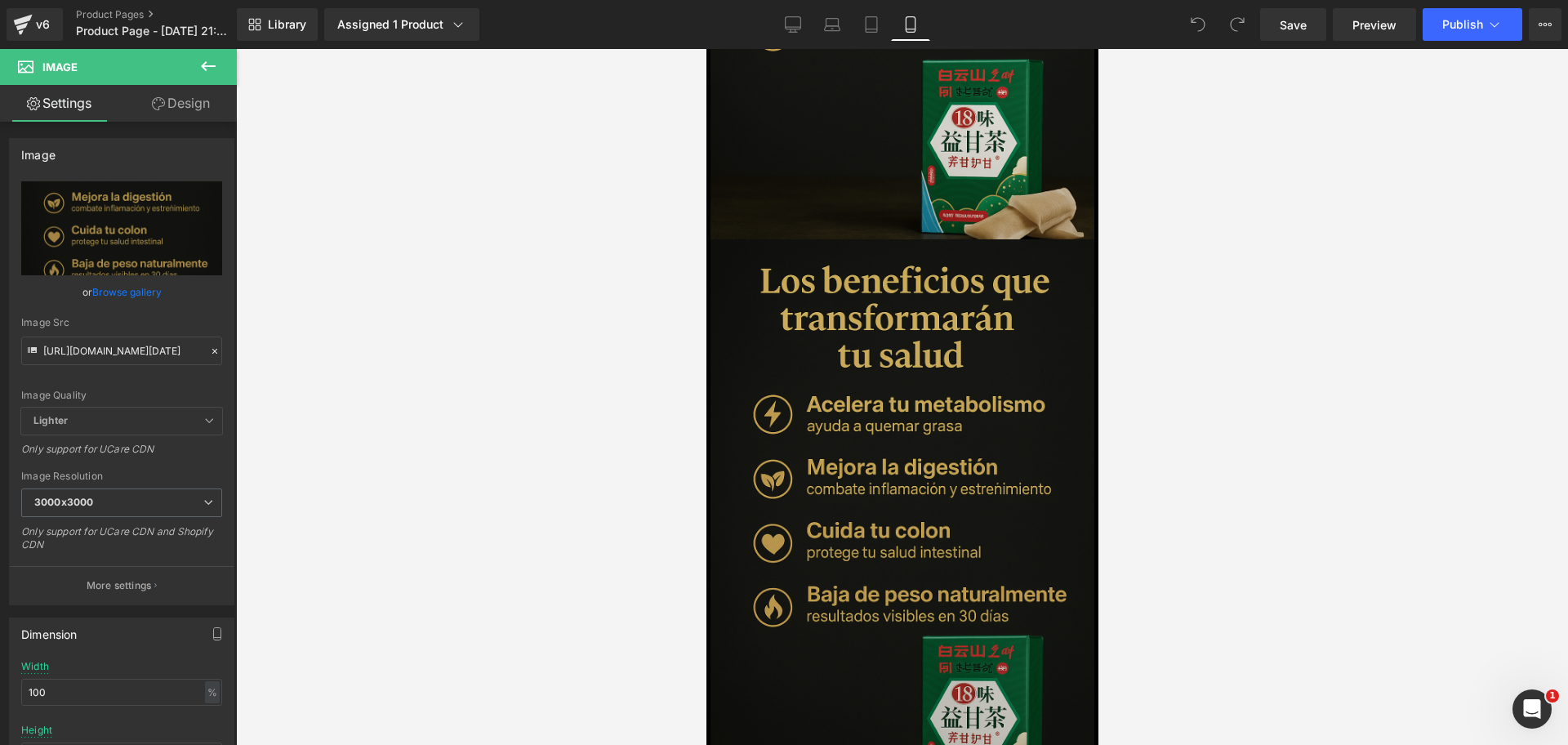
click at [902, 330] on img at bounding box center [902, 527] width 384 height 576
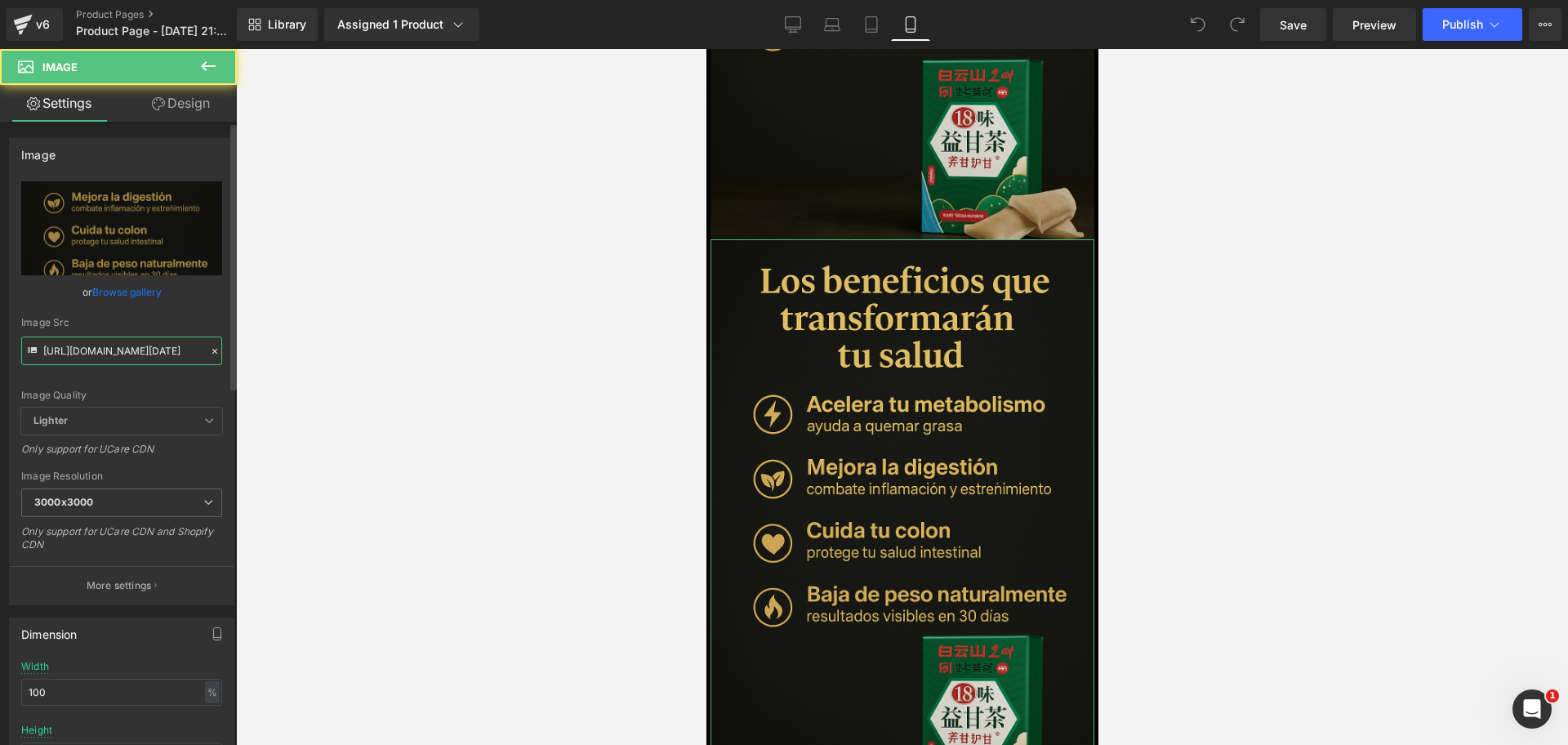
click at [154, 346] on input "https://i.ibb.co/d0LQxSPC/Chat-GPT-Image-30-sept-2025-09-57-59-p-m.png" at bounding box center [121, 350] width 201 height 28
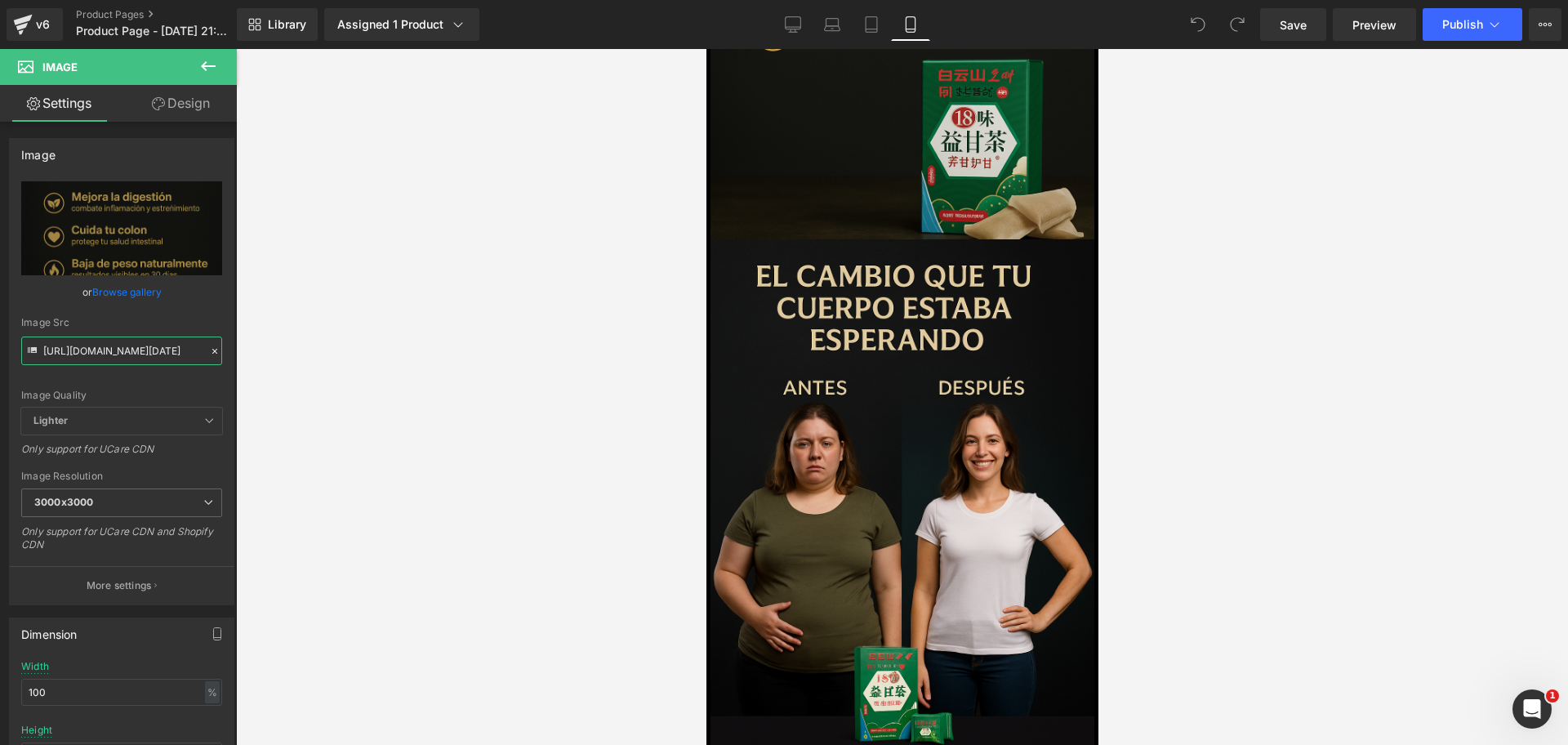
type input "https://i.ibb.co/Xf6XR8XP/Chat-GPT-Image-30-sept-2025-10-15-38-p-m.png"
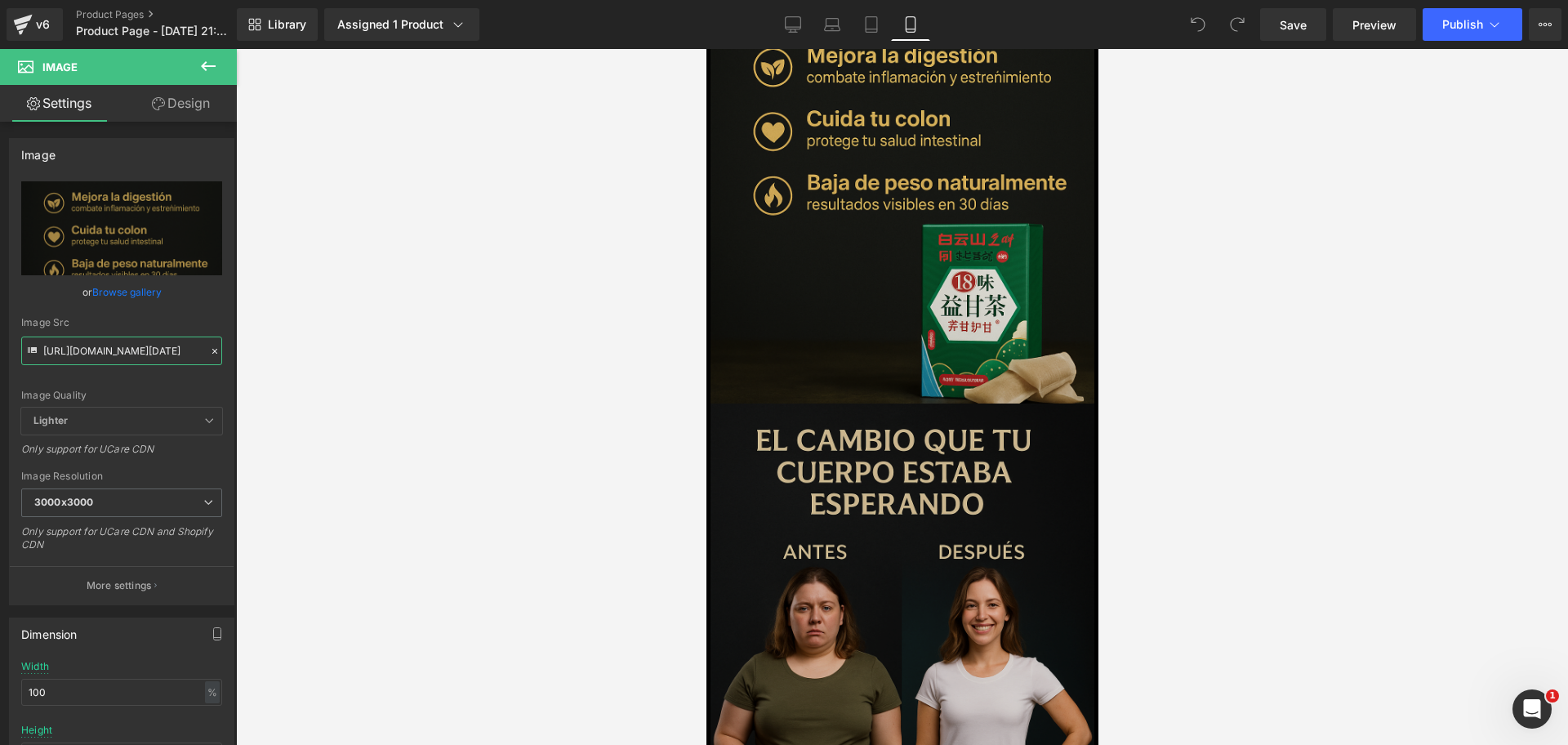
scroll to position [2072, 0]
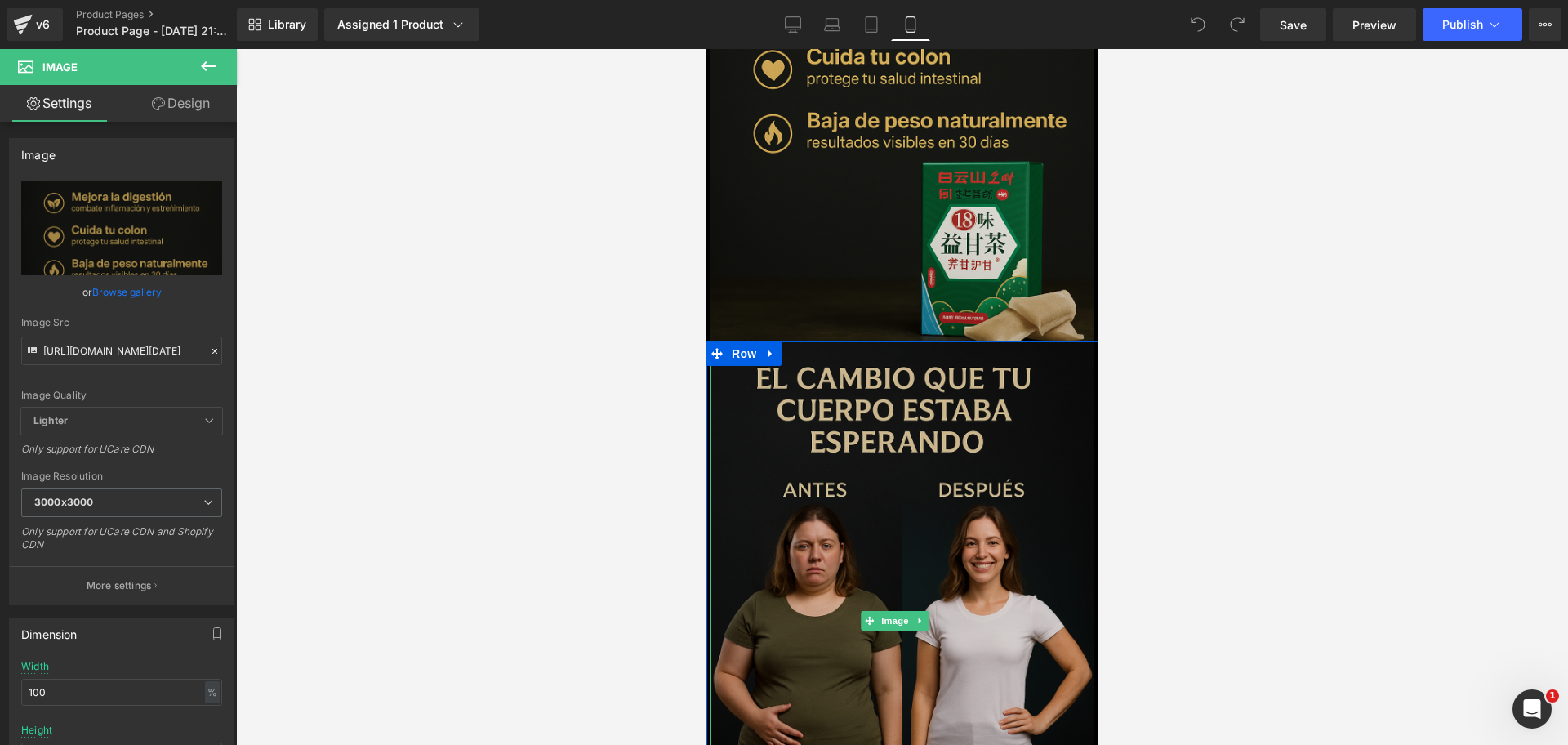
click at [922, 412] on img at bounding box center [902, 621] width 384 height 559
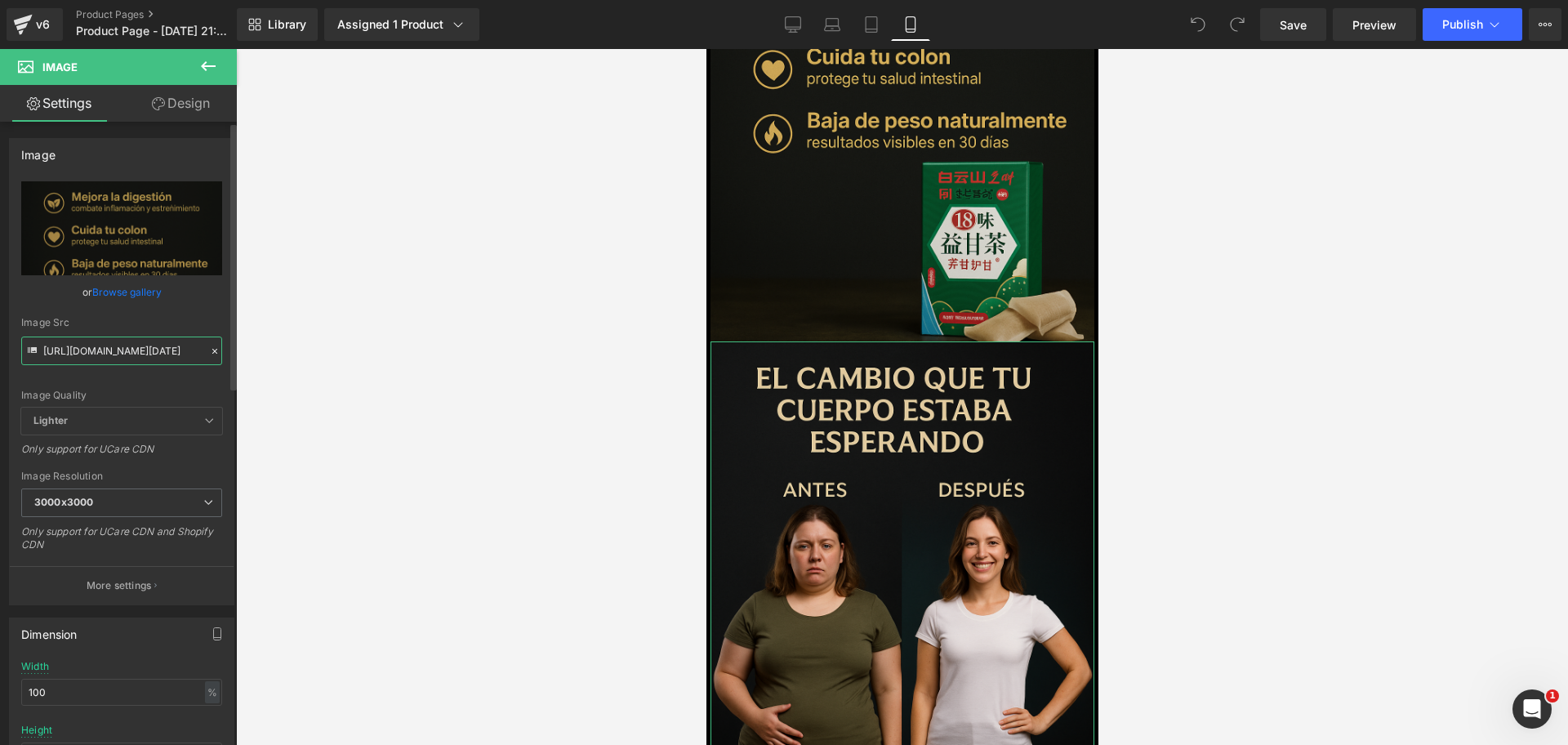
click at [89, 358] on input "https://i.ibb.co/Xf6XR8XP/Chat-GPT-Image-30-sept-2025-10-15-38-p-m.png" at bounding box center [121, 350] width 201 height 28
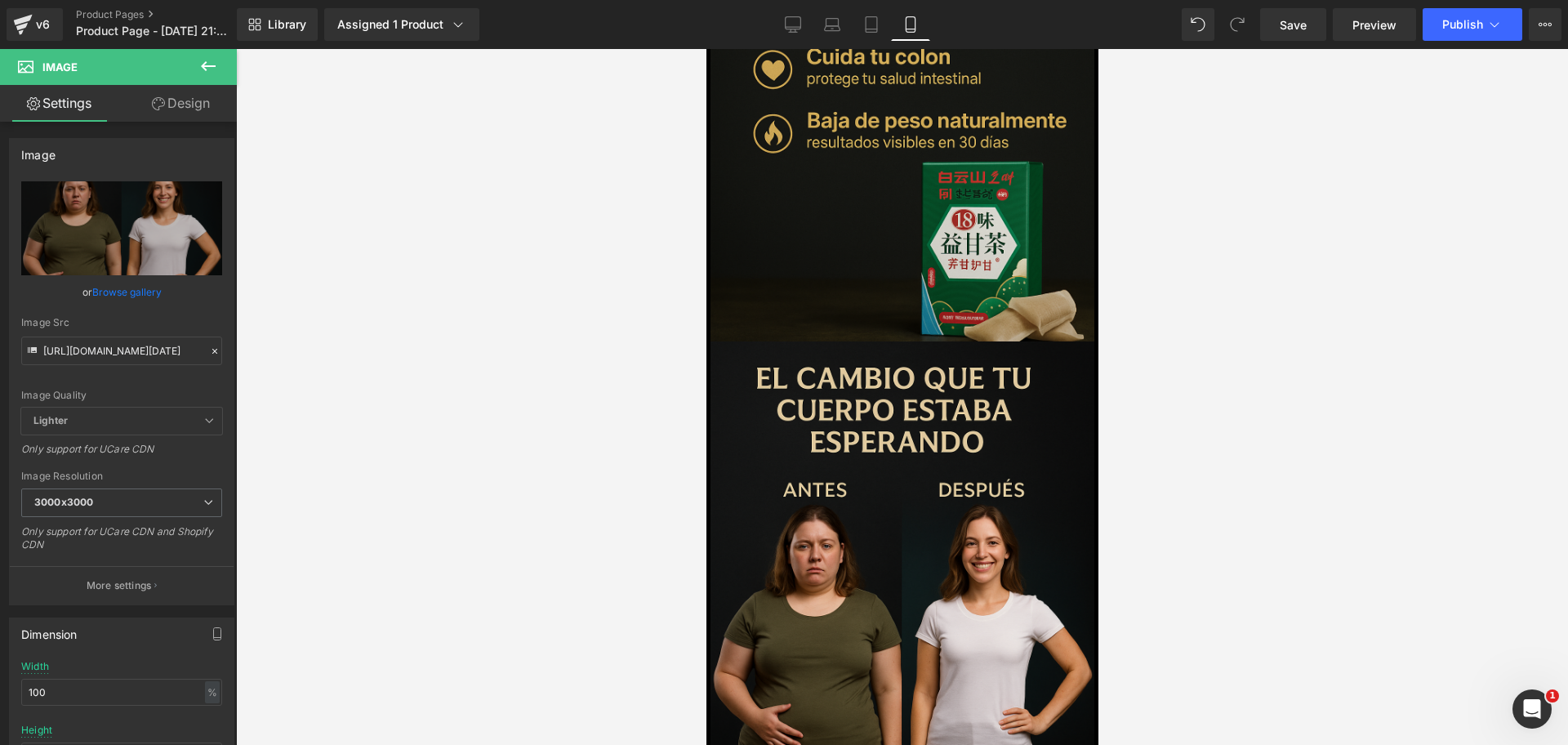
click at [473, 289] on div at bounding box center [902, 397] width 1332 height 696
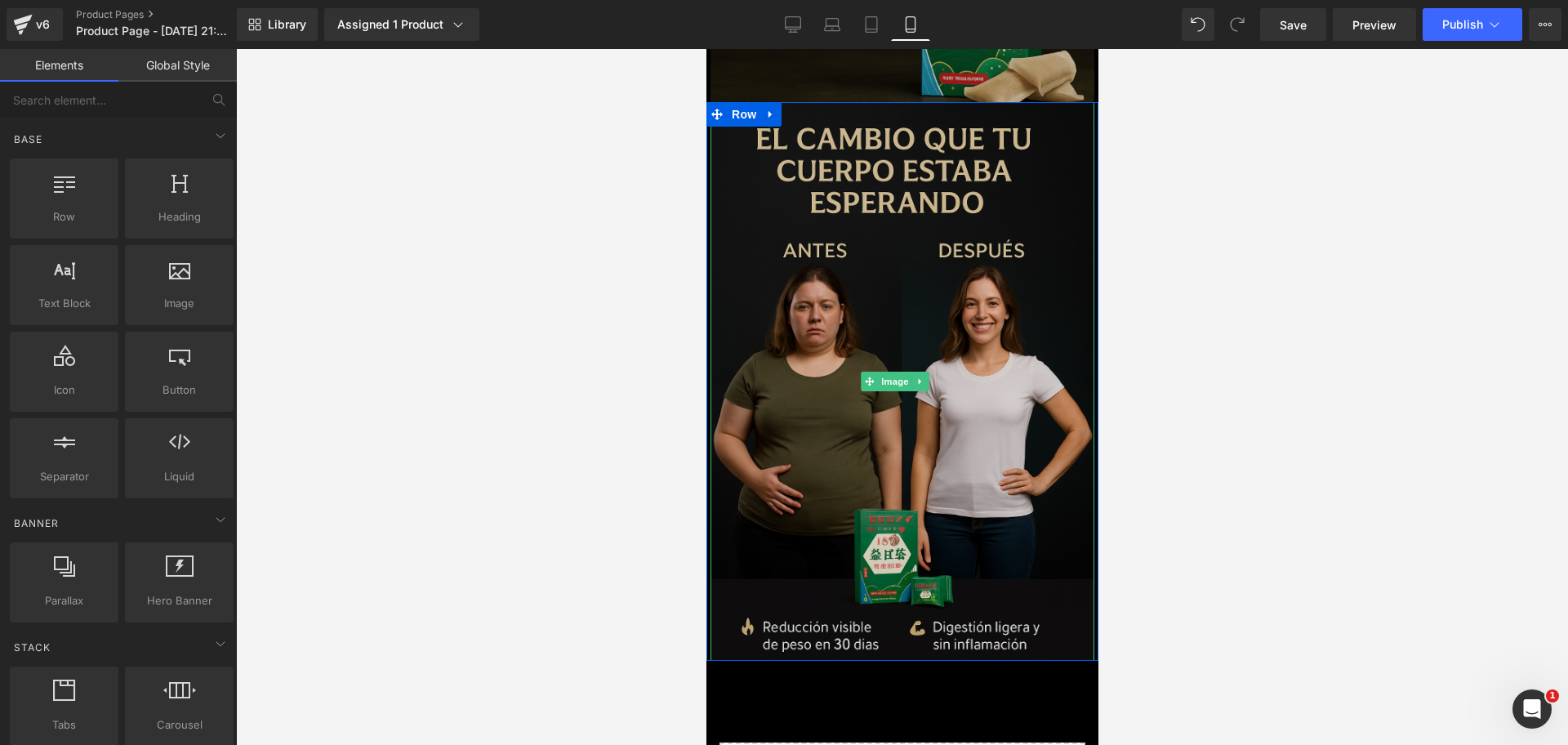
scroll to position [2174, 0]
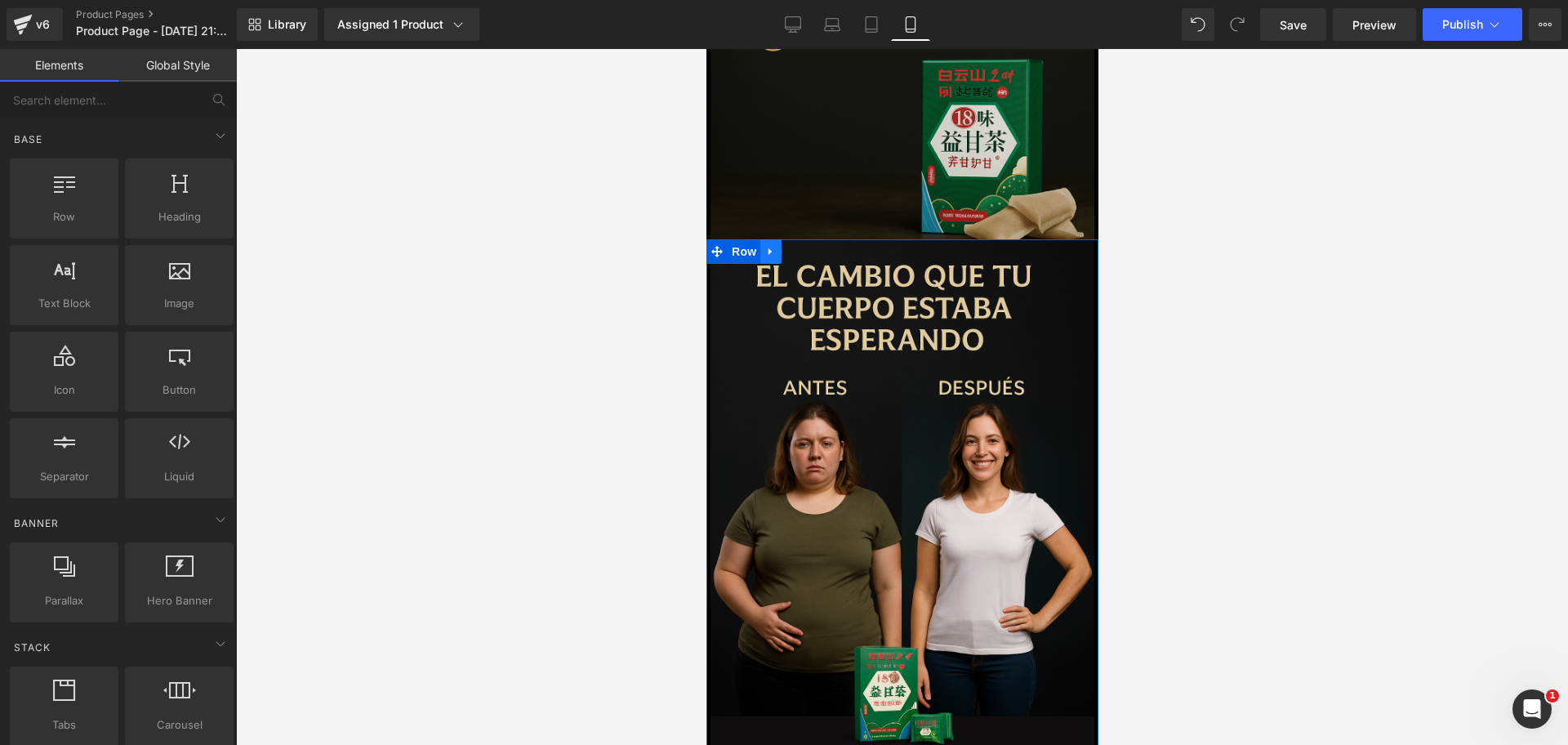
click at [772, 240] on link at bounding box center [770, 252] width 21 height 25
click at [785, 240] on link at bounding box center [791, 252] width 21 height 25
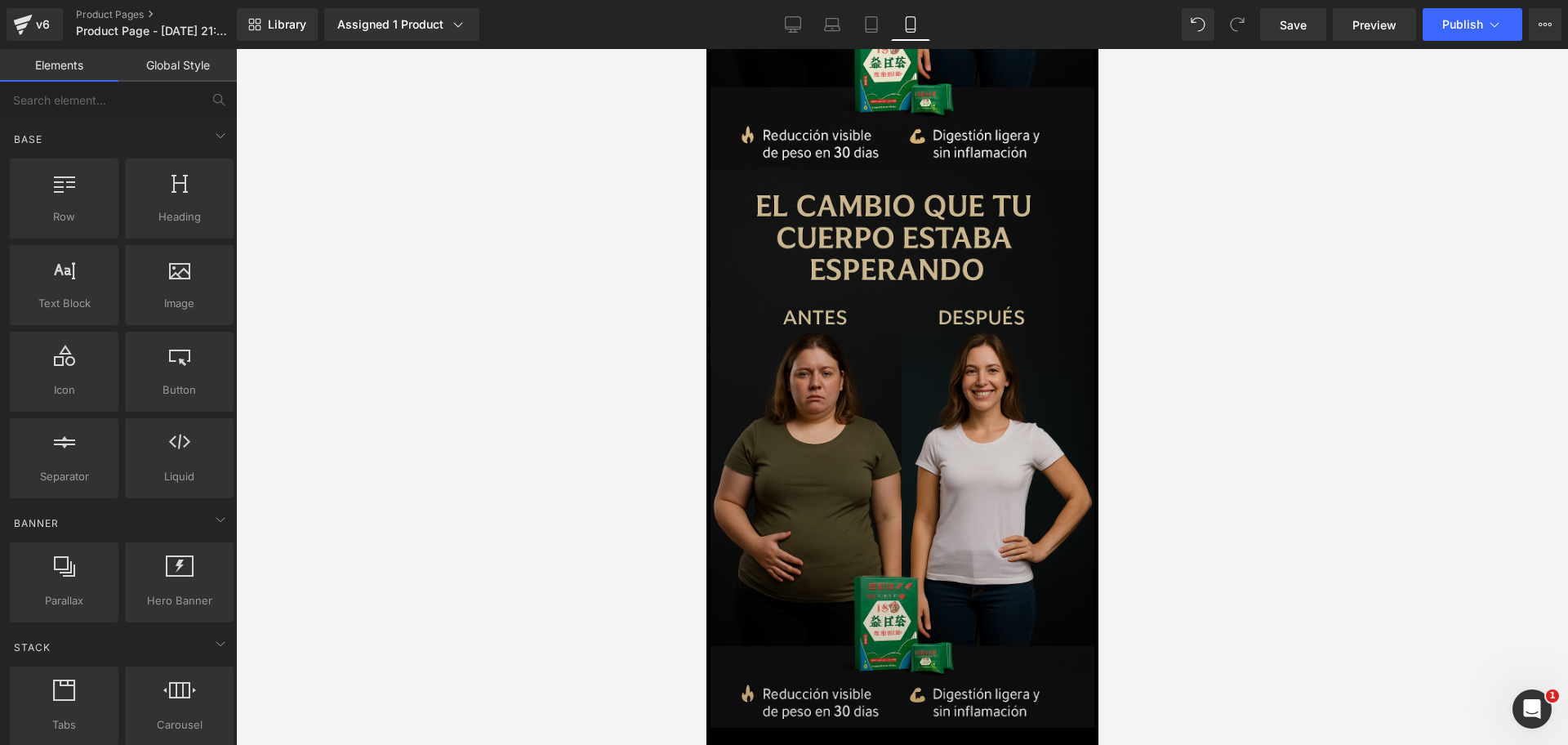
scroll to position [2639, 0]
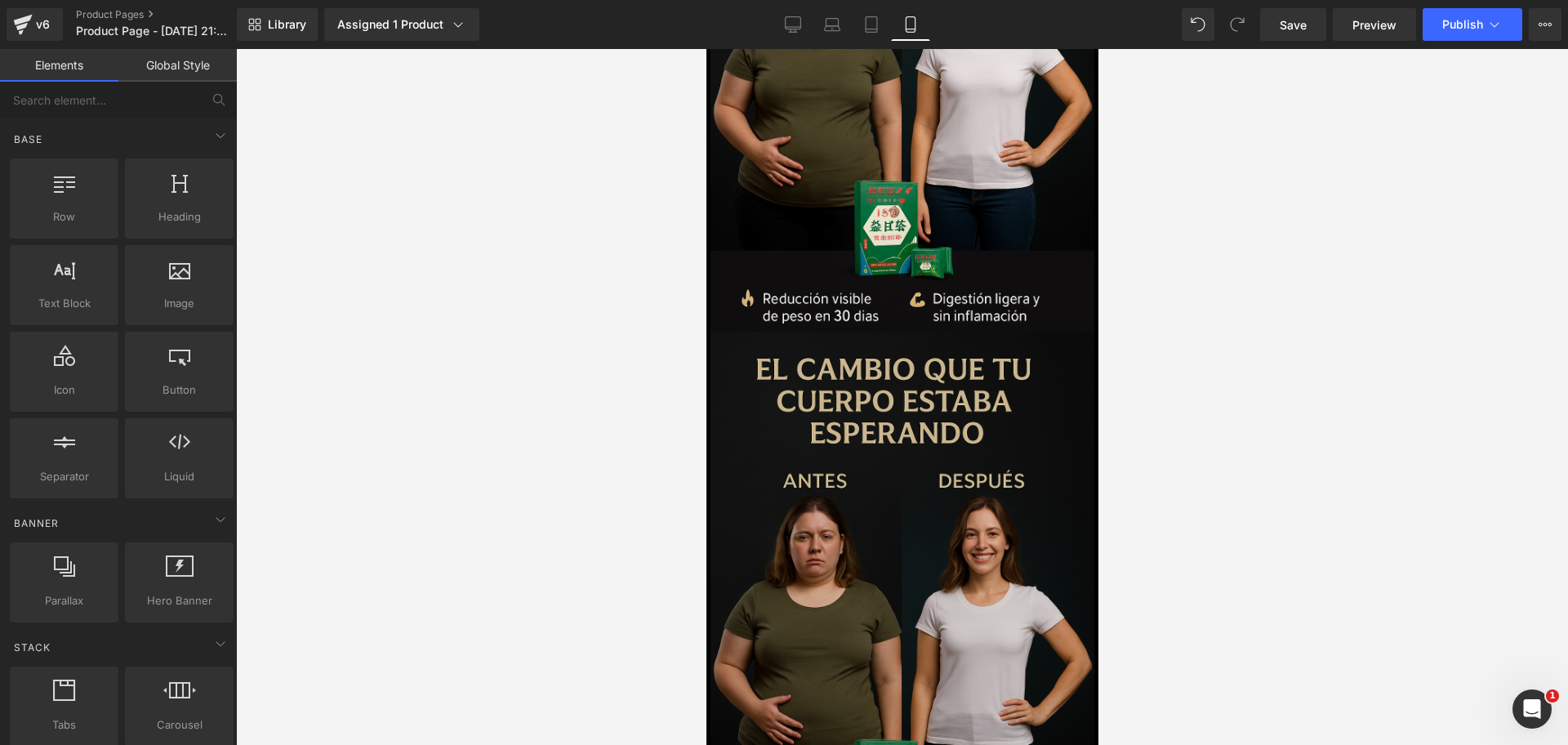
click at [945, 384] on img at bounding box center [902, 612] width 384 height 559
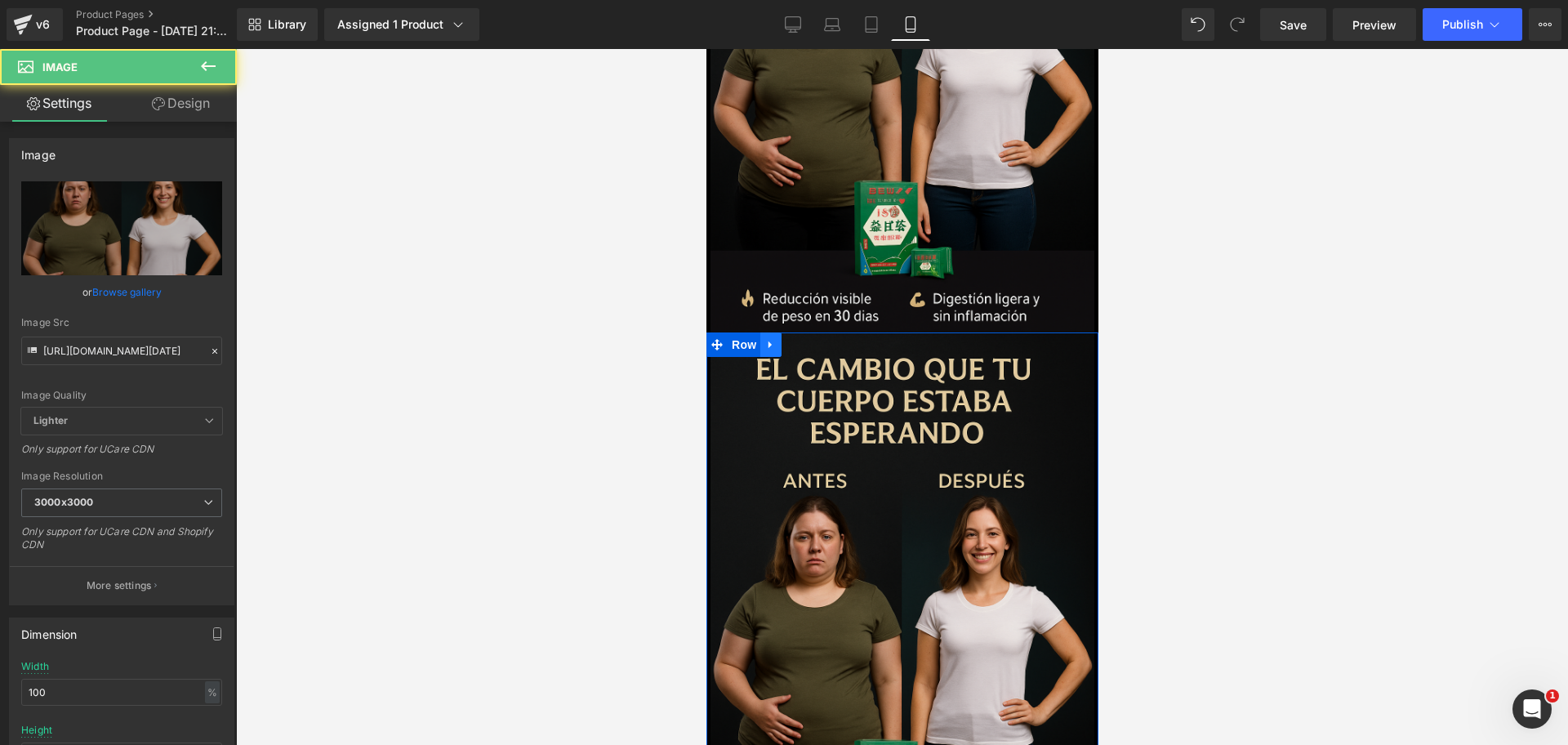
click at [779, 333] on link at bounding box center [770, 345] width 21 height 25
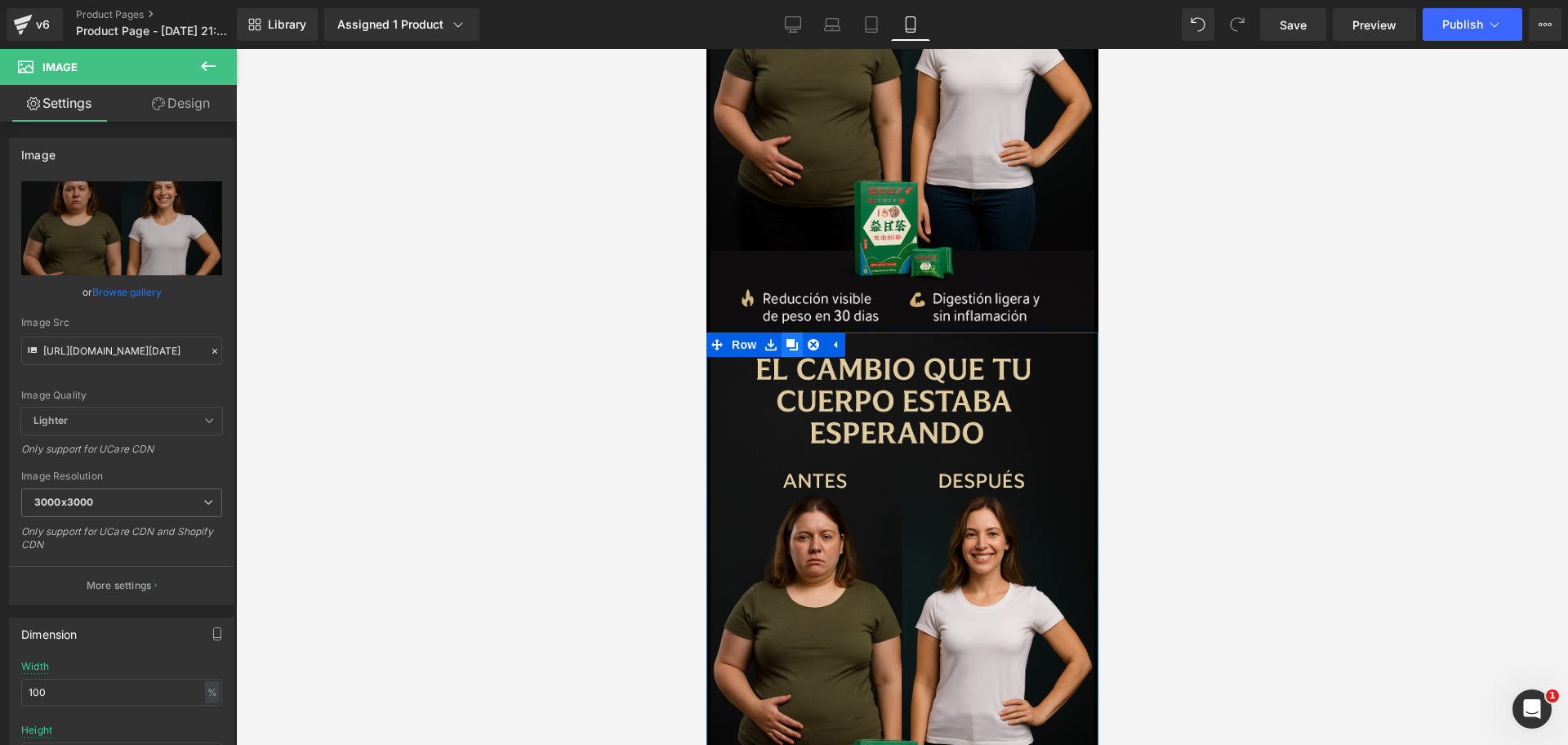
click at [797, 333] on link at bounding box center [791, 345] width 21 height 25
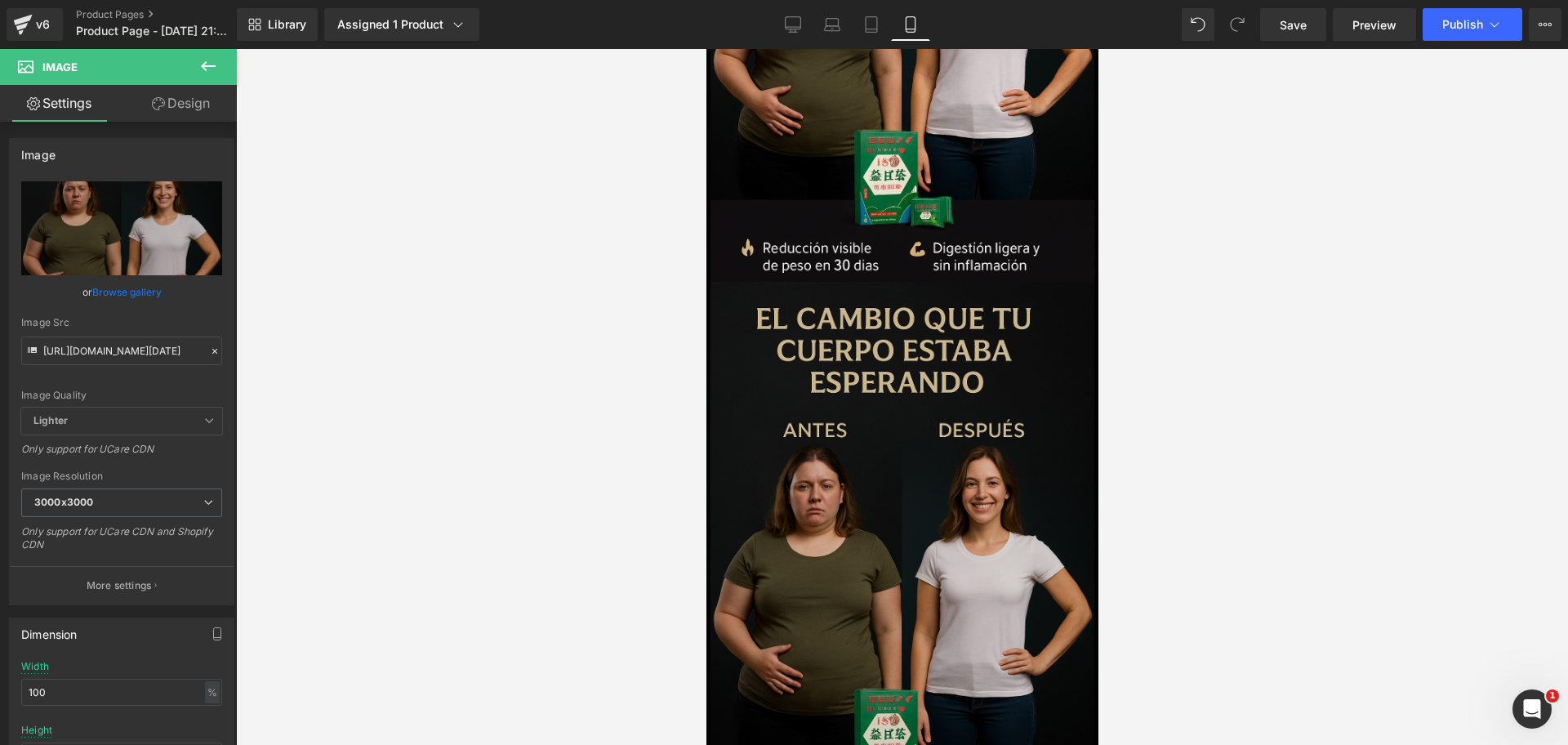
scroll to position [3278, 0]
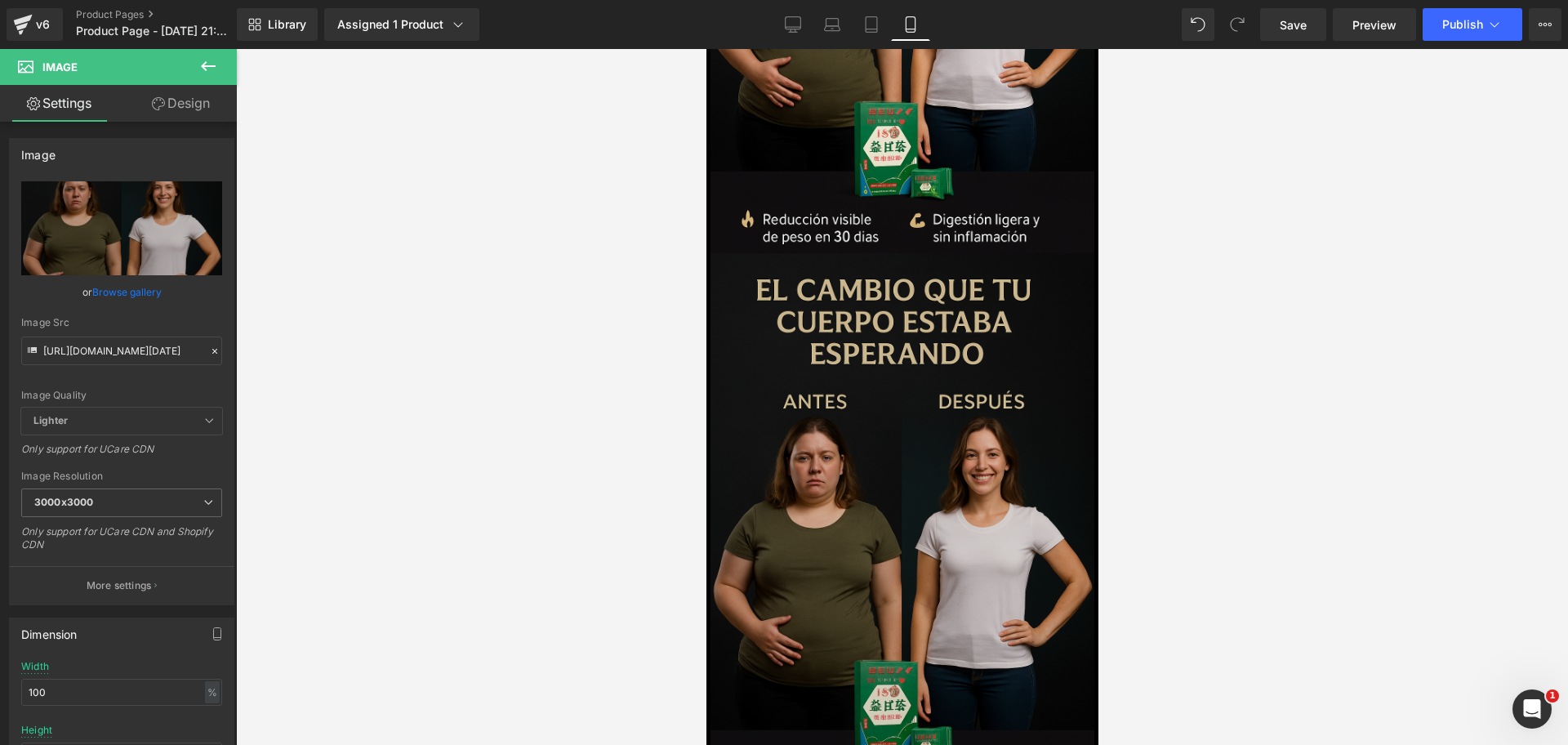
click at [870, 368] on img at bounding box center [902, 533] width 384 height 559
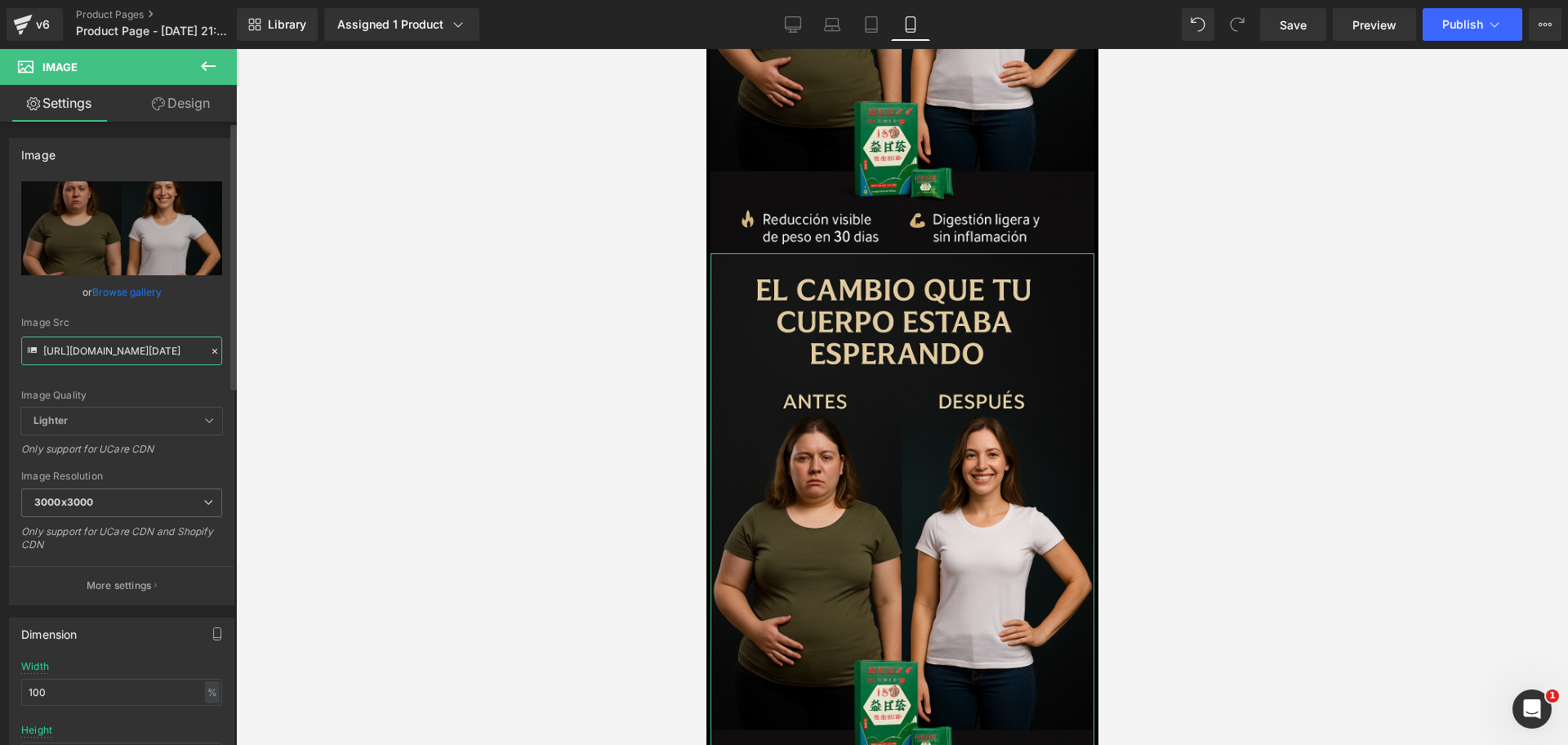
click at [138, 353] on input "https://i.ibb.co/Xf6XR8XP/Chat-GPT-Image-30-sept-2025-10-15-38-p-m.png" at bounding box center [121, 350] width 201 height 28
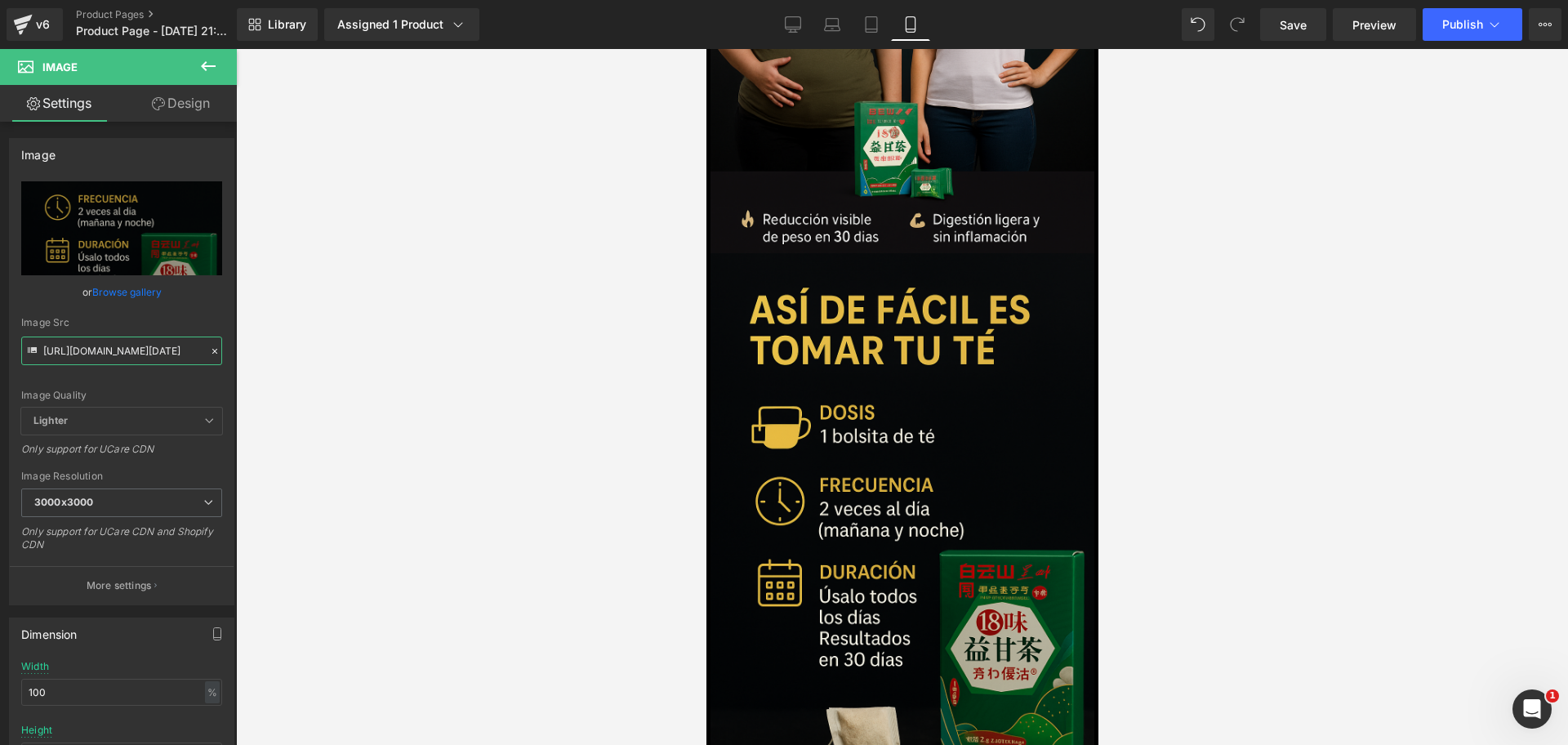
type input "https://i.ibb.co/1fWWvzvB/Chat-GPT-Image-30-sept-2025-10-16-42-p-m.png"
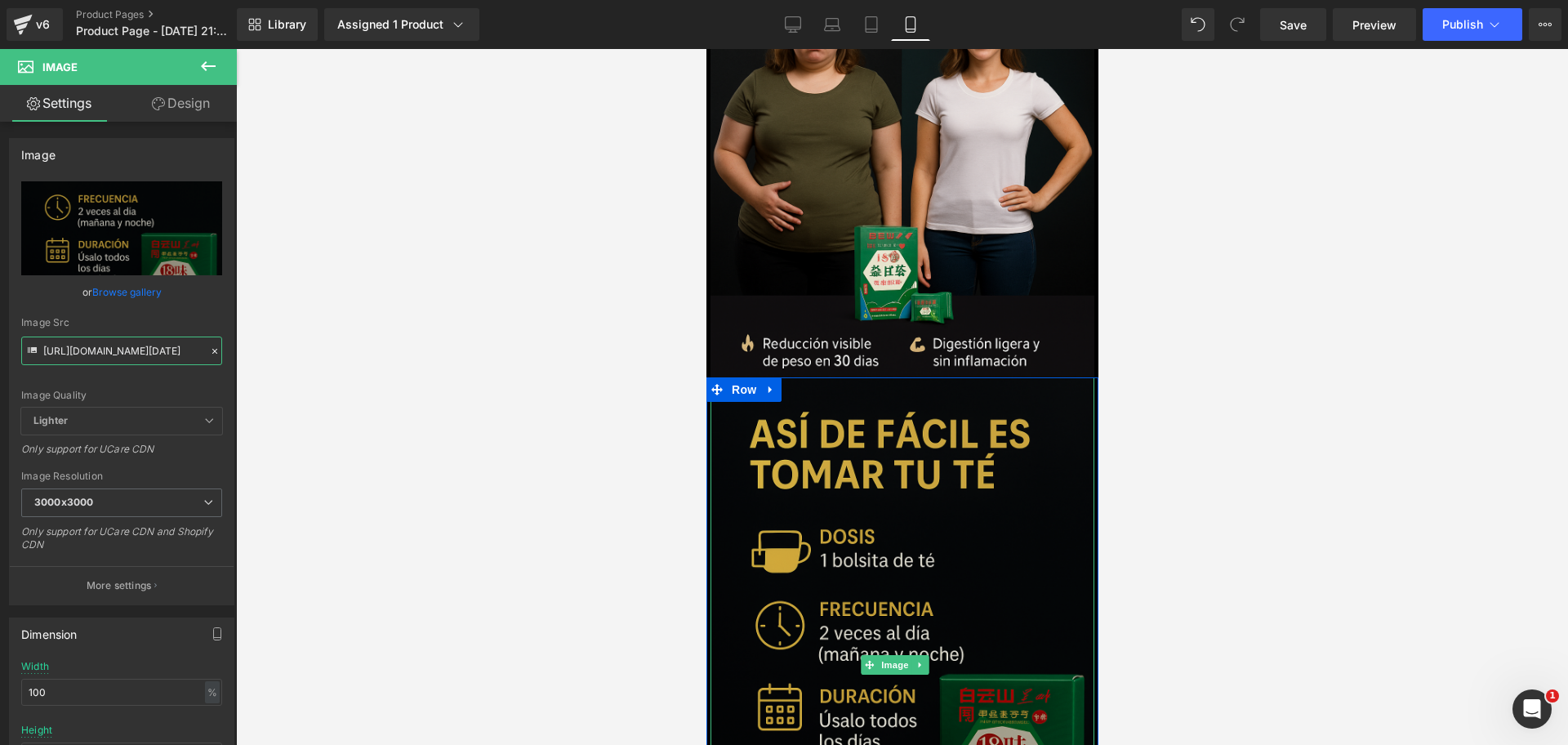
scroll to position [2971, 0]
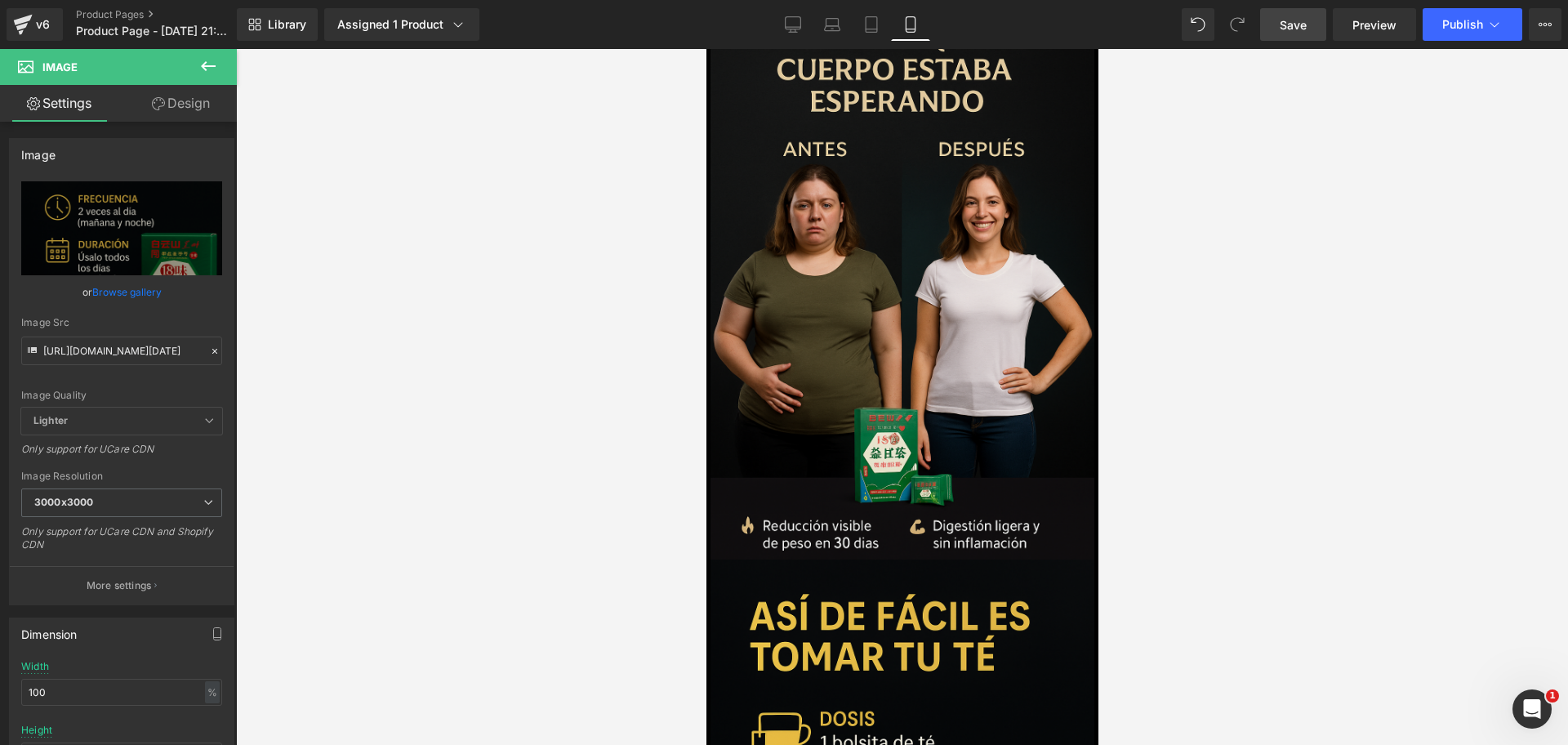
click at [1296, 21] on span "Save" at bounding box center [1293, 25] width 27 height 17
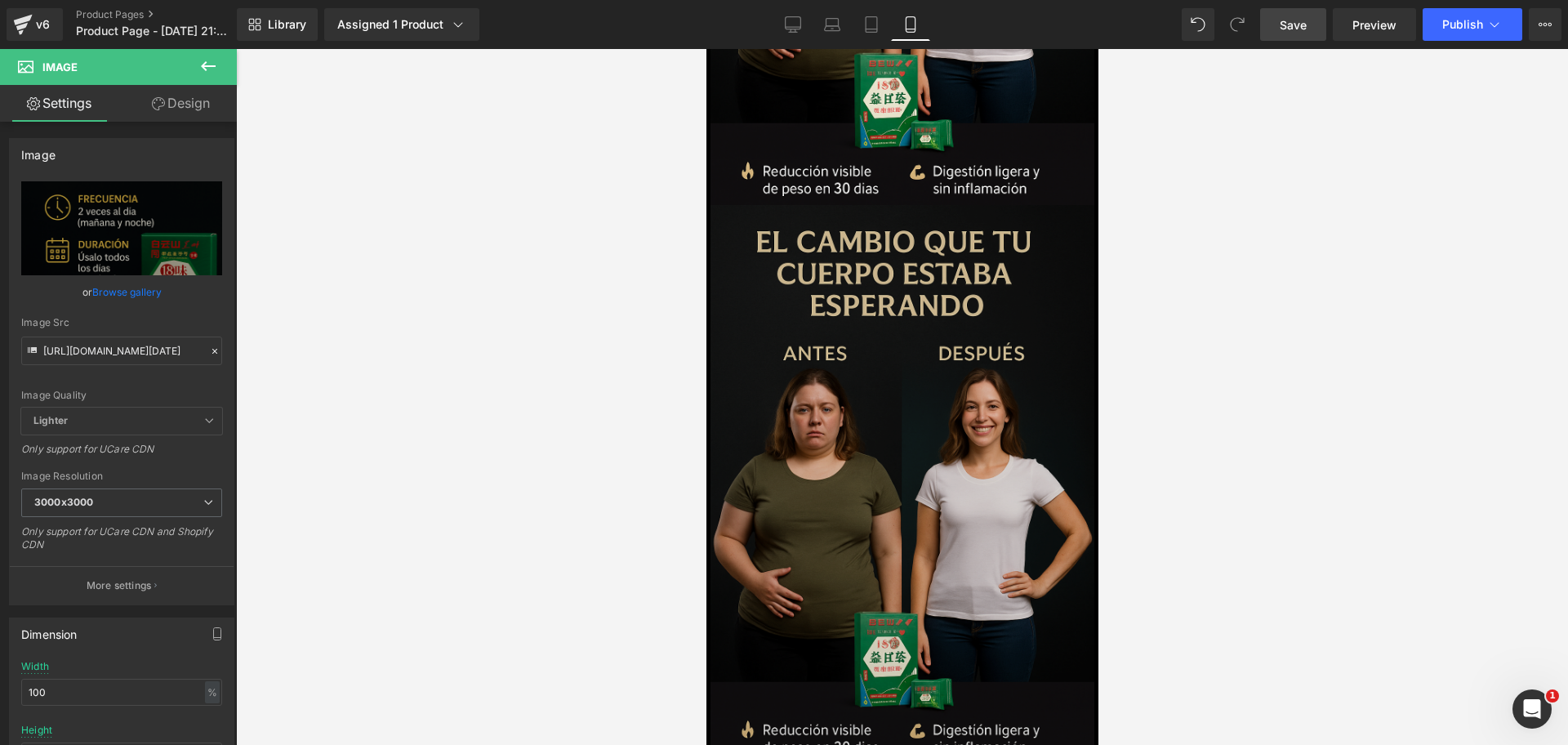
click at [999, 263] on img at bounding box center [902, 484] width 384 height 559
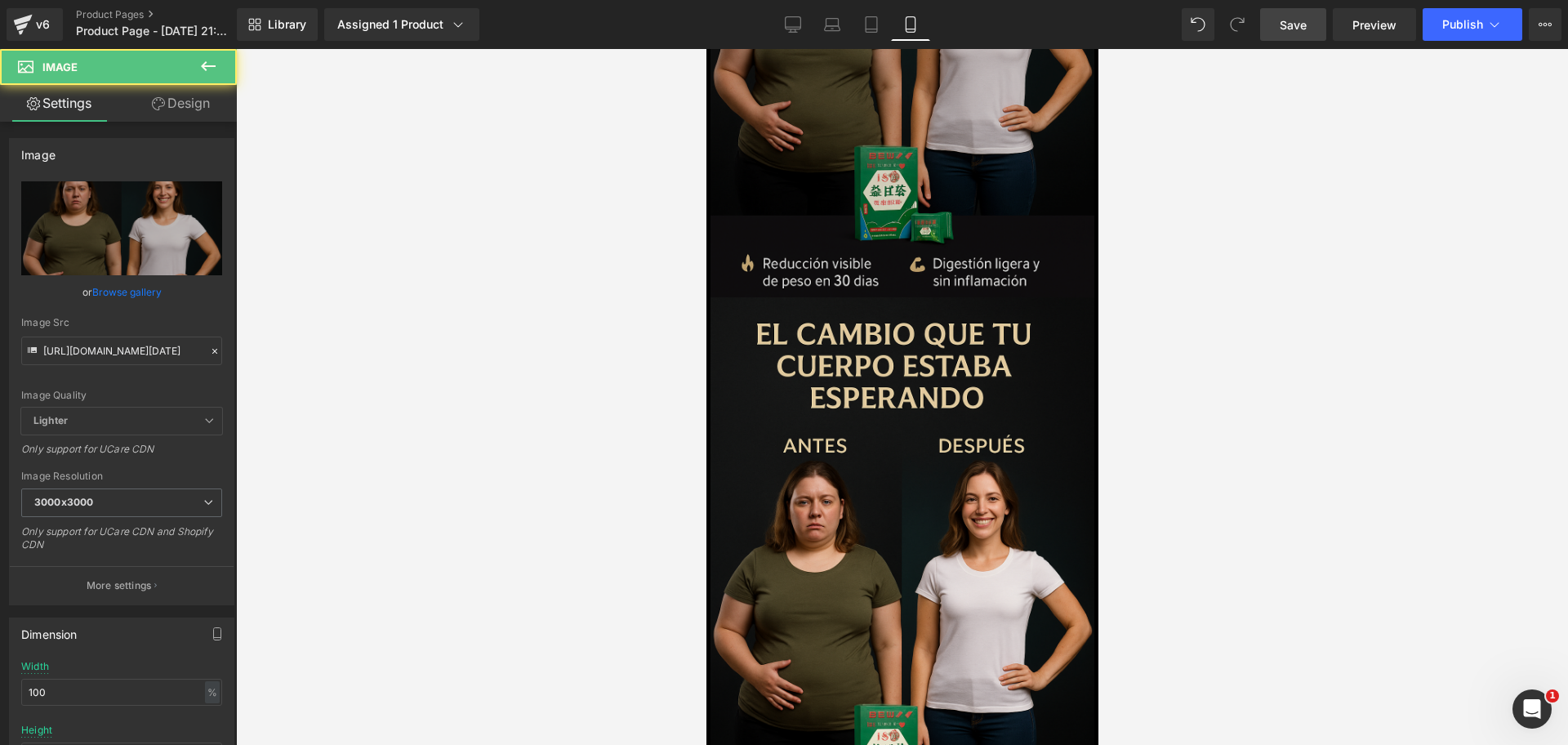
scroll to position [2460, 0]
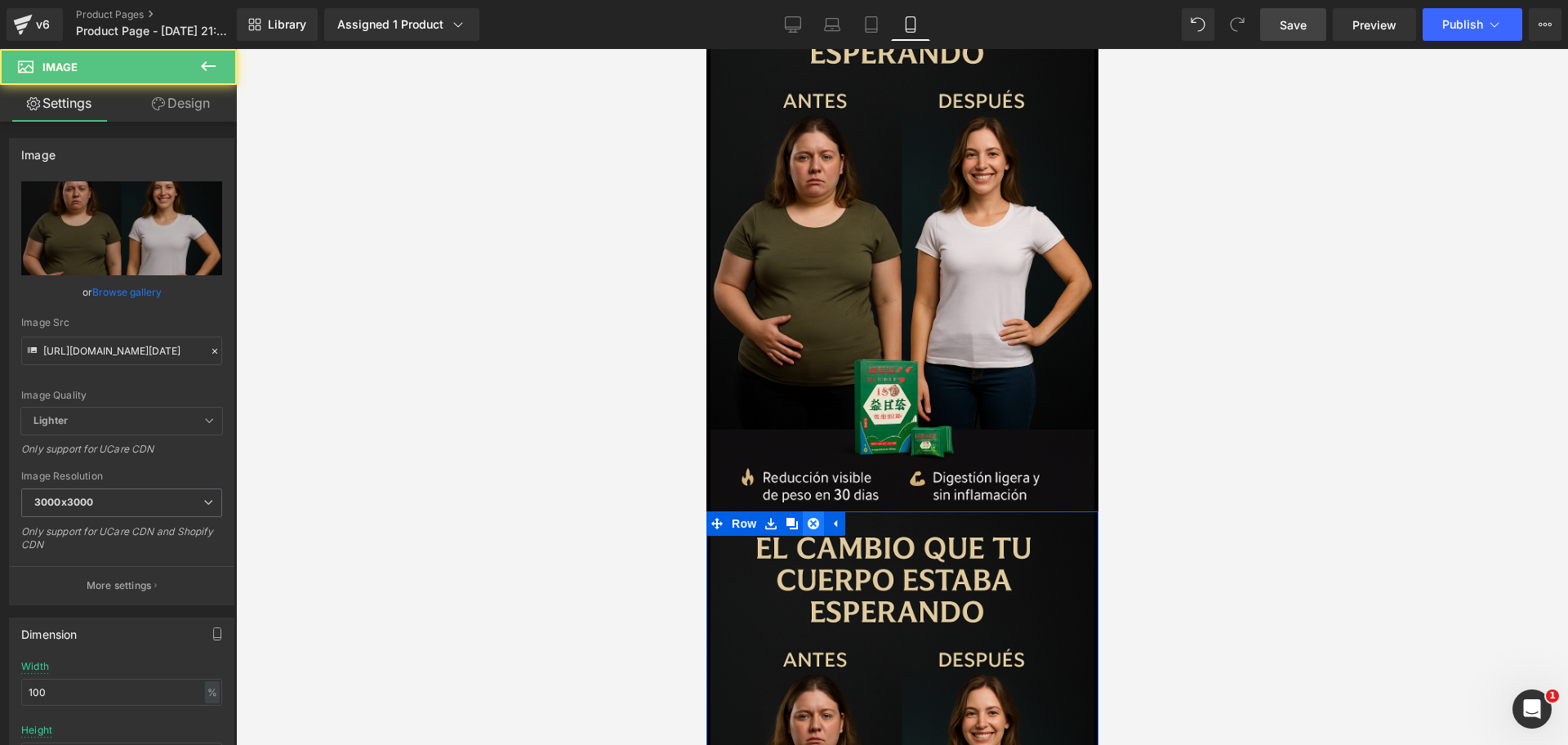
click at [810, 518] on icon at bounding box center [813, 523] width 11 height 11
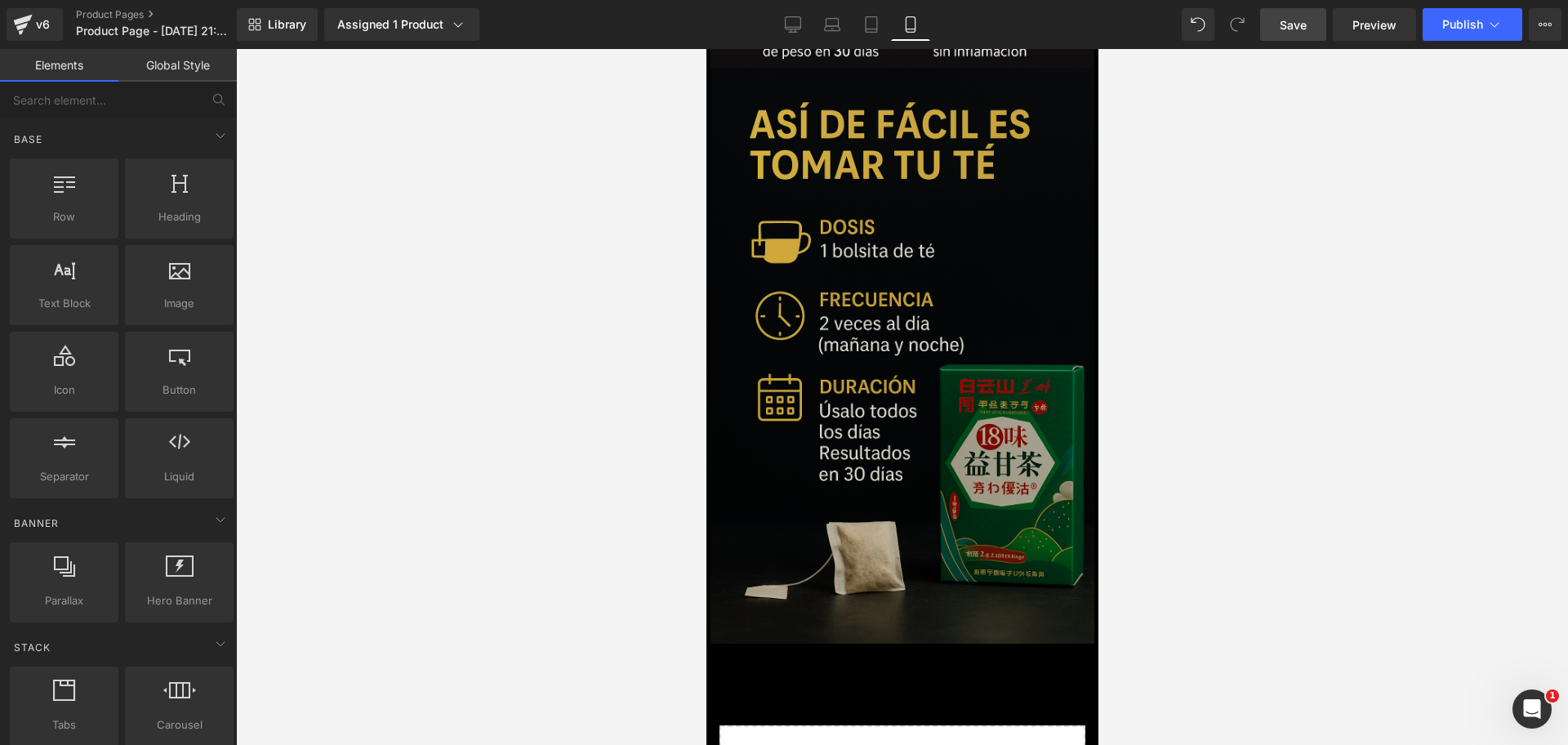
scroll to position [2767, 0]
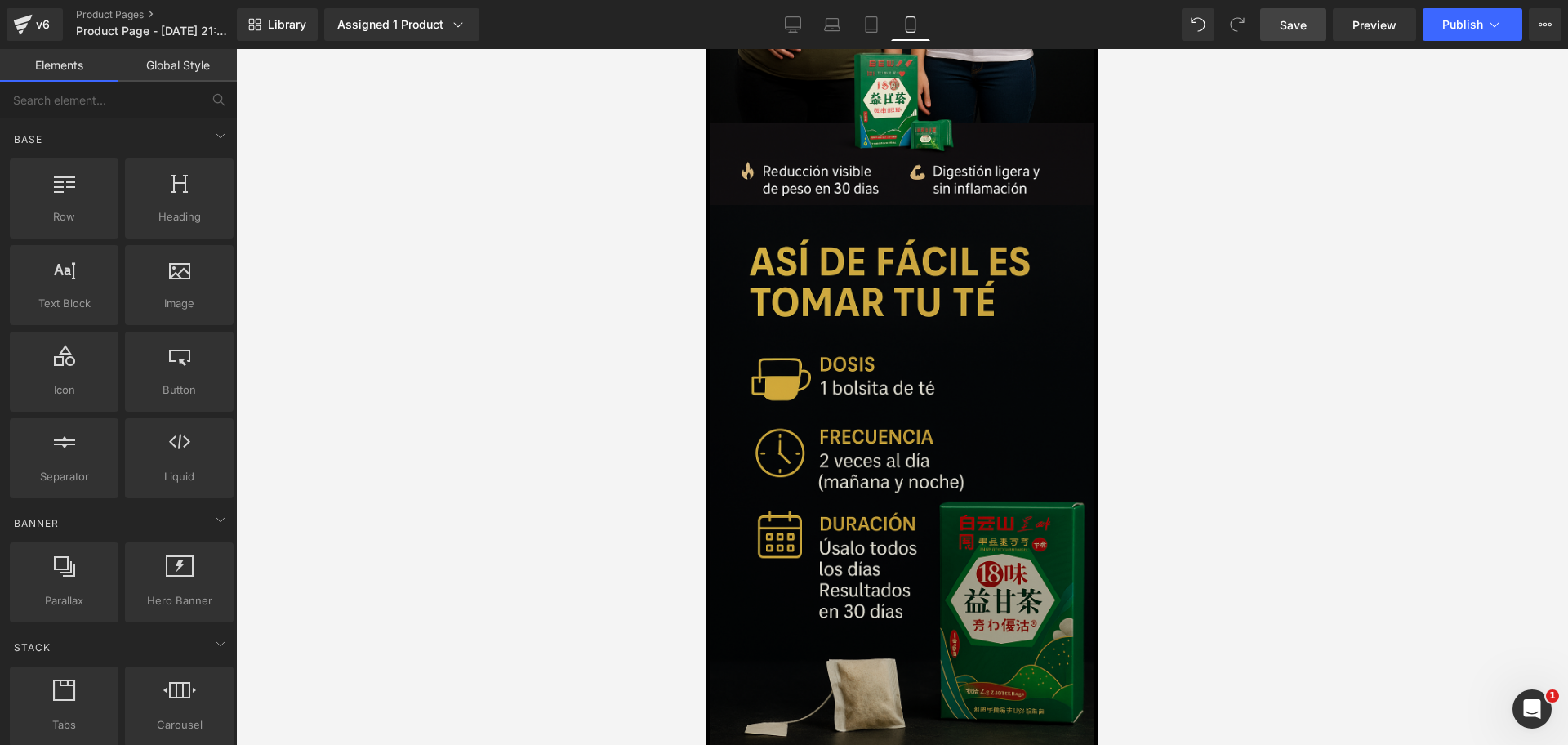
click at [915, 437] on img at bounding box center [902, 493] width 384 height 576
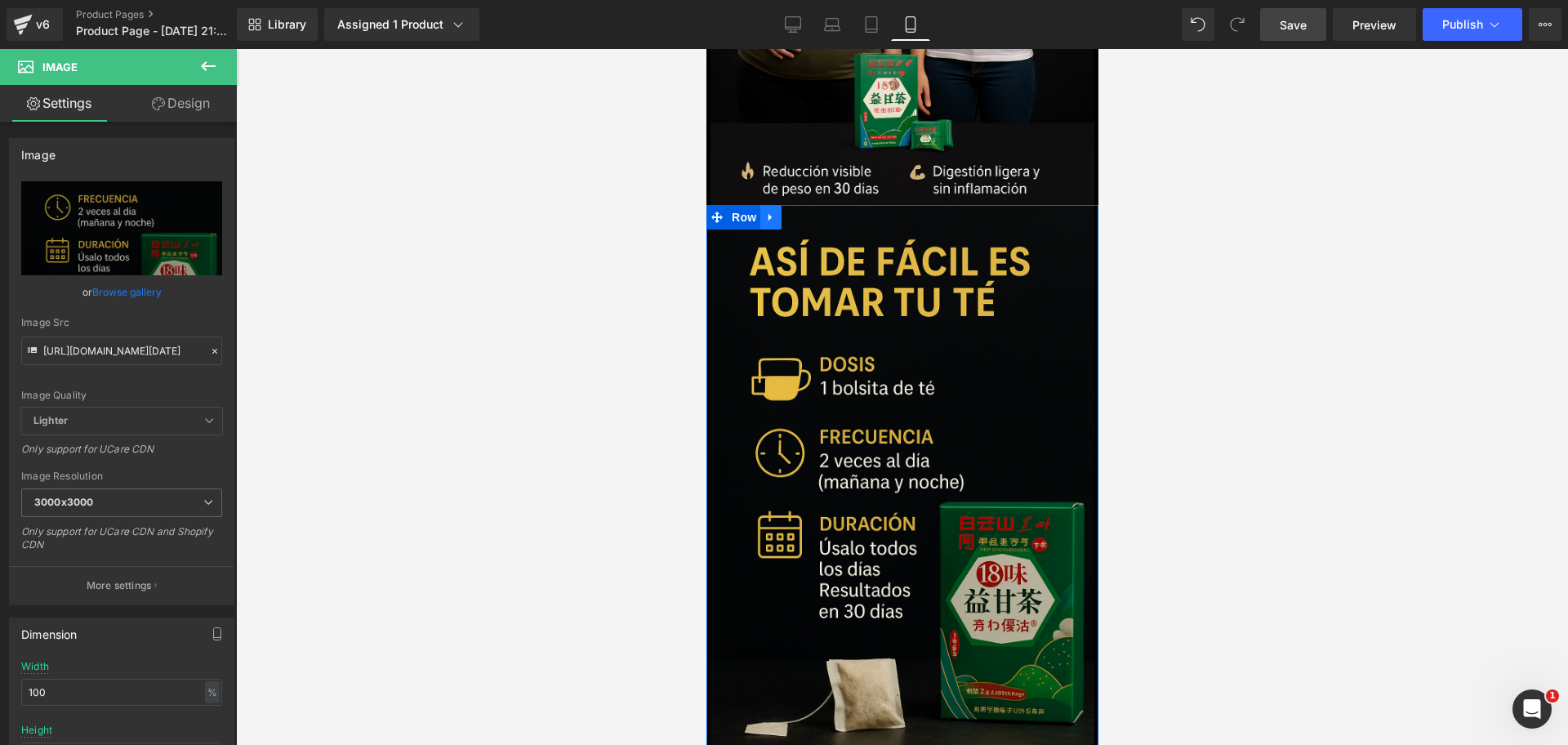
click at [771, 210] on icon at bounding box center [769, 217] width 11 height 12
click at [790, 211] on icon at bounding box center [791, 217] width 11 height 11
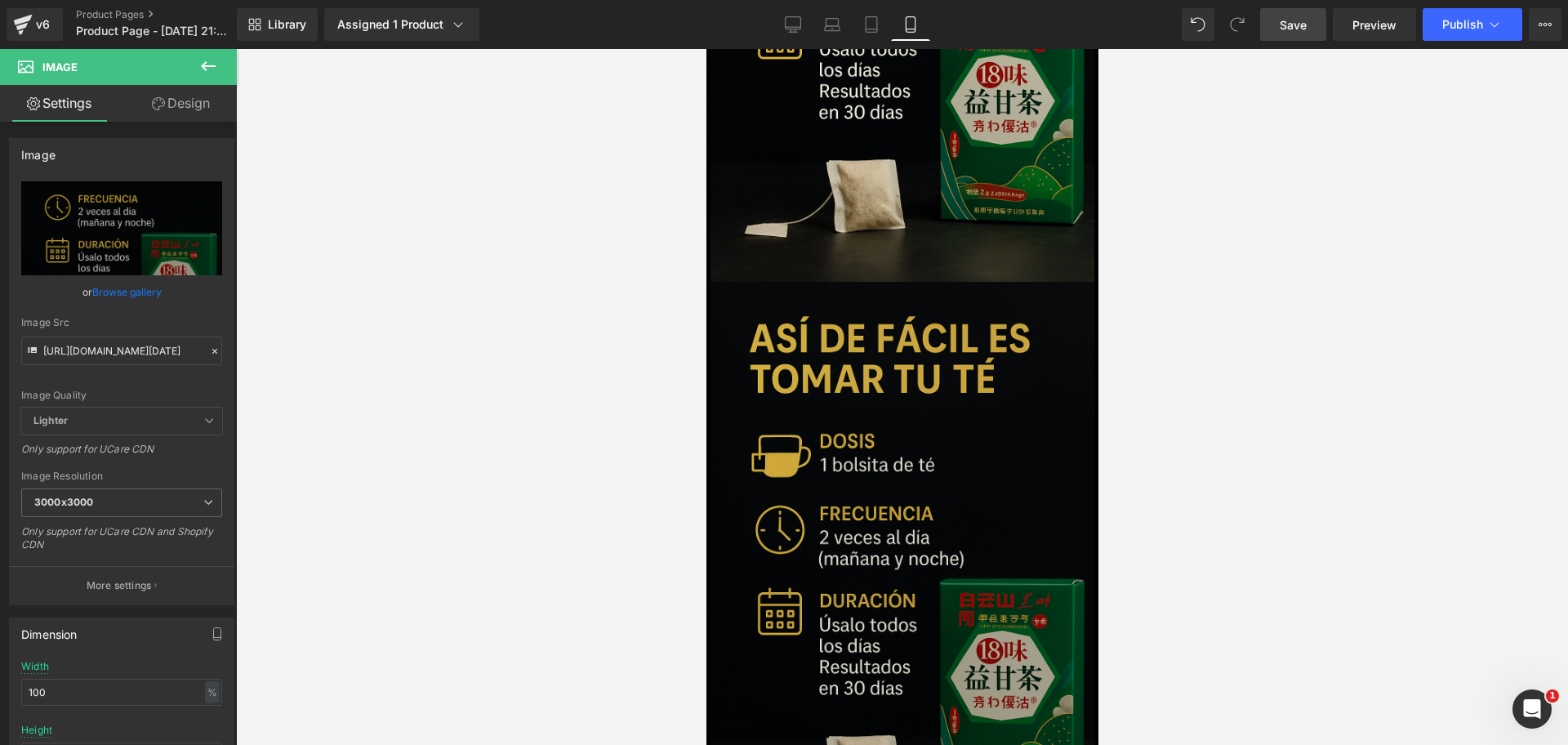
click at [869, 434] on img at bounding box center [902, 570] width 384 height 576
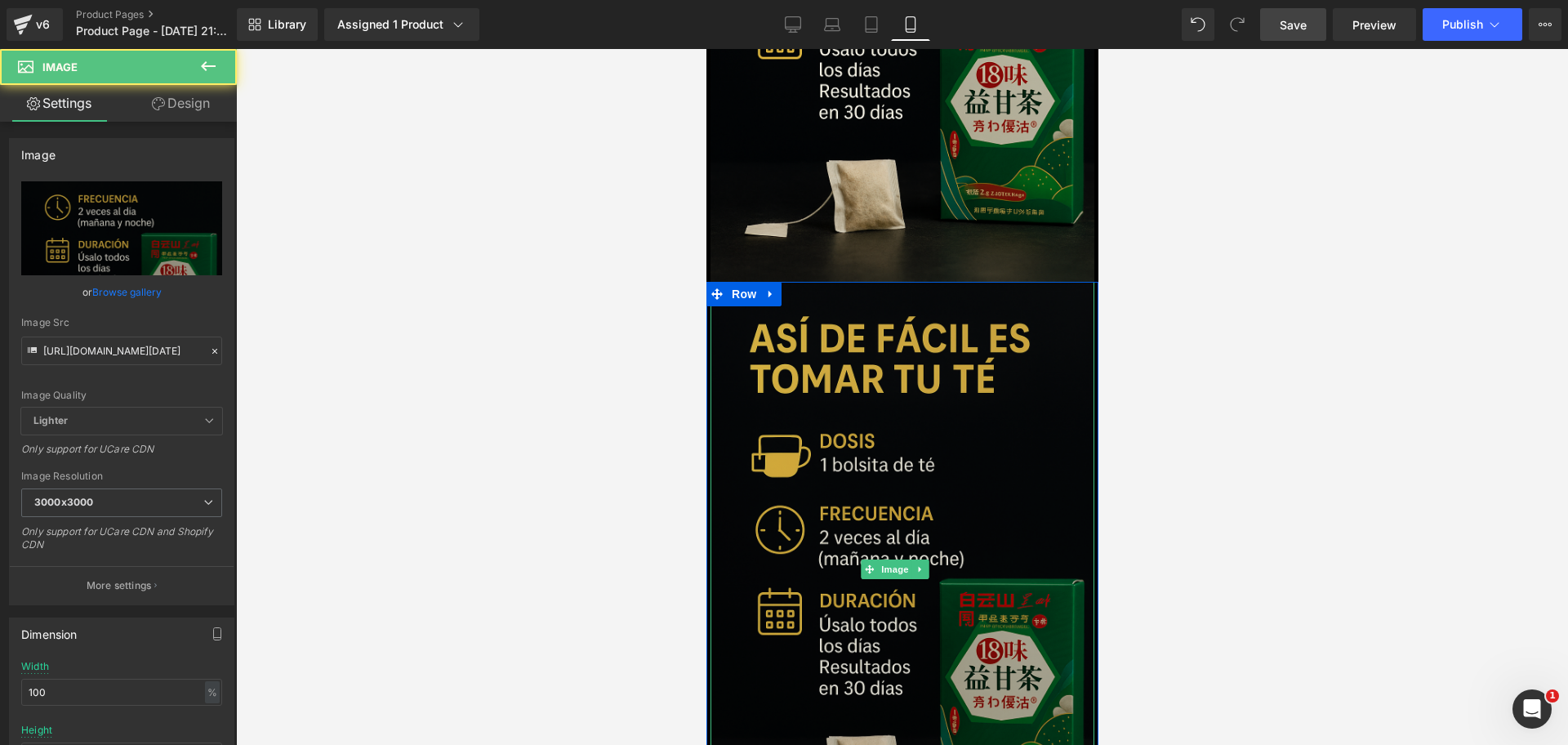
scroll to position [3294, 0]
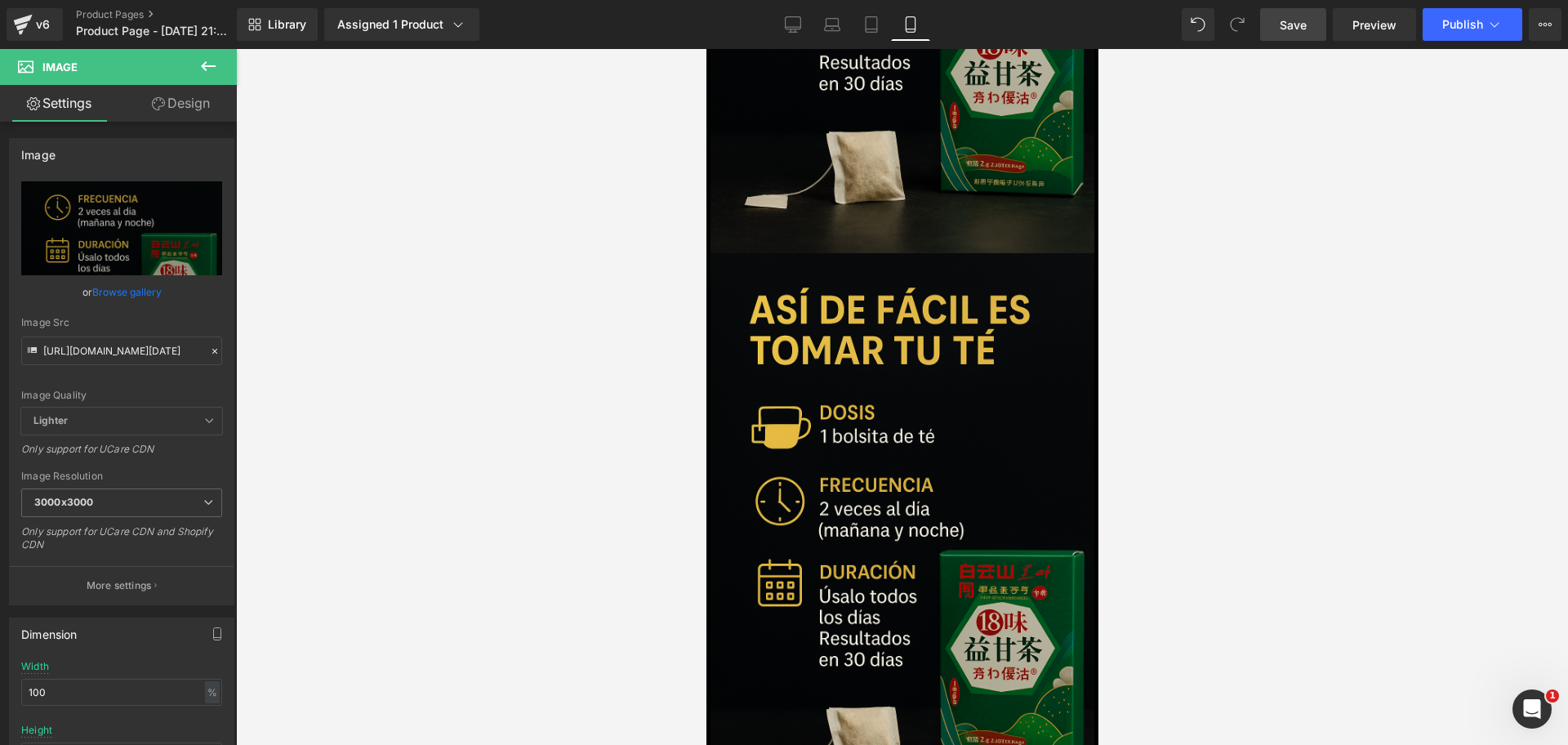
click at [1300, 30] on span "Save" at bounding box center [1293, 25] width 27 height 17
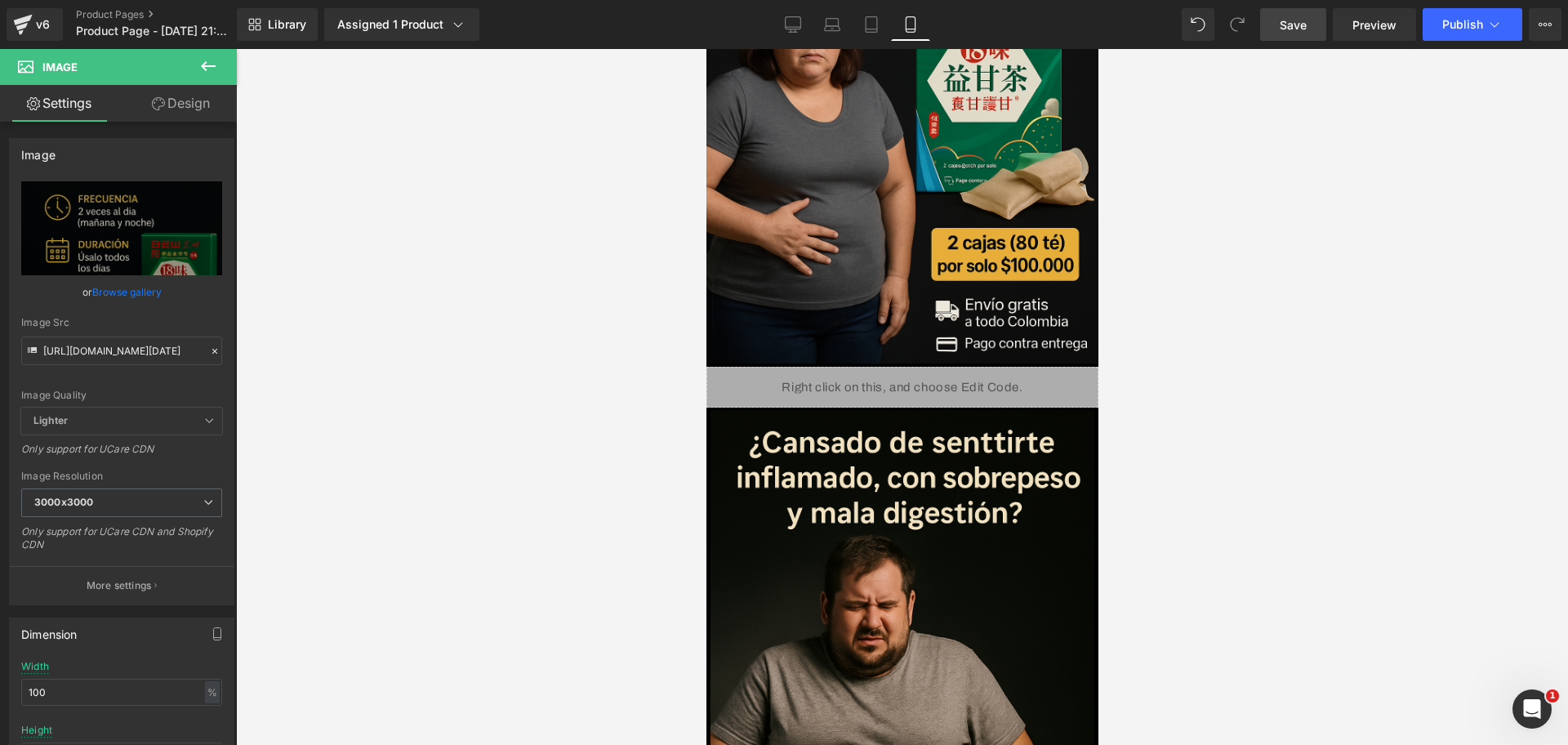
scroll to position [232, 0]
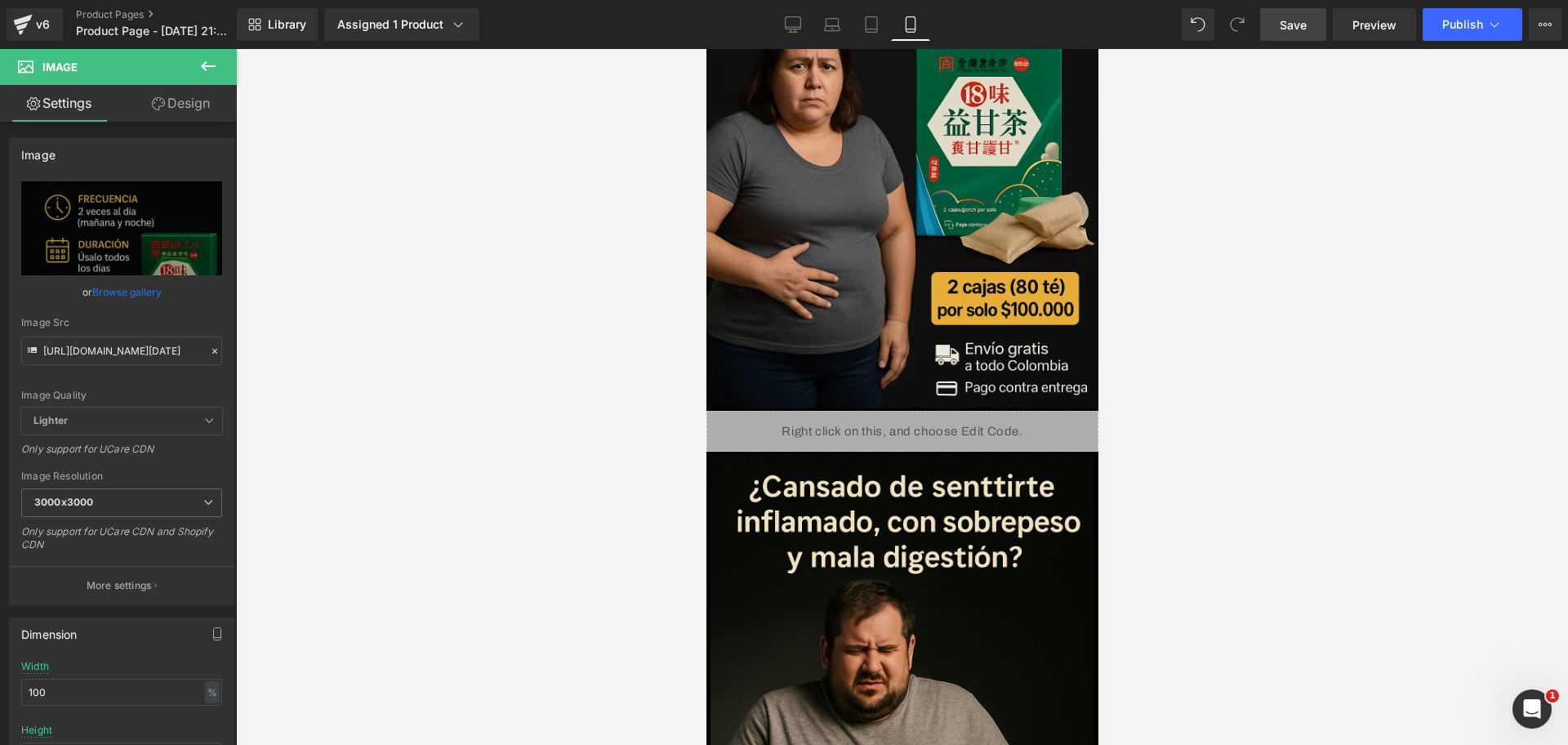
click at [1305, 24] on span "Save" at bounding box center [1293, 25] width 27 height 17
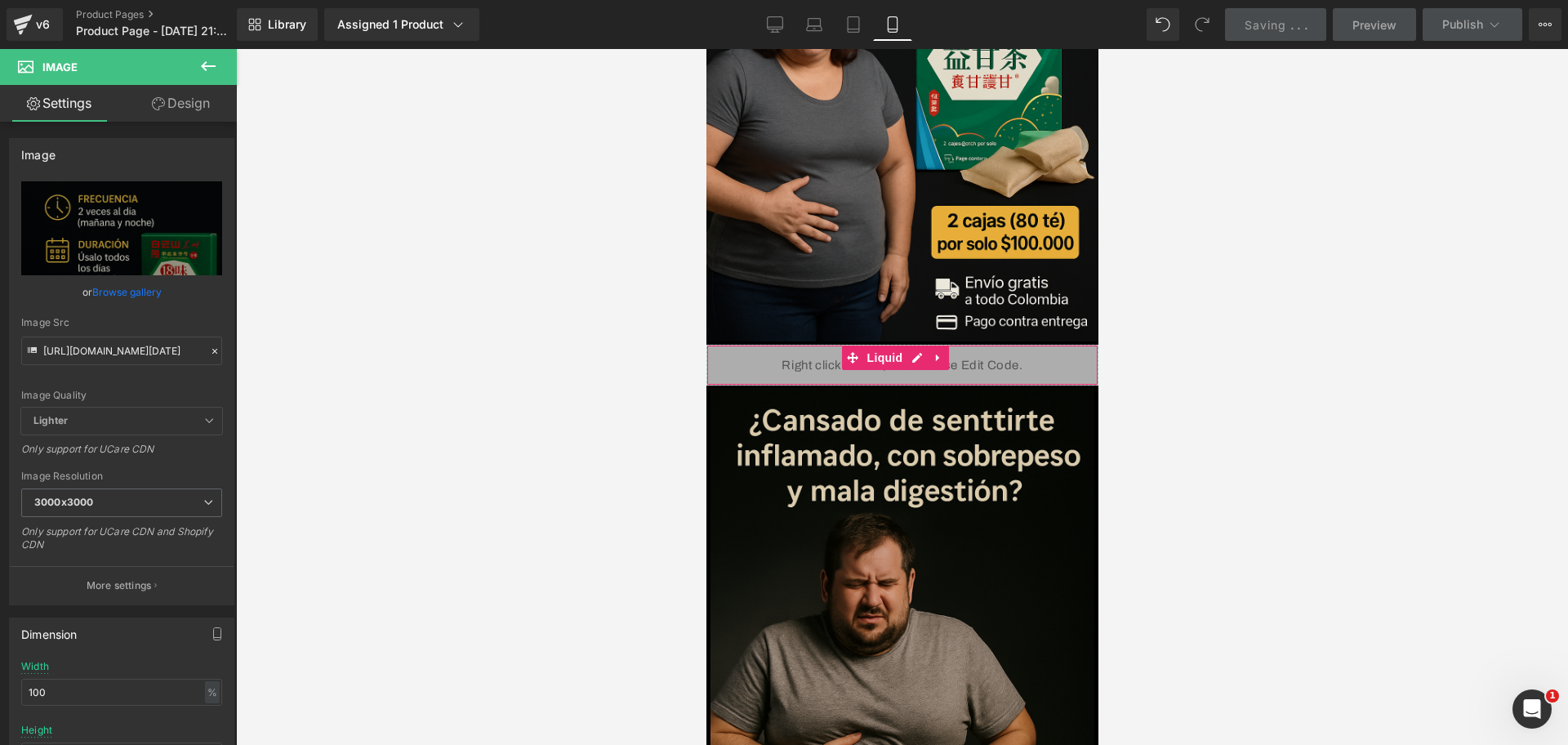
scroll to position [333, 0]
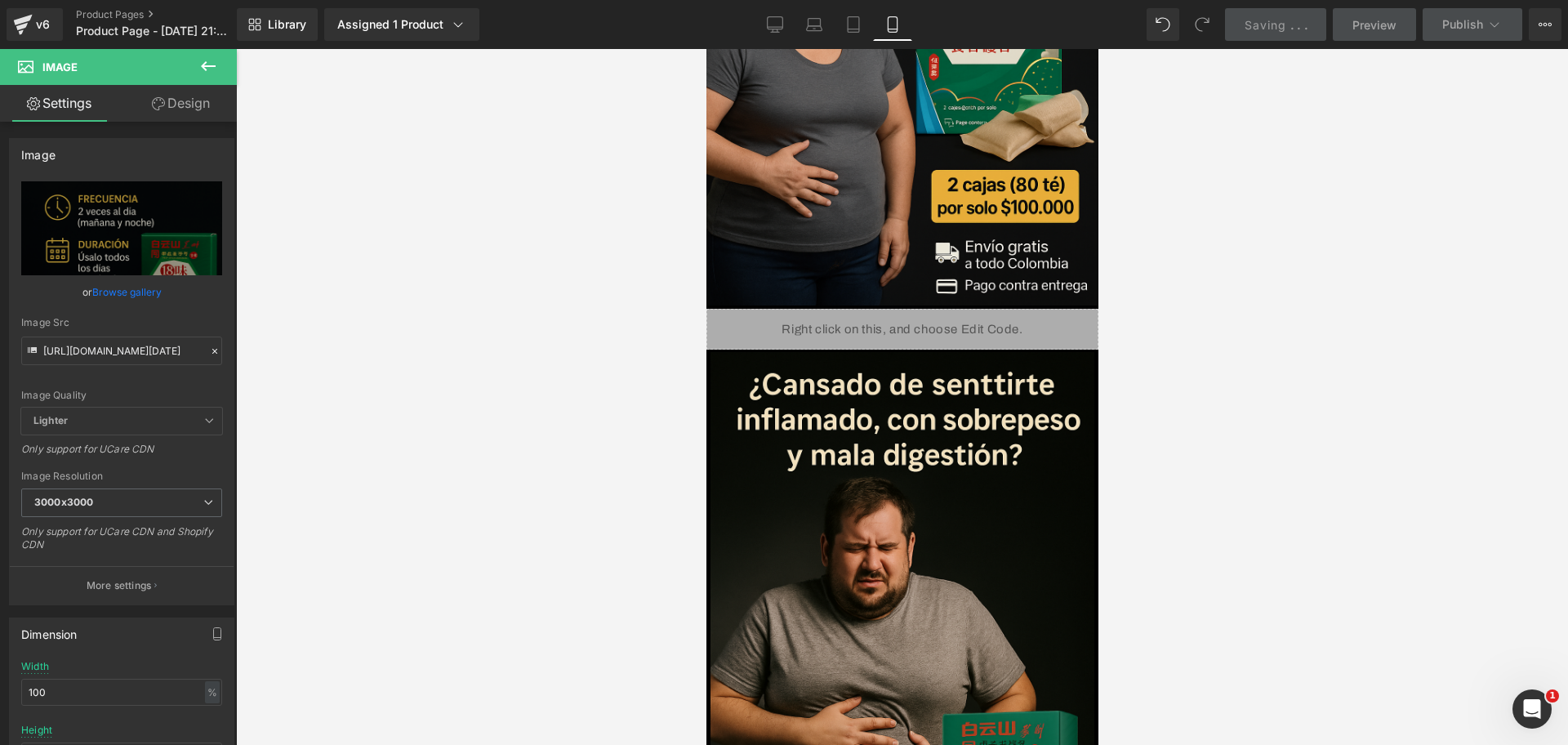
click at [200, 52] on button at bounding box center [208, 67] width 57 height 36
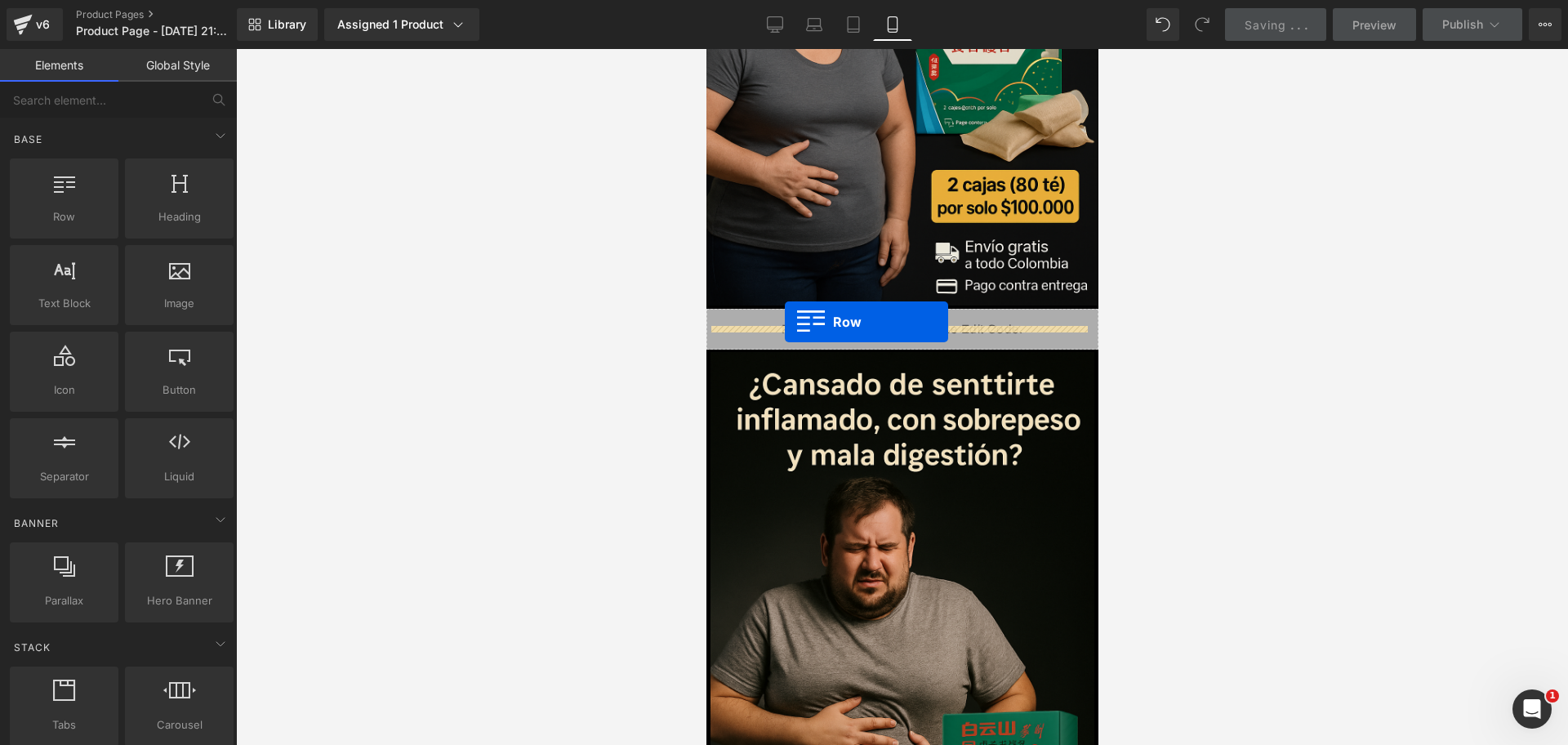
drag, startPoint x: 853, startPoint y: 265, endPoint x: 784, endPoint y: 322, distance: 89.5
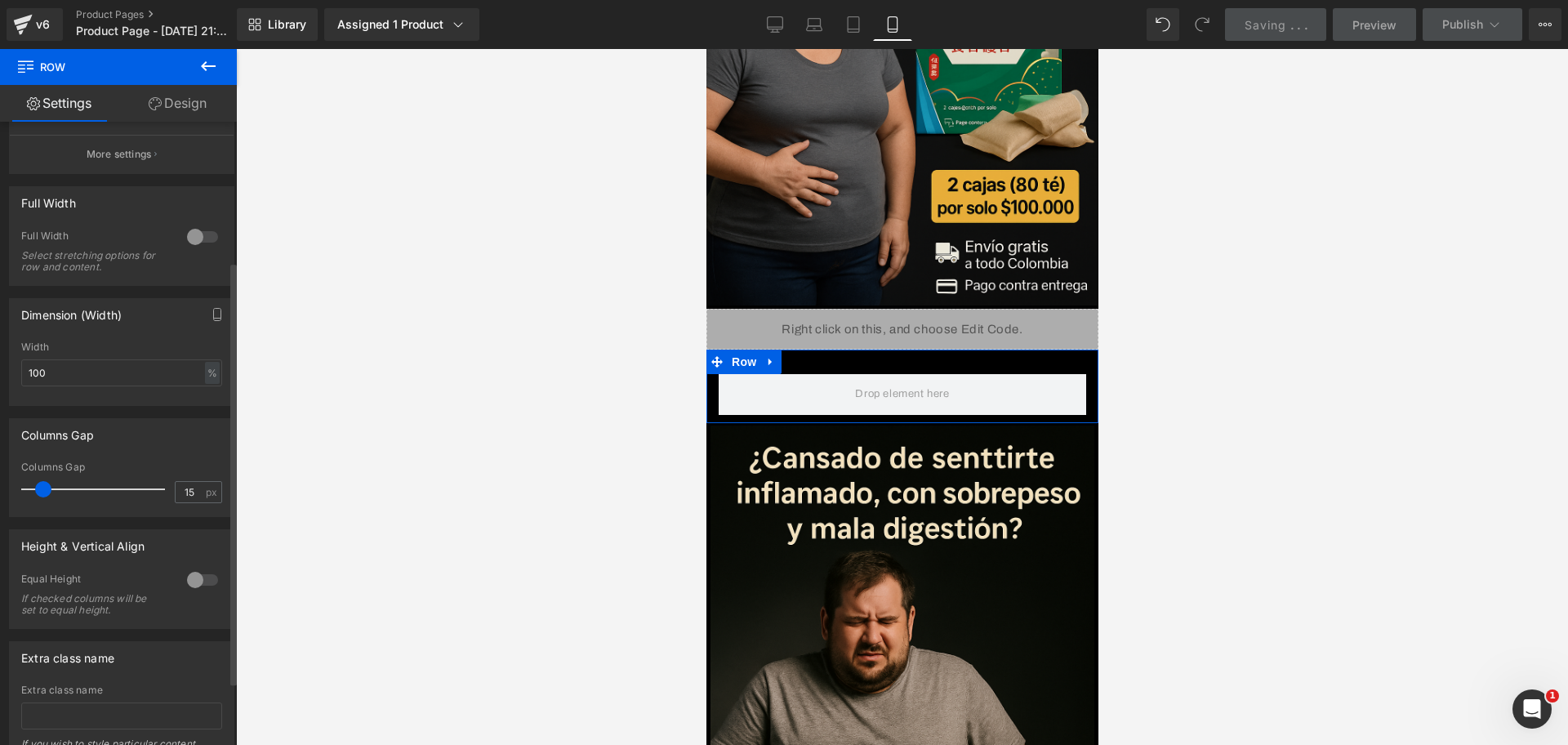
scroll to position [204, 0]
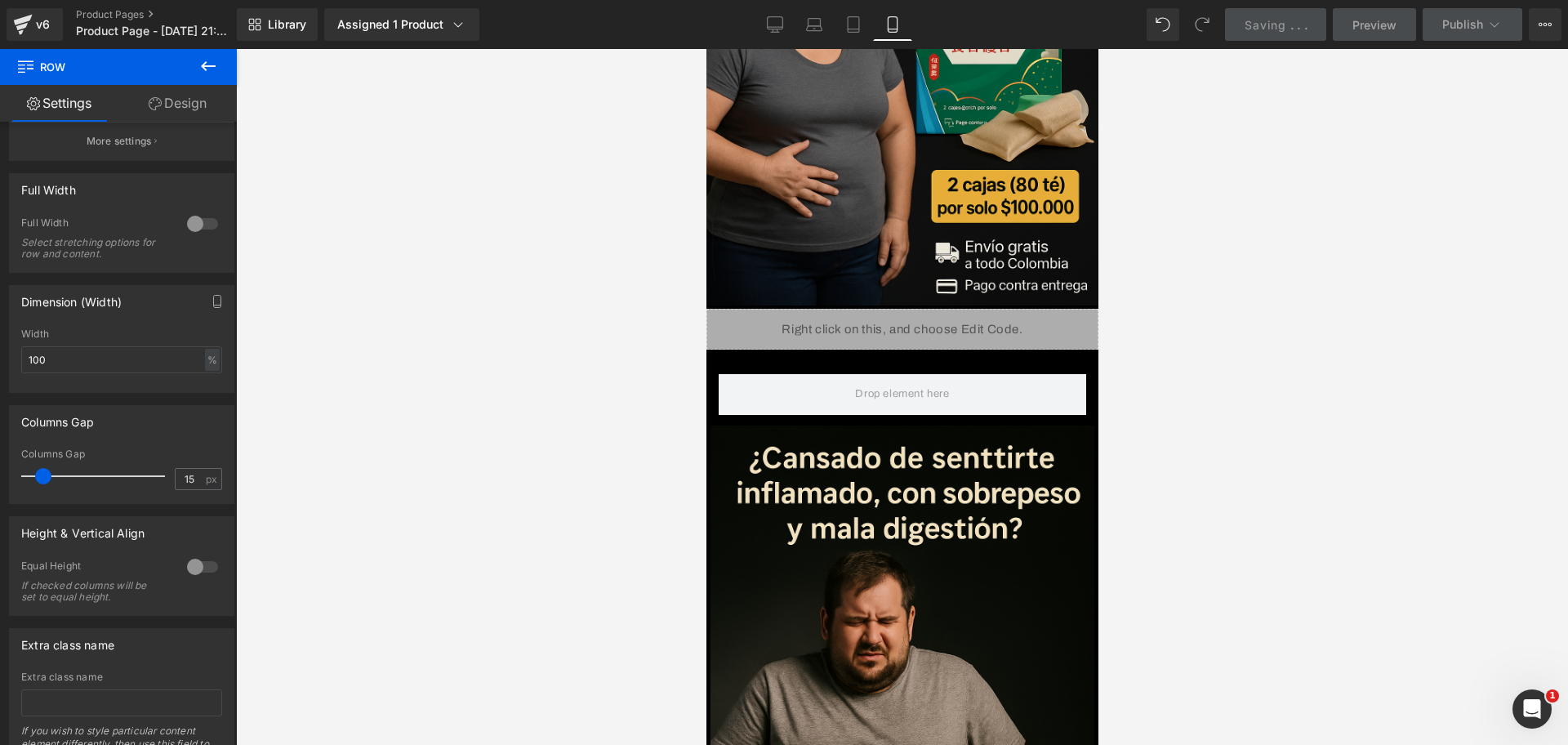
click at [217, 65] on icon at bounding box center [208, 66] width 19 height 19
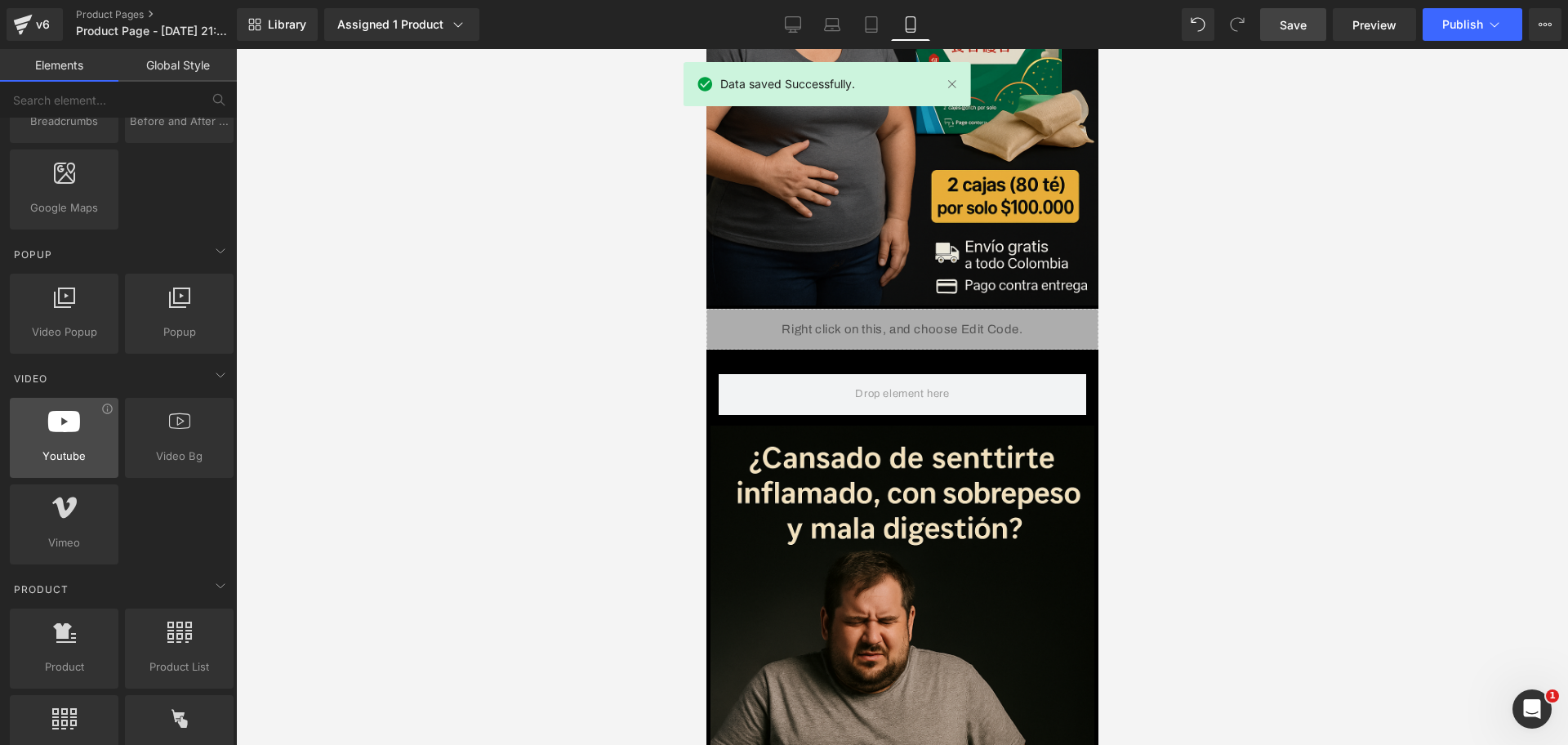
scroll to position [1124, 0]
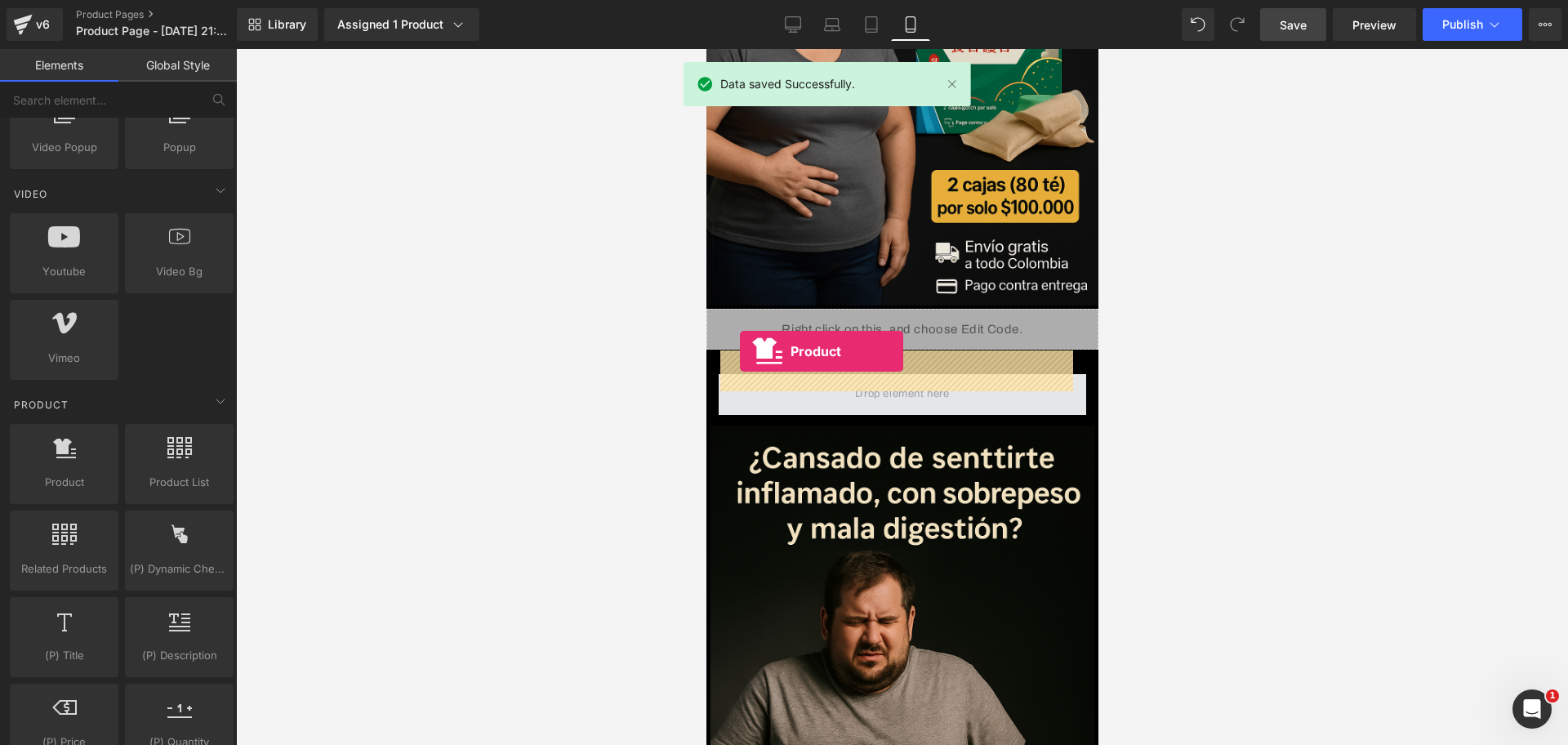
drag, startPoint x: 776, startPoint y: 520, endPoint x: 740, endPoint y: 351, distance: 172.8
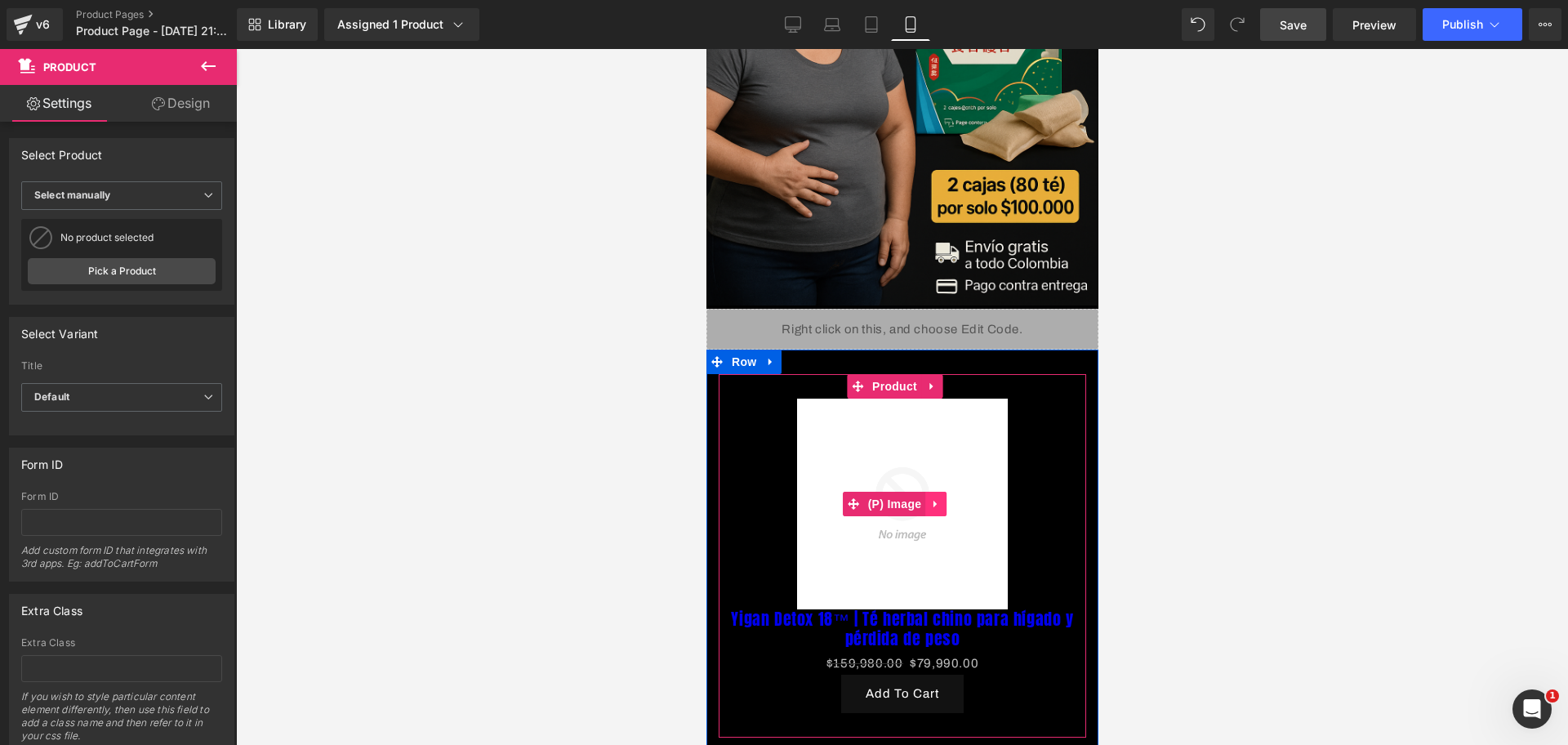
click at [931, 498] on icon at bounding box center [935, 505] width 11 height 12
click at [948, 498] on icon at bounding box center [946, 504] width 11 height 11
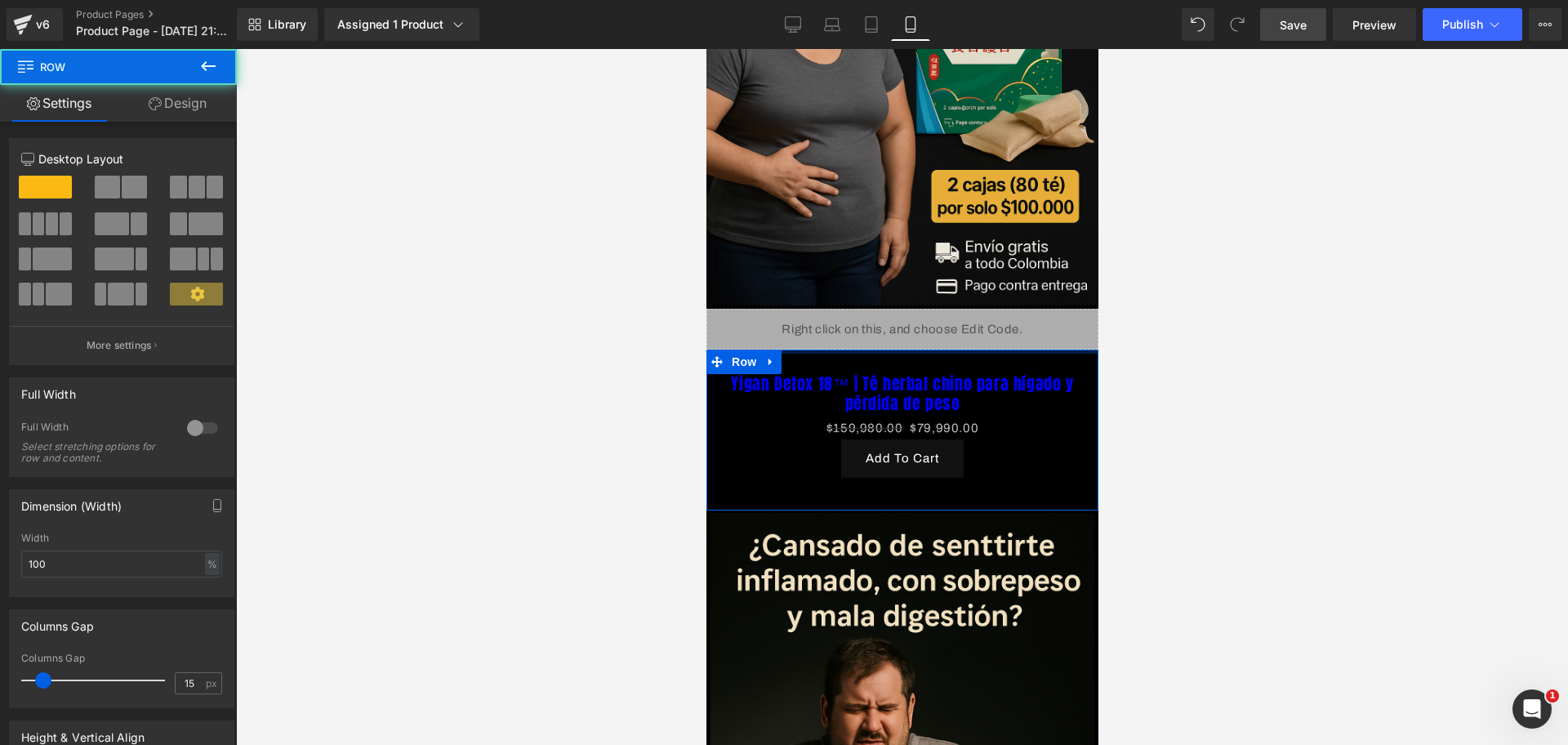
drag, startPoint x: 953, startPoint y: 337, endPoint x: 944, endPoint y: 305, distance: 33.2
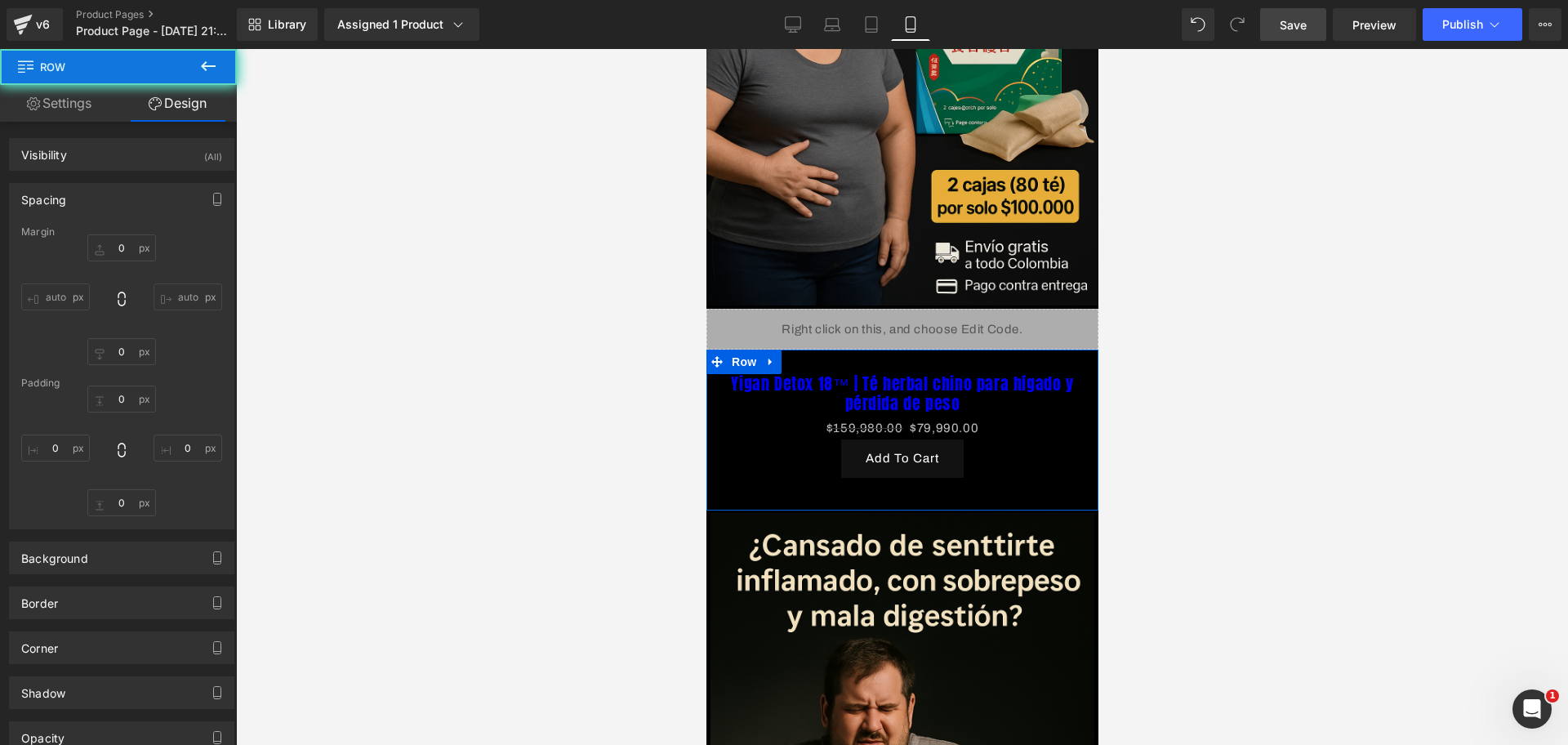
type input "0"
type input "10"
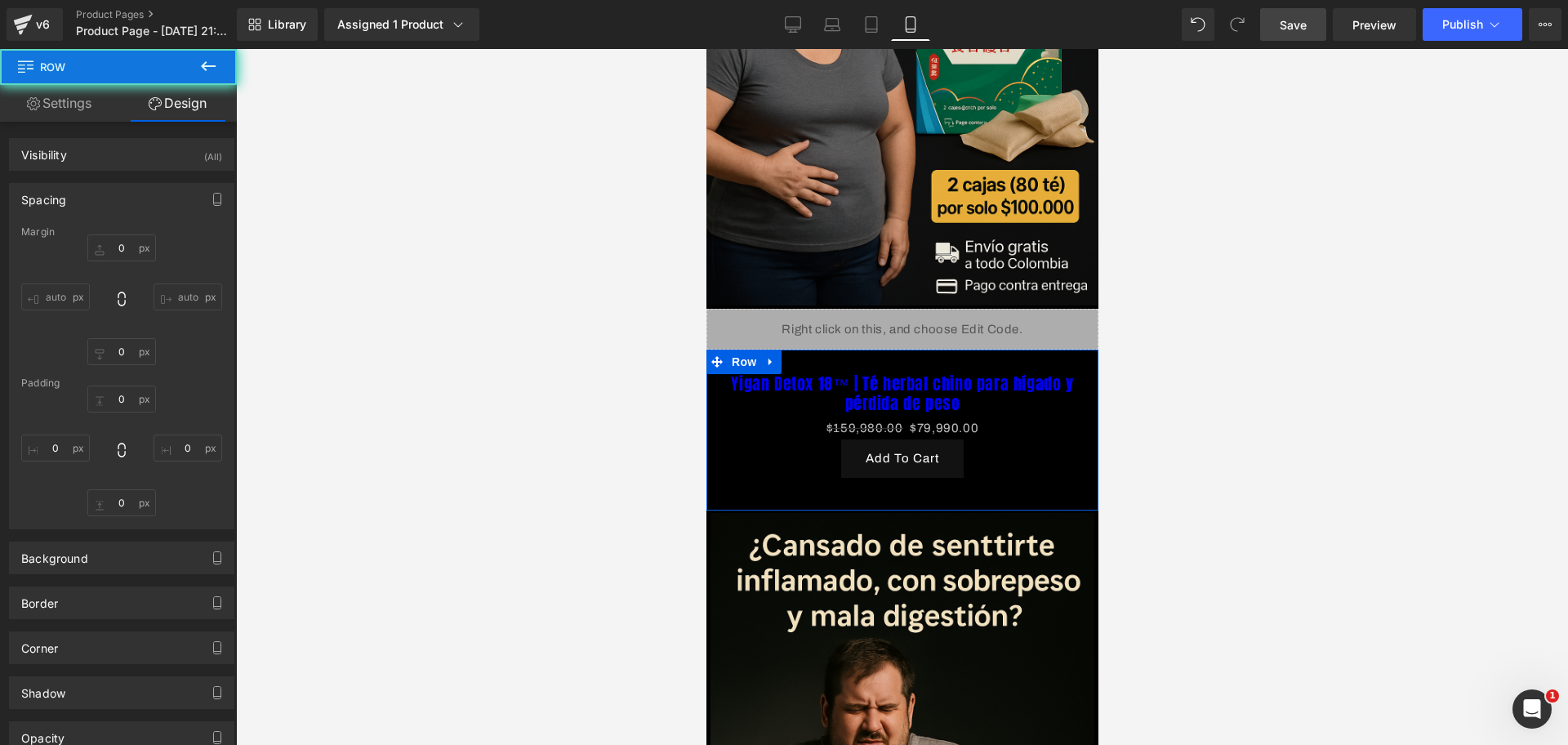
type input "0"
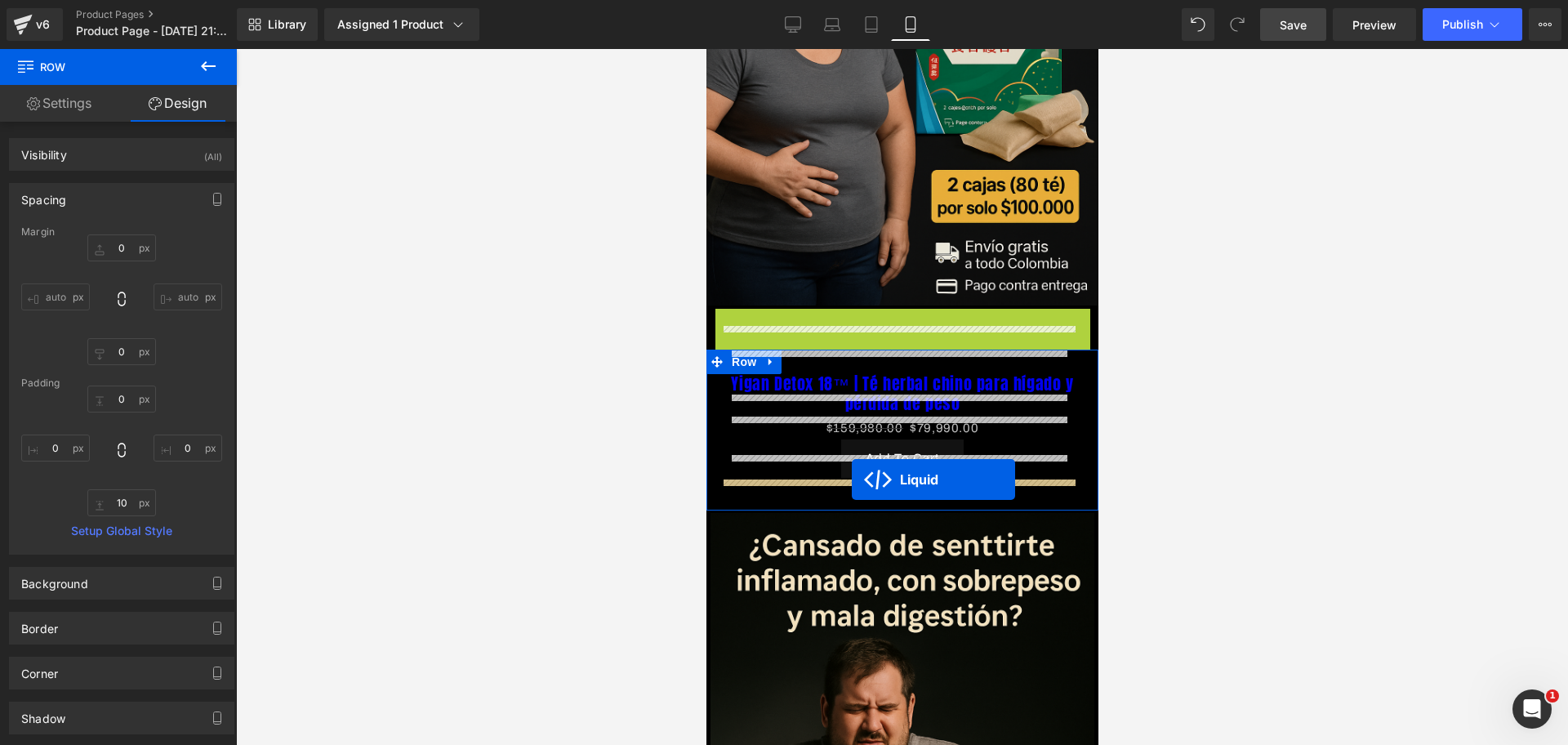
drag, startPoint x: 857, startPoint y: 306, endPoint x: 851, endPoint y: 480, distance: 174.1
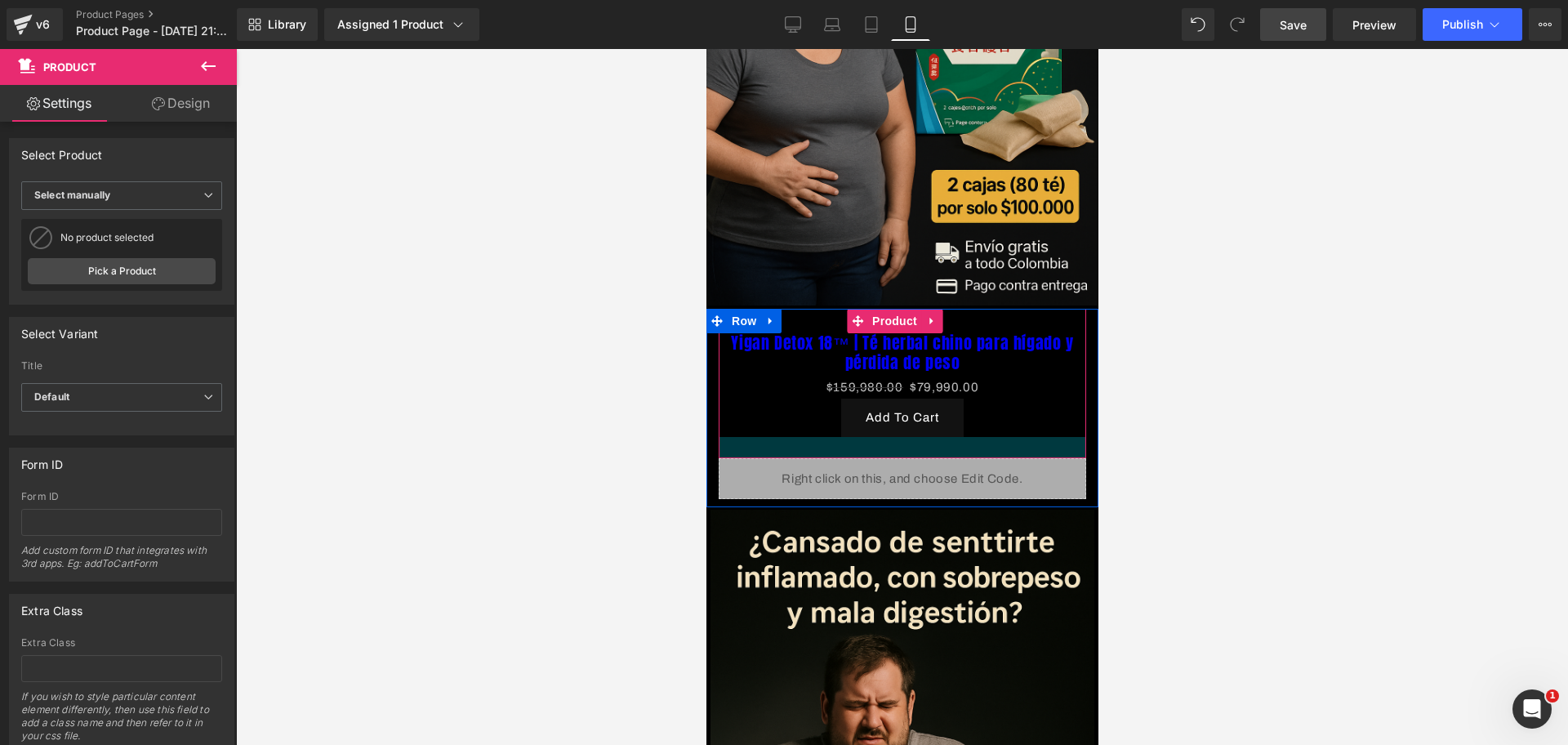
drag, startPoint x: 978, startPoint y: 422, endPoint x: 989, endPoint y: 421, distance: 11.0
click at [989, 437] on div at bounding box center [901, 447] width 367 height 21
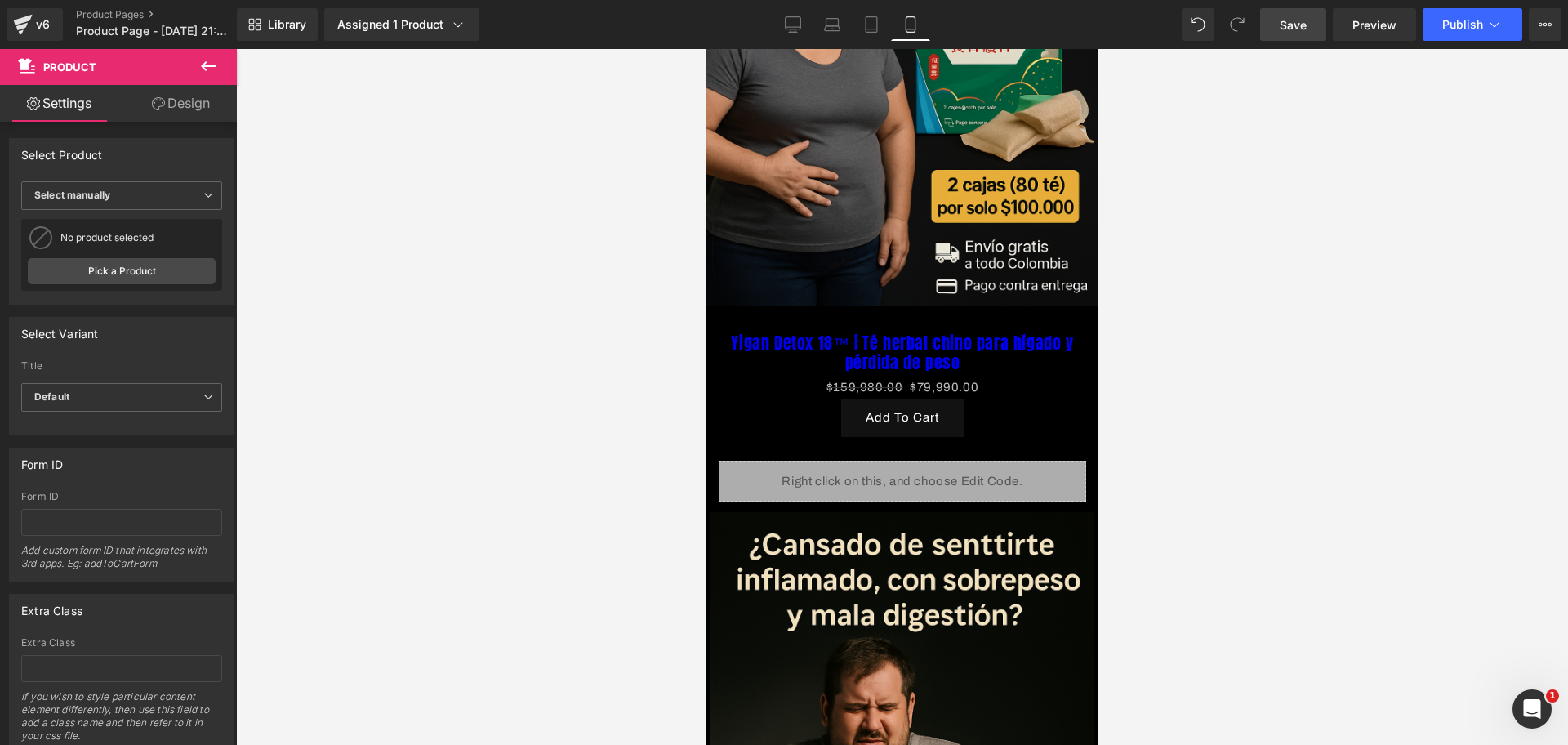
click at [1249, 417] on div at bounding box center [902, 397] width 1332 height 696
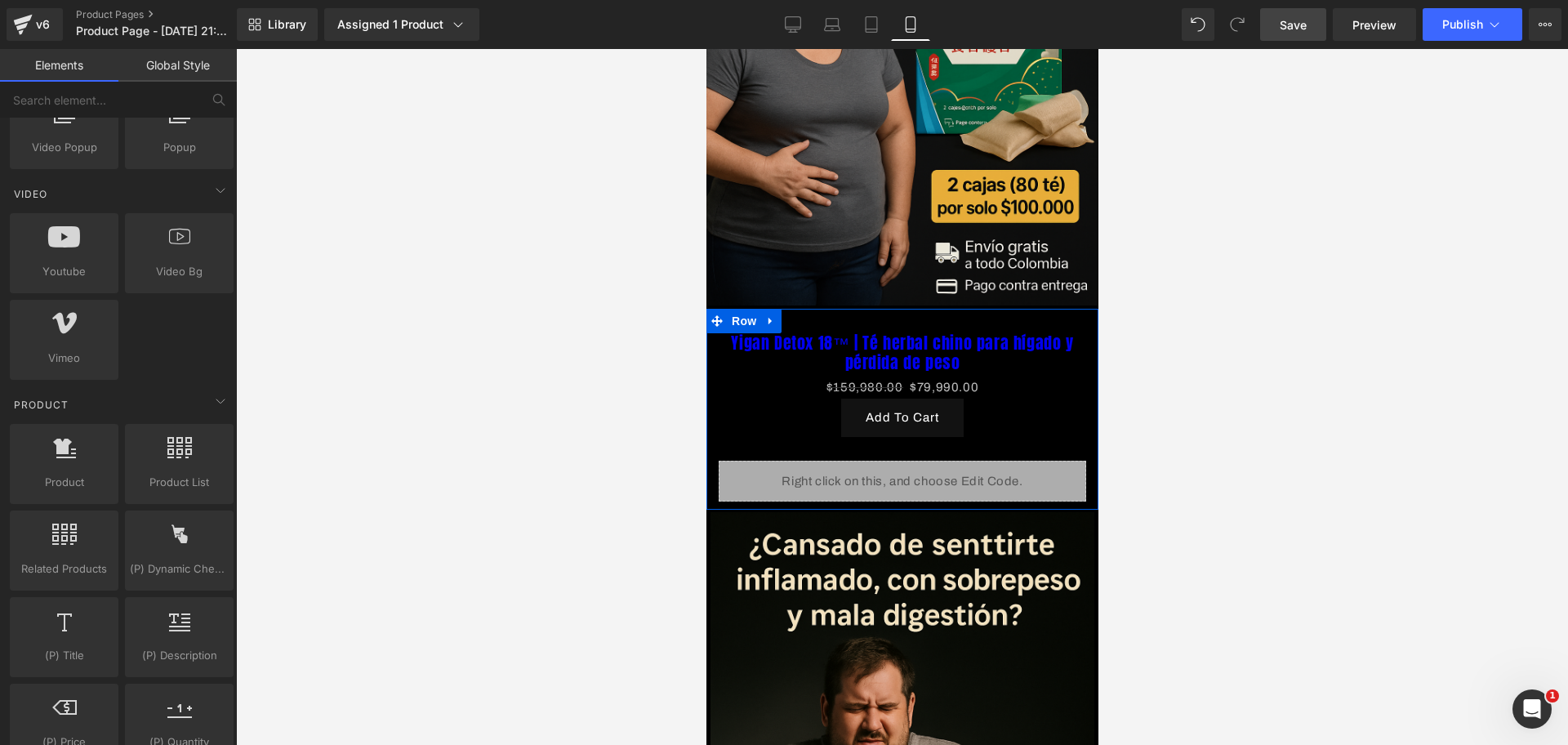
click at [917, 461] on div "Liquid" at bounding box center [901, 481] width 367 height 41
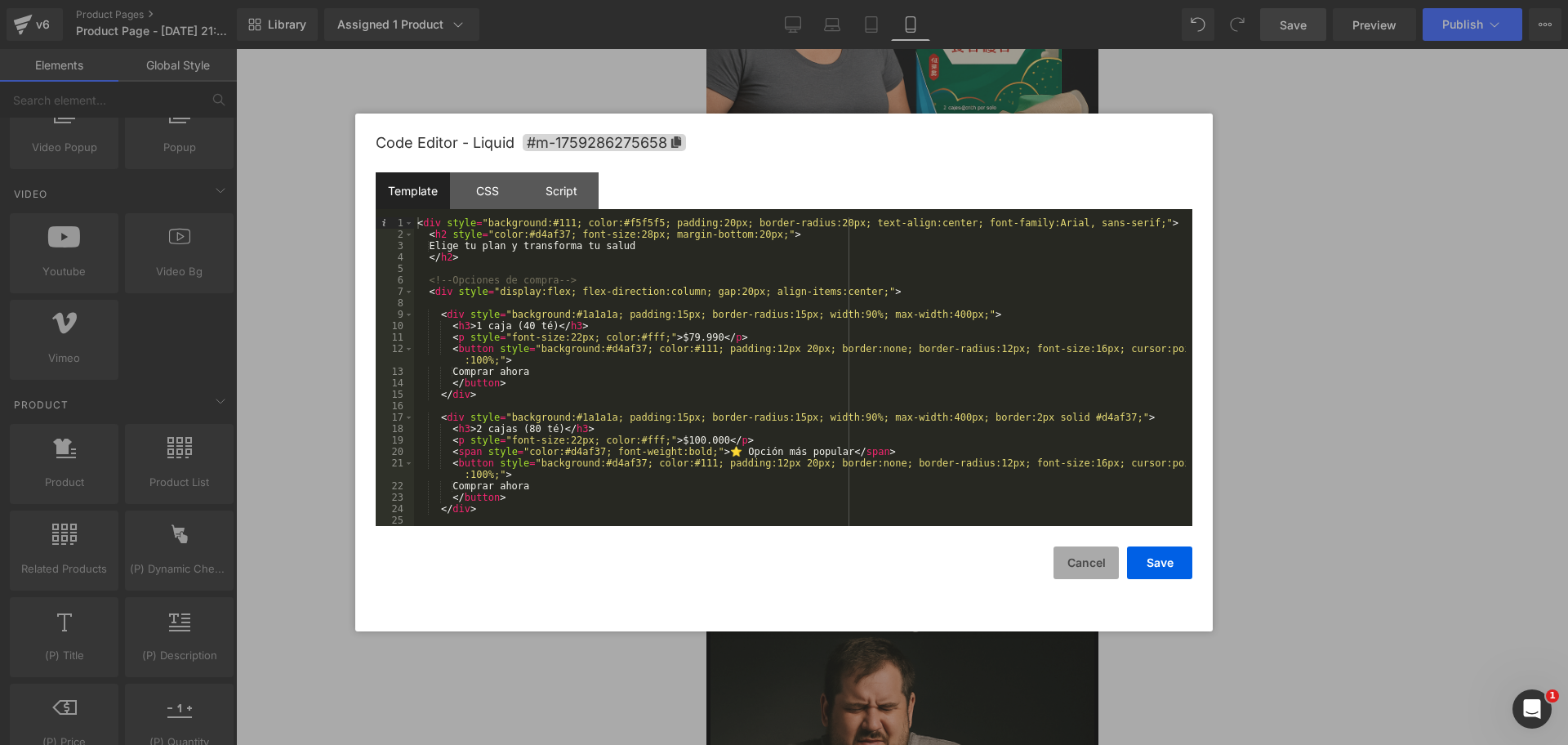
click at [1071, 565] on button "Cancel" at bounding box center [1086, 563] width 65 height 33
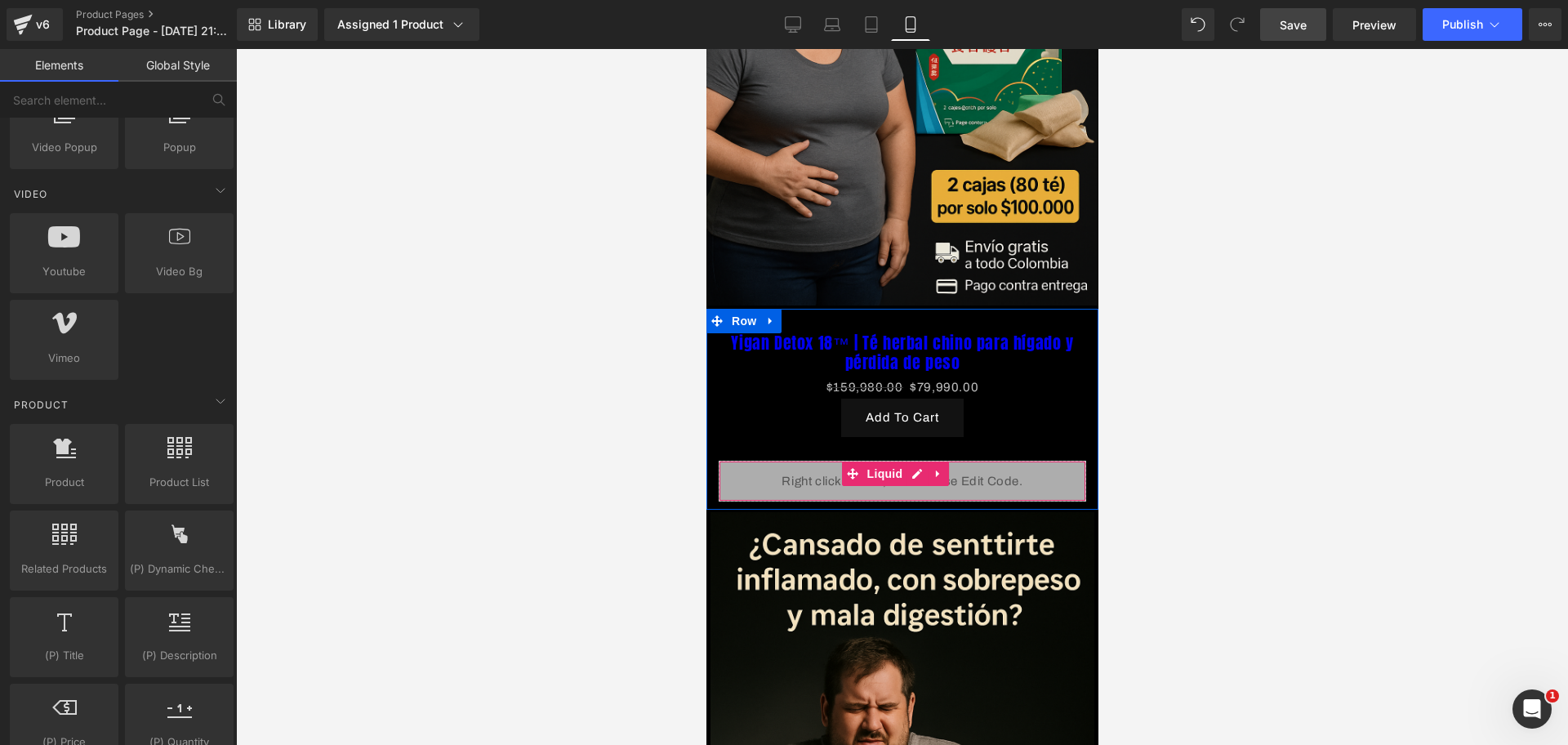
drag, startPoint x: 881, startPoint y: 439, endPoint x: 865, endPoint y: 425, distance: 21.3
click at [881, 461] on span "Liquid" at bounding box center [885, 474] width 44 height 25
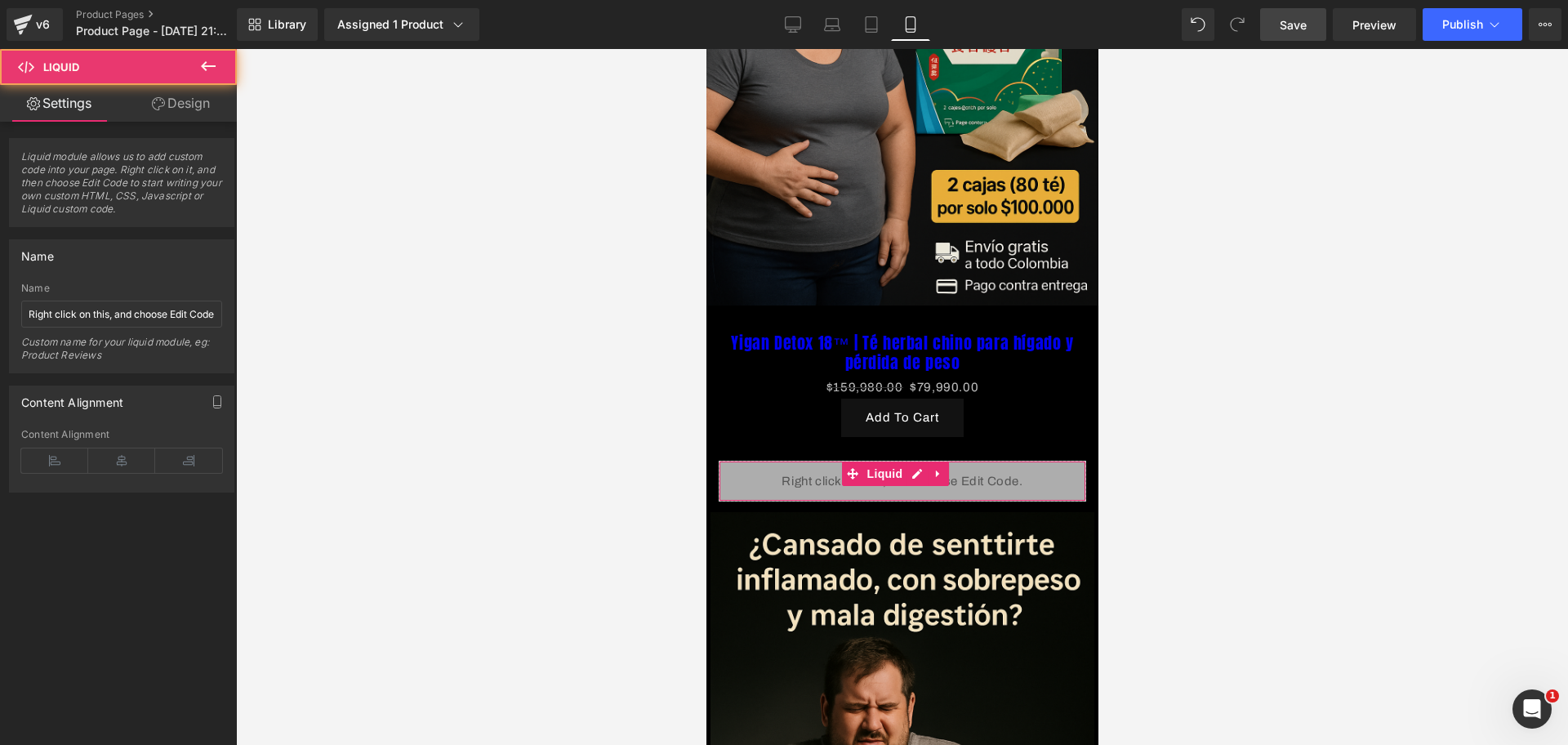
click at [153, 114] on link "Design" at bounding box center [180, 103] width 119 height 37
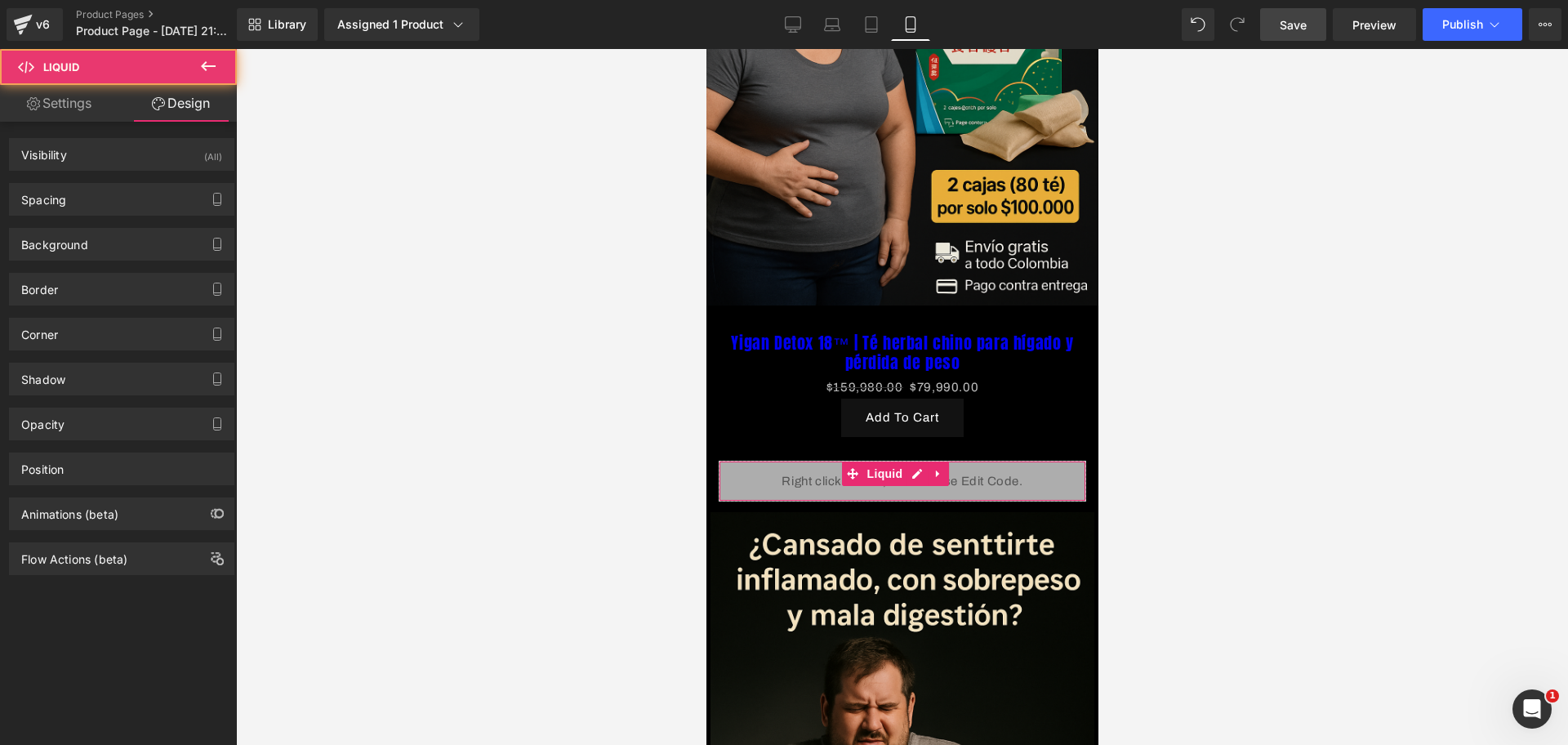
click at [93, 178] on div "Spacing Margin Padding" at bounding box center [121, 193] width 244 height 45
type input "0"
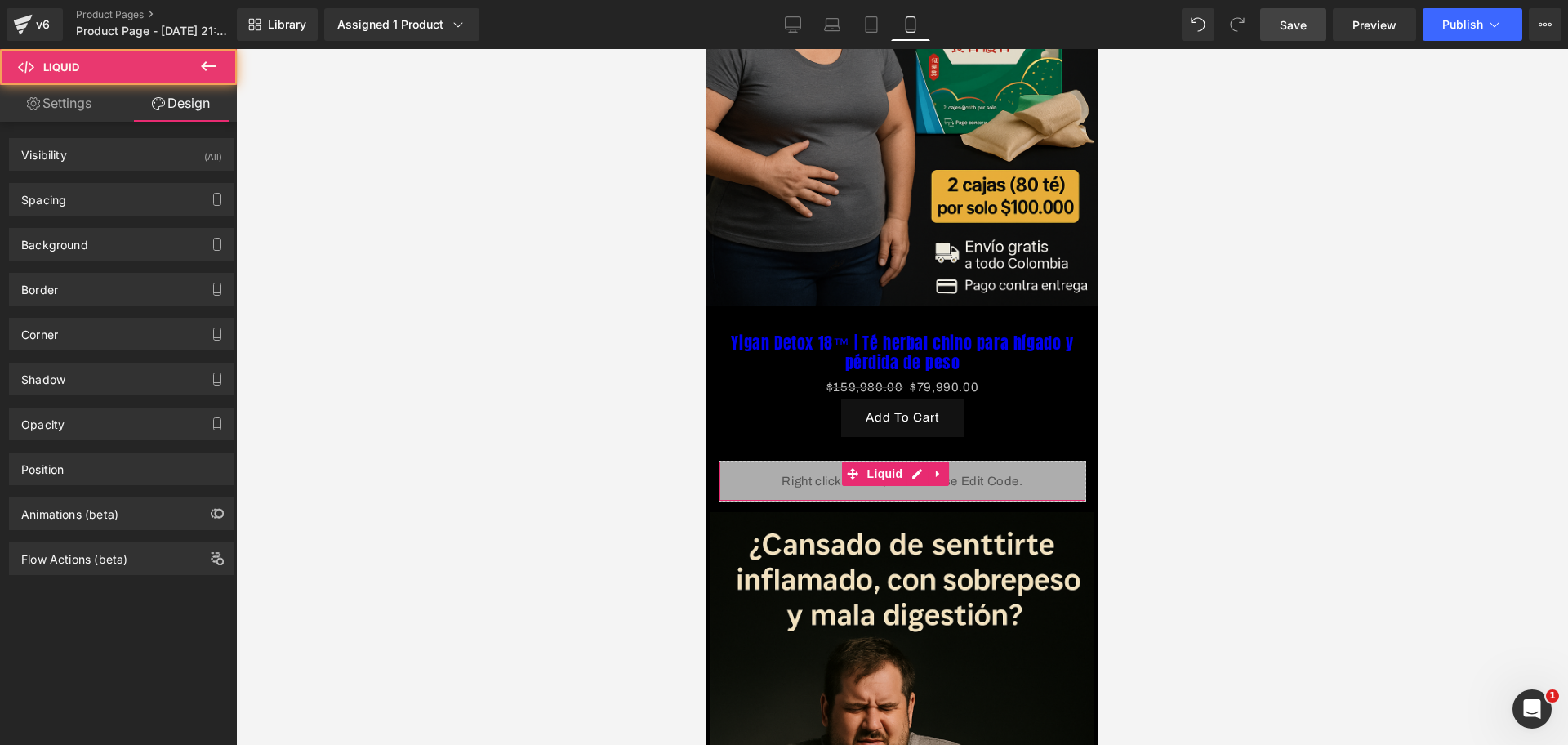
type input "0"
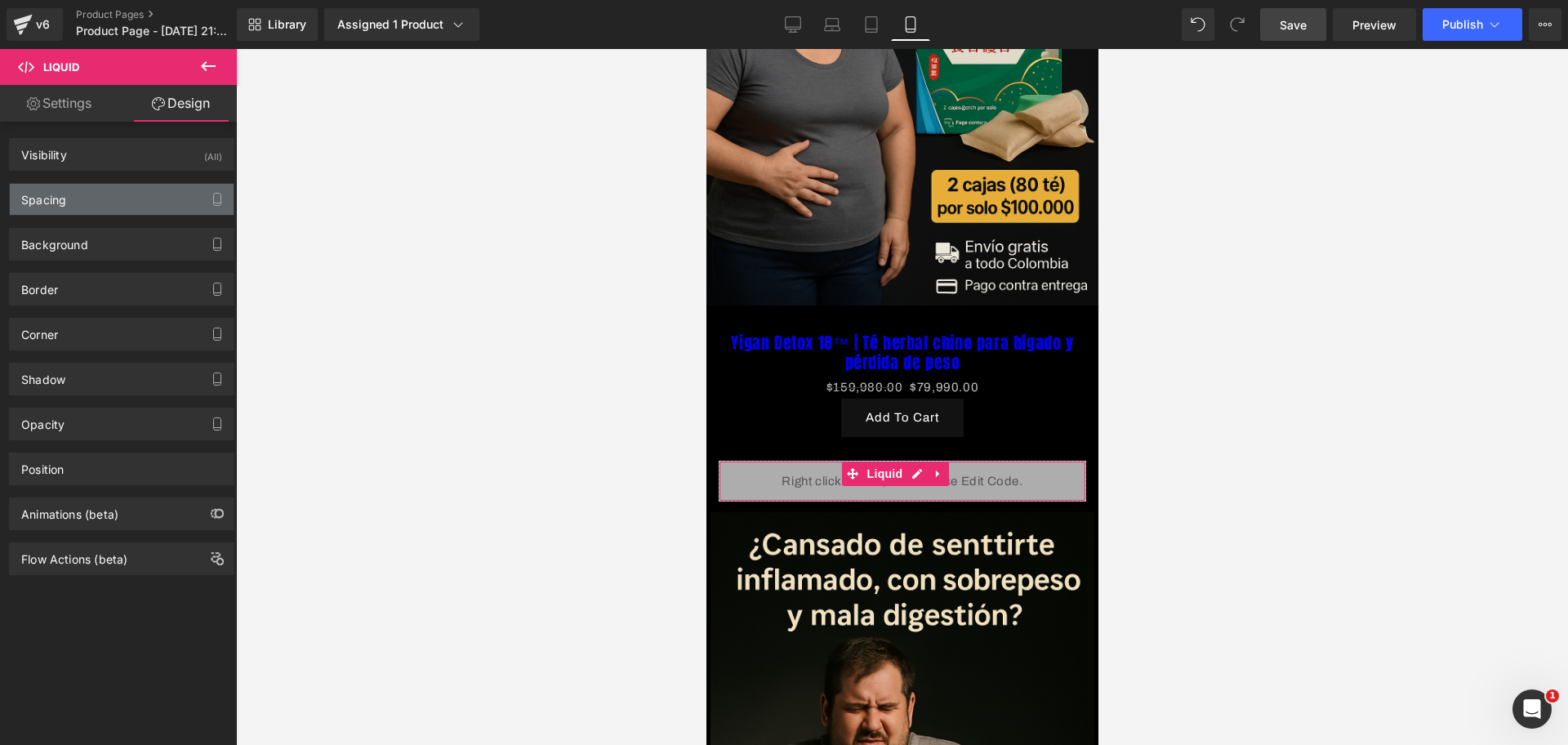
click at [109, 200] on div "Spacing" at bounding box center [121, 199] width 224 height 31
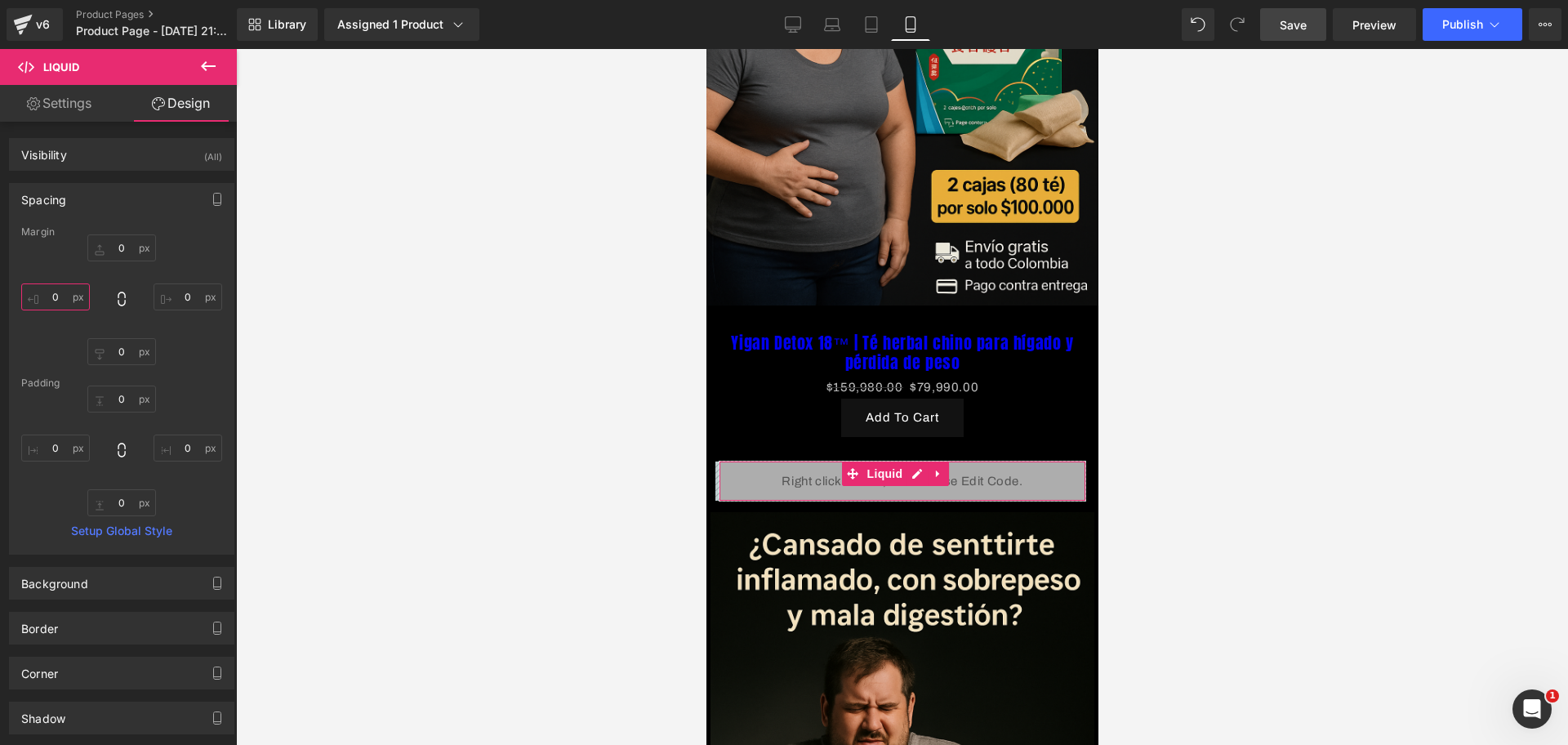
click at [63, 296] on input "0" at bounding box center [55, 297] width 69 height 27
type input "-20"
click at [181, 299] on input "0" at bounding box center [188, 297] width 69 height 27
type input "-20"
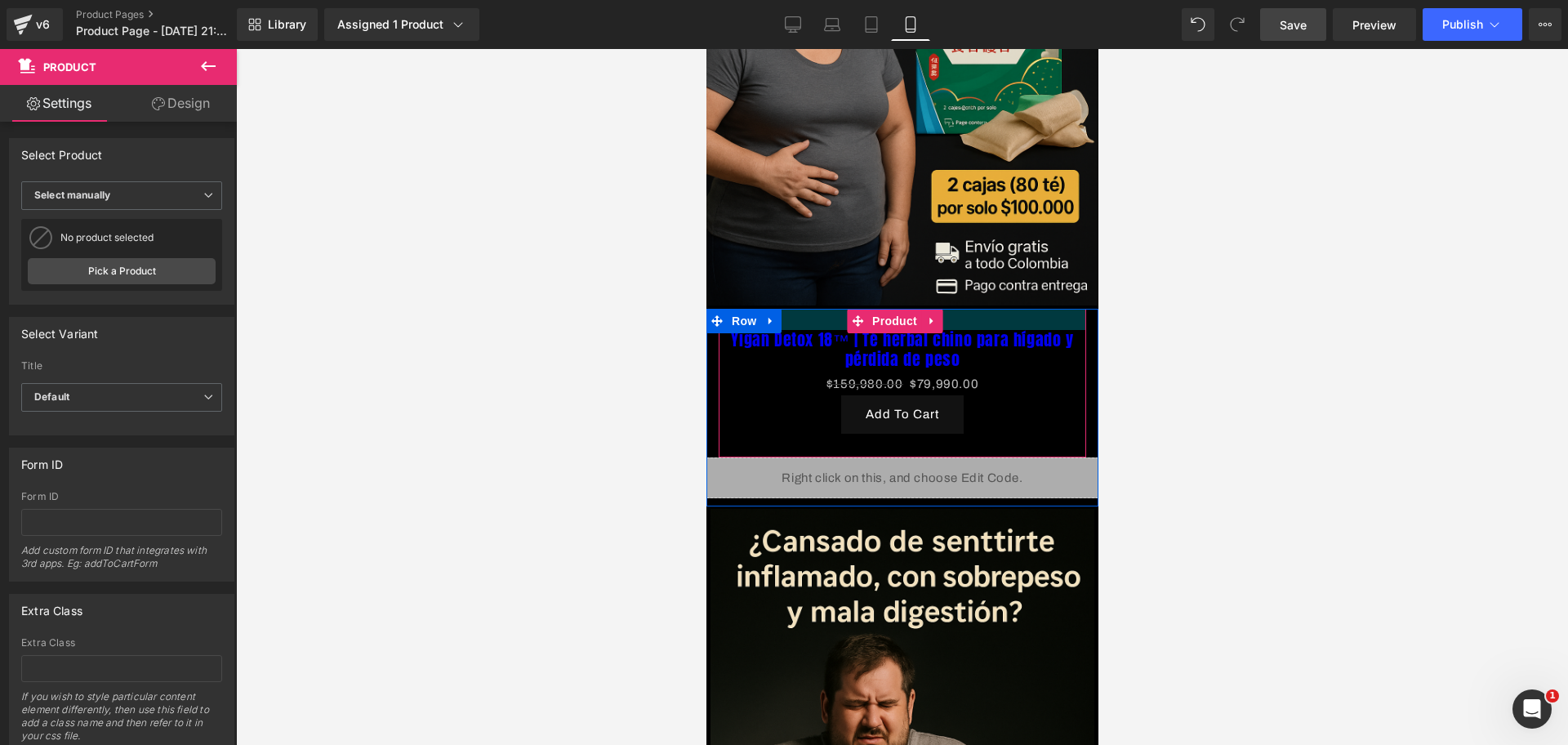
click at [807, 309] on div "Yigan Detox 18™ | Té herbal chino para hígado y pérdida de peso (P) Title $159,…" at bounding box center [902, 408] width 392 height 198
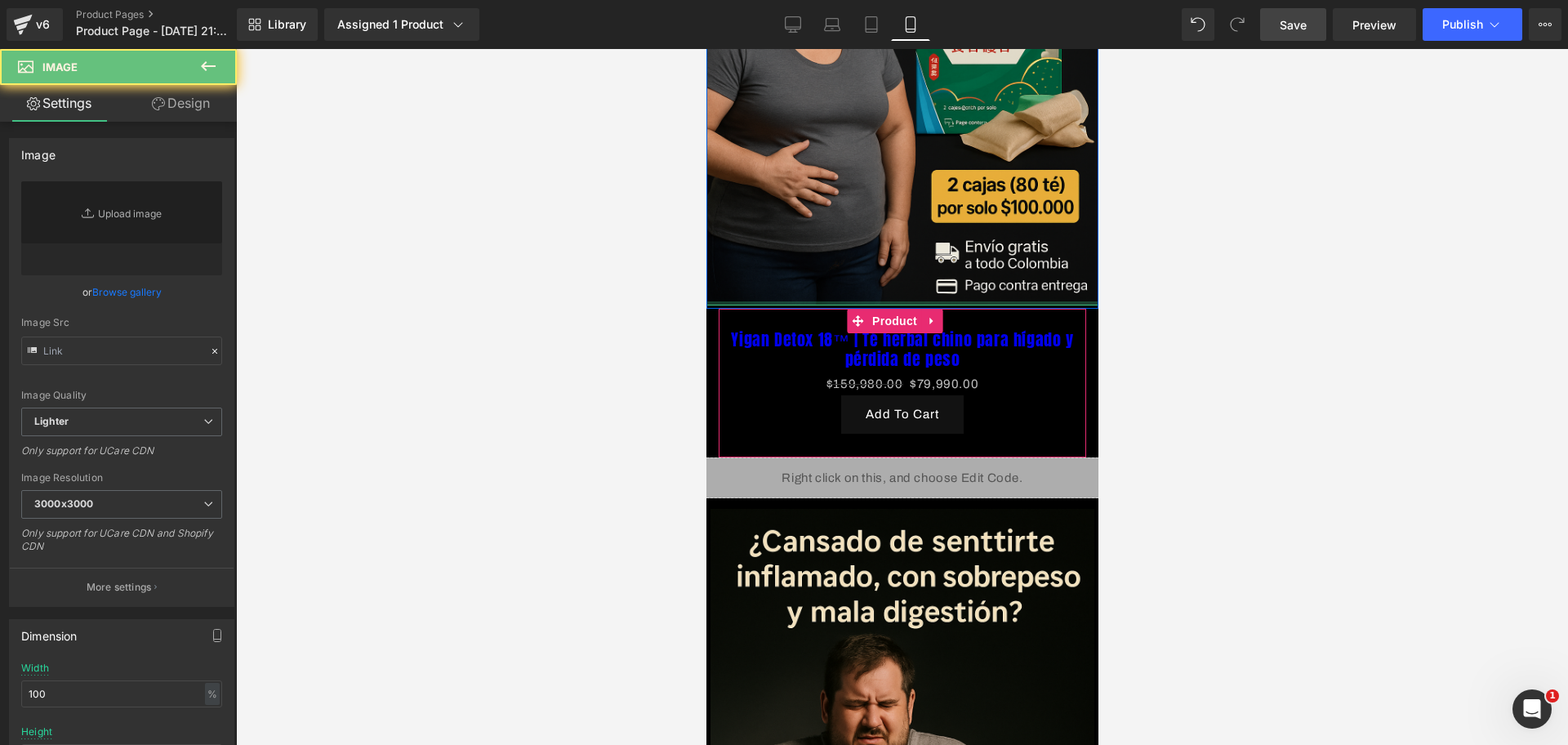
type input "https://i.ibb.co/YT4cZ2qn/Chat-GPT-Image-30-sept-2025-09-23-27-p-m.png"
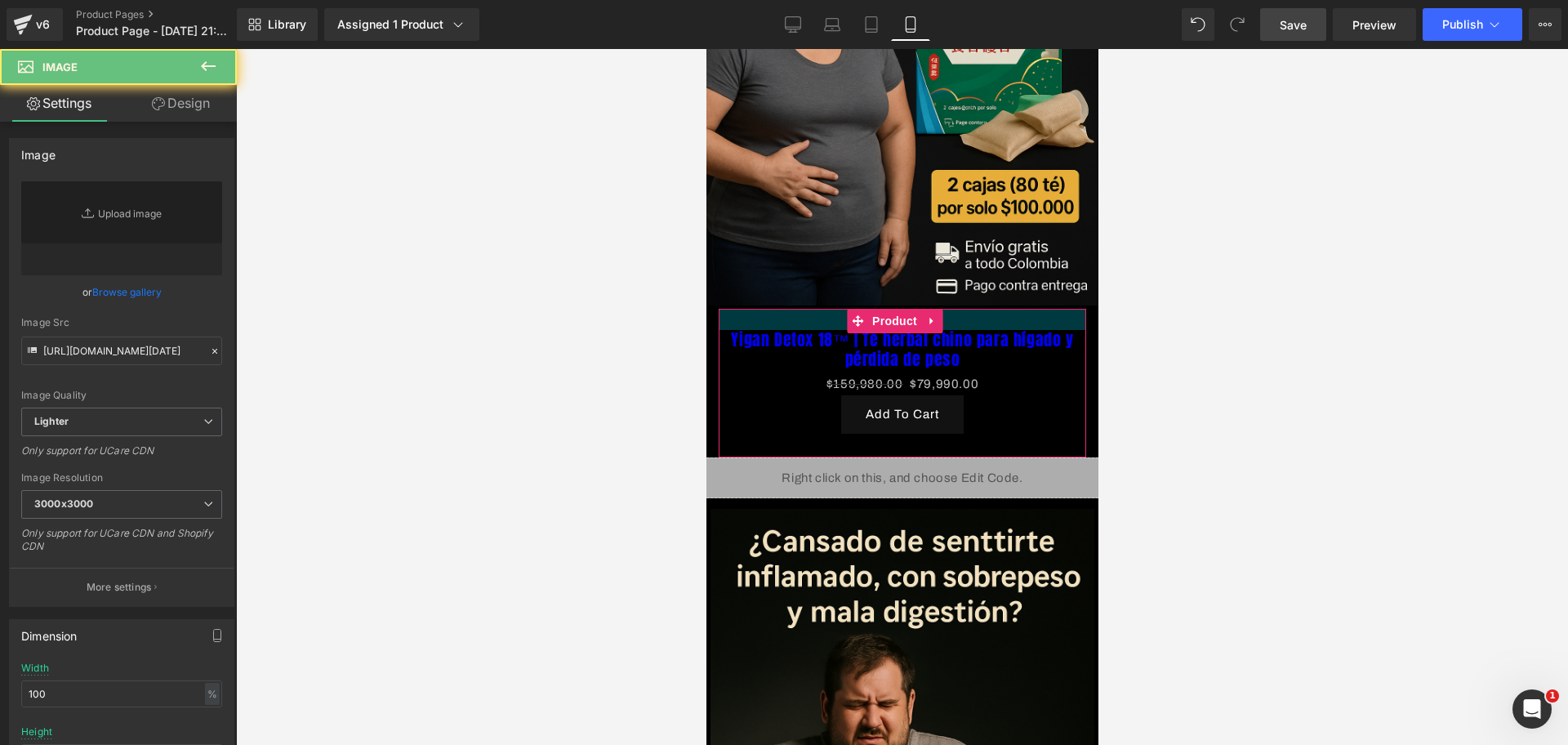
drag, startPoint x: 810, startPoint y: 281, endPoint x: 815, endPoint y: 302, distance: 21.6
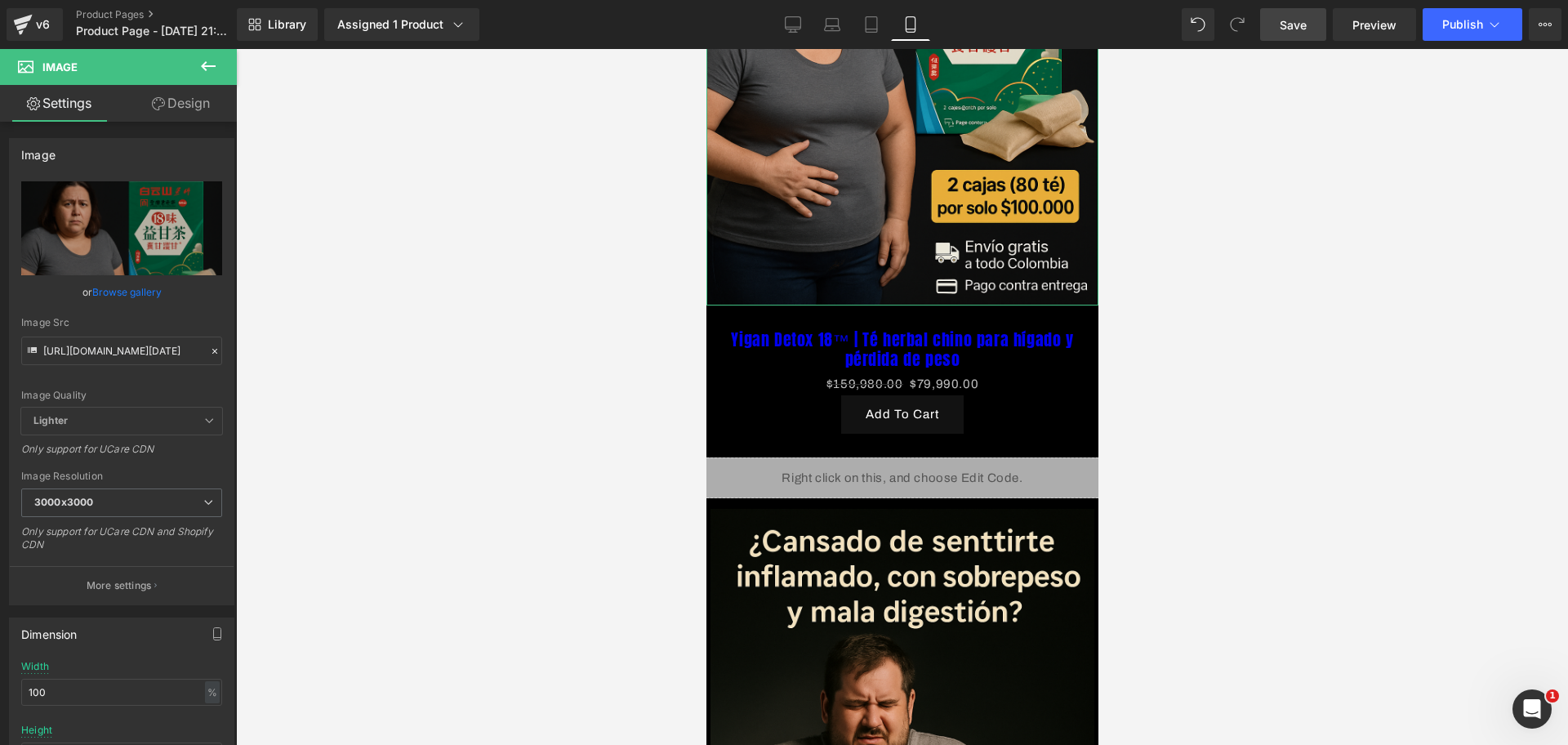
click at [204, 72] on icon at bounding box center [208, 66] width 19 height 19
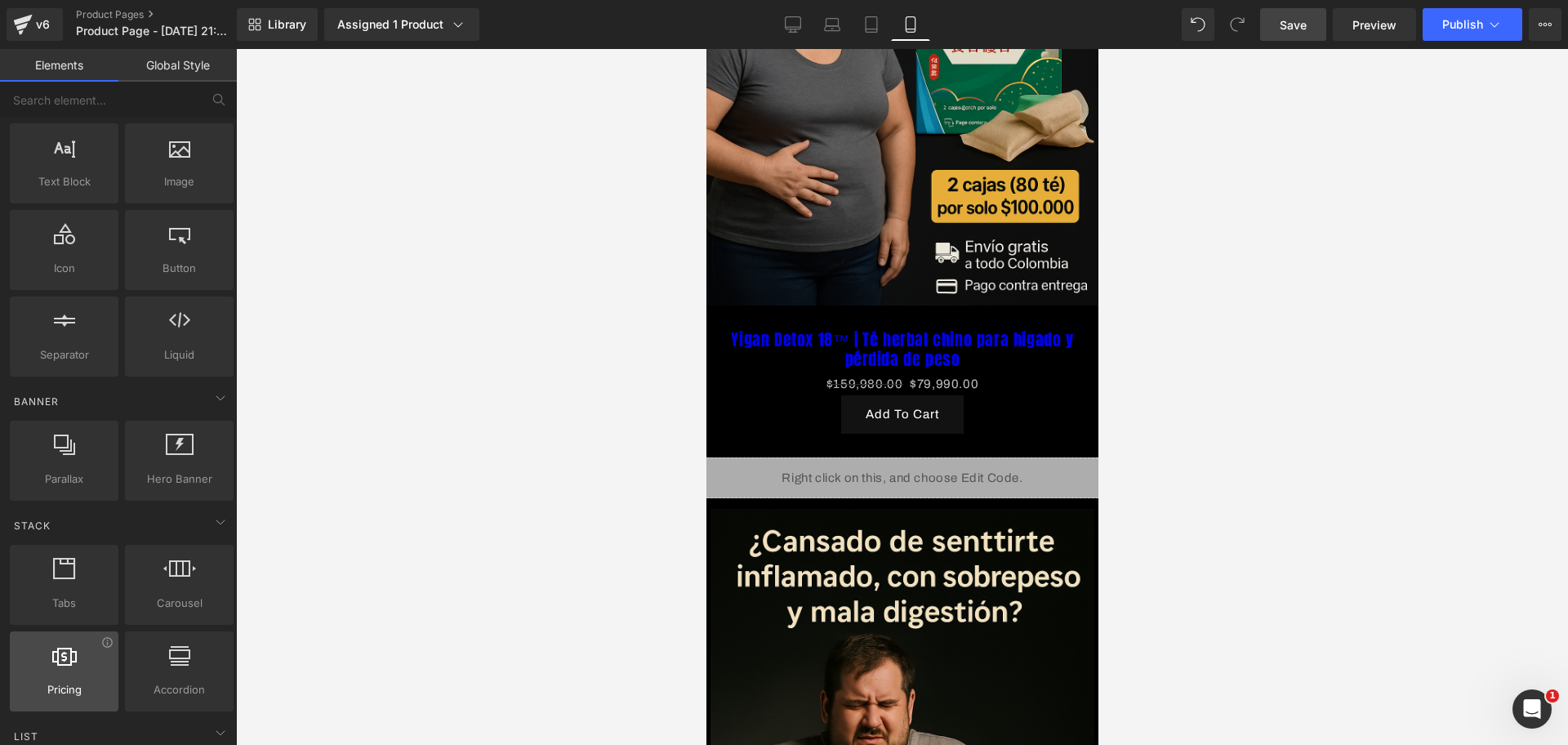
scroll to position [0, 0]
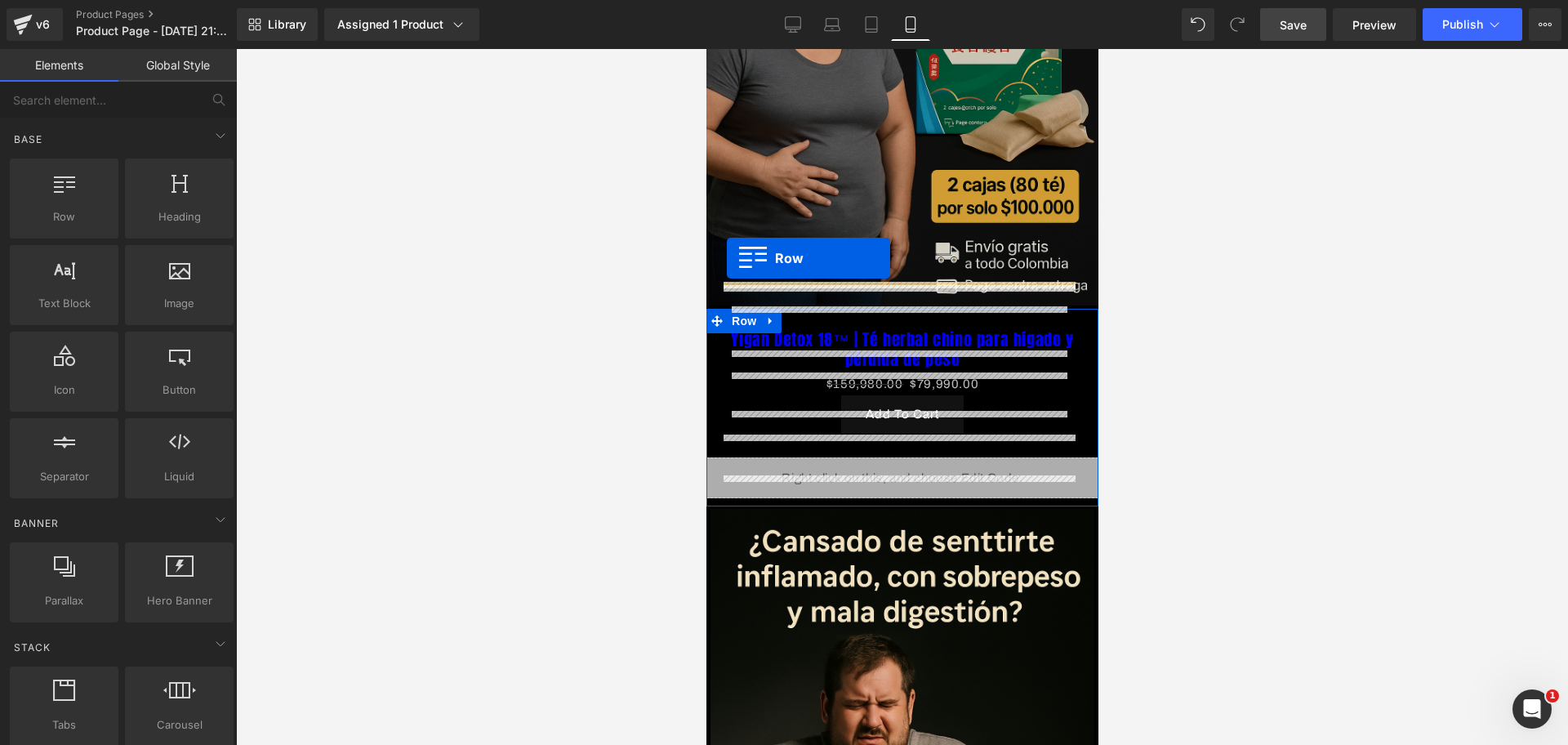
drag, startPoint x: 748, startPoint y: 231, endPoint x: 726, endPoint y: 258, distance: 34.8
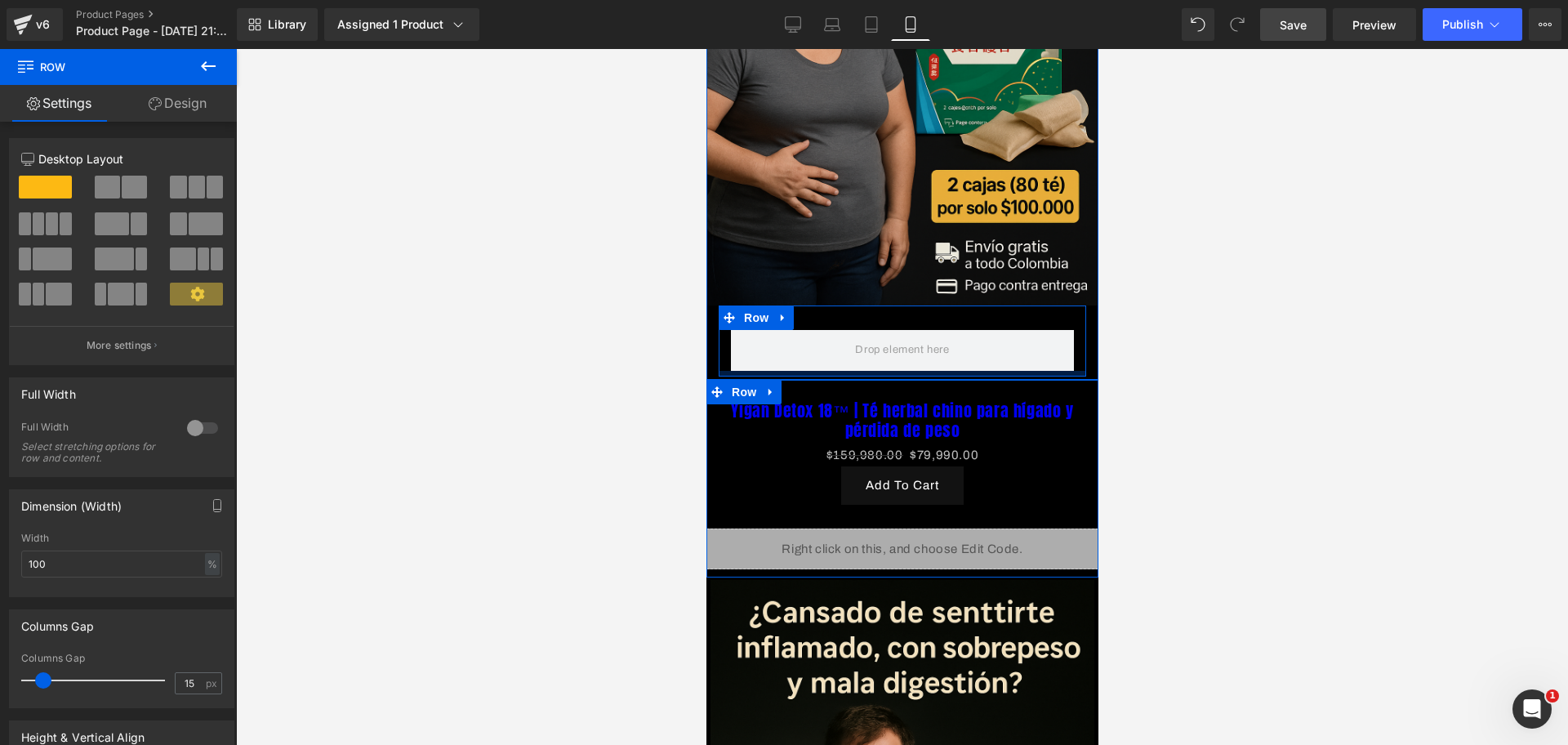
drag, startPoint x: 852, startPoint y: 353, endPoint x: 1259, endPoint y: 96, distance: 481.4
click at [852, 371] on div at bounding box center [901, 373] width 367 height 5
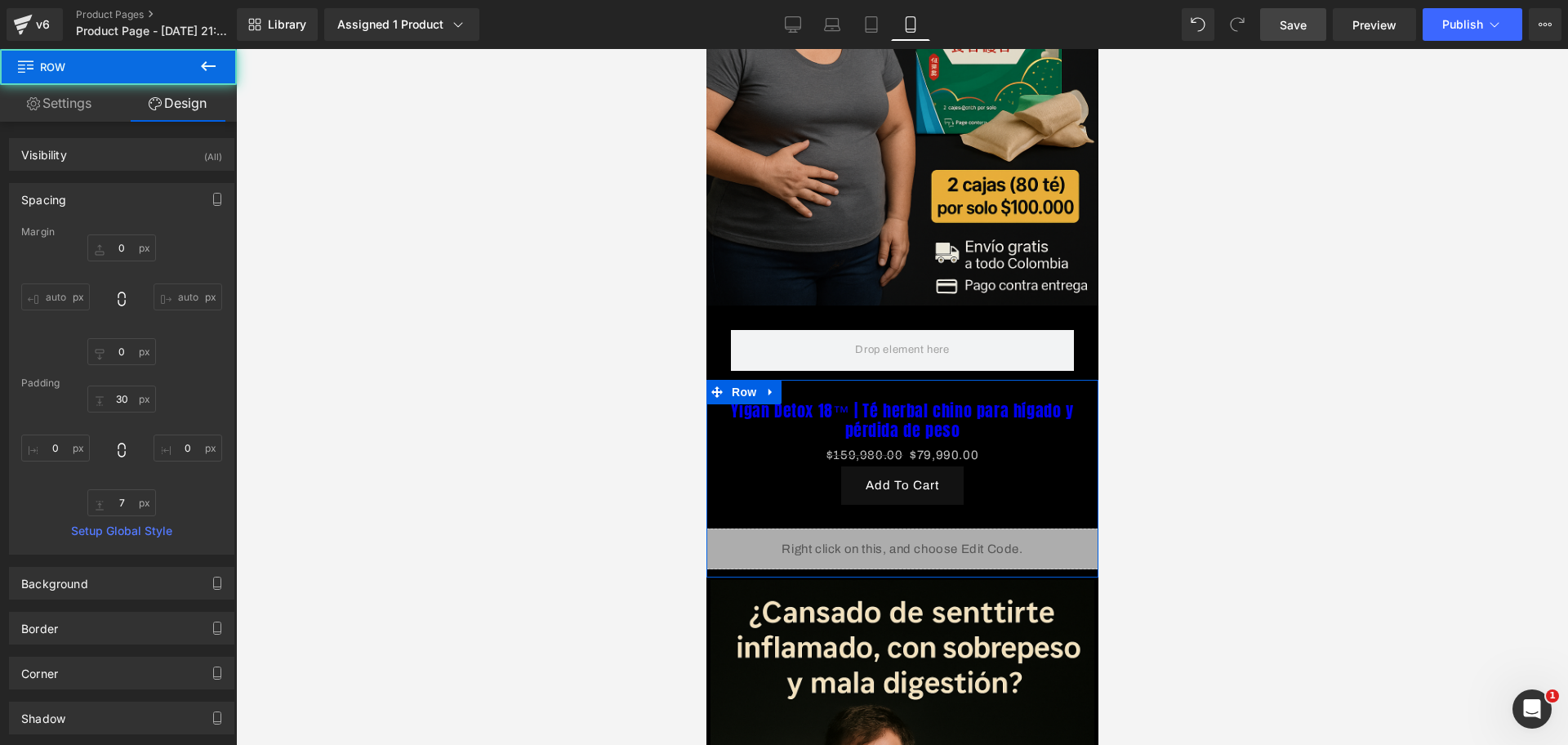
type input "0"
type input "30"
type input "0"
type input "7"
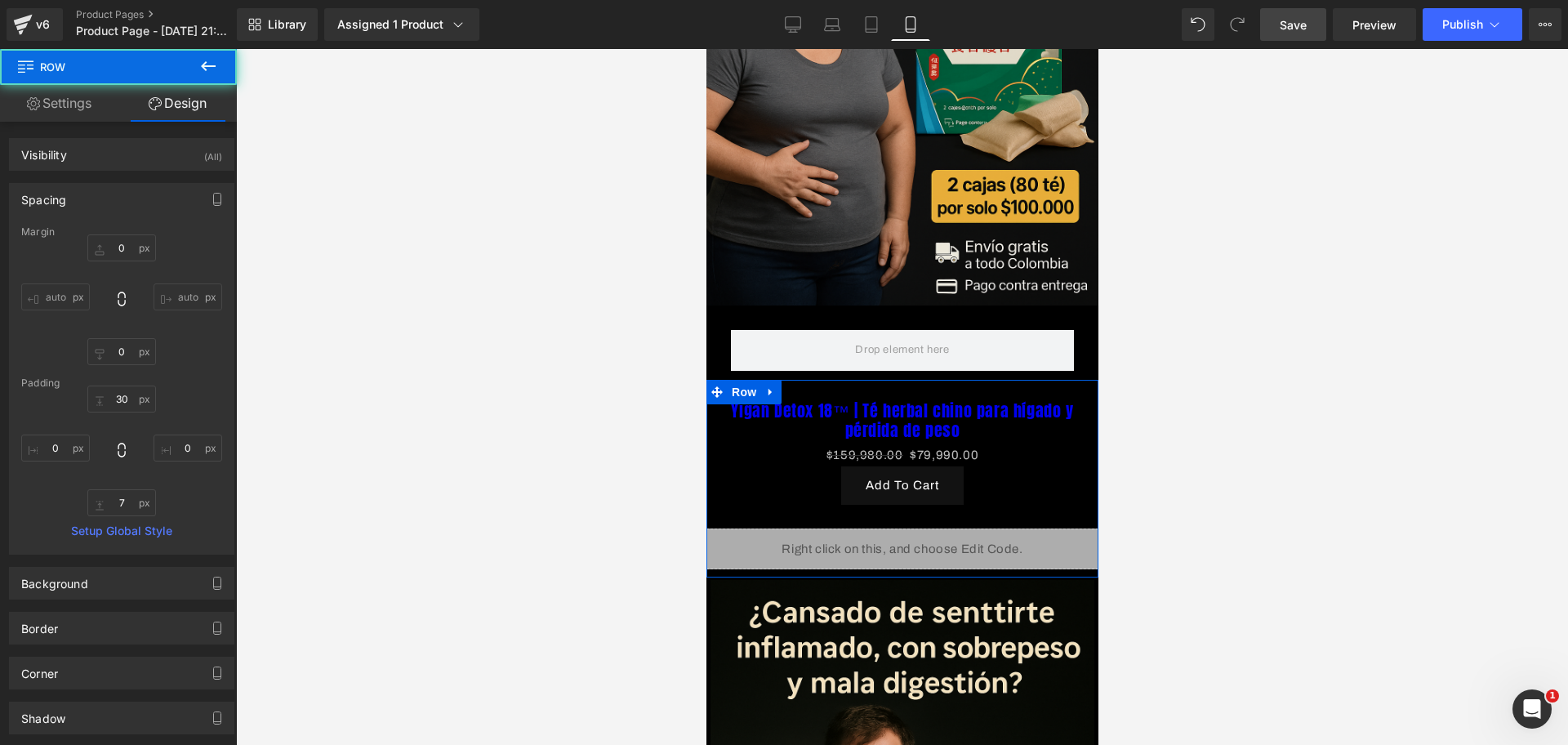
type input "0"
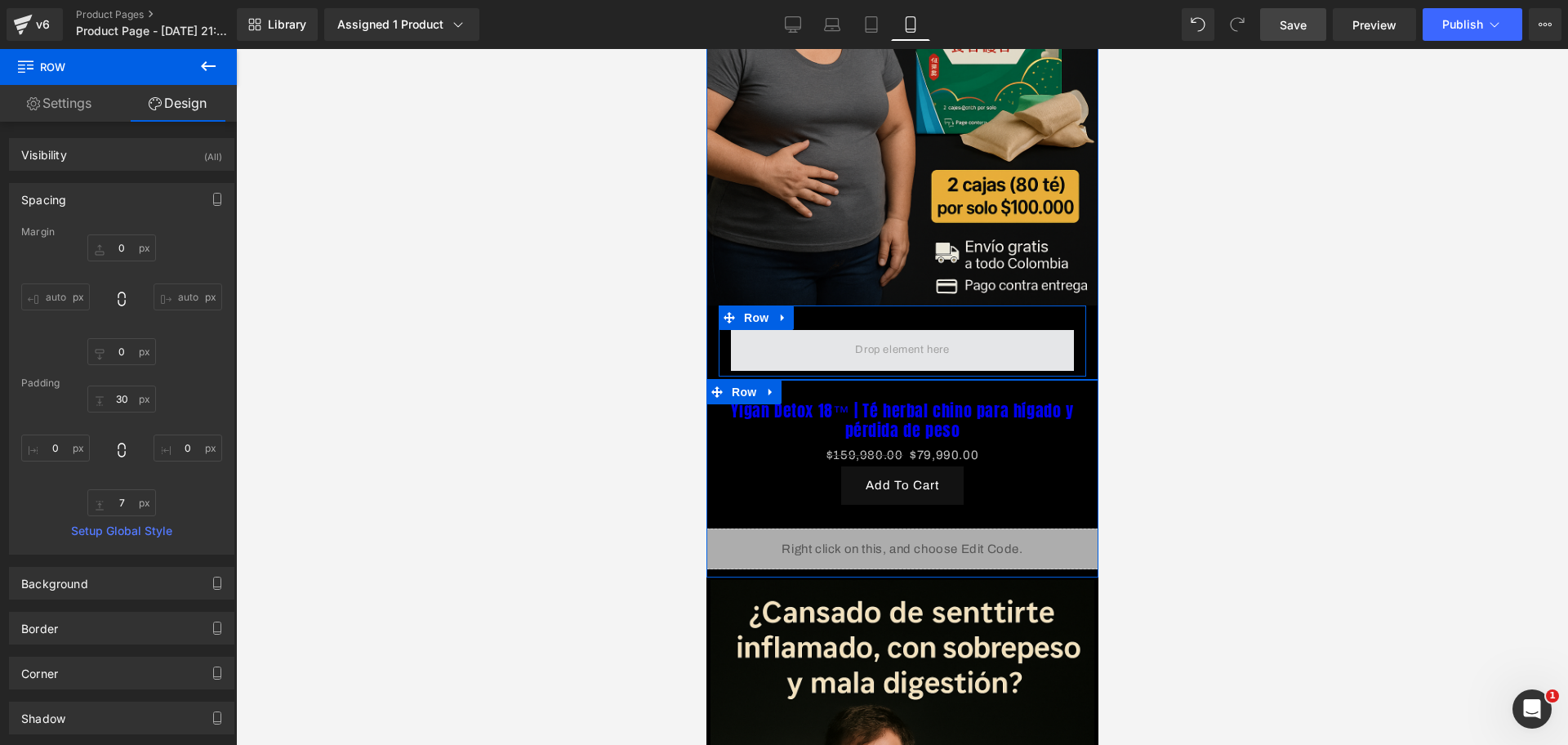
click at [849, 336] on span at bounding box center [902, 350] width 106 height 27
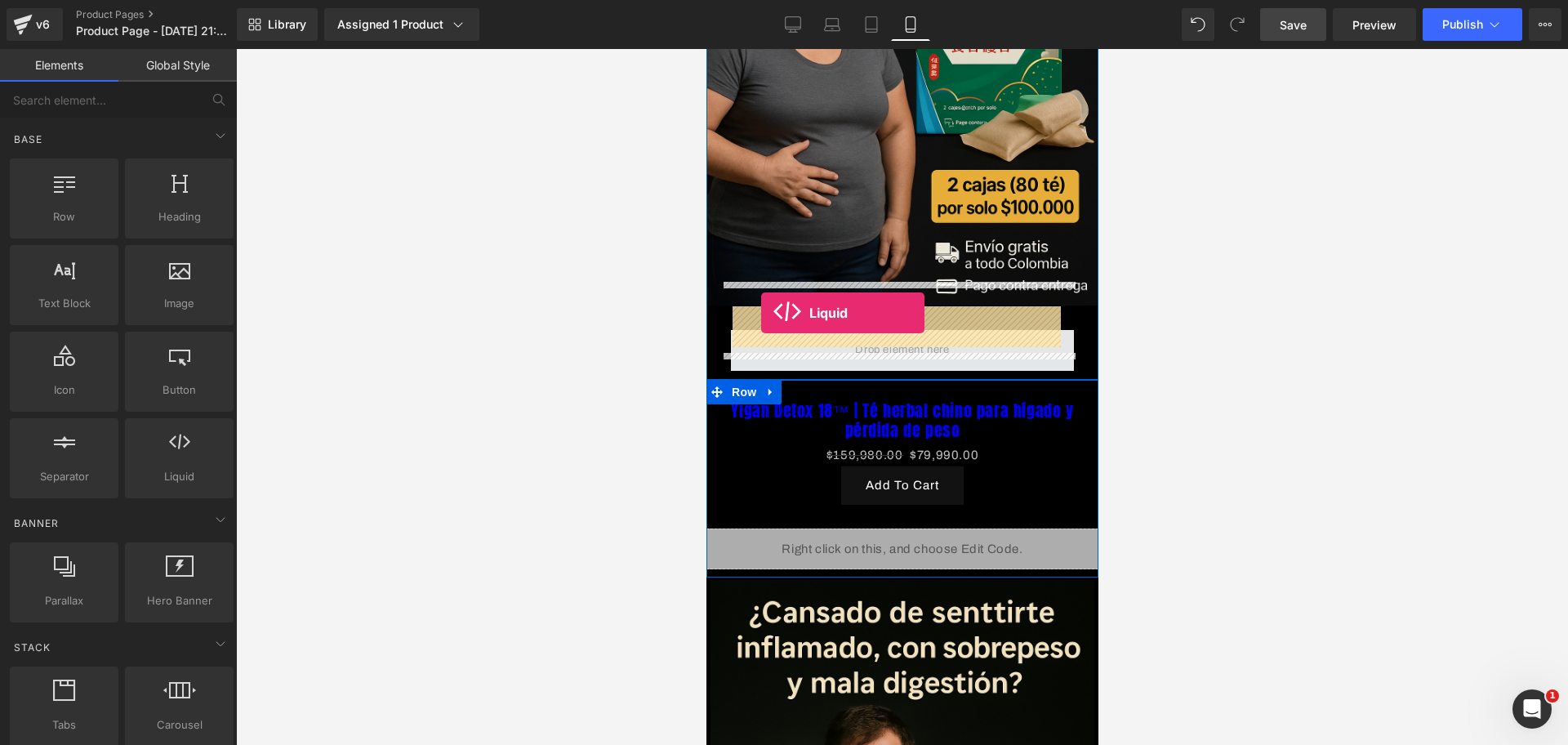
drag, startPoint x: 872, startPoint y: 507, endPoint x: 761, endPoint y: 313, distance: 223.5
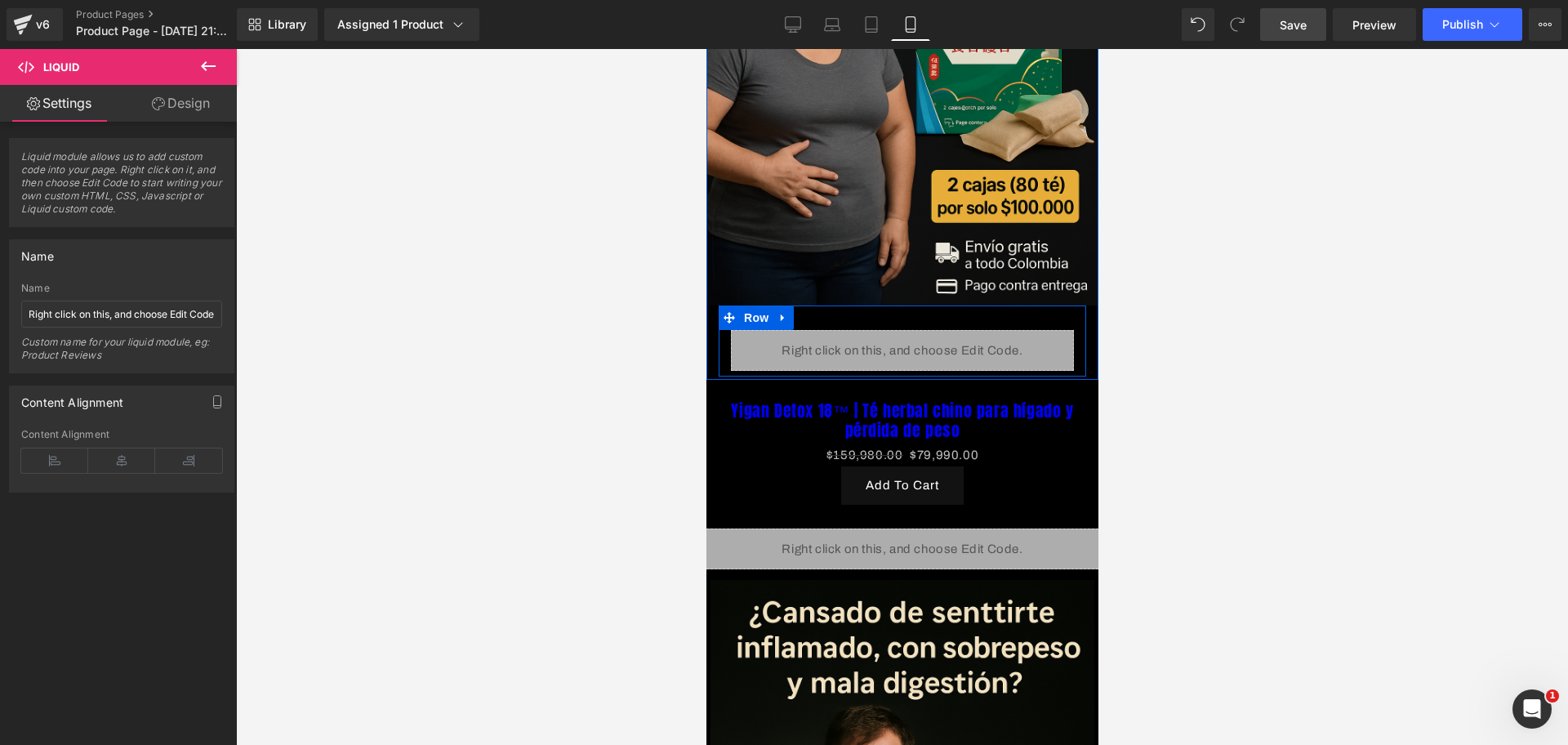
click at [909, 330] on div "Liquid" at bounding box center [902, 350] width 343 height 41
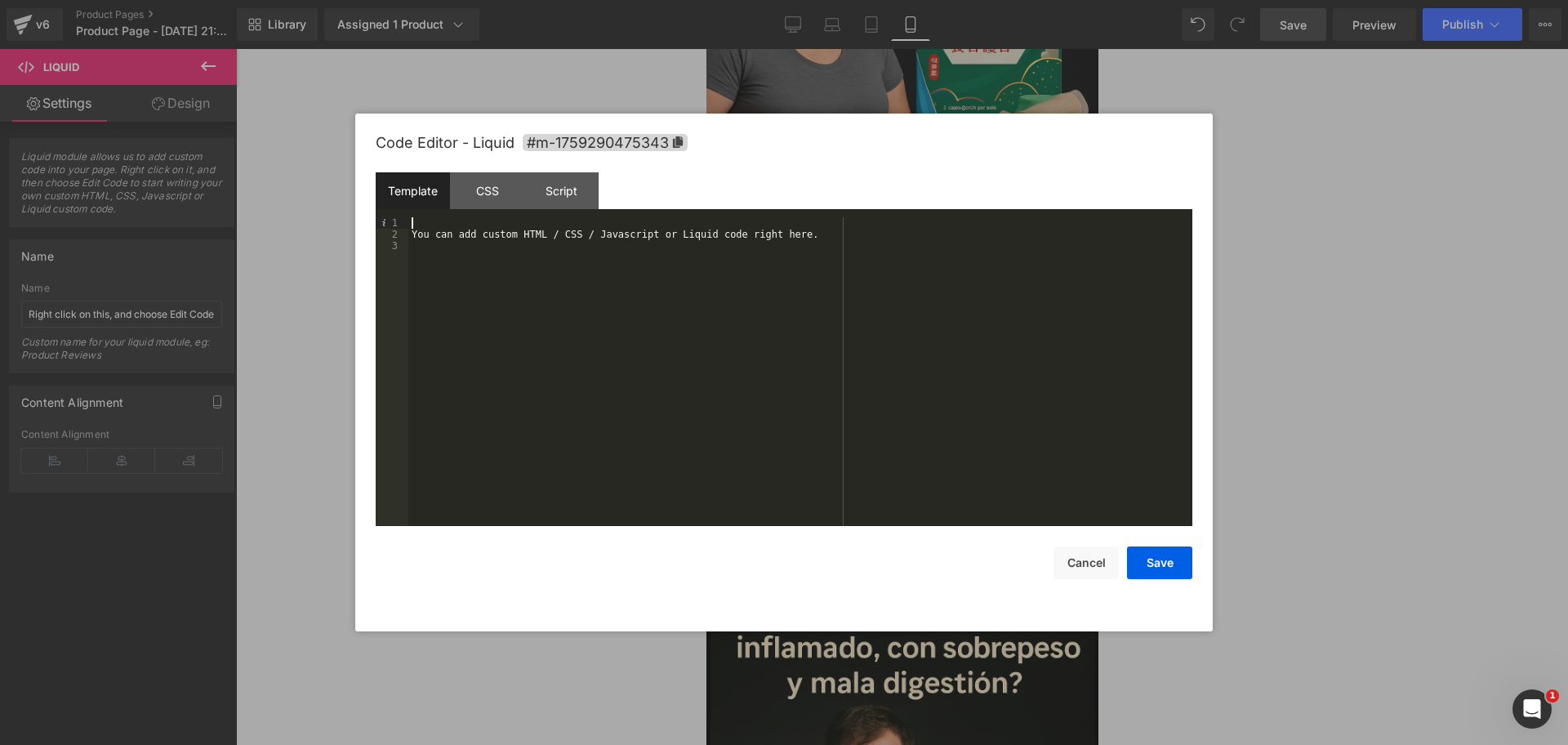
click at [470, 220] on div "You can add custom HTML / CSS / Javascript or Liquid code right here." at bounding box center [800, 383] width 784 height 332
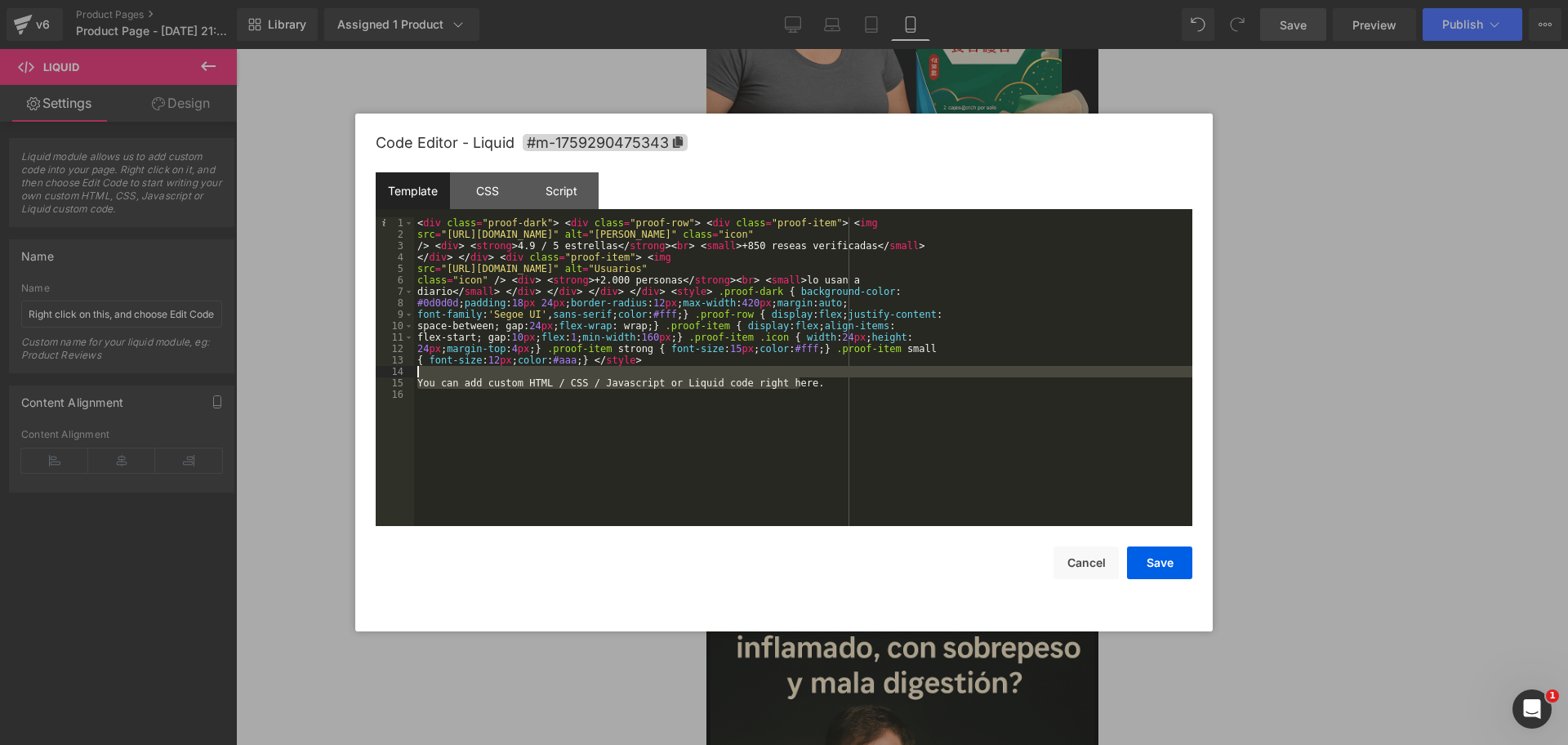
drag, startPoint x: 823, startPoint y: 380, endPoint x: 431, endPoint y: 372, distance: 392.1
click at [431, 372] on div "< div class = "proof-dark" > < div class = "proof-row" > < div class = "proof-i…" at bounding box center [803, 383] width 778 height 332
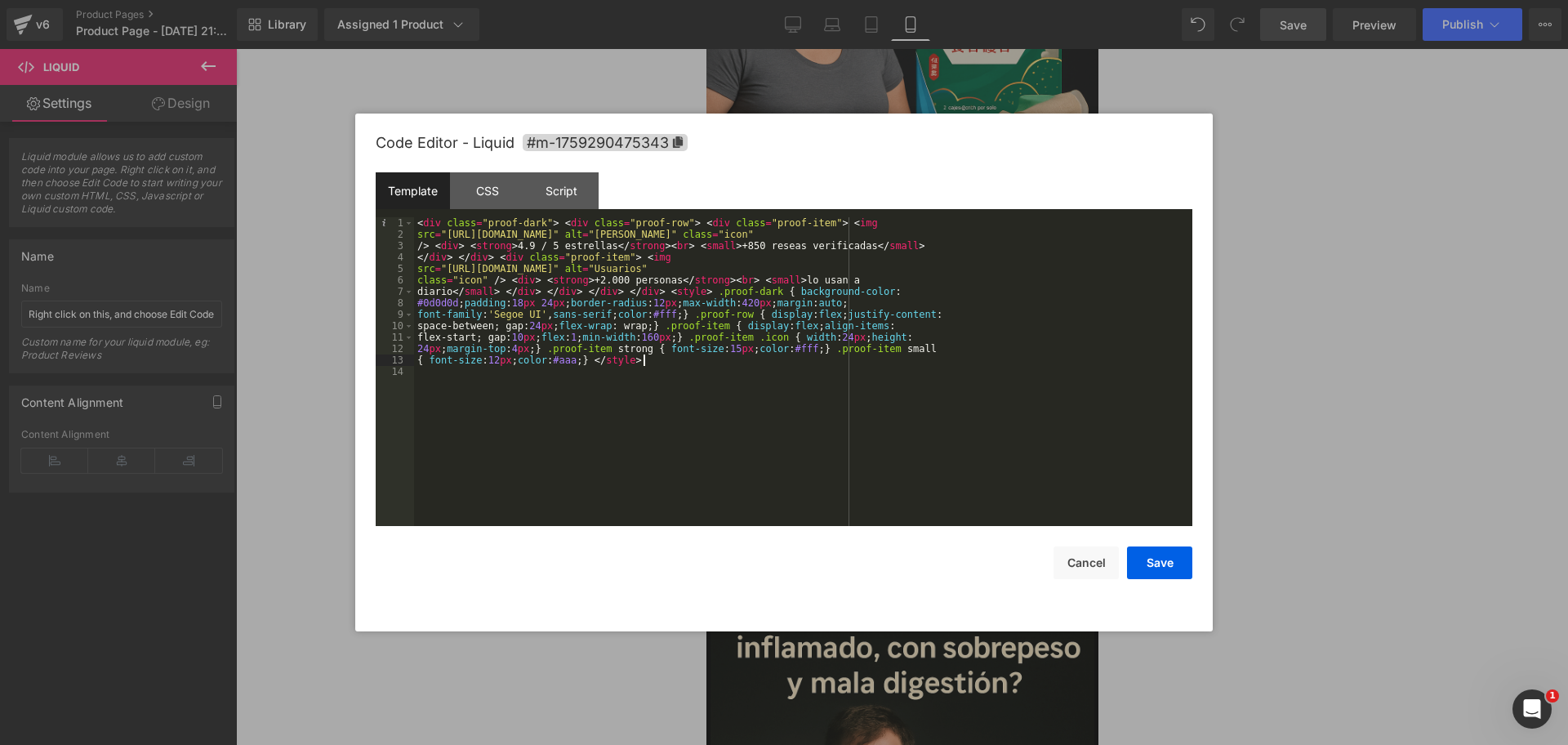
click at [1142, 575] on button "Save" at bounding box center [1159, 563] width 65 height 33
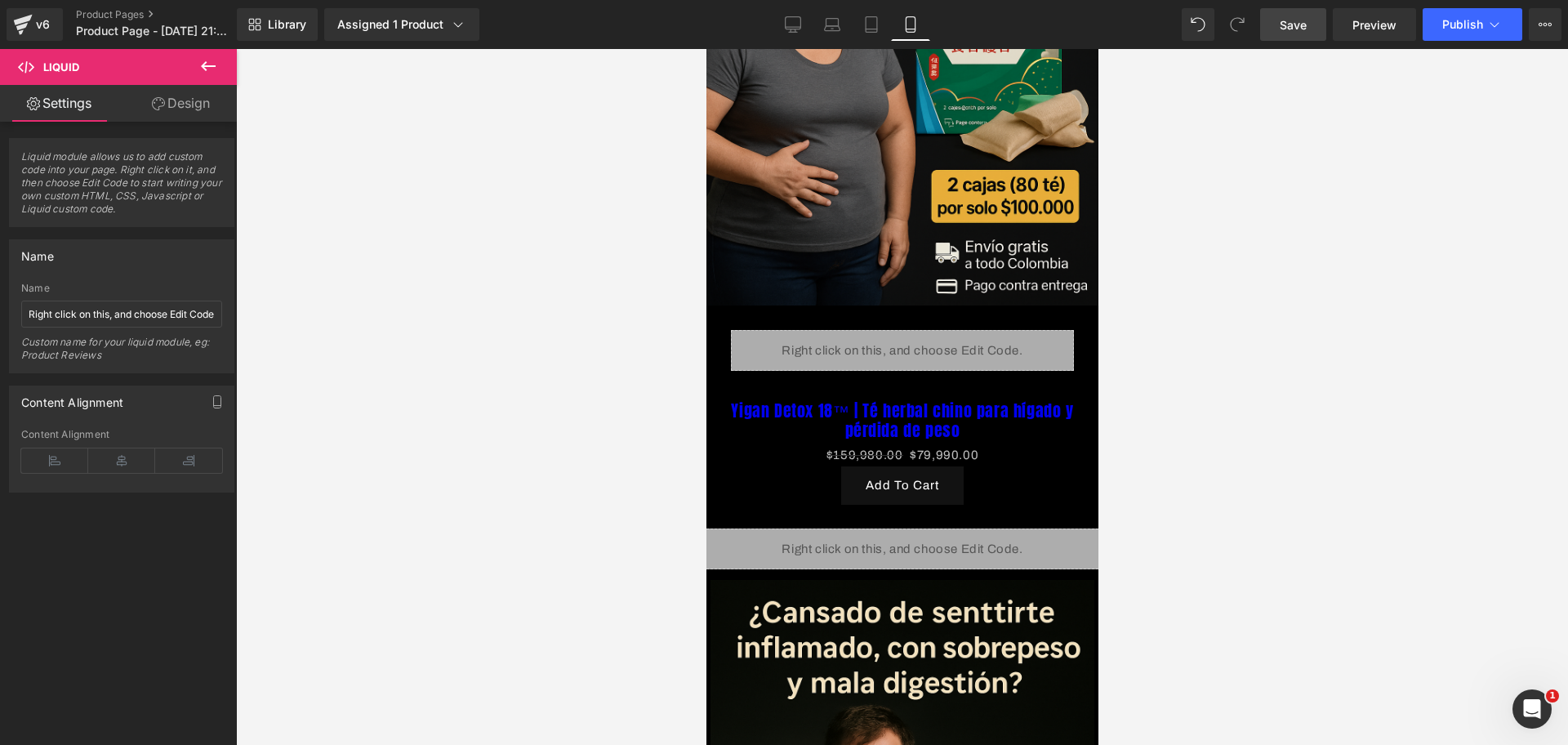
click at [198, 63] on button at bounding box center [208, 67] width 57 height 36
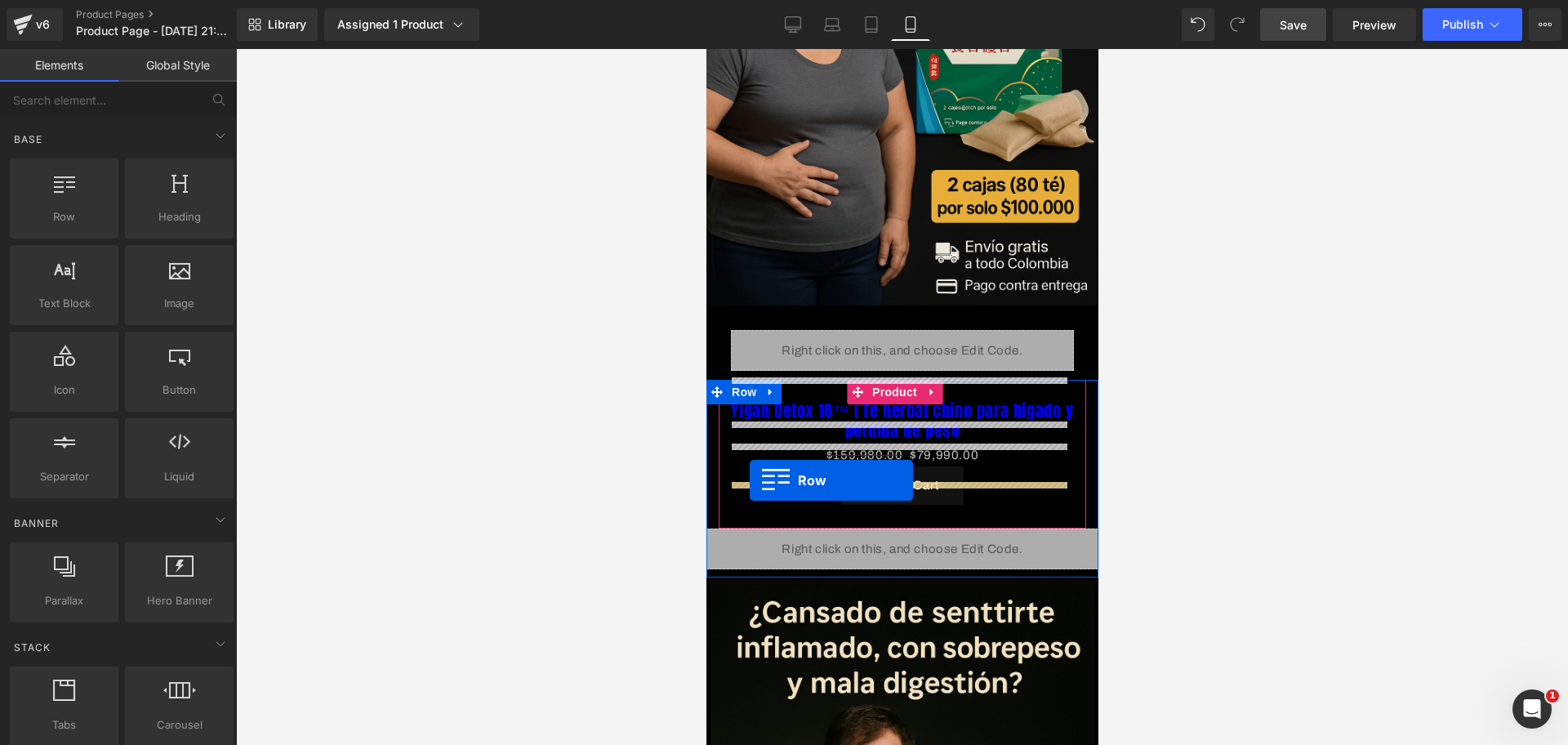
drag, startPoint x: 762, startPoint y: 254, endPoint x: 749, endPoint y: 480, distance: 226.4
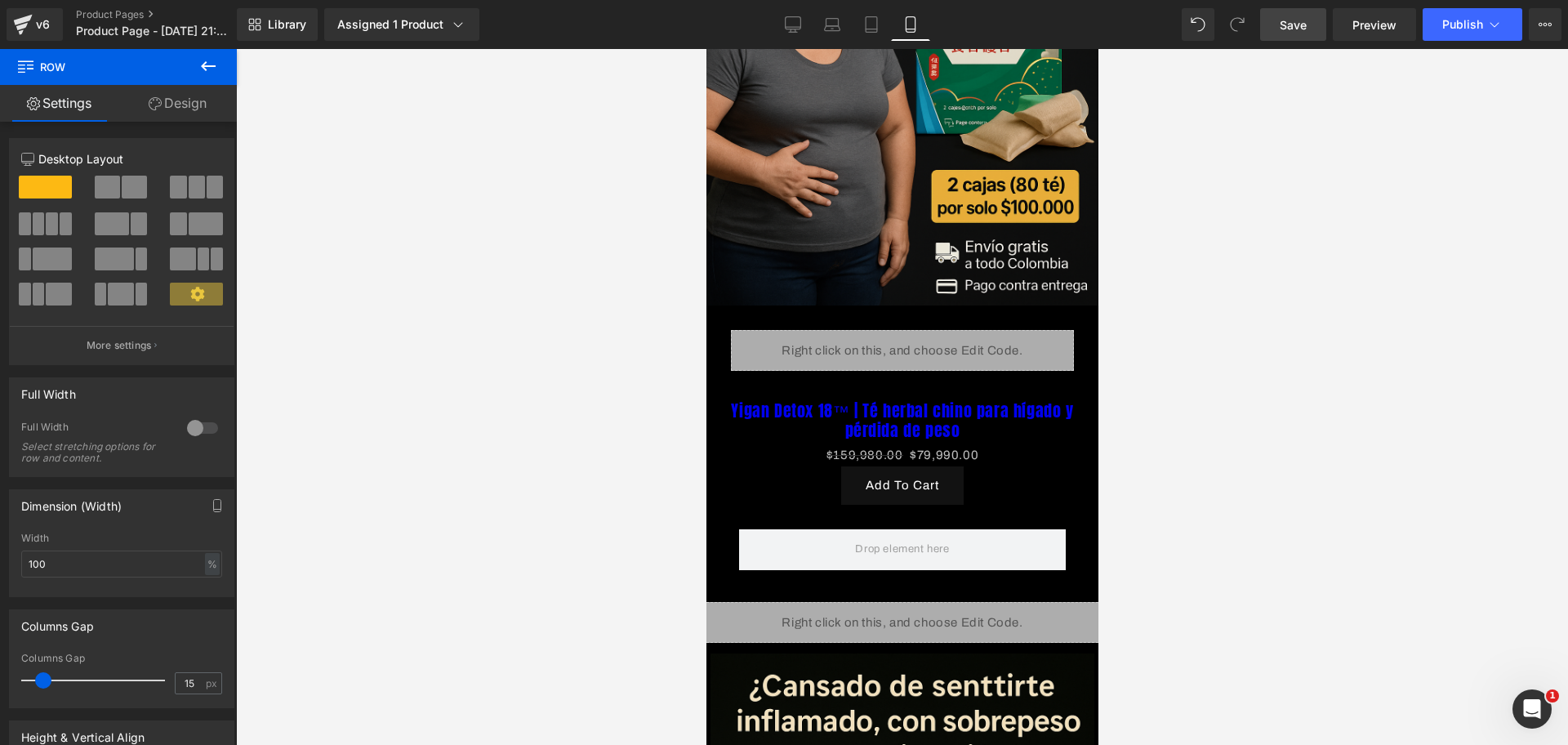
click at [217, 51] on button at bounding box center [208, 67] width 57 height 36
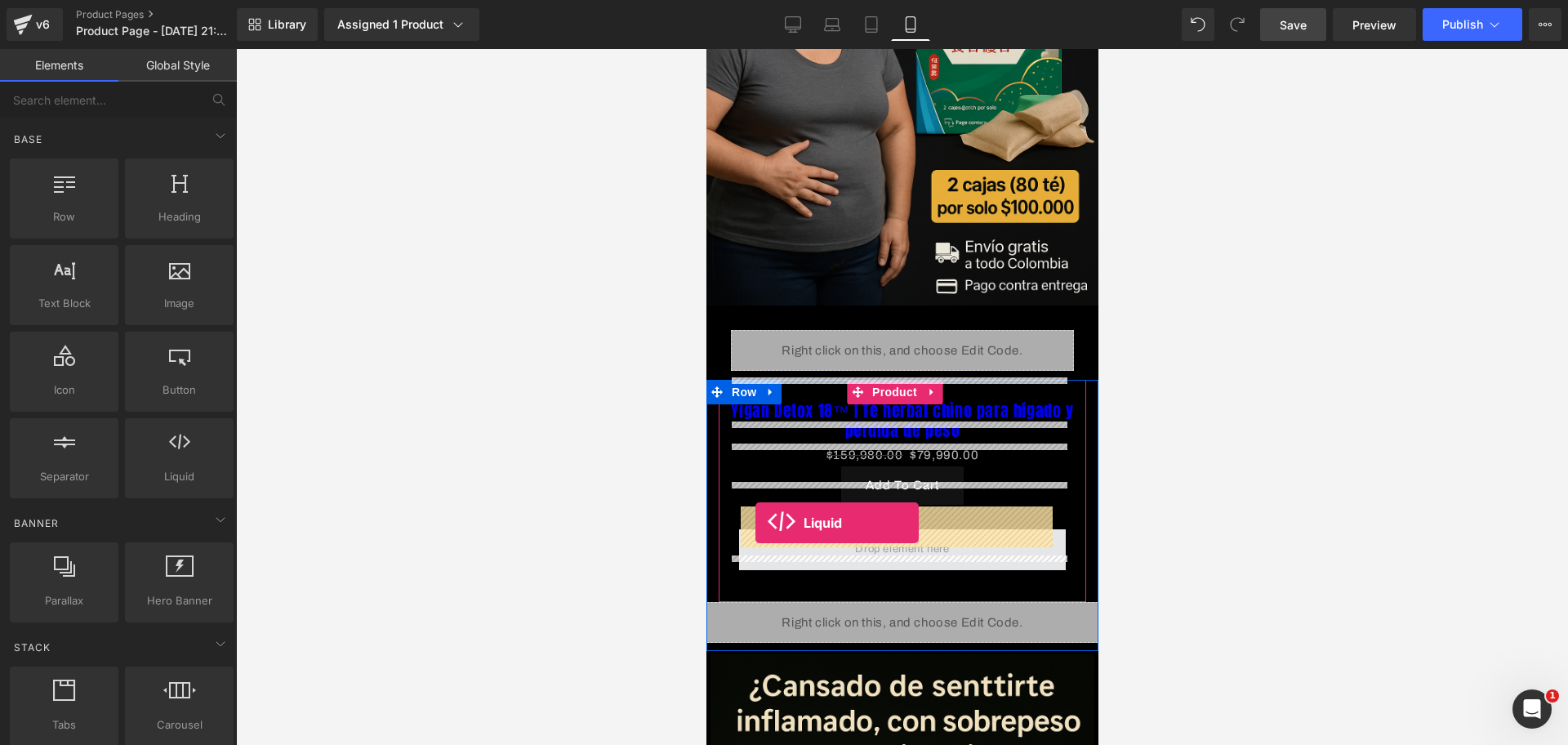
drag, startPoint x: 894, startPoint y: 537, endPoint x: 755, endPoint y: 523, distance: 139.7
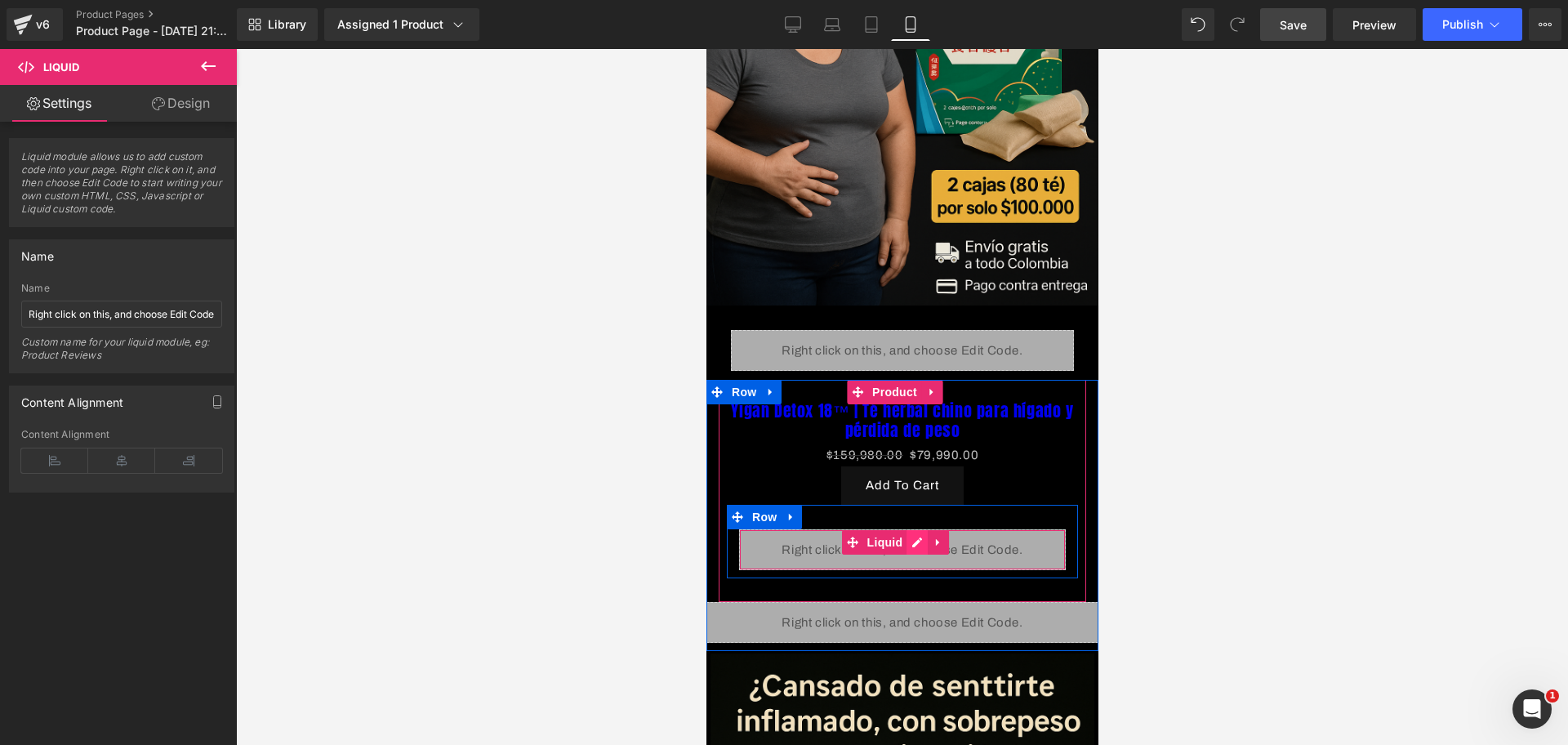
click at [917, 529] on div "Liquid" at bounding box center [902, 550] width 327 height 41
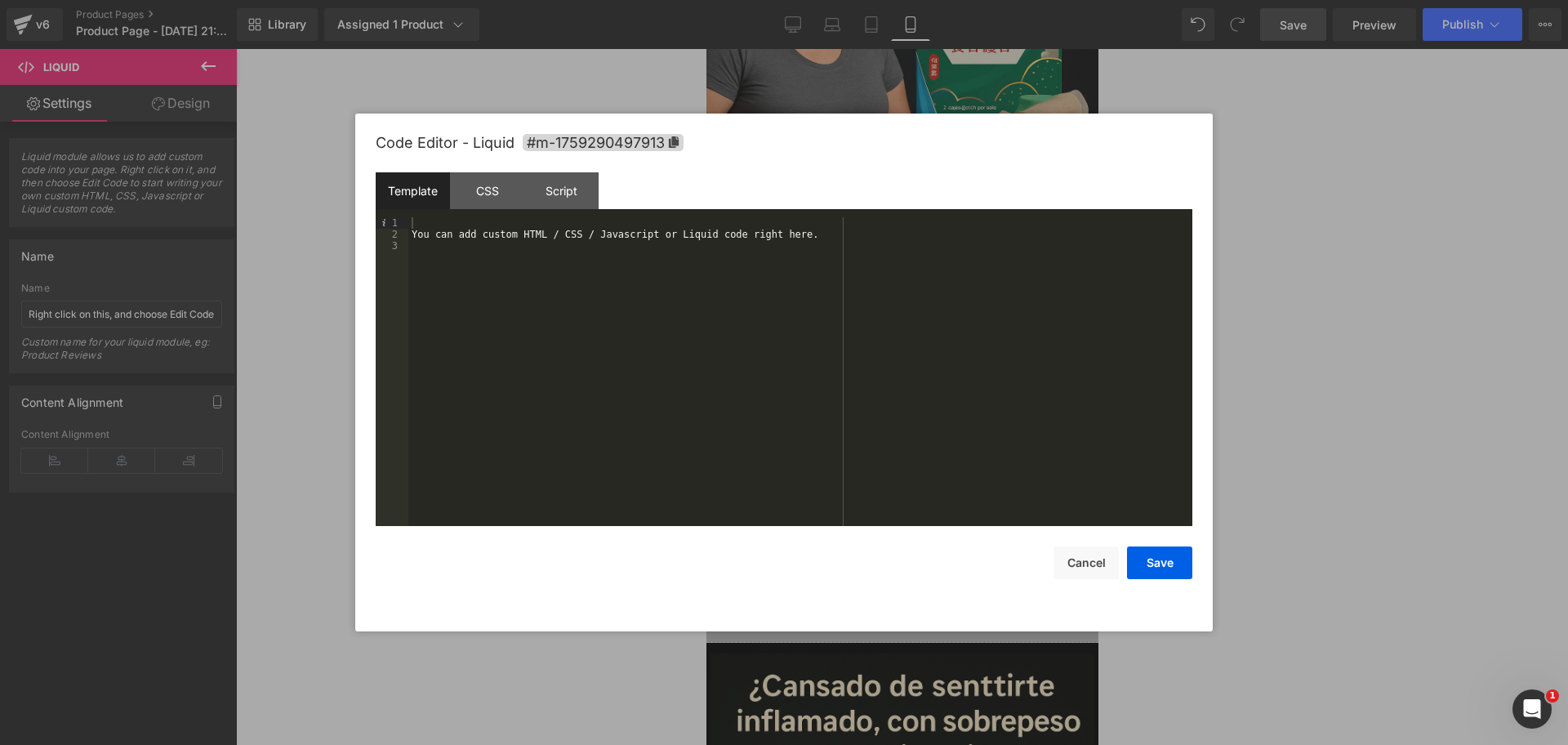
click at [538, 229] on div "You can add custom HTML / CSS / Javascript or Liquid code right here." at bounding box center [800, 383] width 784 height 332
click at [526, 219] on div "You can add custom HTML / CSS / Javascript or Liquid code right here." at bounding box center [800, 383] width 784 height 332
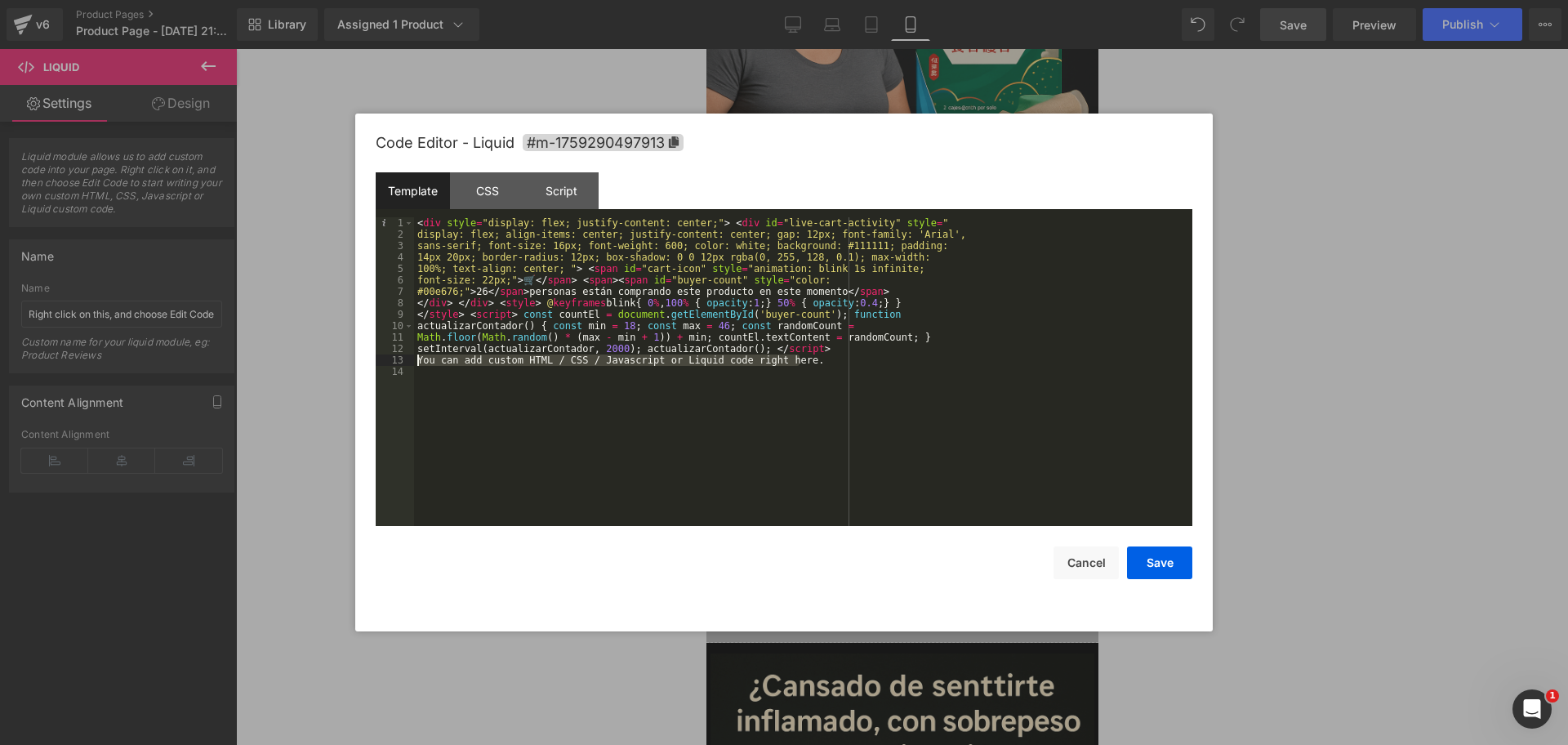
drag, startPoint x: 823, startPoint y: 363, endPoint x: 420, endPoint y: 355, distance: 403.1
click at [420, 355] on div "< div style = "display: flex; justify-content: center;" > < div id = "live-cart…" at bounding box center [803, 383] width 778 height 332
click at [1165, 570] on button "Save" at bounding box center [1159, 563] width 65 height 33
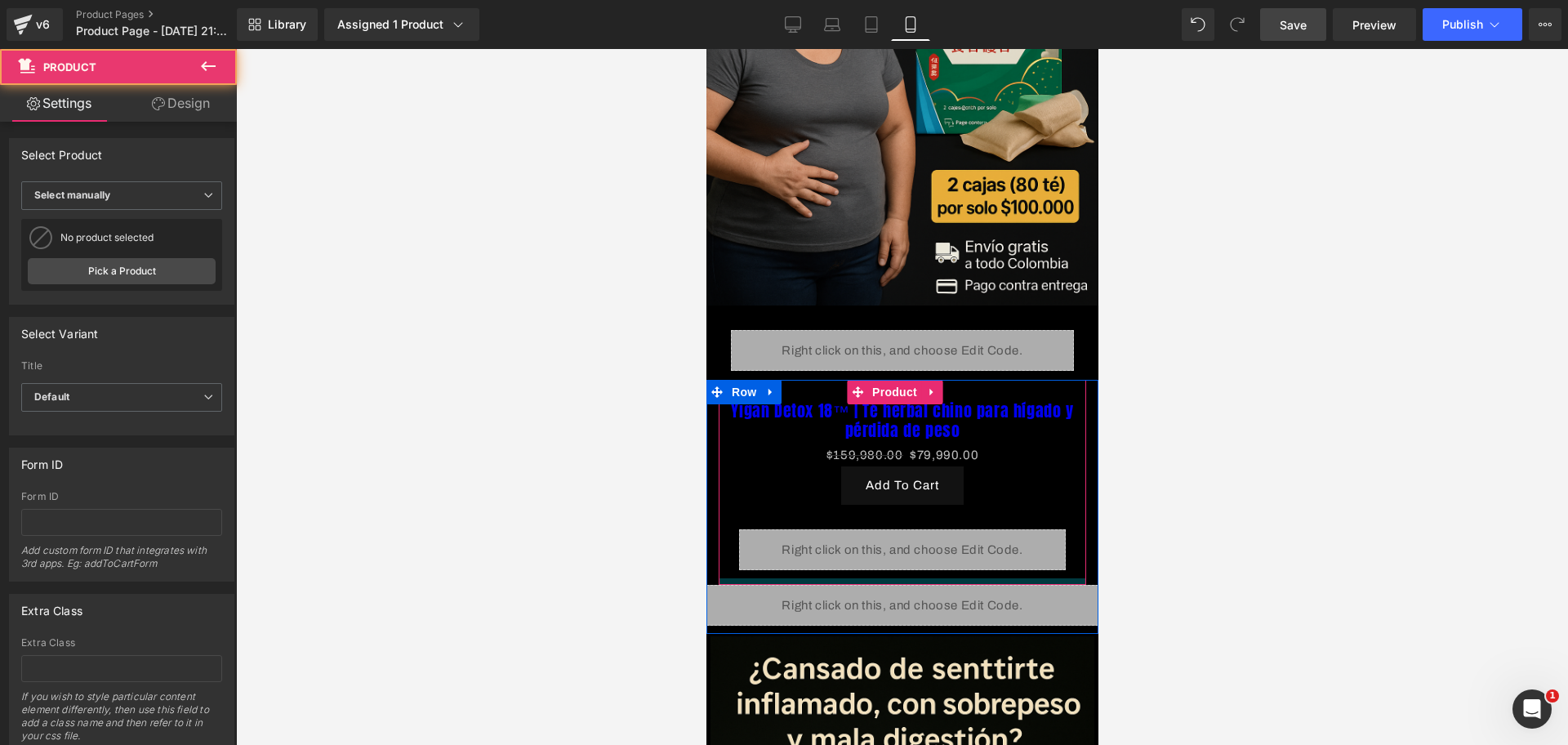
drag, startPoint x: 909, startPoint y: 563, endPoint x: 907, endPoint y: 546, distance: 17.1
click at [907, 546] on div "Yigan Detox 18™ | Té herbal chino para hígado y pérdida de peso (P) Title $159,…" at bounding box center [901, 482] width 367 height 205
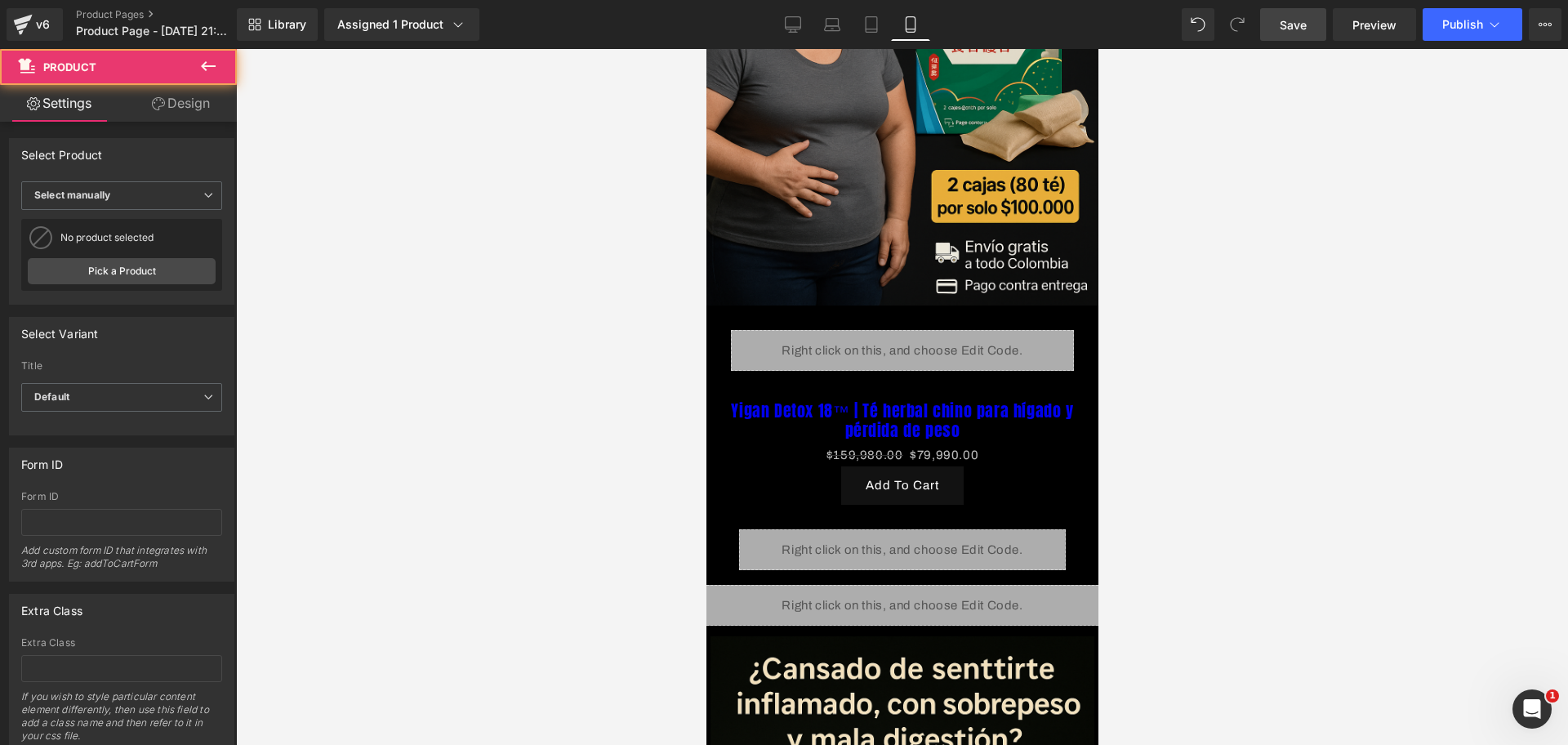
click at [1123, 535] on div at bounding box center [902, 397] width 1332 height 696
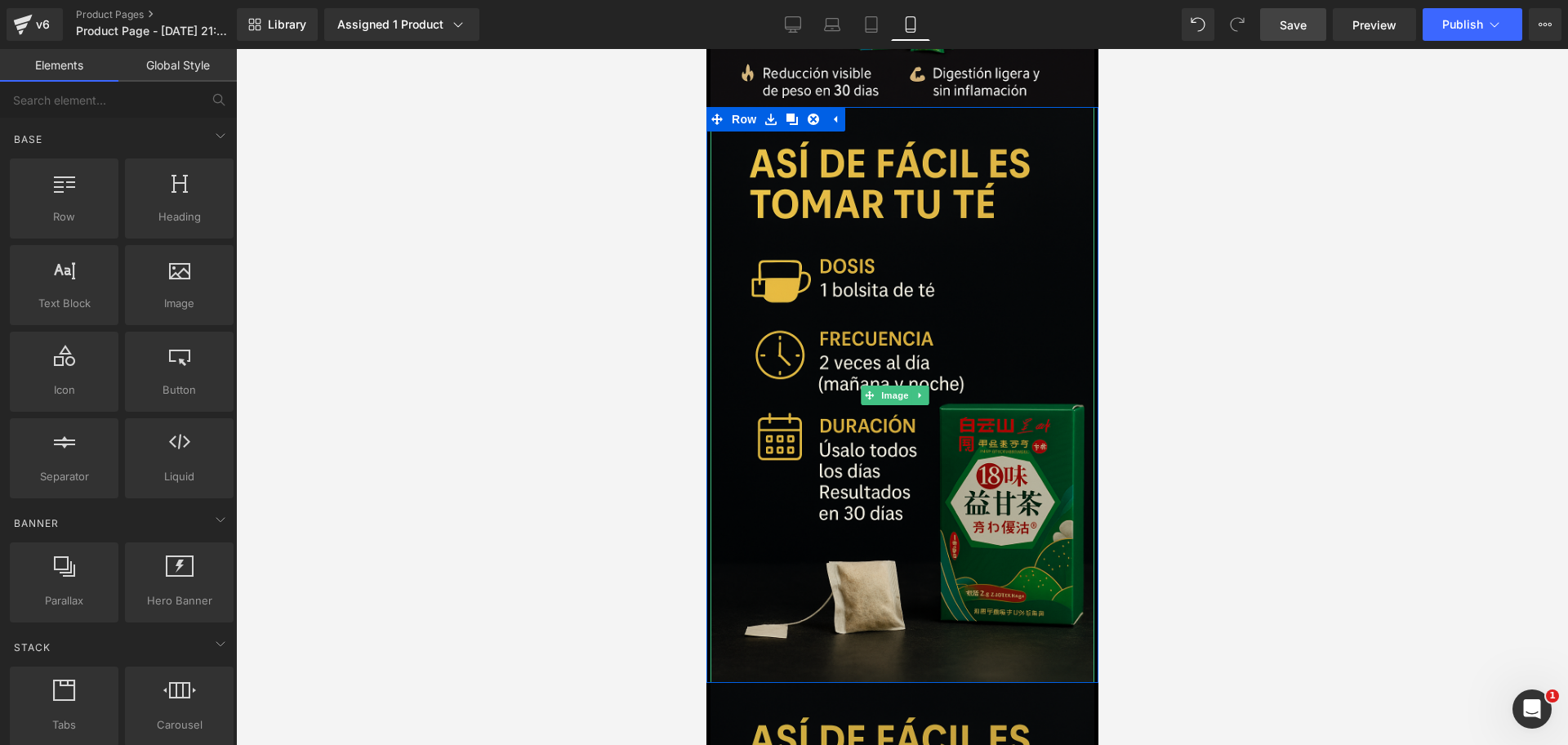
scroll to position [3518, 0]
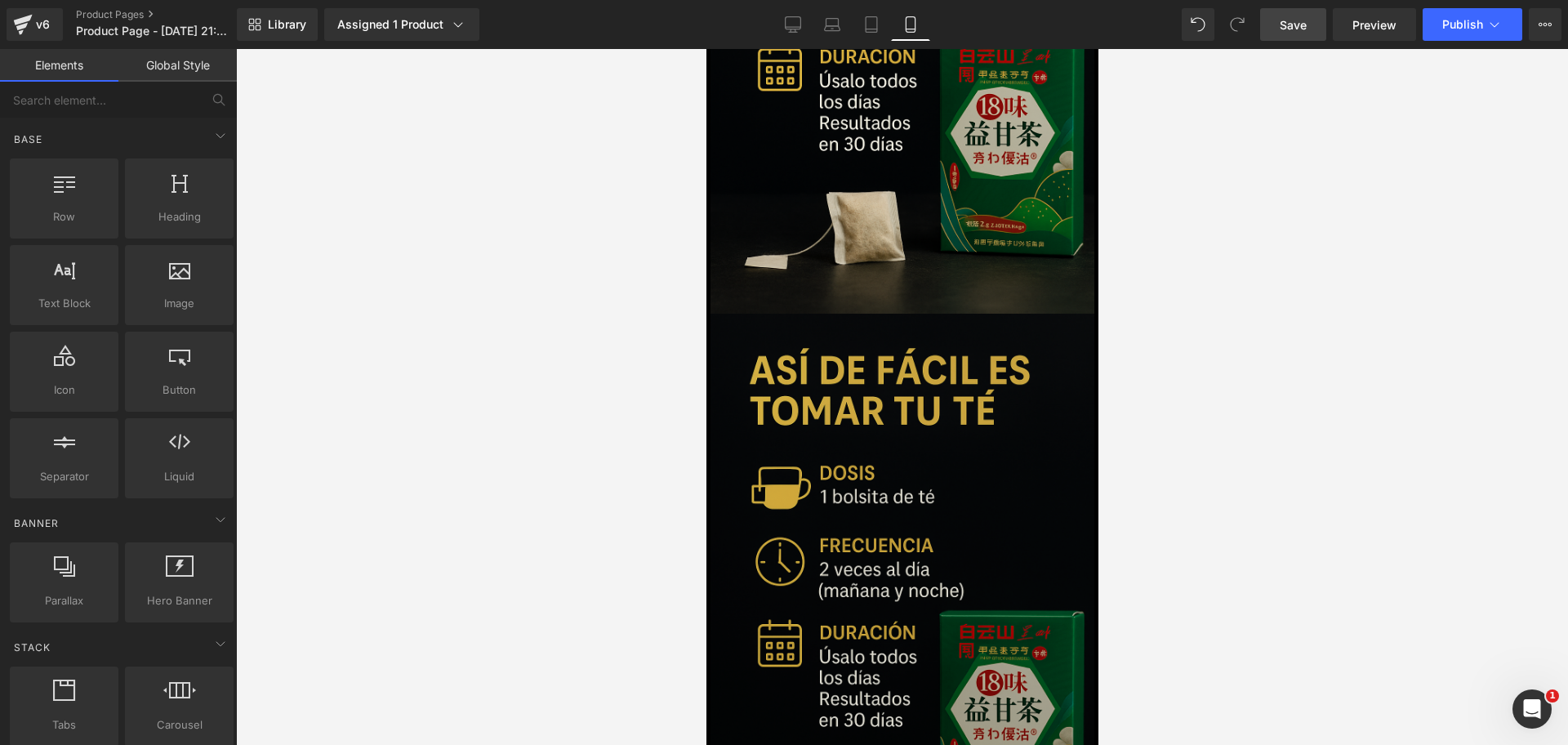
click at [857, 423] on img at bounding box center [902, 601] width 384 height 576
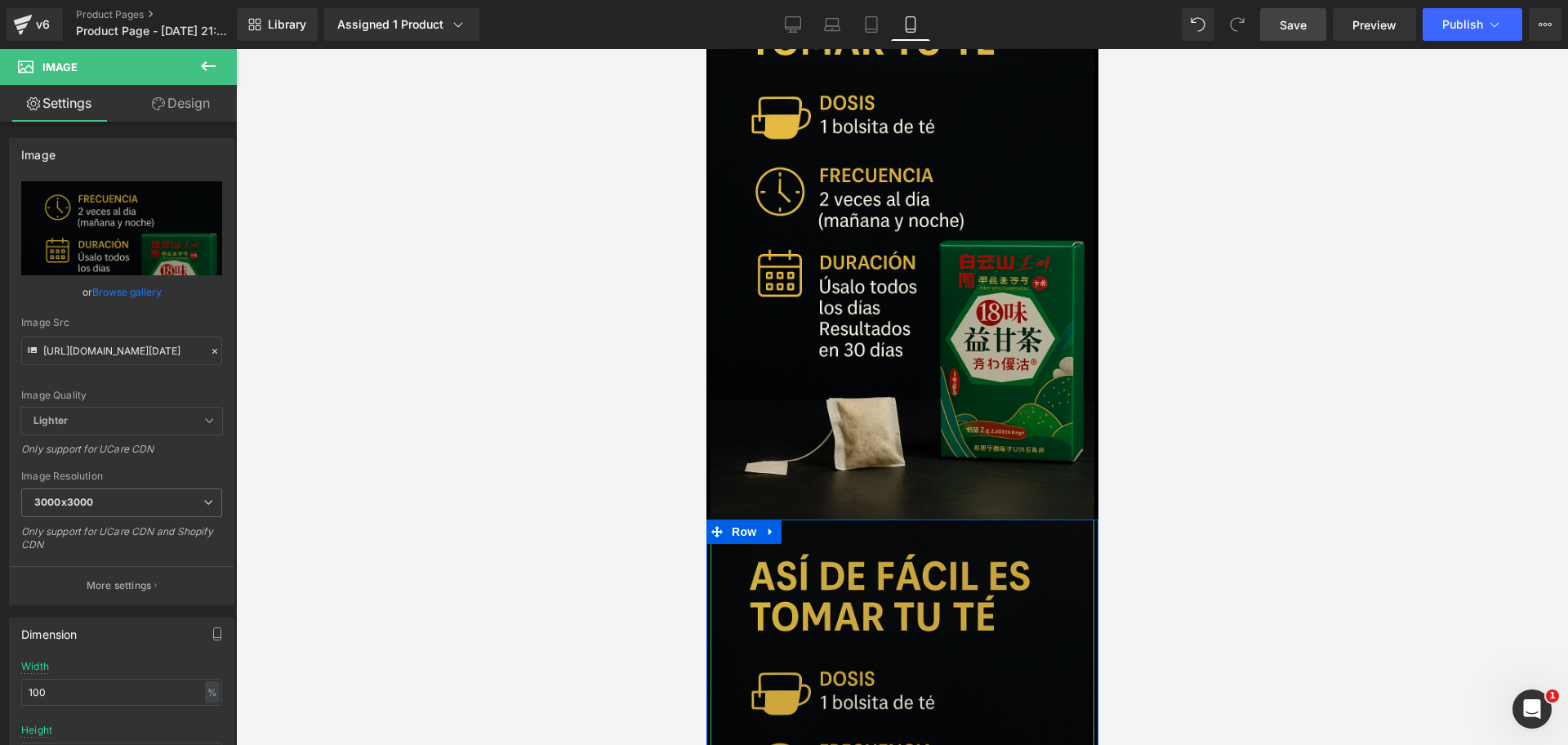
scroll to position [3212, 0]
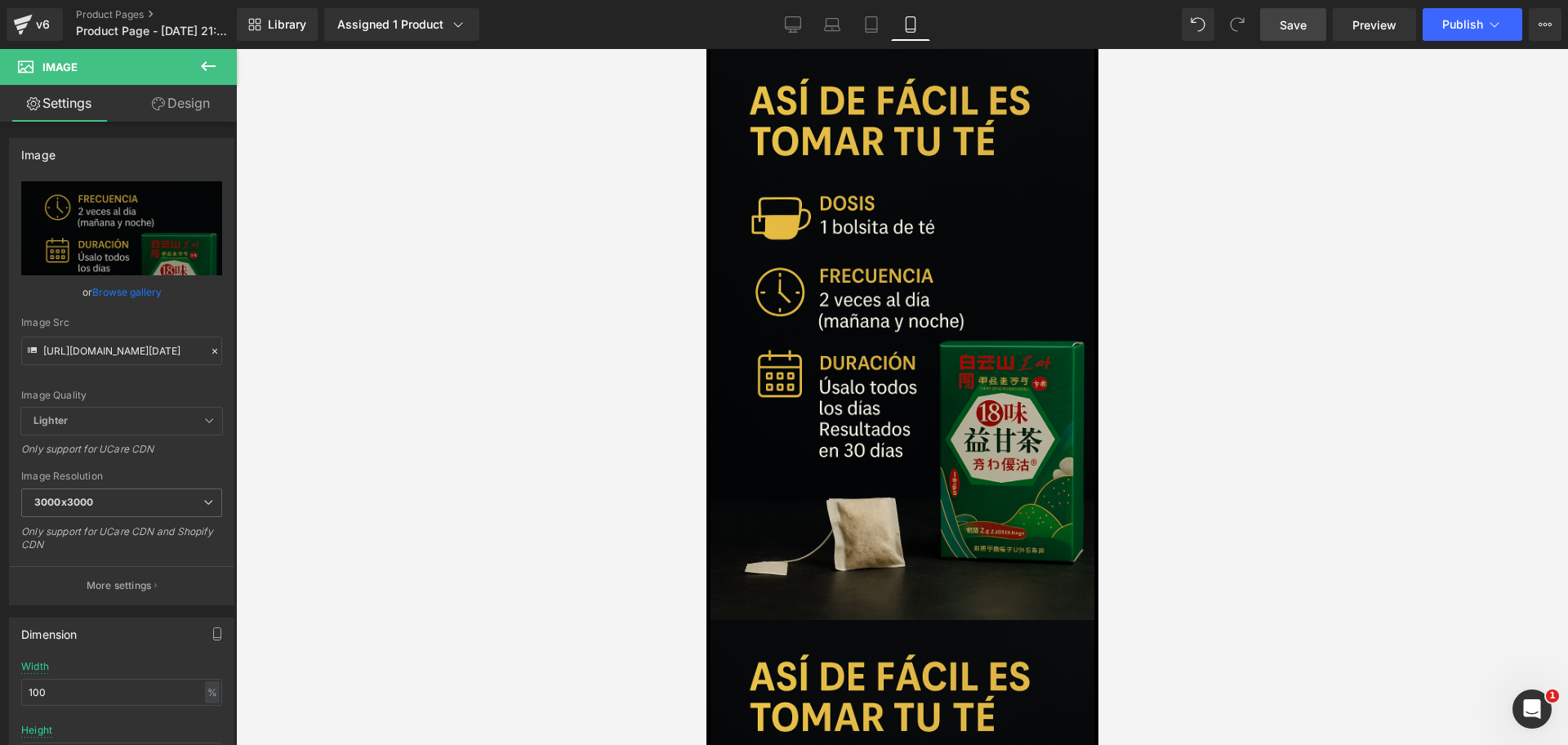
click at [1283, 20] on span "Save" at bounding box center [1293, 25] width 27 height 17
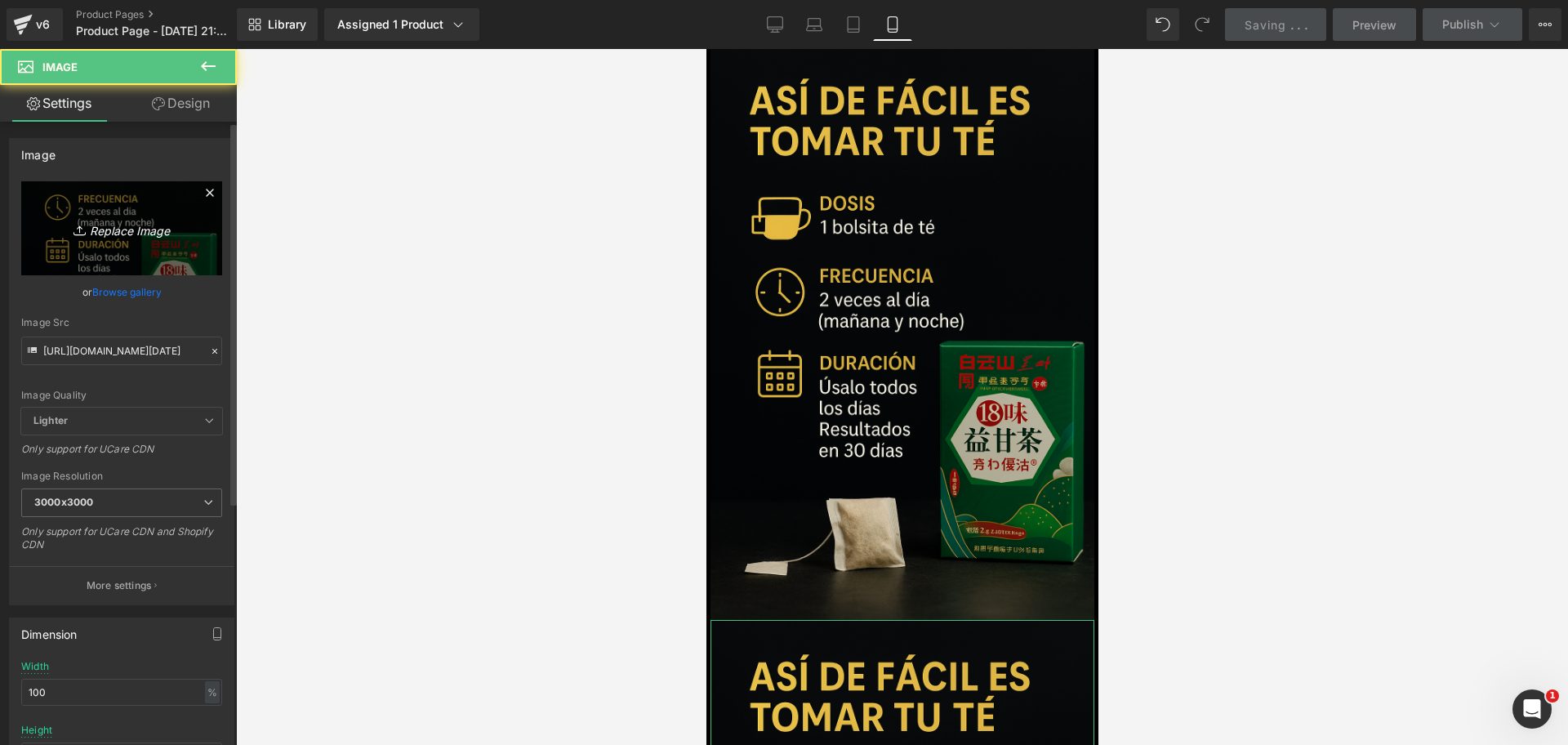
click at [191, 240] on link "Replace Image" at bounding box center [121, 228] width 201 height 94
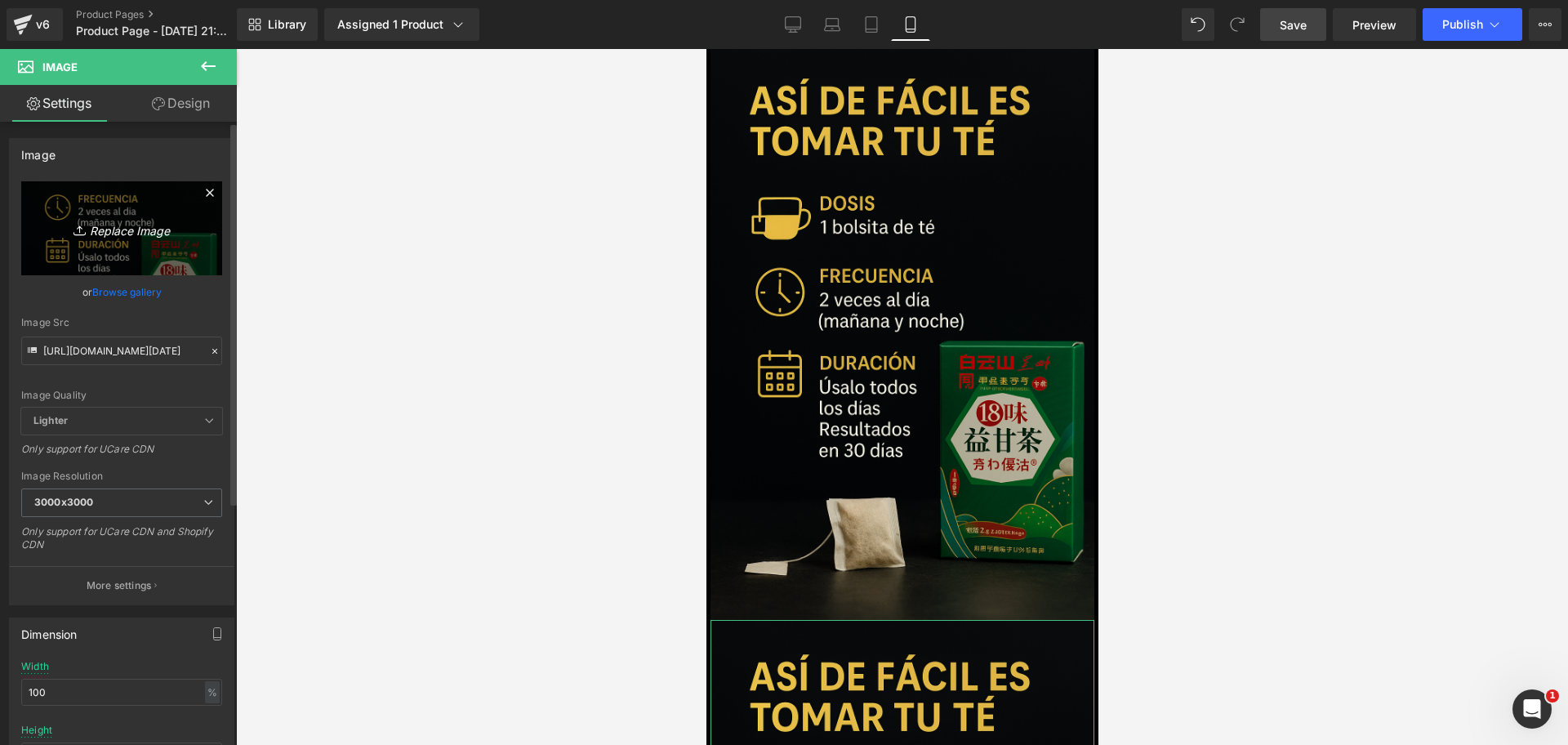
type input "C:\fakepath\ChatGPT Image 30 sept 2025, 10_35_42 p.m..png"
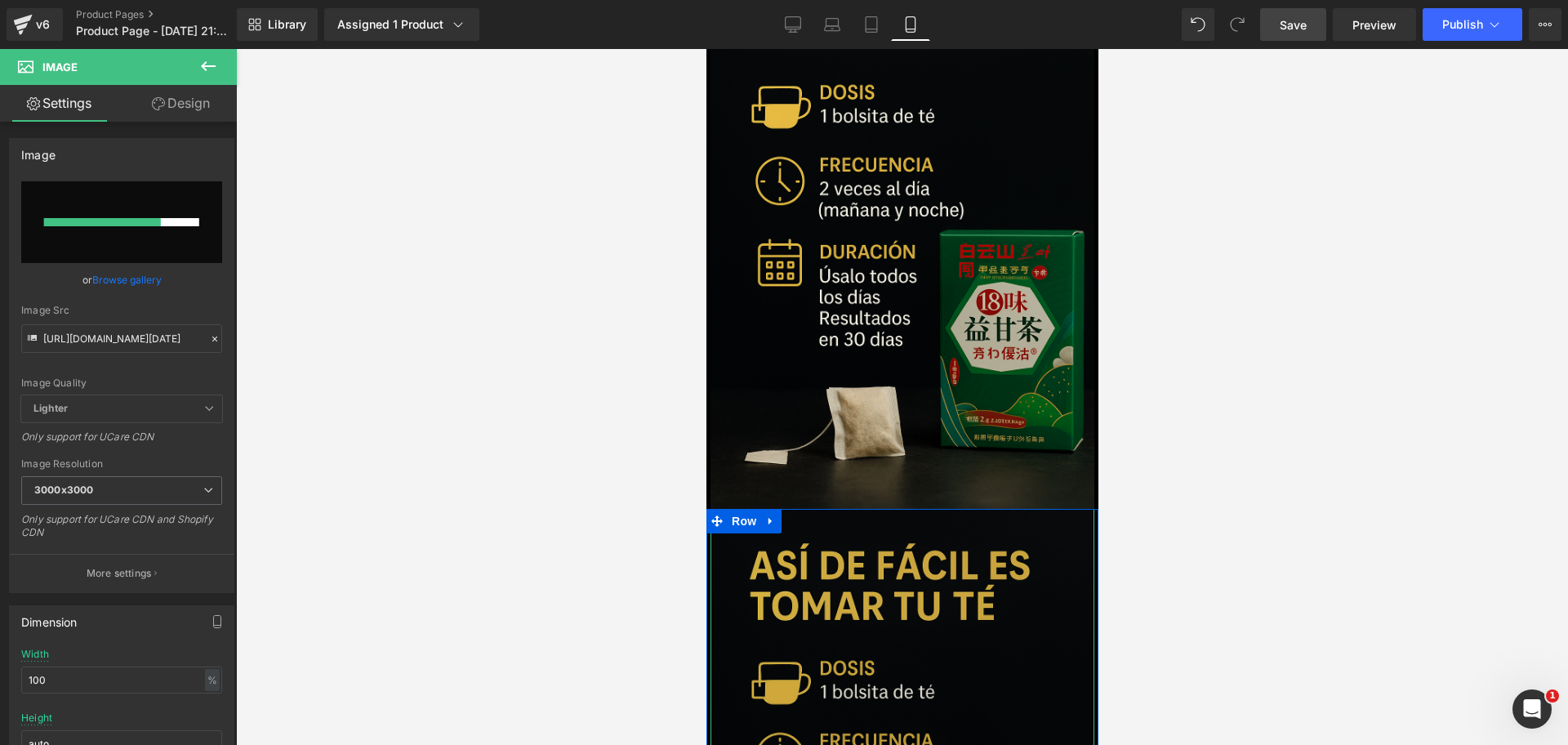
scroll to position [3314, 0]
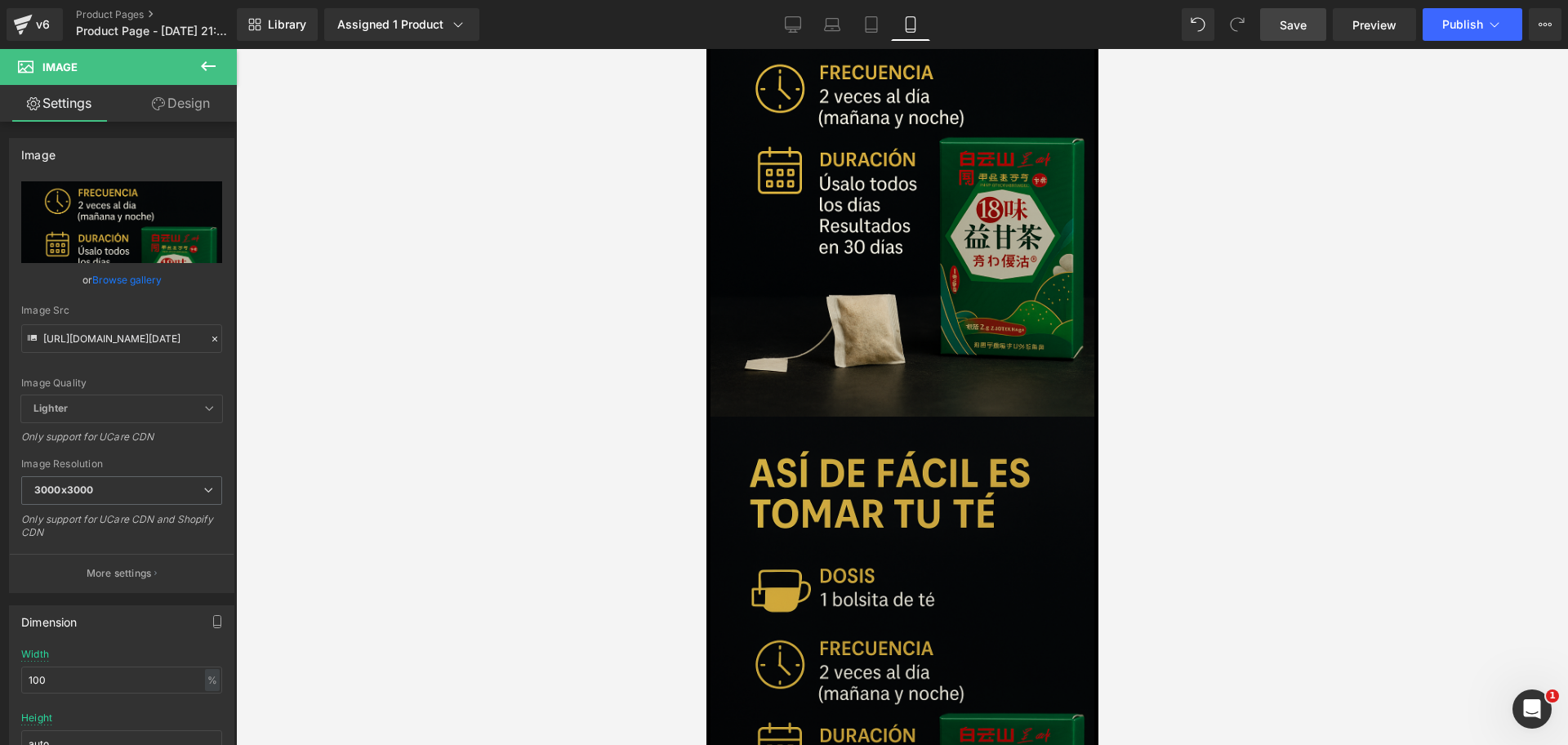
scroll to position [3416, 0]
click at [941, 482] on img at bounding box center [902, 704] width 384 height 576
click at [150, 219] on input "file" at bounding box center [121, 222] width 201 height 82
click at [1285, 43] on div "Library Assigned 1 Product Product Preview Yigan Detox 18™ | Té herbal chino pa…" at bounding box center [902, 25] width 1331 height 49
click at [1283, 34] on link "Save" at bounding box center [1292, 24] width 66 height 33
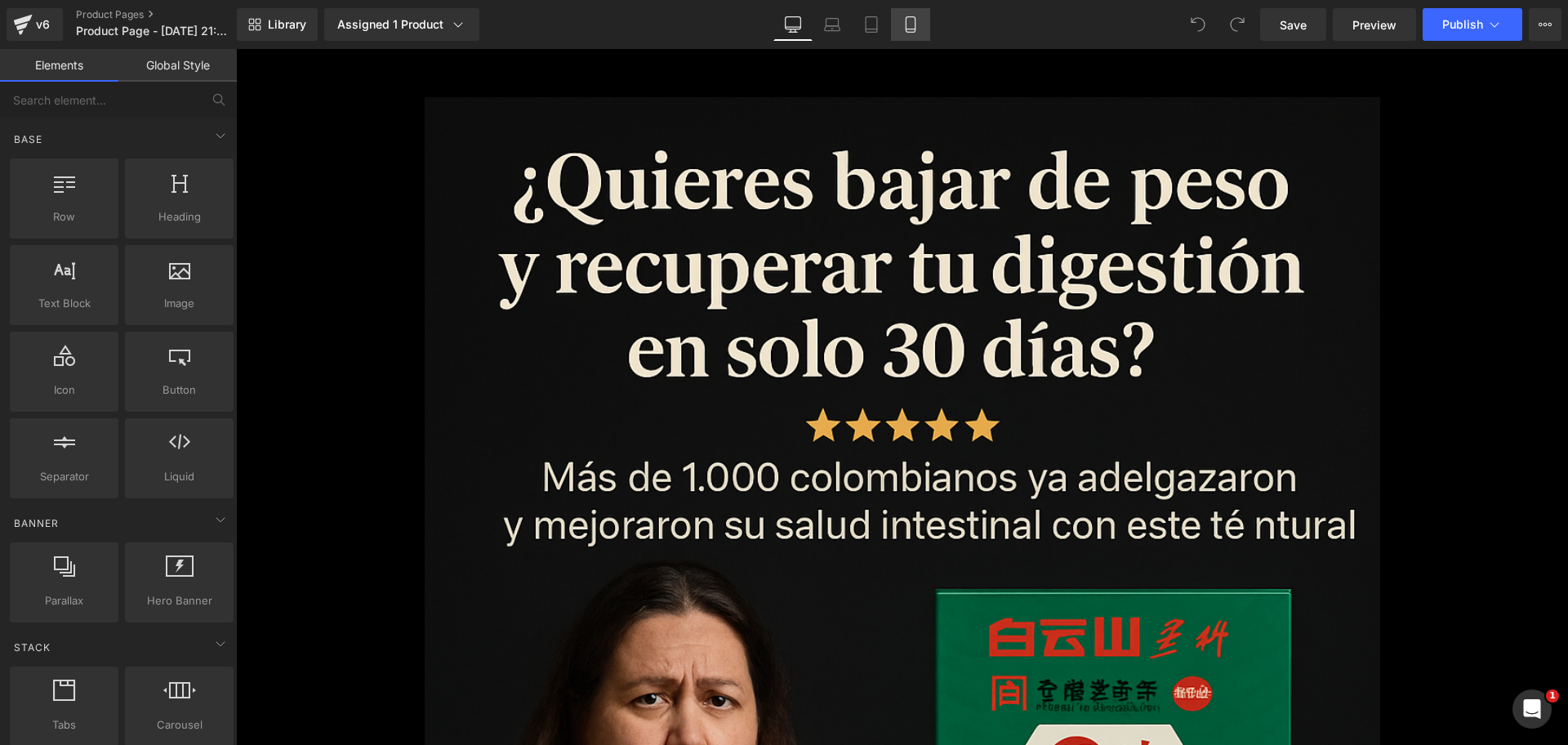
click at [928, 16] on link "Mobile" at bounding box center [910, 24] width 40 height 33
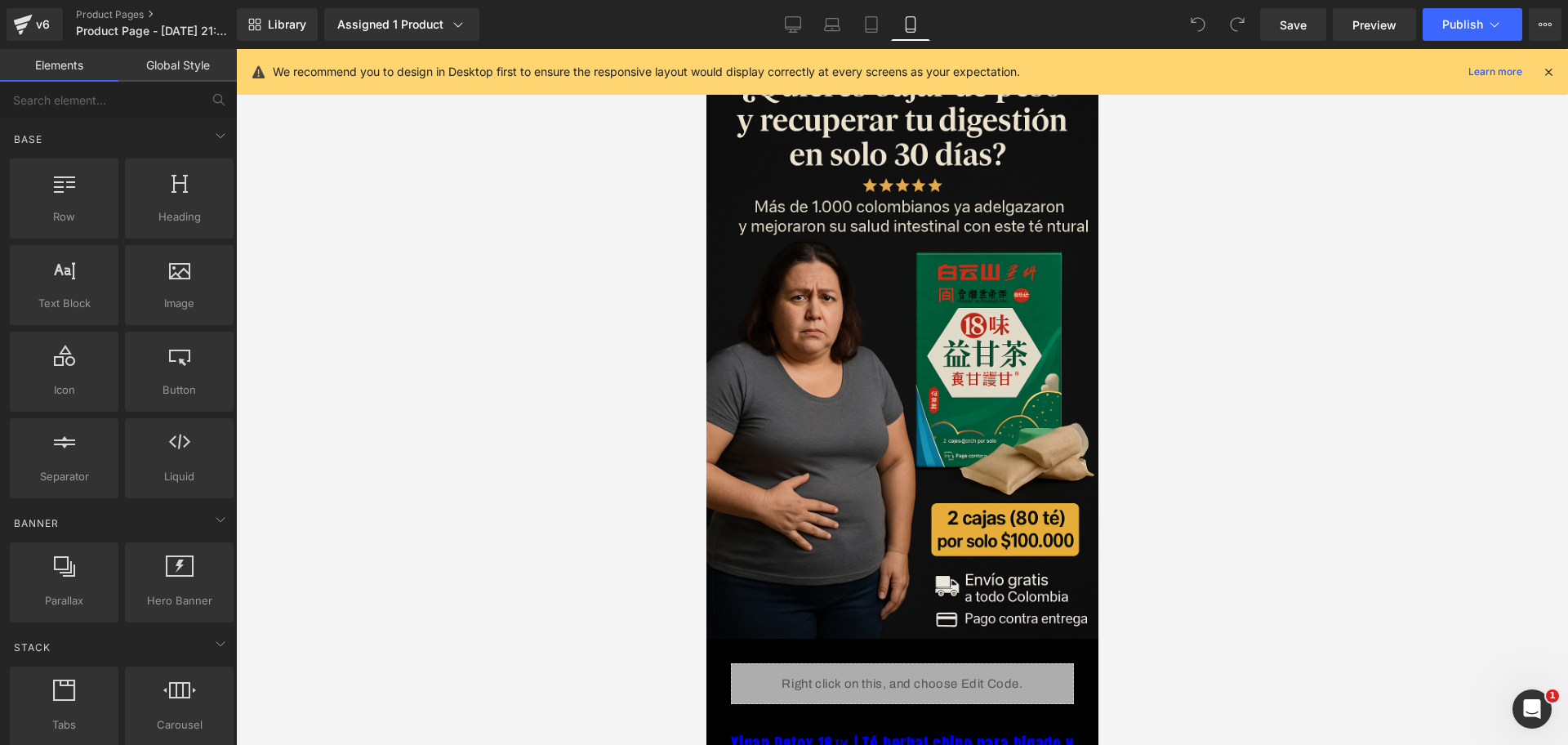
click at [1564, 79] on div "We recommend you to design in Desktop first to ensure the responsive layout wou…" at bounding box center [902, 72] width 1331 height 46
click at [1555, 77] on icon at bounding box center [1549, 71] width 15 height 15
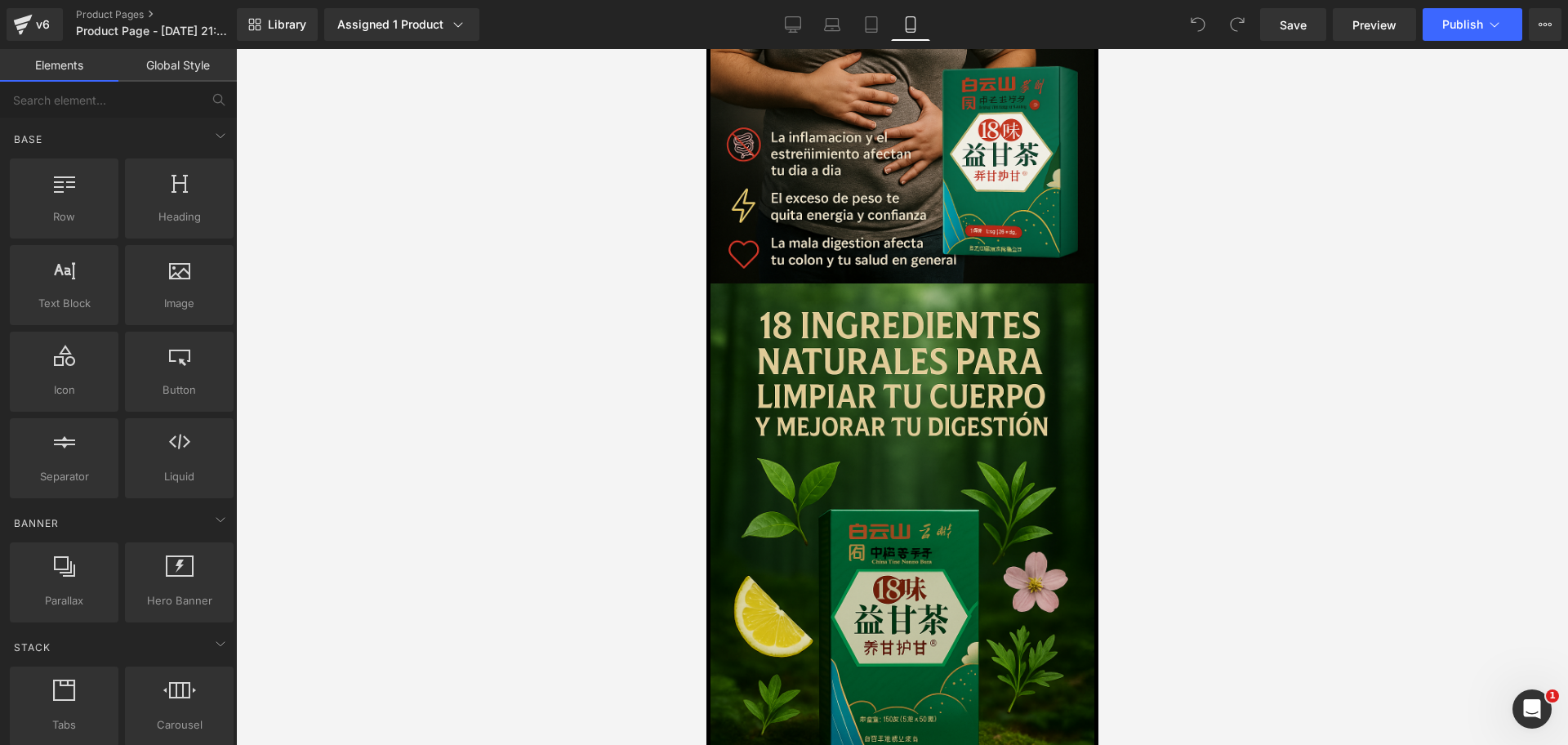
scroll to position [1429, 0]
